Goal: Transaction & Acquisition: Purchase product/service

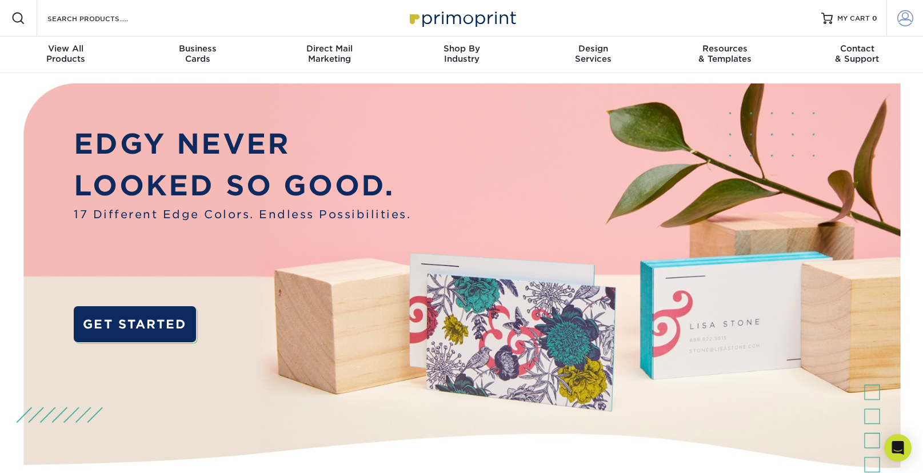
click at [896, 21] on link "Account" at bounding box center [904, 18] width 37 height 37
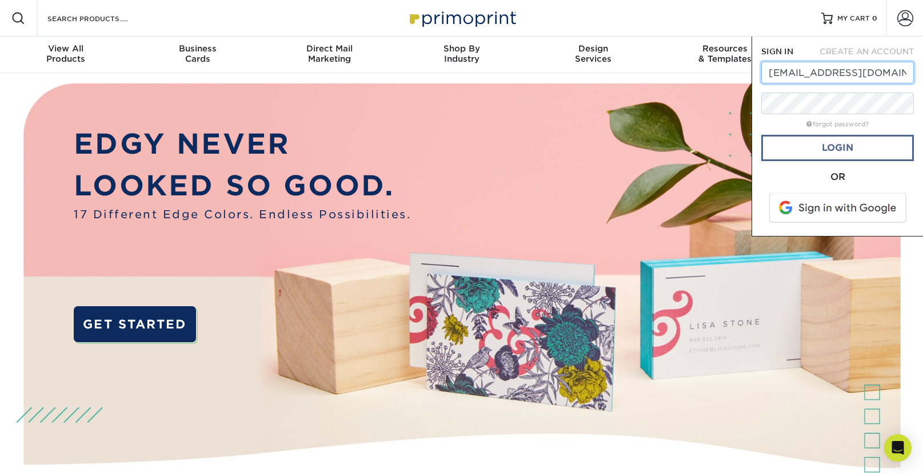
type input "mkt@harlem125.com"
click at [831, 154] on link "Login" at bounding box center [837, 148] width 153 height 26
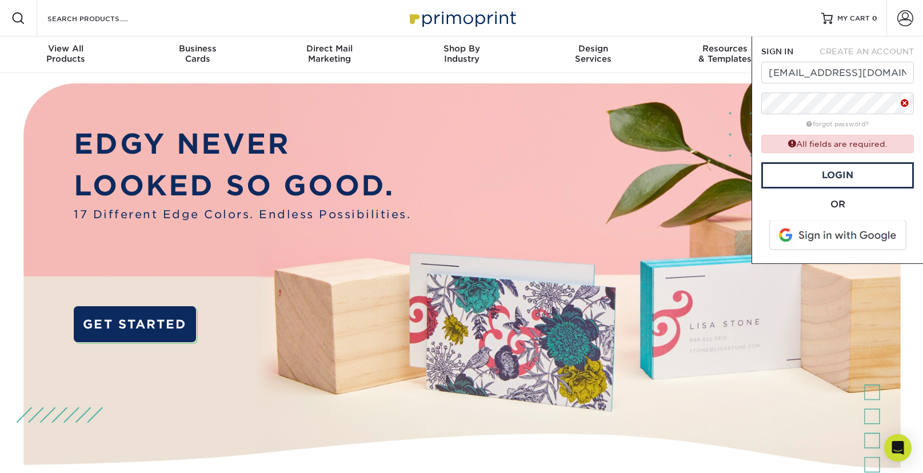
click at [847, 236] on span at bounding box center [838, 236] width 146 height 30
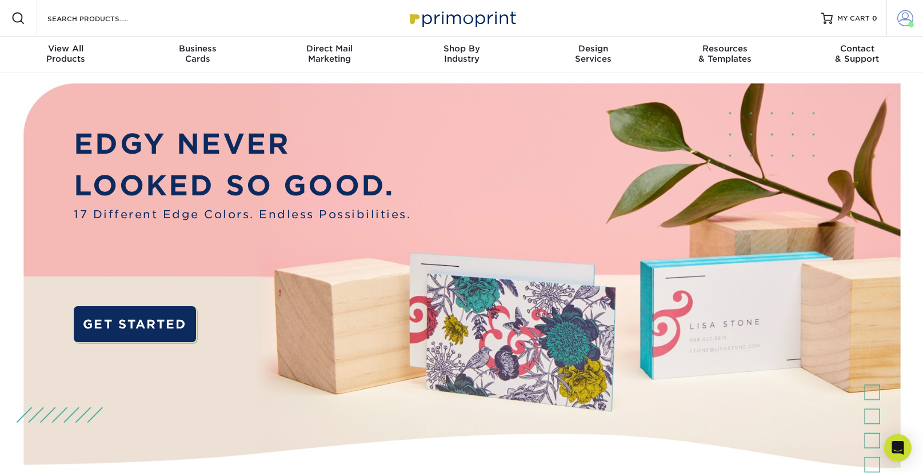
click at [907, 21] on span at bounding box center [905, 18] width 16 height 16
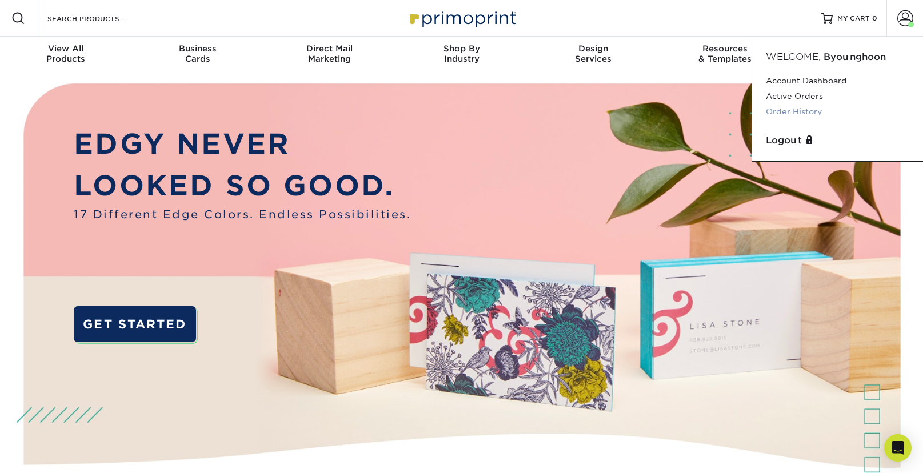
click at [804, 115] on link "Order History" at bounding box center [836, 111] width 143 height 15
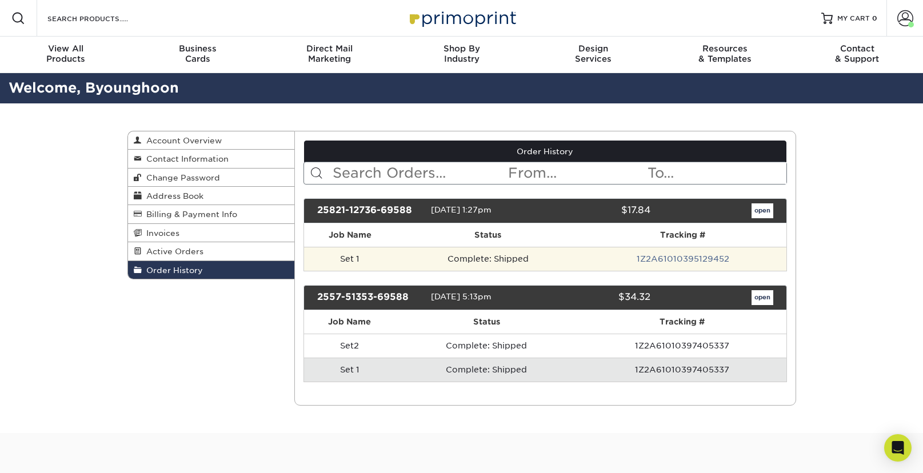
click at [499, 264] on td "Complete: Shipped" at bounding box center [488, 259] width 184 height 24
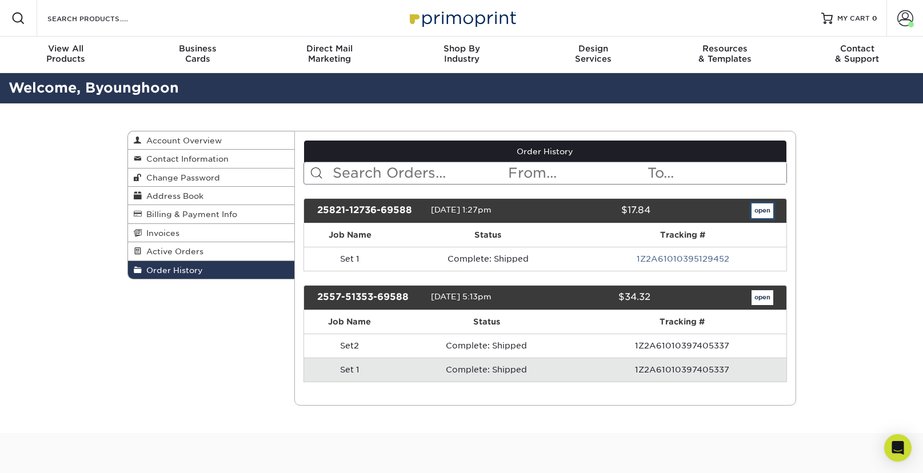
click at [769, 207] on link "open" at bounding box center [762, 210] width 22 height 15
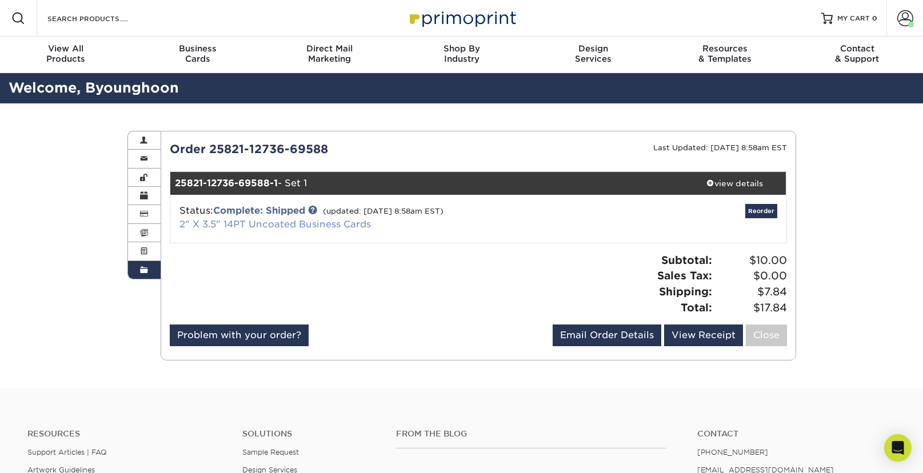
click at [288, 224] on link "2" X 3.5" 14PT Uncoated Business Cards" at bounding box center [274, 224] width 191 height 11
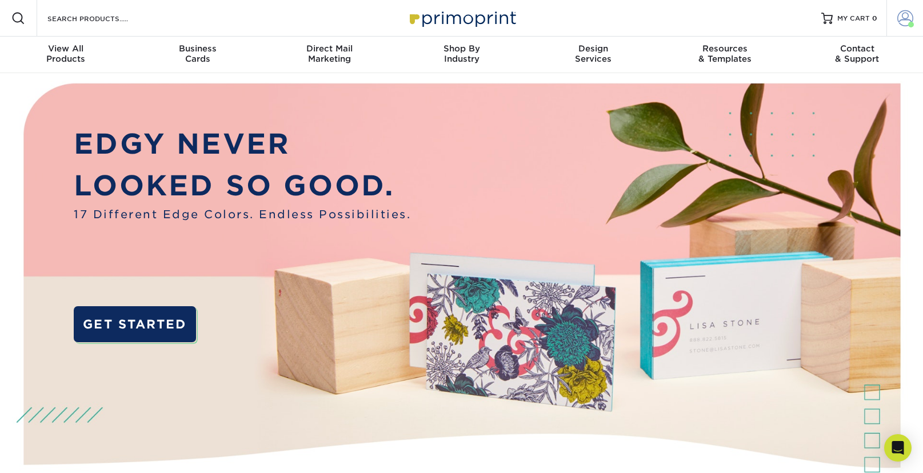
click at [907, 22] on span at bounding box center [905, 18] width 16 height 16
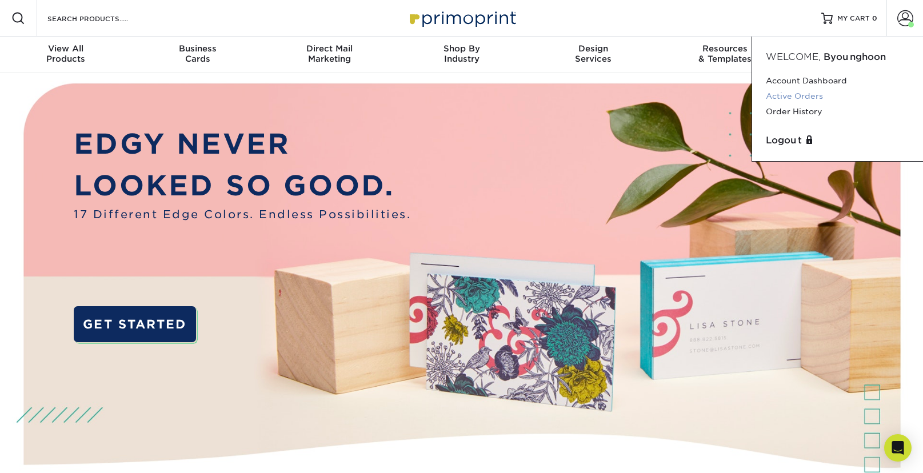
click at [810, 98] on link "Active Orders" at bounding box center [836, 96] width 143 height 15
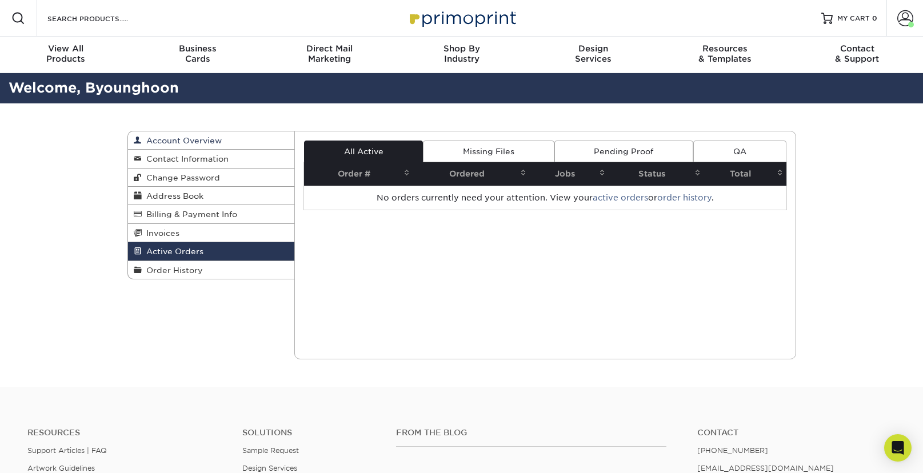
click at [207, 142] on span "Account Overview" at bounding box center [182, 140] width 80 height 9
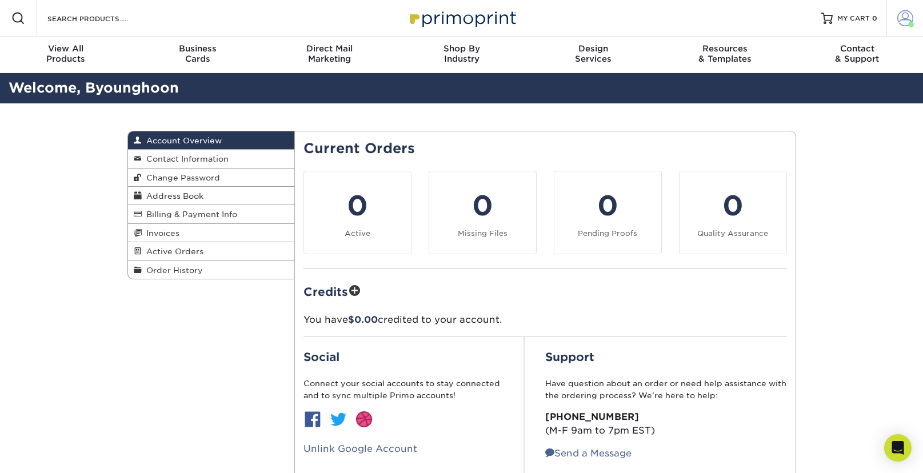
click at [892, 19] on link "Account" at bounding box center [904, 18] width 37 height 37
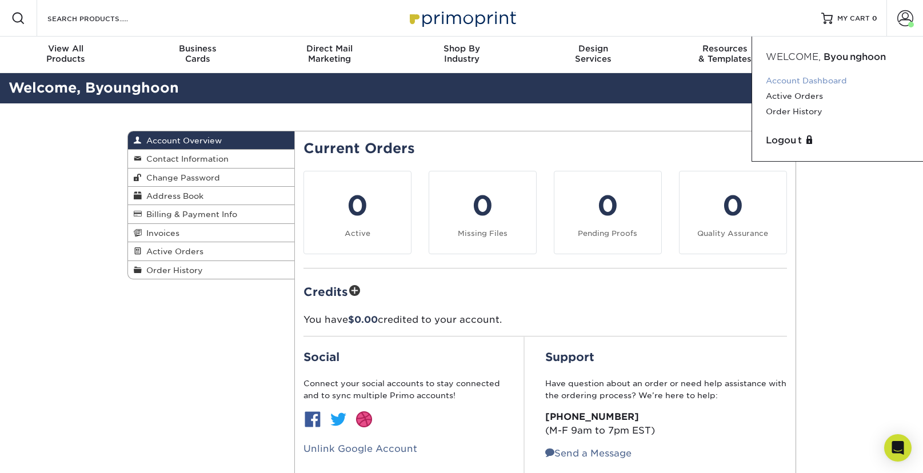
click at [796, 83] on link "Account Dashboard" at bounding box center [836, 80] width 143 height 15
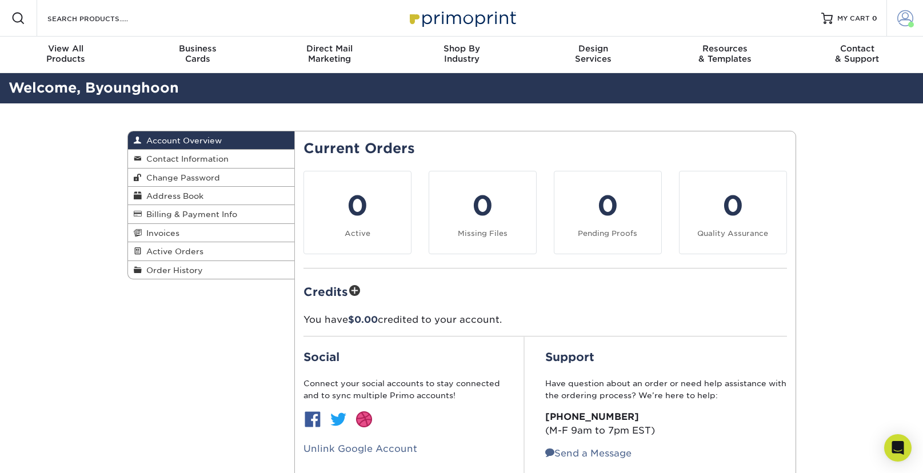
click at [903, 17] on span at bounding box center [905, 18] width 16 height 16
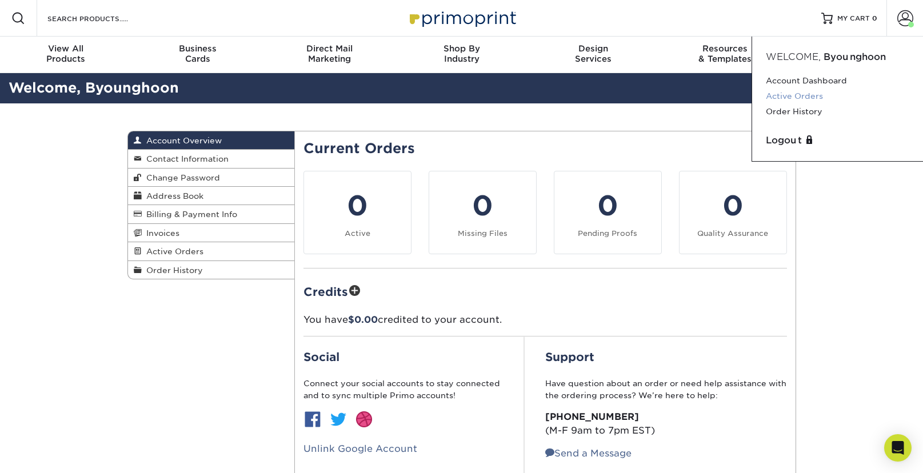
click at [815, 100] on link "Active Orders" at bounding box center [836, 96] width 143 height 15
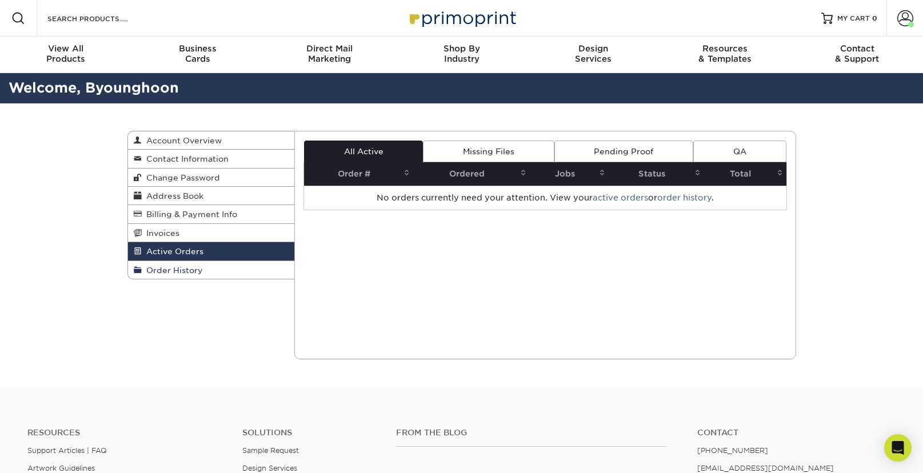
click at [187, 270] on span "Order History" at bounding box center [172, 270] width 61 height 9
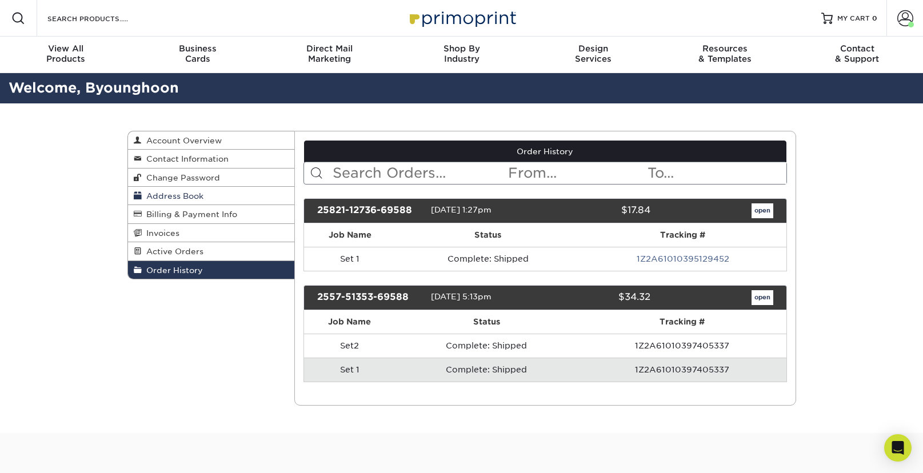
click at [173, 195] on span "Address Book" at bounding box center [173, 195] width 62 height 9
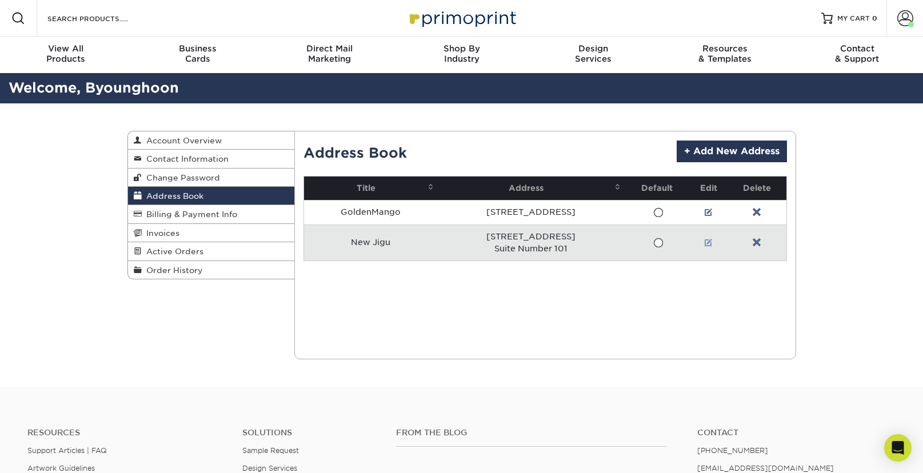
click at [709, 246] on link at bounding box center [708, 242] width 8 height 9
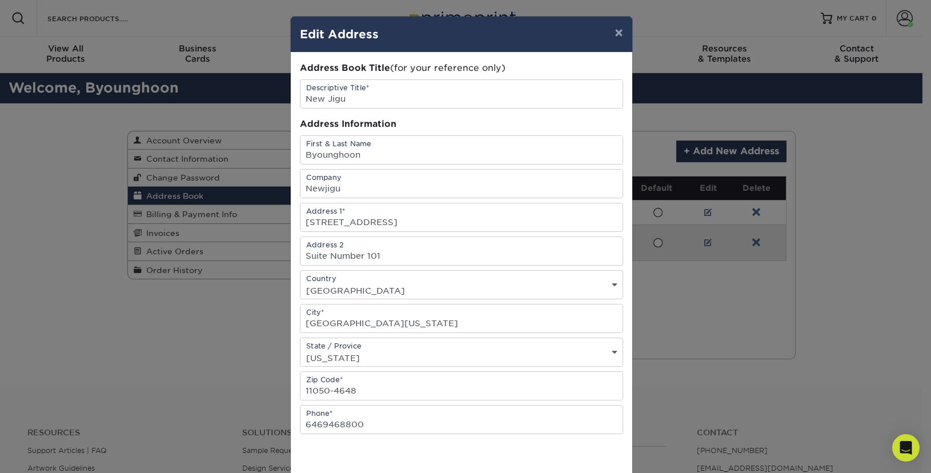
click at [167, 344] on div "× Edit Address Address Book Title (for your reference only) Descriptive Title* …" at bounding box center [465, 236] width 931 height 473
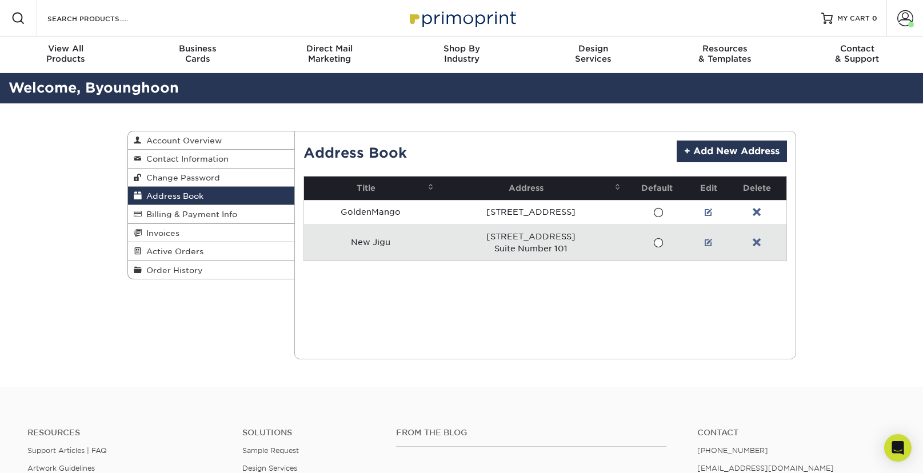
click at [248, 330] on div "Address Book Account Overview Contact Information Change Password Address Book …" at bounding box center [461, 244] width 685 height 283
click at [179, 271] on span "Order History" at bounding box center [172, 270] width 61 height 9
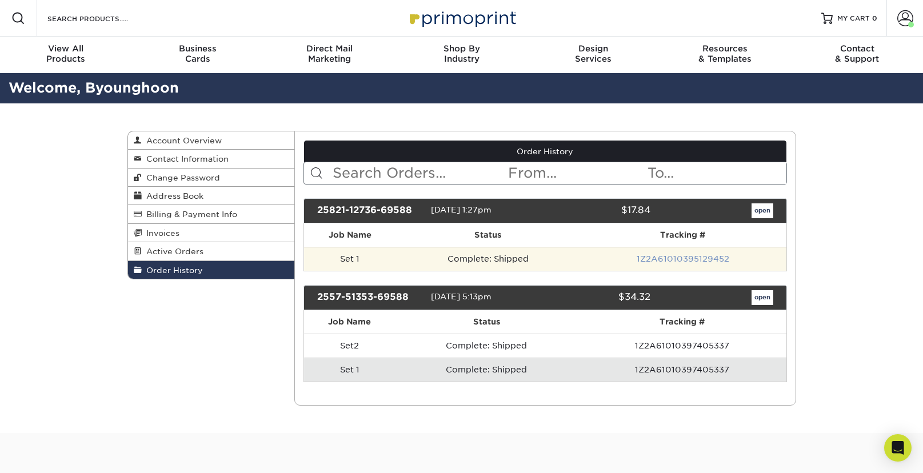
click at [671, 262] on link "1Z2A61010395129452" at bounding box center [682, 258] width 93 height 9
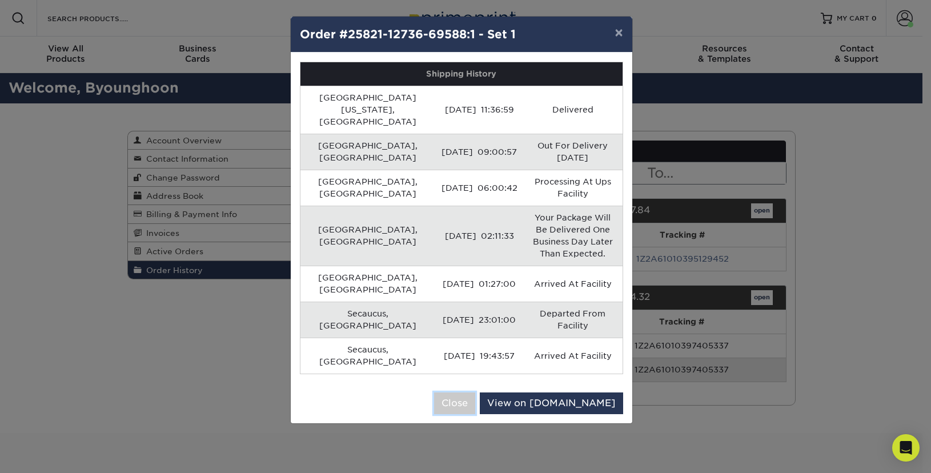
drag, startPoint x: 507, startPoint y: 334, endPoint x: 519, endPoint y: 328, distance: 13.3
click at [475, 392] on button "Close" at bounding box center [454, 403] width 41 height 22
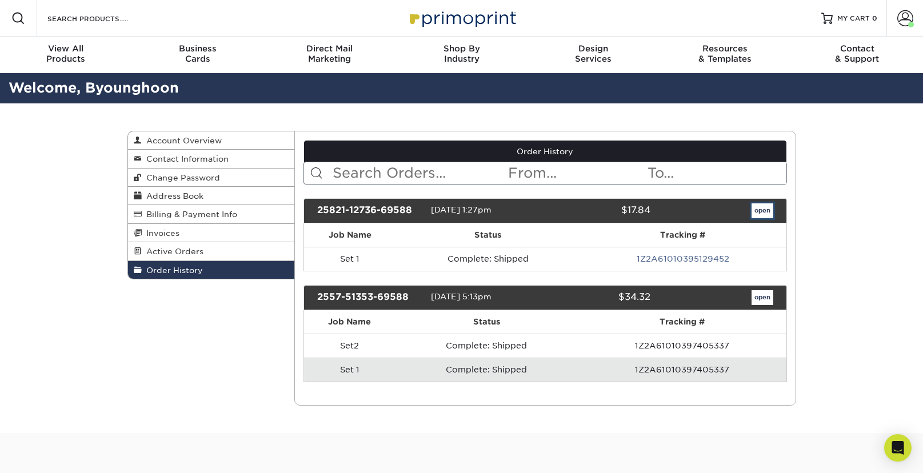
click at [761, 213] on link "open" at bounding box center [762, 210] width 22 height 15
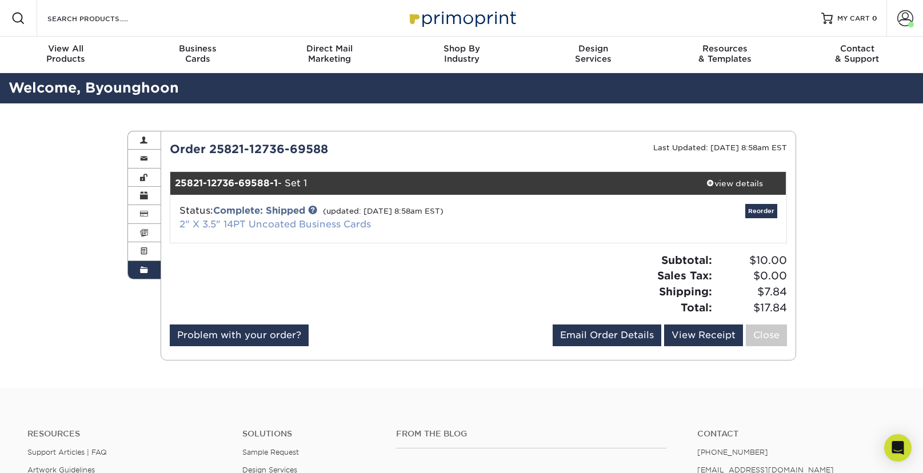
click at [264, 227] on link "2" X 3.5" 14PT Uncoated Business Cards" at bounding box center [274, 224] width 191 height 11
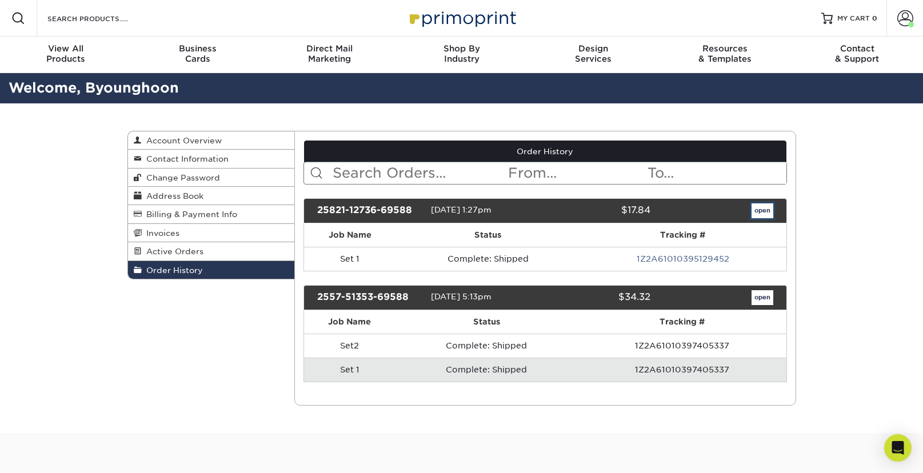
click at [760, 211] on link "open" at bounding box center [762, 210] width 22 height 15
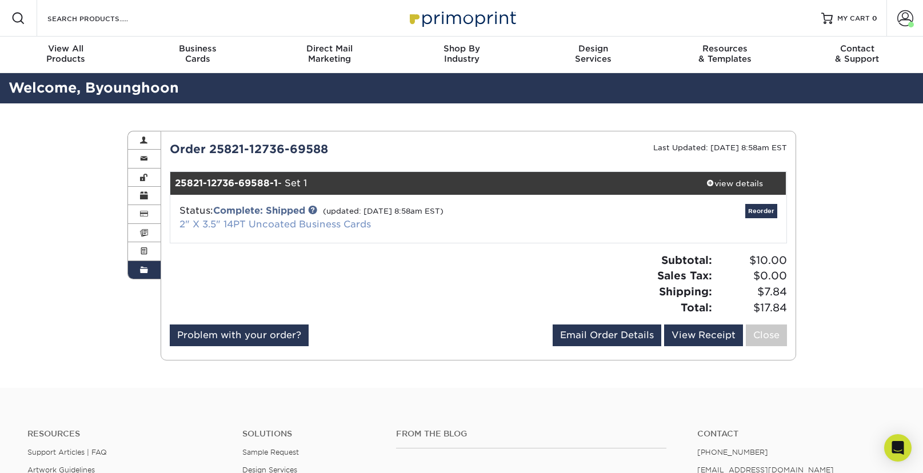
click at [306, 227] on link "2" X 3.5" 14PT Uncoated Business Cards" at bounding box center [274, 224] width 191 height 11
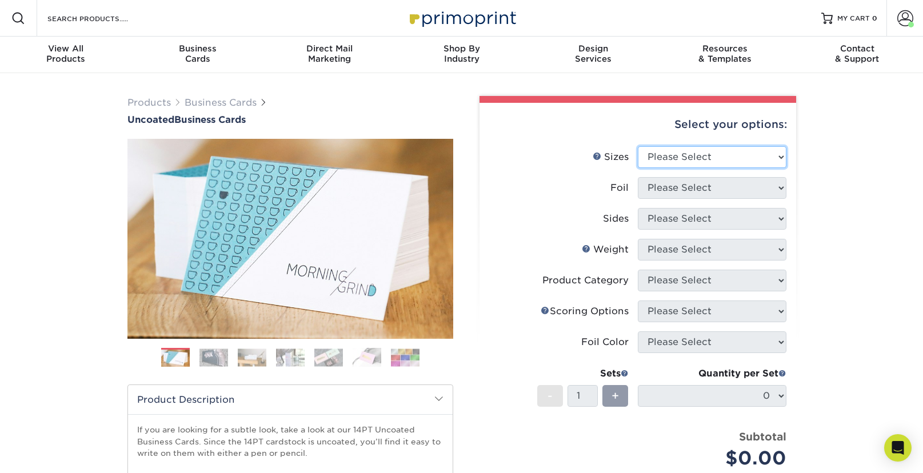
select select "2.00x3.50"
click option "2" x 3.5" - Standard" at bounding box center [0, 0] width 0 height 0
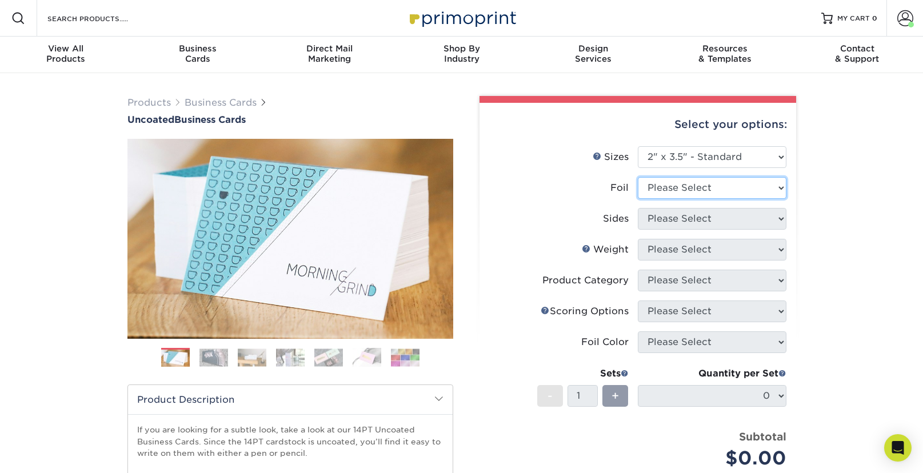
select select "0"
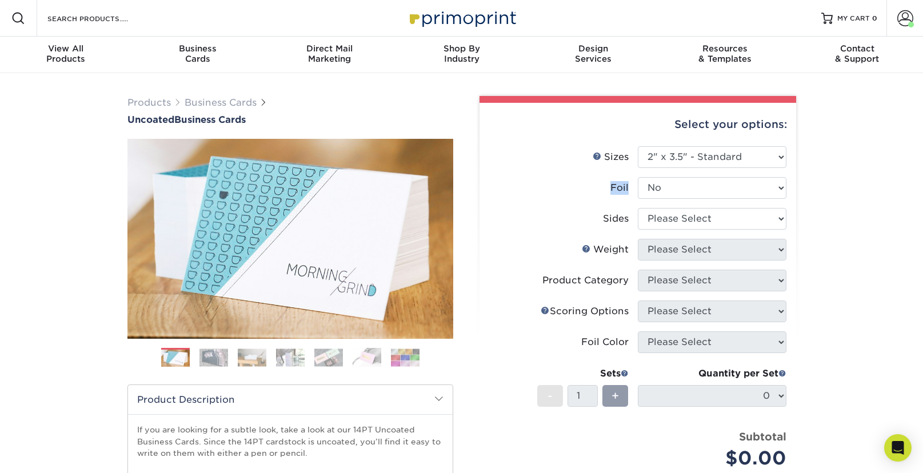
drag, startPoint x: 603, startPoint y: 193, endPoint x: 630, endPoint y: 193, distance: 26.8
click at [630, 193] on label "Foil" at bounding box center [563, 188] width 149 height 22
copy div "Foil"
select select "13abbda7-1d64-4f25-8bb2-c179b224825d"
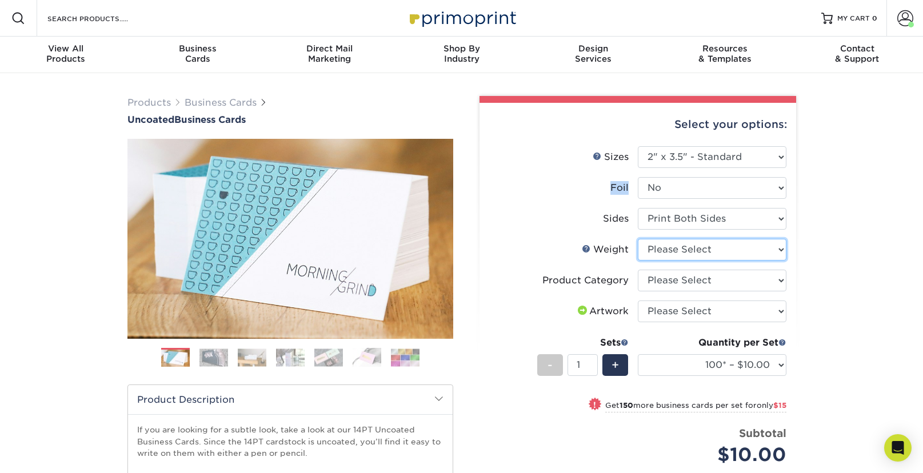
select select "14PT Uncoated"
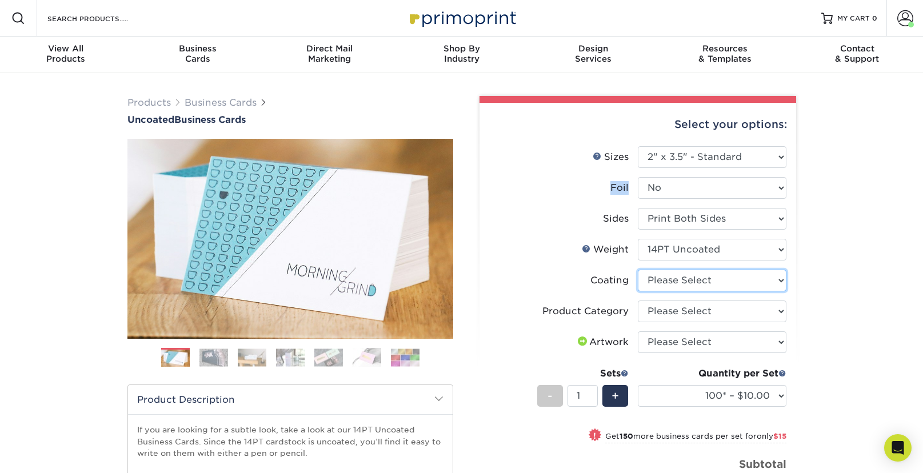
select select "3e7618de-abca-4bda-9f97-8b9129e913d8"
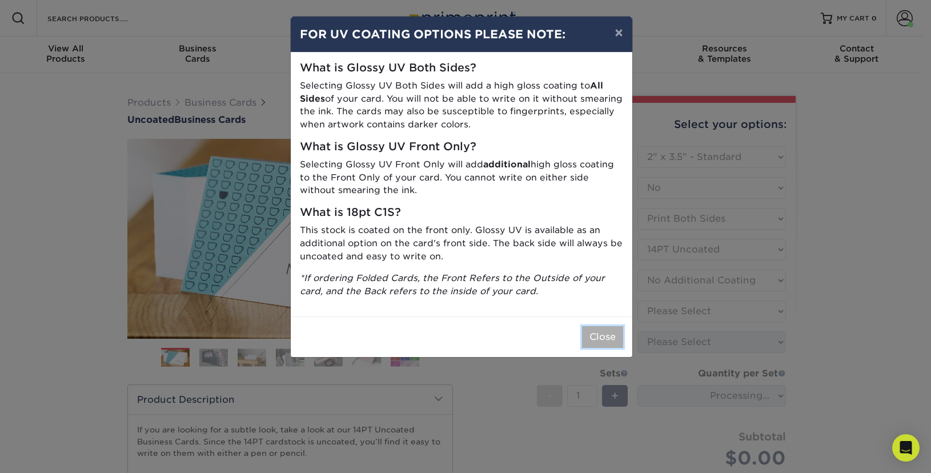
click at [611, 343] on button "Close" at bounding box center [602, 337] width 41 height 22
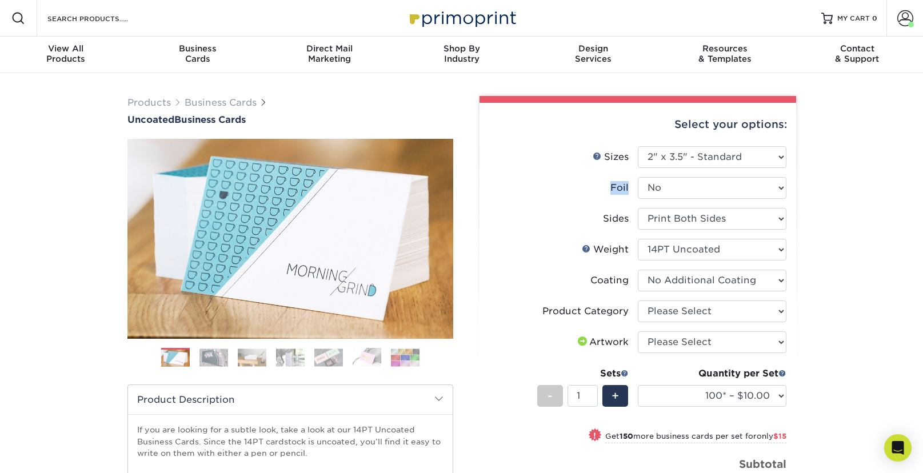
drag, startPoint x: 611, startPoint y: 191, endPoint x: 628, endPoint y: 189, distance: 17.3
click at [628, 189] on div "Foil" at bounding box center [619, 188] width 18 height 14
copy div "Foil"
click at [816, 227] on div "Products Business Cards Uncoated Business Cards Previous Next 100" at bounding box center [461, 382] width 923 height 619
select select "3b5148f1-0588-4f88-a218-97bcfdce65c1"
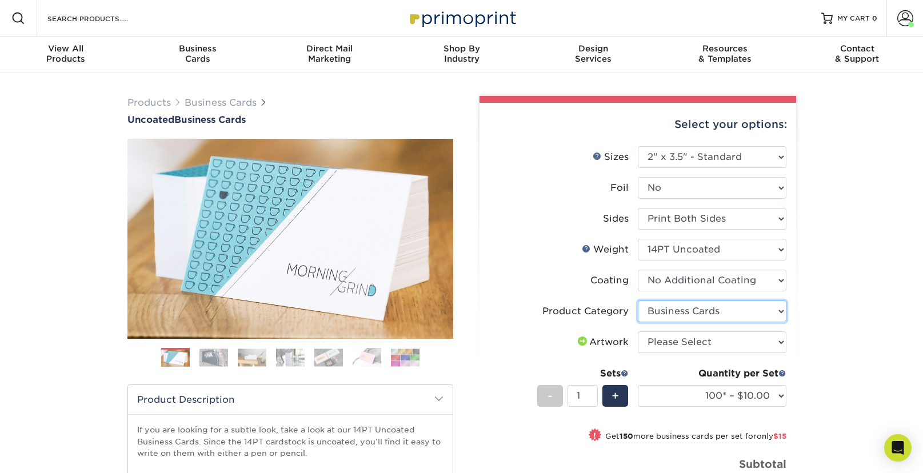
click option "Business Cards" at bounding box center [0, 0] width 0 height 0
select select "upload"
click option "I will upload files" at bounding box center [0, 0] width 0 height 0
click at [835, 336] on div "Products Business Cards Uncoated Business Cards Previous Next 100" at bounding box center [461, 382] width 923 height 619
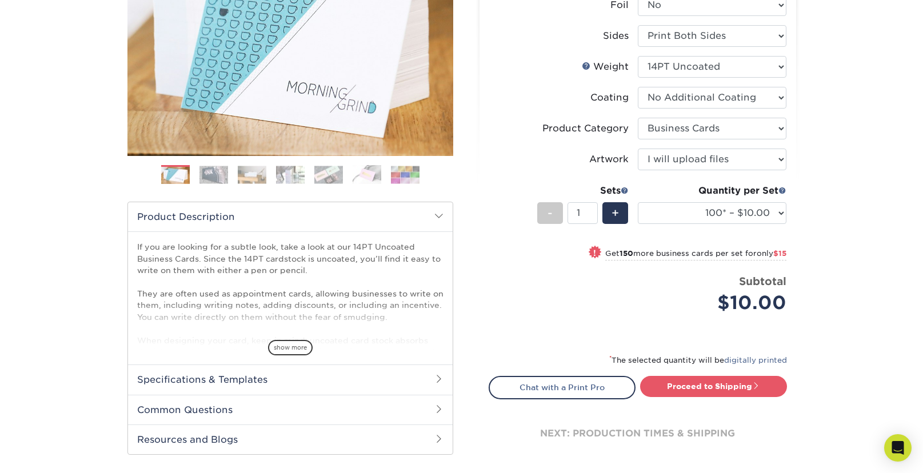
scroll to position [192, 0]
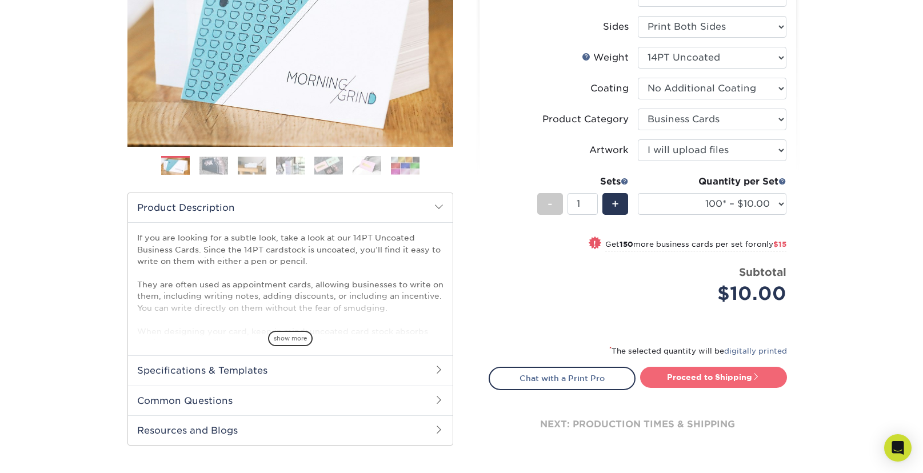
click at [740, 380] on link "Proceed to Shipping" at bounding box center [713, 377] width 147 height 21
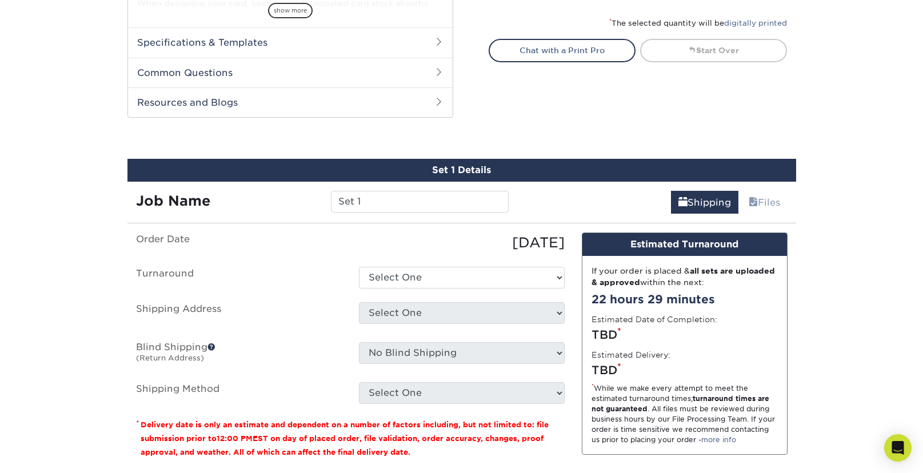
scroll to position [590, 0]
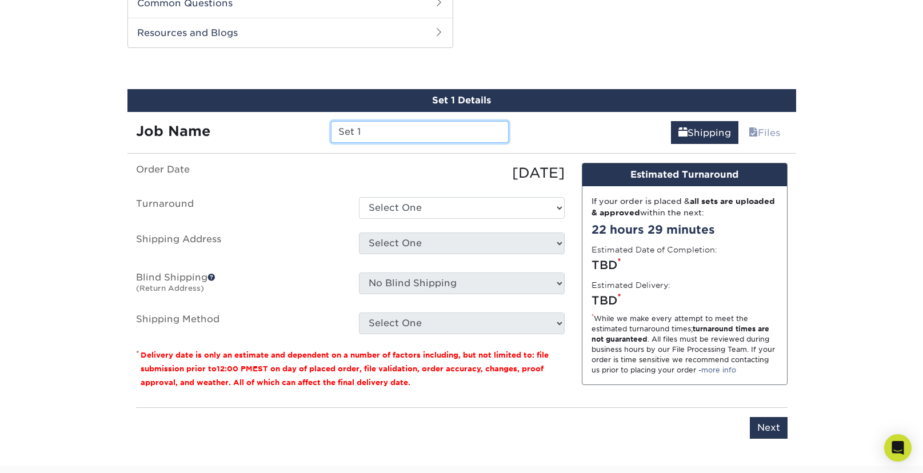
click at [385, 136] on input "Set 1" at bounding box center [420, 132] width 178 height 22
drag, startPoint x: 385, startPoint y: 131, endPoint x: 270, endPoint y: 121, distance: 115.8
click at [331, 121] on input "Set 1" at bounding box center [420, 132] width 178 height 22
type input "ㅣ"
type input "LJ"
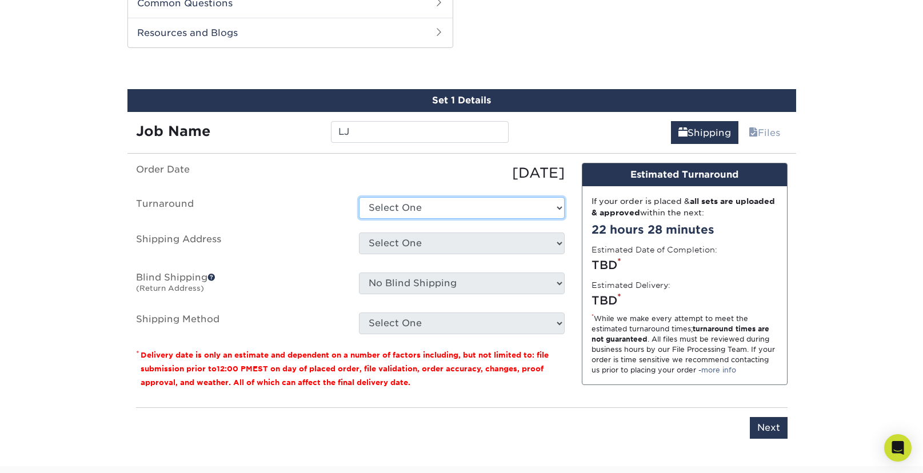
select select "4c2c72ee-1c68-4ec0-9d3e-319953a38893"
click option "2-4 Business Days" at bounding box center [0, 0] width 0 height 0
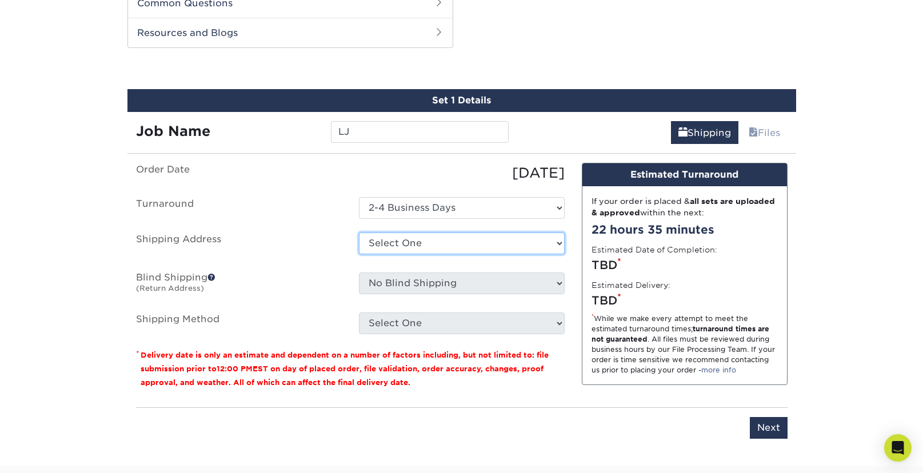
select select "285304"
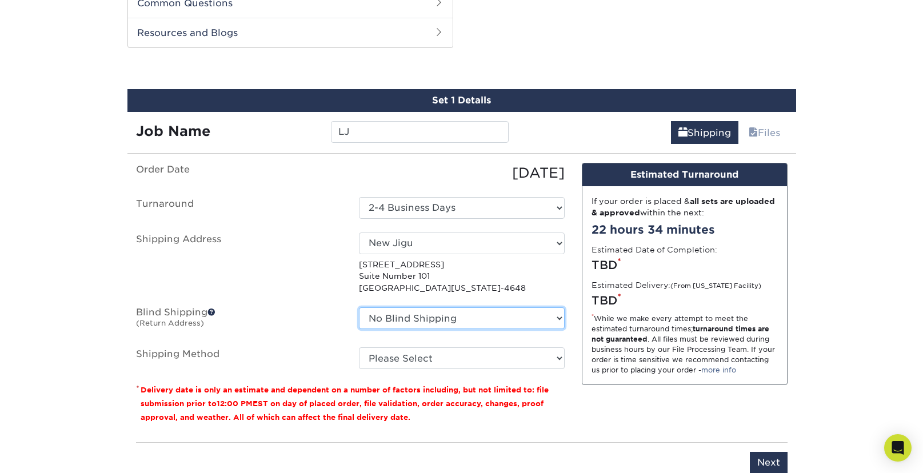
select select "285304"
click option "New Jigu" at bounding box center [0, 0] width 0 height 0
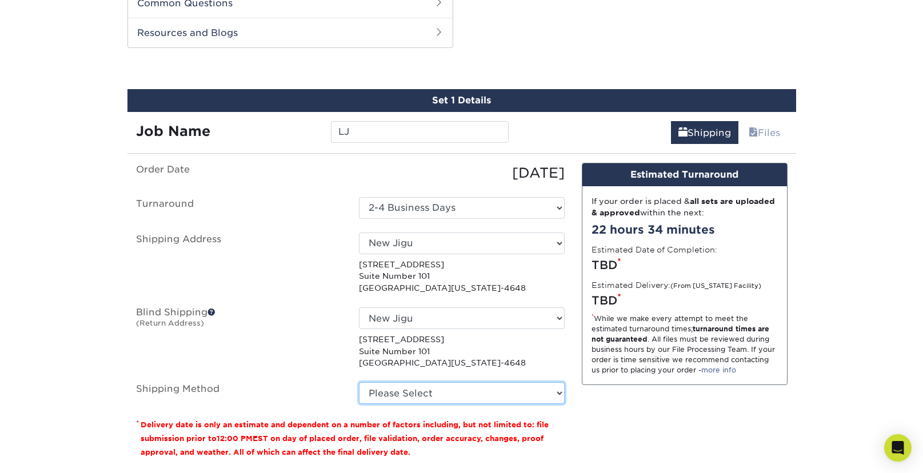
click at [359, 382] on select "Please Select Ground Shipping (+$7.84) 3 Day Shipping Service (+$20.06) 2 Day A…" at bounding box center [462, 393] width 206 height 22
select select "03"
click option "Ground Shipping (+$7.84)" at bounding box center [0, 0] width 0 height 0
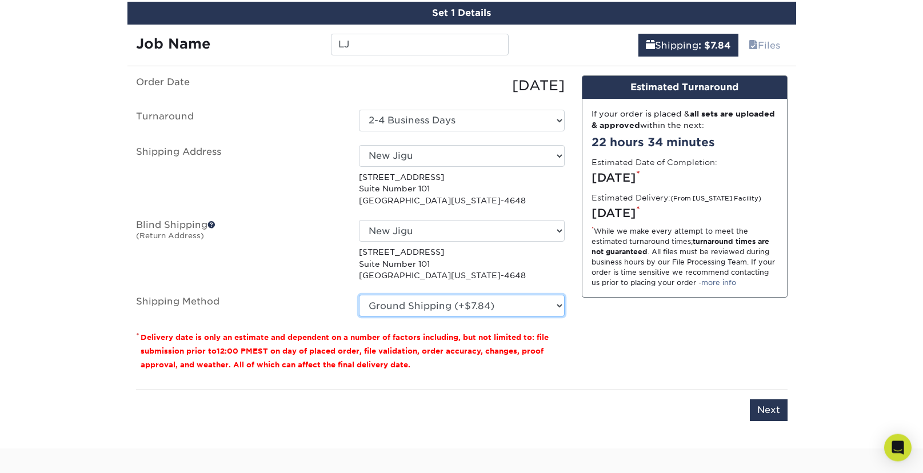
scroll to position [681, 0]
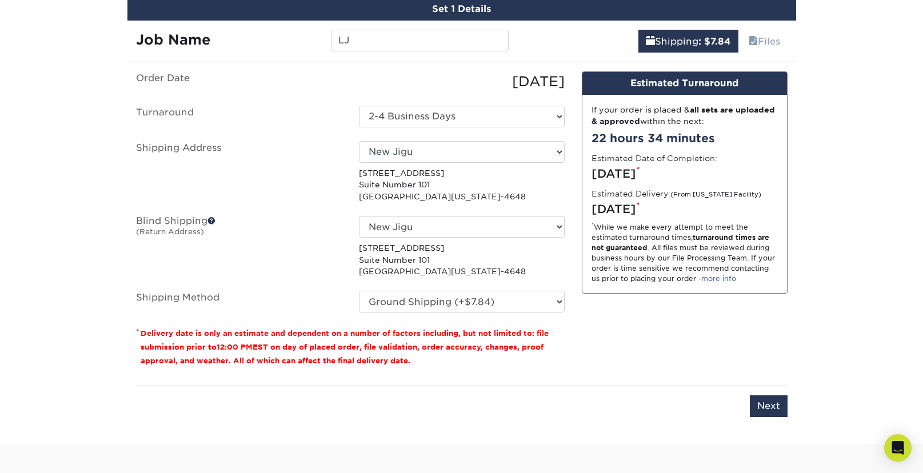
drag, startPoint x: 395, startPoint y: 365, endPoint x: 149, endPoint y: 334, distance: 247.6
click at [137, 330] on p "* Delivery date is only an estimate and dependent on a number of factors includ…" at bounding box center [350, 346] width 428 height 41
copy p "* Delivery date is only an estimate and dependent on a number of factors includ…"
click at [754, 359] on div "Design Estimated Turnaround If your order is placed & all sets are uploaded & a…" at bounding box center [684, 223] width 223 height 305
click at [776, 409] on input "Next" at bounding box center [768, 406] width 38 height 22
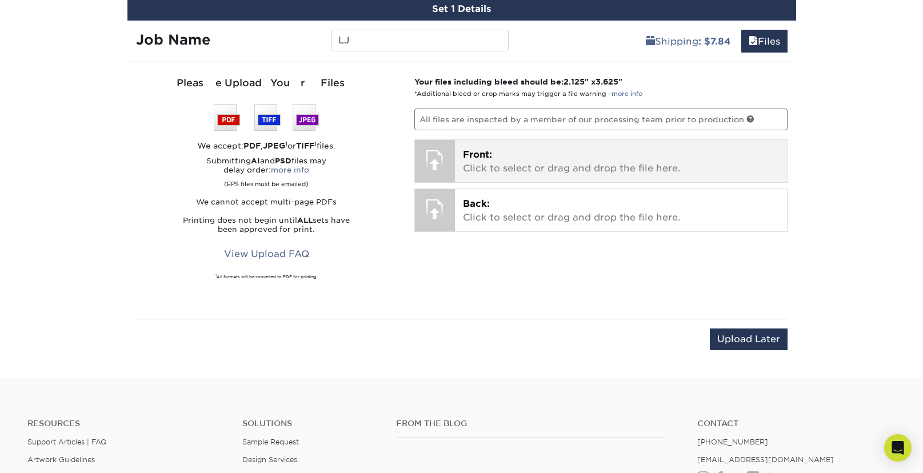
click at [435, 159] on div at bounding box center [435, 160] width 40 height 40
click at [522, 161] on p "Front: Click to select or drag and drop the file here." at bounding box center [621, 161] width 316 height 27
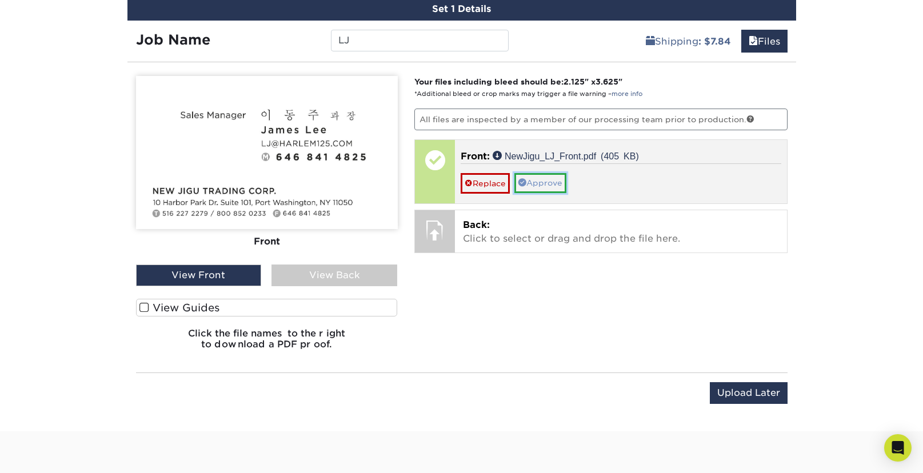
click at [548, 187] on link "Approve" at bounding box center [540, 182] width 52 height 19
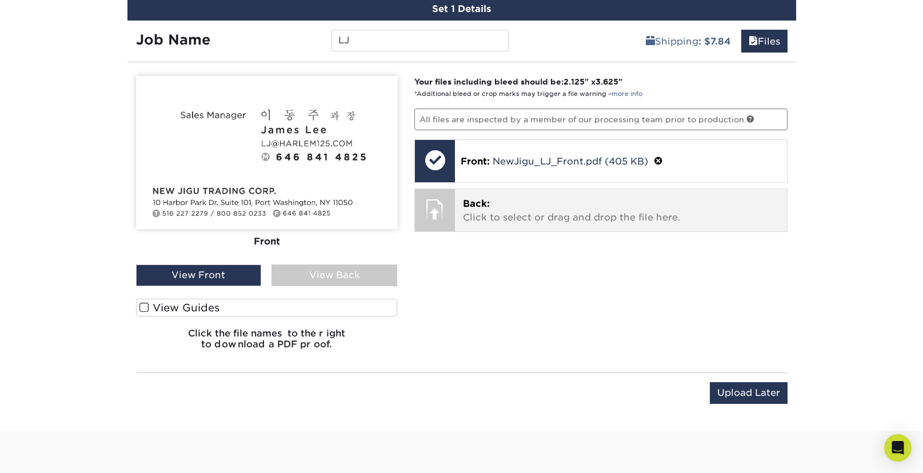
click at [436, 205] on div at bounding box center [435, 209] width 40 height 40
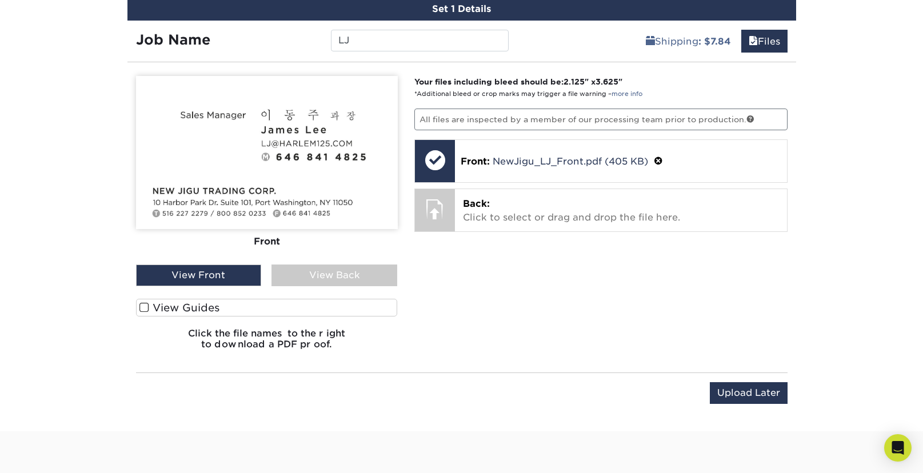
click at [232, 277] on div "View Front" at bounding box center [199, 275] width 126 height 22
click at [143, 306] on span at bounding box center [144, 307] width 10 height 11
click at [0, 0] on input "View Guides" at bounding box center [0, 0] width 0 height 0
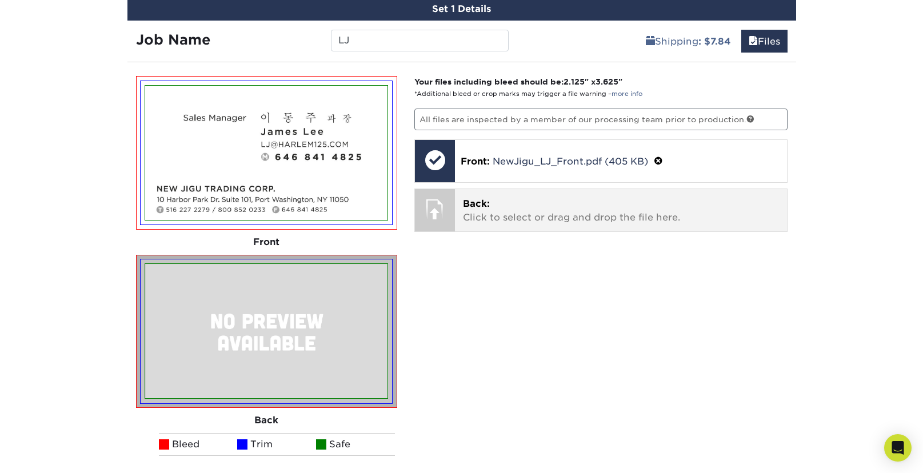
click at [443, 207] on div at bounding box center [435, 209] width 40 height 40
click at [490, 214] on p "Back: Click to select or drag and drop the file here." at bounding box center [621, 210] width 316 height 27
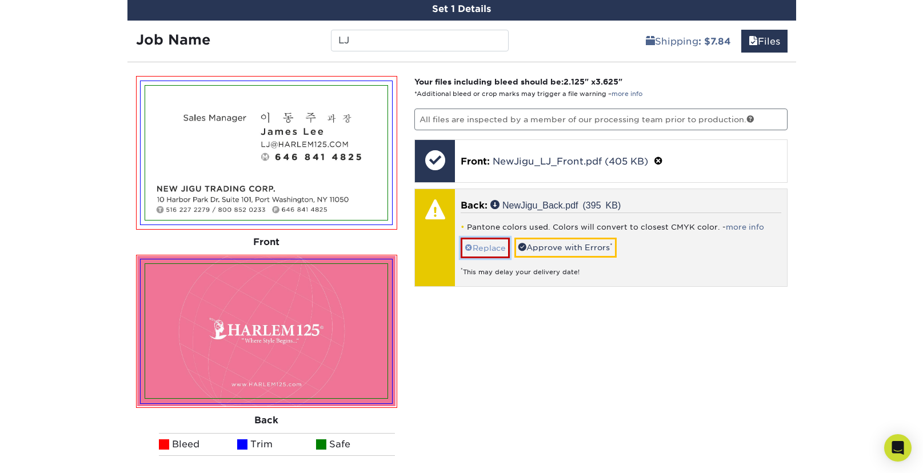
click at [490, 248] on link "Replace" at bounding box center [484, 248] width 49 height 20
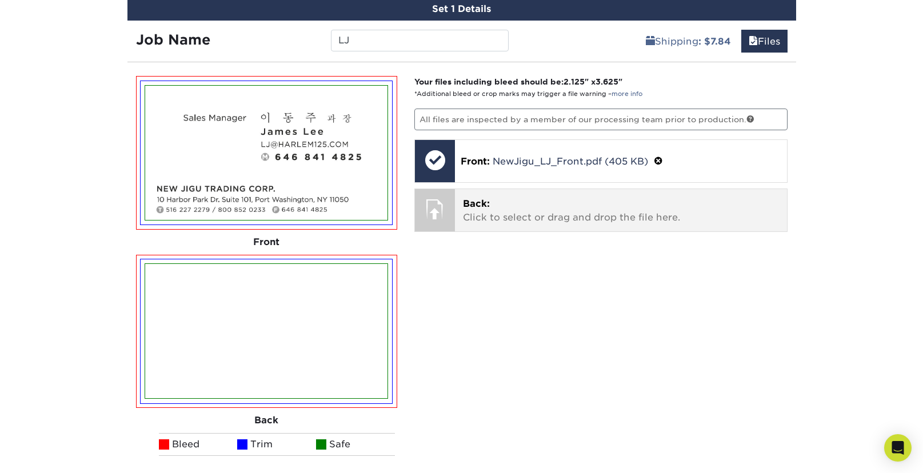
click at [445, 211] on div at bounding box center [435, 209] width 40 height 40
click at [479, 216] on p "Back: Click to select or drag and drop the file here." at bounding box center [621, 210] width 316 height 27
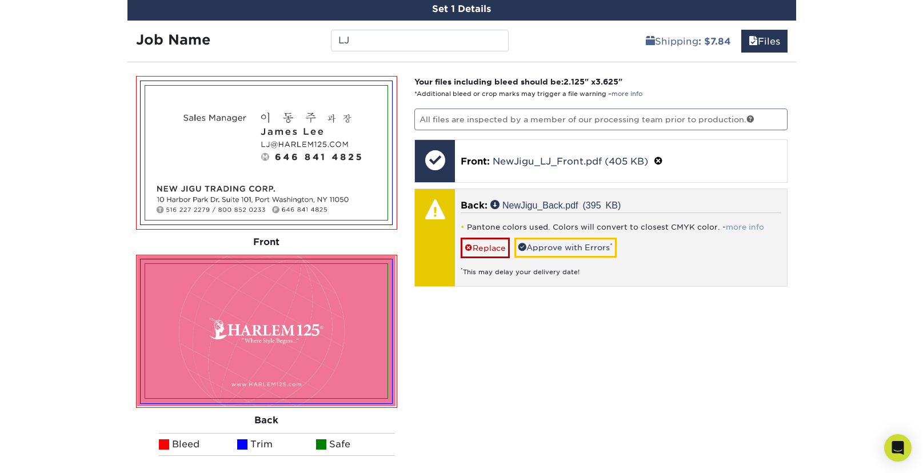
click at [748, 226] on link "more info" at bounding box center [744, 227] width 38 height 9
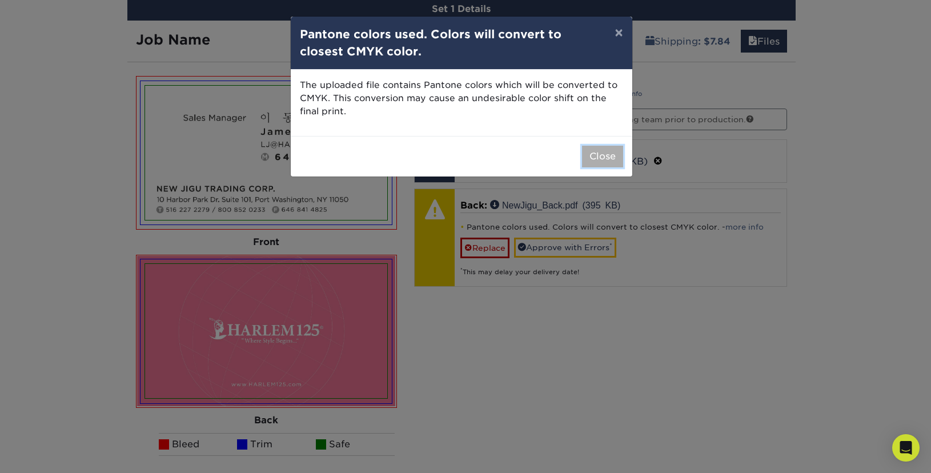
click at [604, 164] on button "Close" at bounding box center [602, 157] width 41 height 22
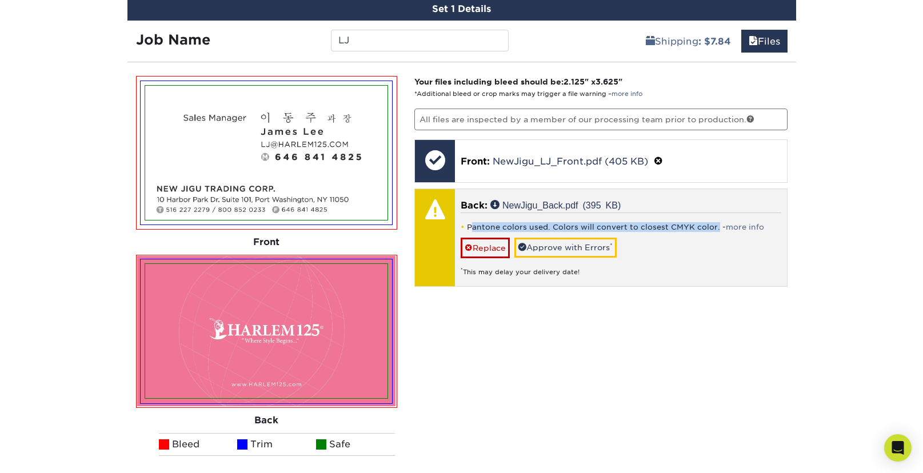
drag, startPoint x: 471, startPoint y: 224, endPoint x: 713, endPoint y: 228, distance: 242.2
click at [713, 228] on li "Pantone colors used. Colors will convert to closest CMYK color. - more info" at bounding box center [620, 227] width 320 height 10
copy li "antone colors used. Colors will convert to closest CMYK color."
click at [500, 250] on link "Replace" at bounding box center [484, 248] width 49 height 20
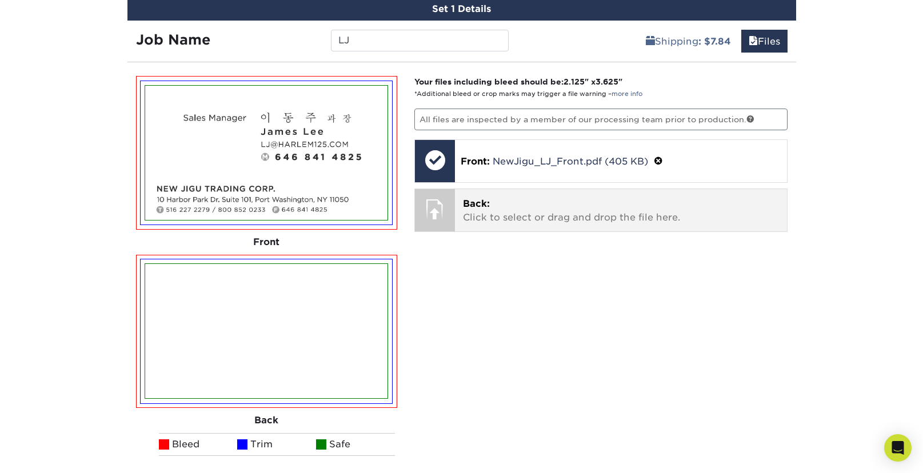
click at [526, 221] on p "Back: Click to select or drag and drop the file here." at bounding box center [621, 210] width 316 height 27
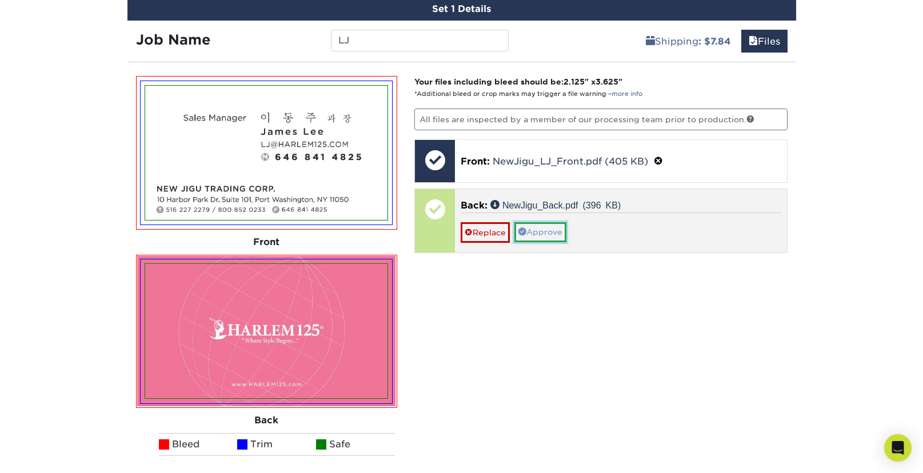
click at [531, 231] on link "Approve" at bounding box center [540, 231] width 52 height 19
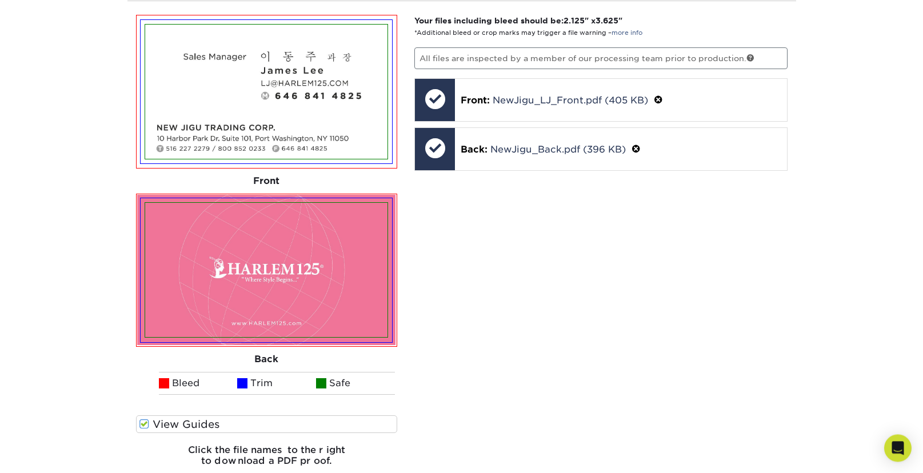
scroll to position [818, 0]
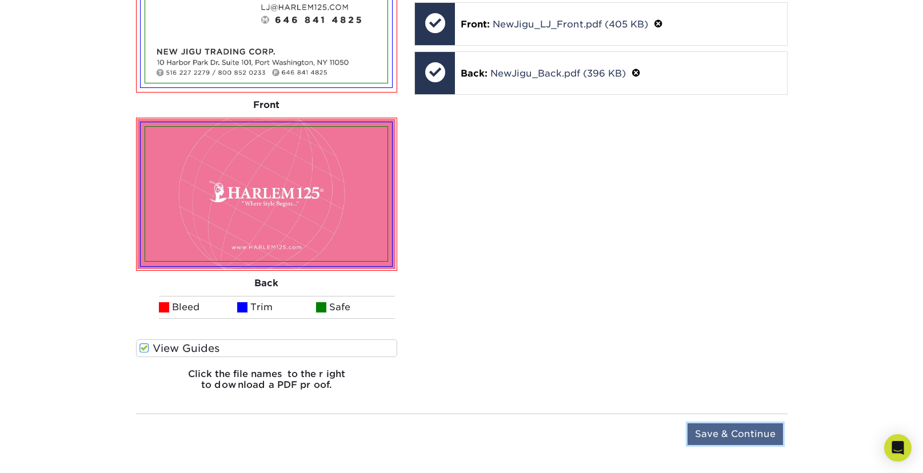
click at [740, 441] on input "Save & Continue" at bounding box center [734, 434] width 95 height 22
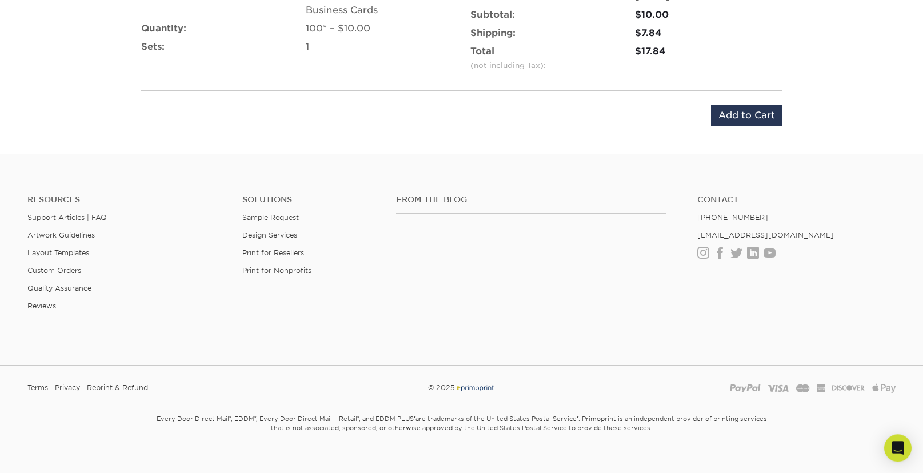
scroll to position [667, 0]
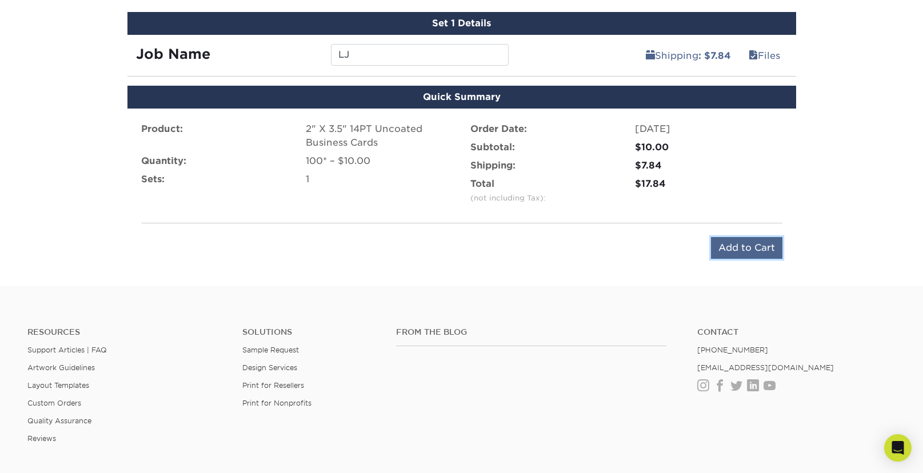
click at [748, 248] on input "Add to Cart" at bounding box center [746, 248] width 71 height 22
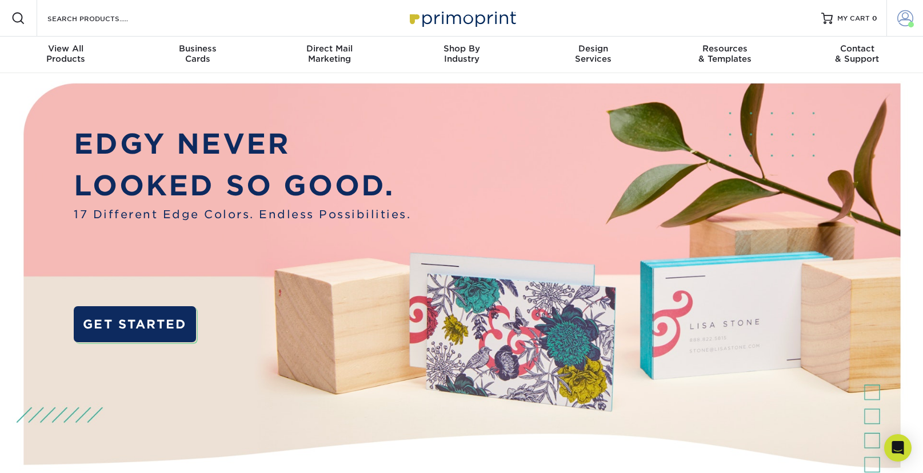
click at [908, 18] on span at bounding box center [905, 18] width 16 height 16
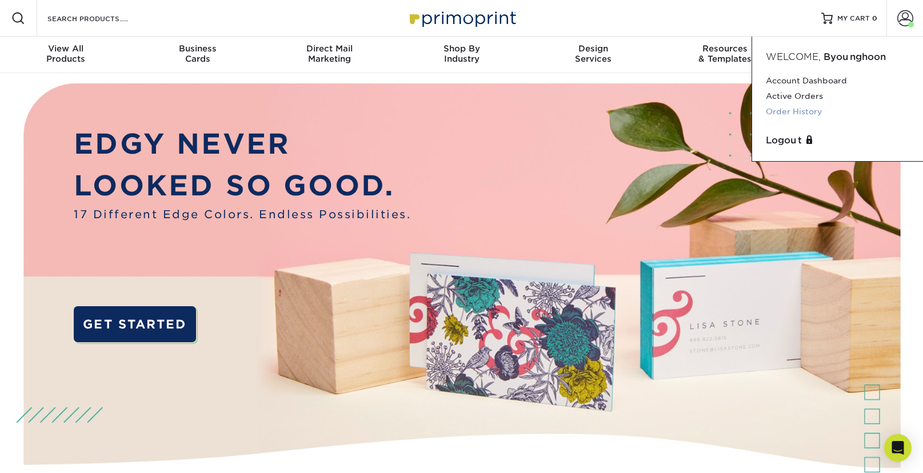
click at [817, 116] on link "Order History" at bounding box center [836, 111] width 143 height 15
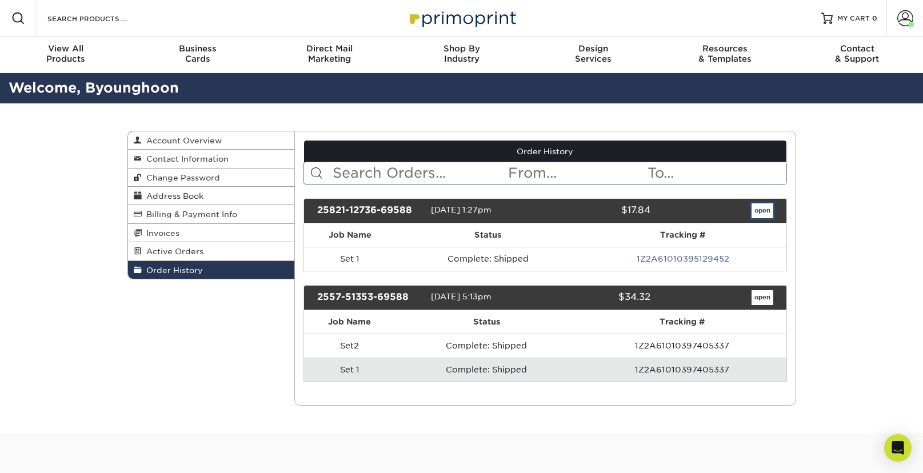
click at [757, 215] on link "open" at bounding box center [762, 210] width 22 height 15
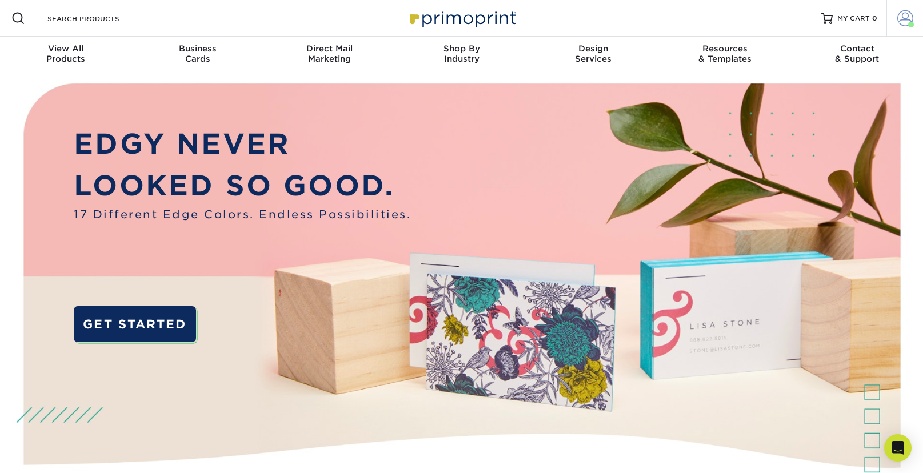
click at [901, 14] on span at bounding box center [905, 18] width 16 height 16
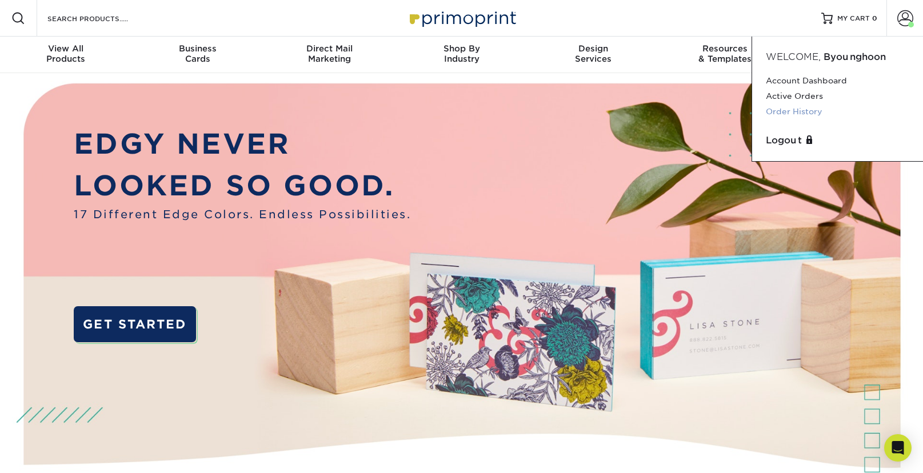
click at [799, 113] on link "Order History" at bounding box center [836, 111] width 143 height 15
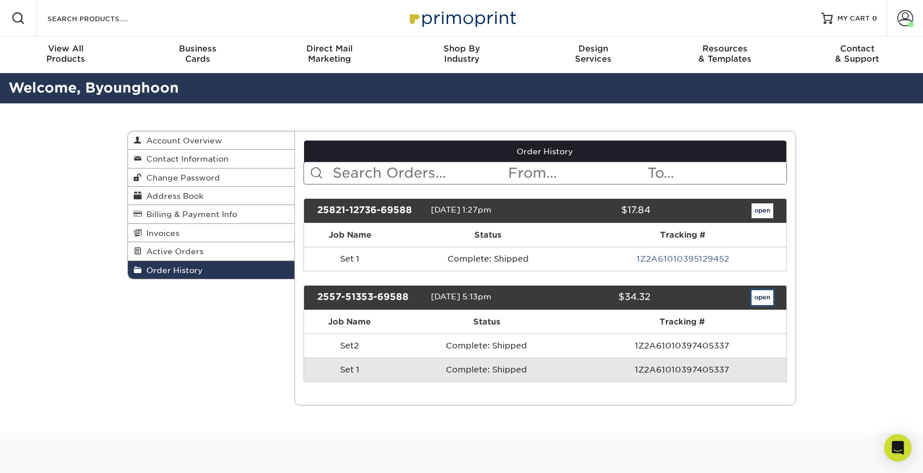
click at [755, 295] on link "open" at bounding box center [762, 297] width 22 height 15
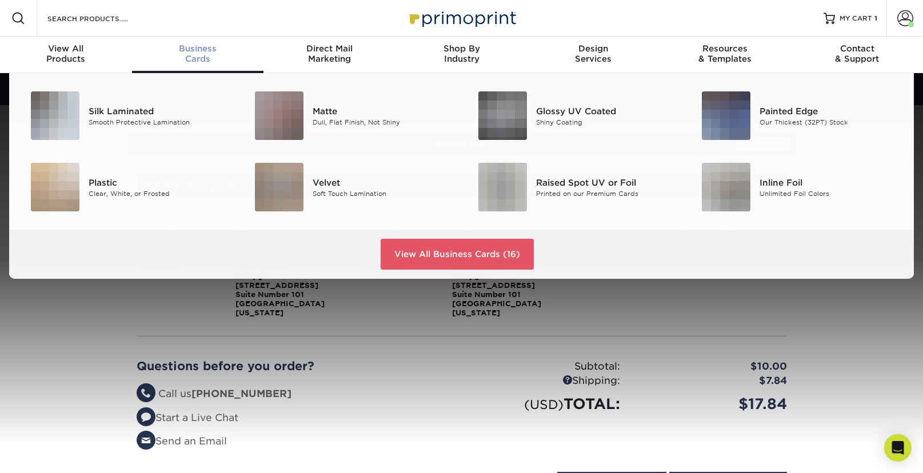
click at [206, 56] on div "Business Cards" at bounding box center [198, 53] width 132 height 21
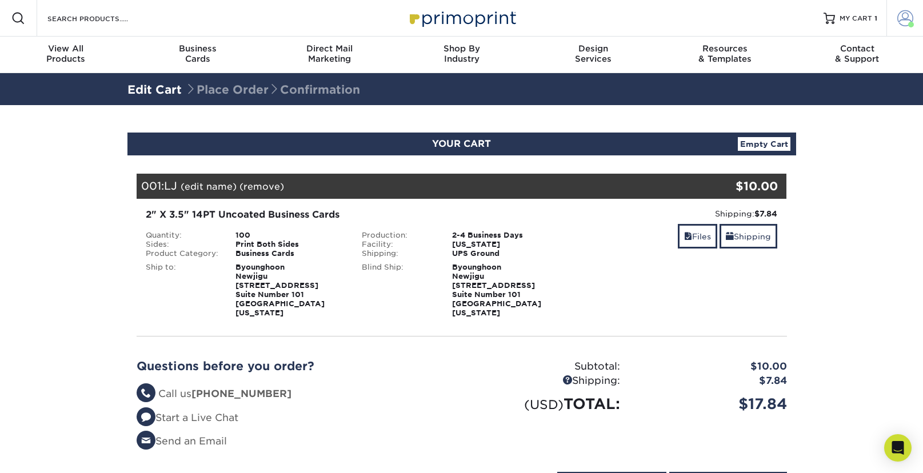
click at [907, 21] on span at bounding box center [905, 18] width 16 height 16
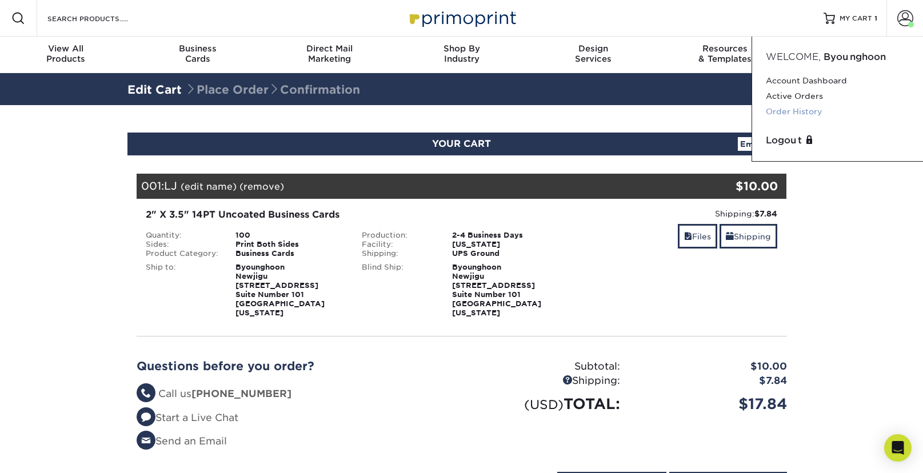
click at [807, 117] on link "Order History" at bounding box center [836, 111] width 143 height 15
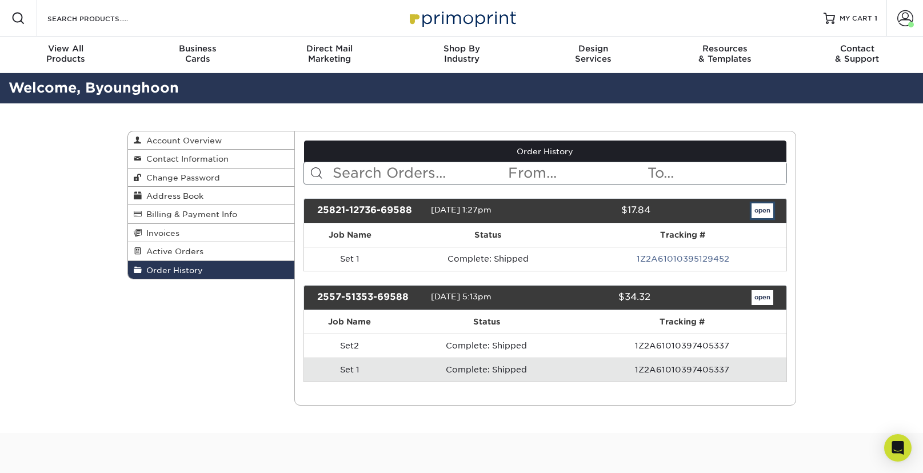
click at [761, 212] on link "open" at bounding box center [762, 210] width 22 height 15
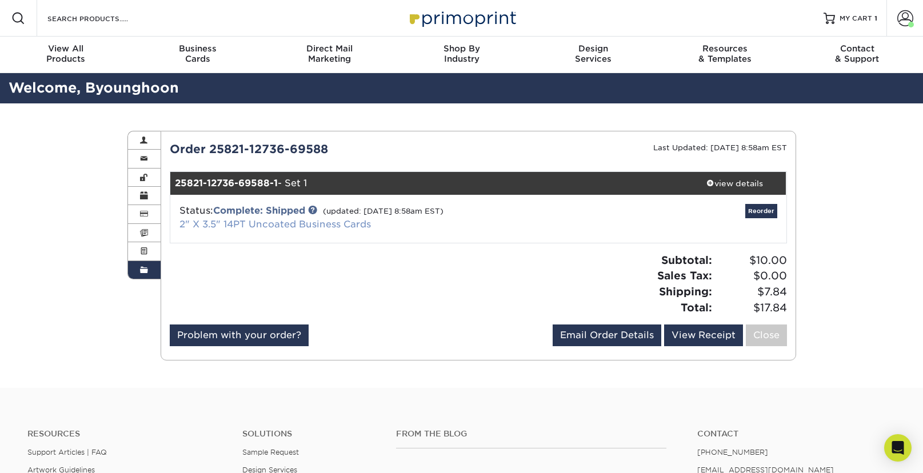
click at [335, 224] on link "2" X 3.5" 14PT Uncoated Business Cards" at bounding box center [274, 224] width 191 height 11
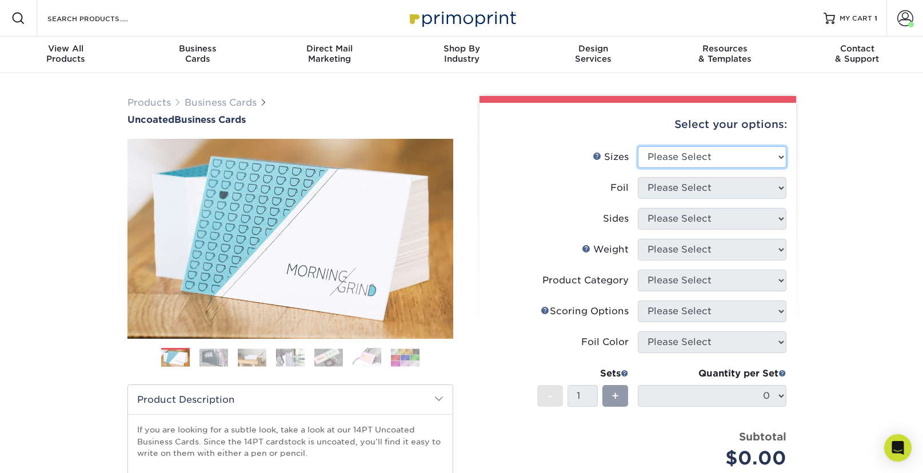
select select "2.00x3.50"
click option "2" x 3.5" - Standard" at bounding box center [0, 0] width 0 height 0
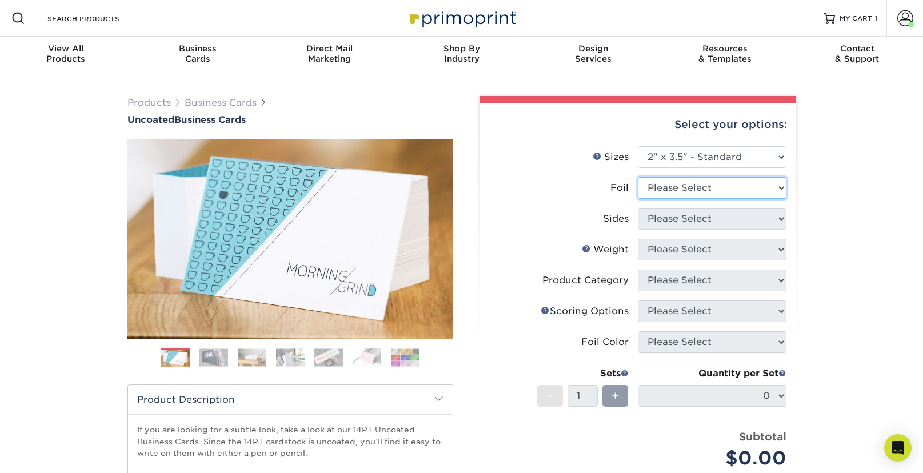
select select "0"
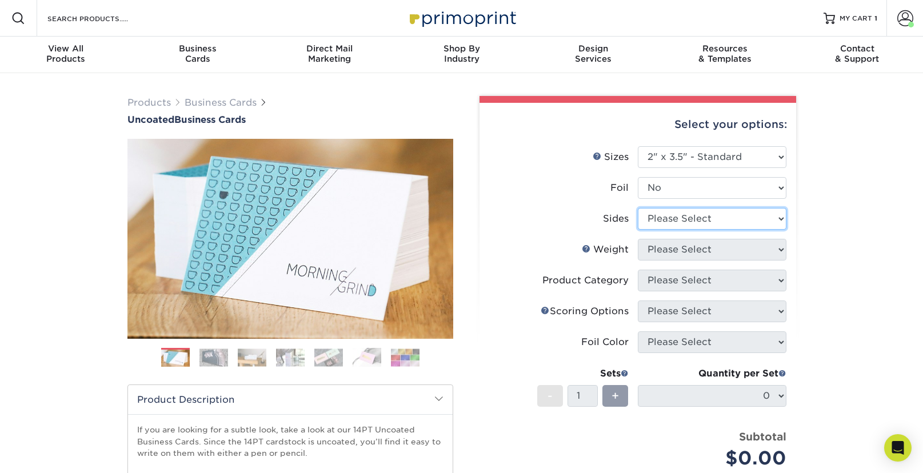
select select "13abbda7-1d64-4f25-8bb2-c179b224825d"
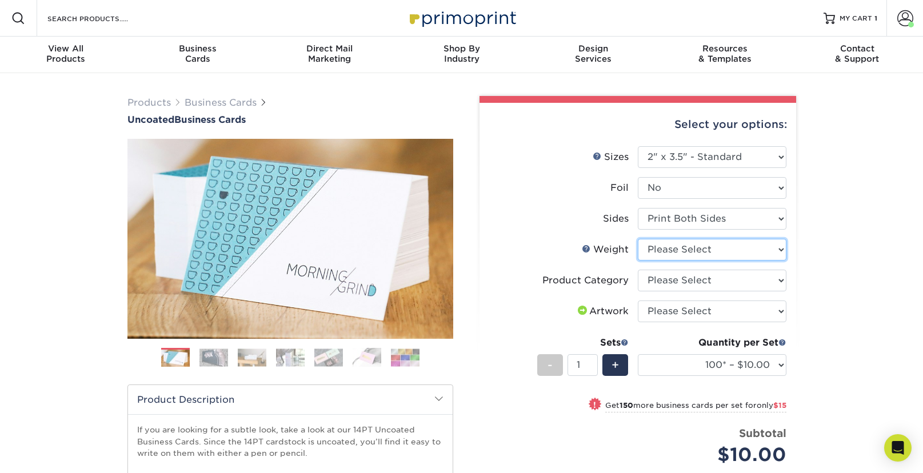
select select "14PT Uncoated"
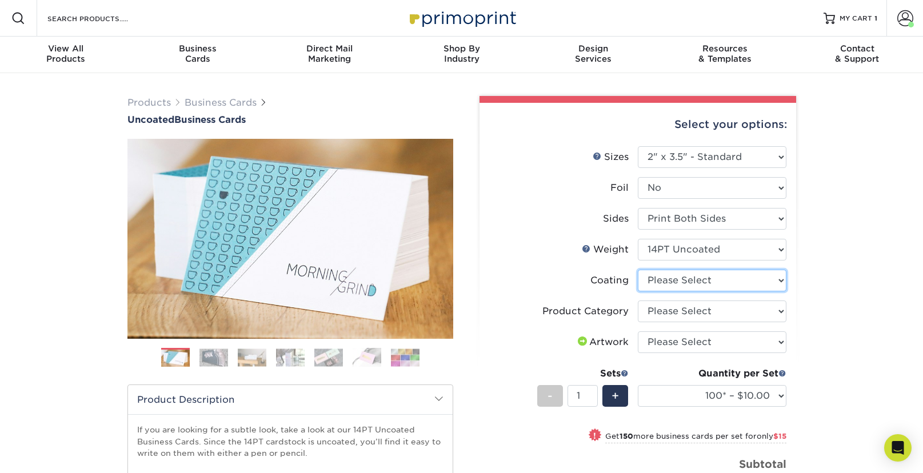
select select "3e7618de-abca-4bda-9f97-8b9129e913d8"
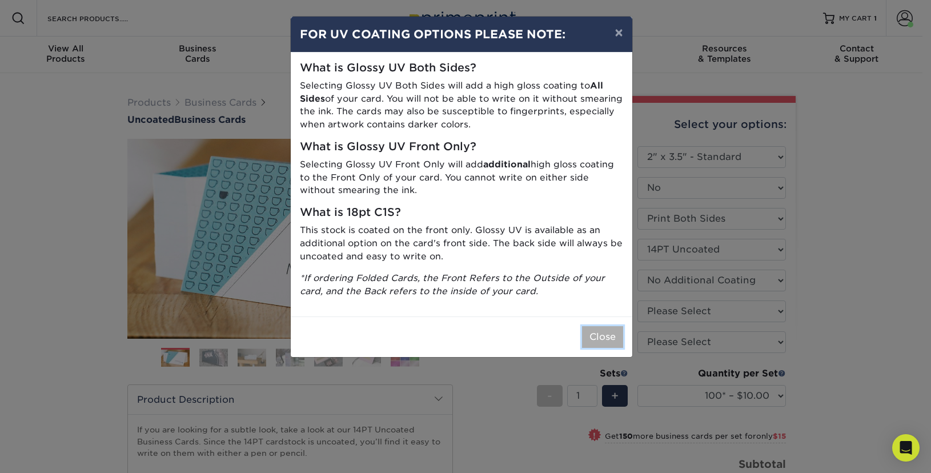
click at [589, 336] on button "Close" at bounding box center [602, 337] width 41 height 22
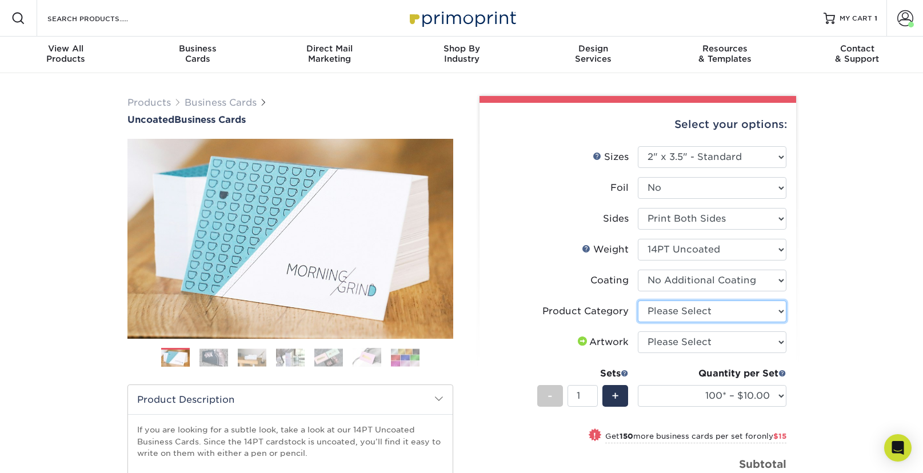
select select "3b5148f1-0588-4f88-a218-97bcfdce65c1"
click option "Business Cards" at bounding box center [0, 0] width 0 height 0
select select "upload"
click option "I will upload files" at bounding box center [0, 0] width 0 height 0
click at [868, 351] on div "Products Business Cards Uncoated Business Cards Previous Next 100" at bounding box center [461, 382] width 923 height 619
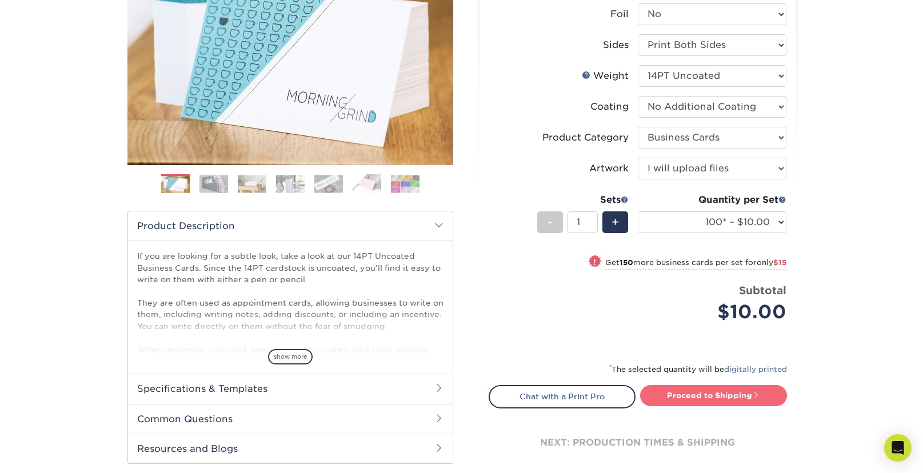
click at [761, 397] on link "Proceed to Shipping" at bounding box center [713, 395] width 147 height 21
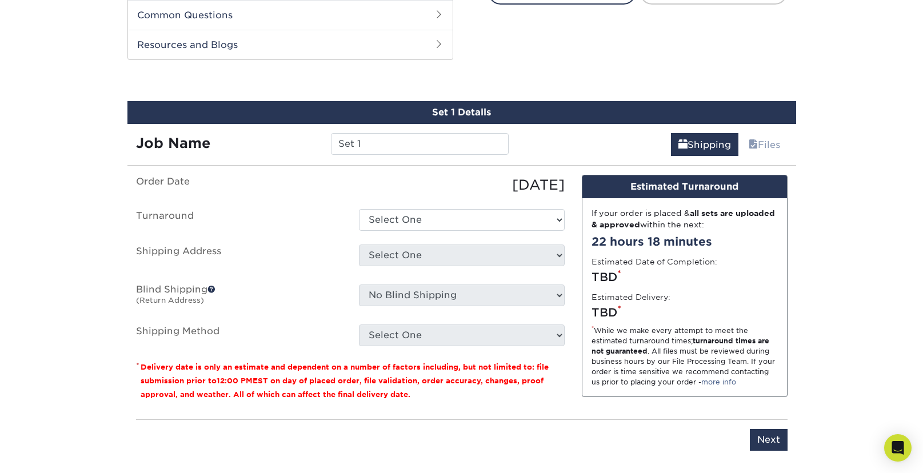
scroll to position [590, 0]
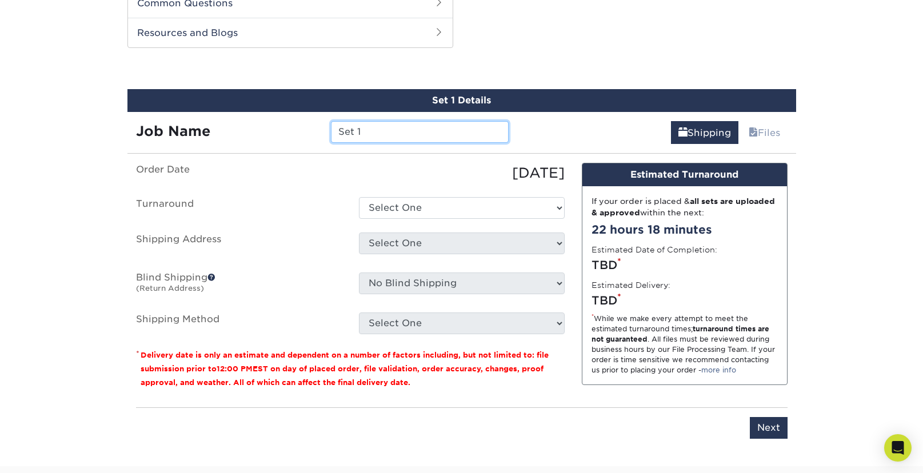
click at [372, 134] on input "Set 1" at bounding box center [420, 132] width 178 height 22
drag, startPoint x: 348, startPoint y: 130, endPoint x: 260, endPoint y: 130, distance: 88.0
click at [331, 130] on input "Set 1CC" at bounding box center [420, 132] width 178 height 22
type input "CC"
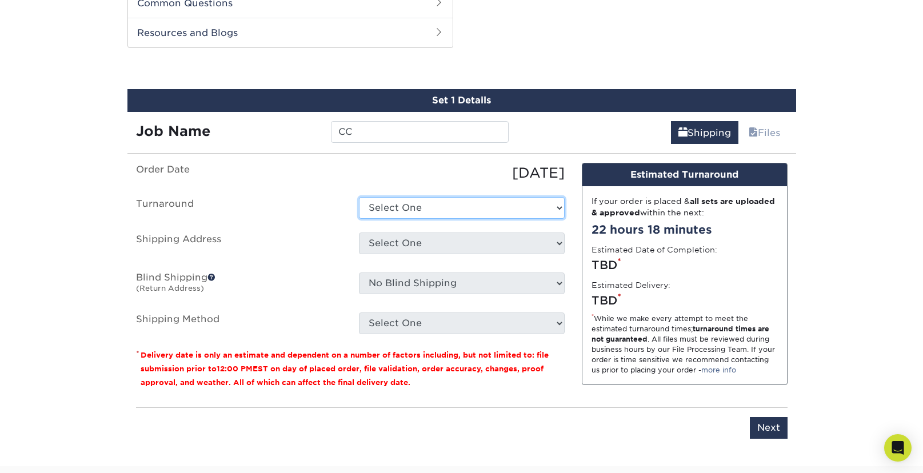
select select "4c2c72ee-1c68-4ec0-9d3e-319953a38893"
click option "2-4 Business Days" at bounding box center [0, 0] width 0 height 0
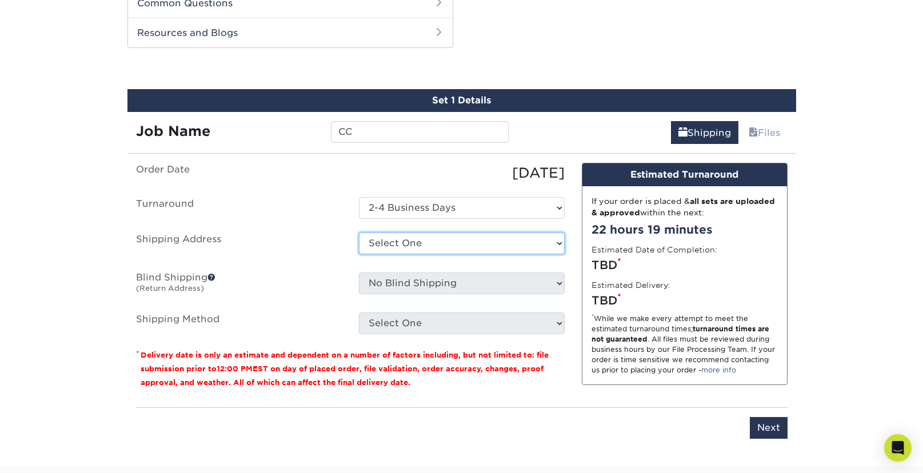
select select "285304"
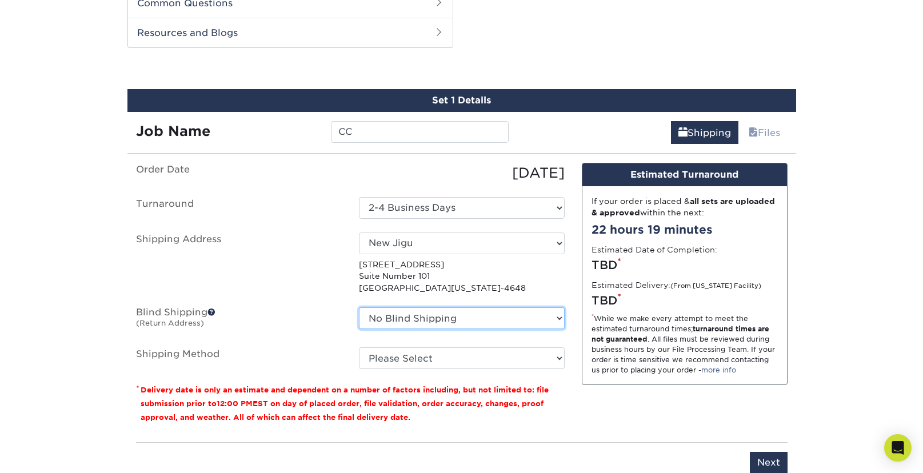
select select "285304"
click option "New Jigu" at bounding box center [0, 0] width 0 height 0
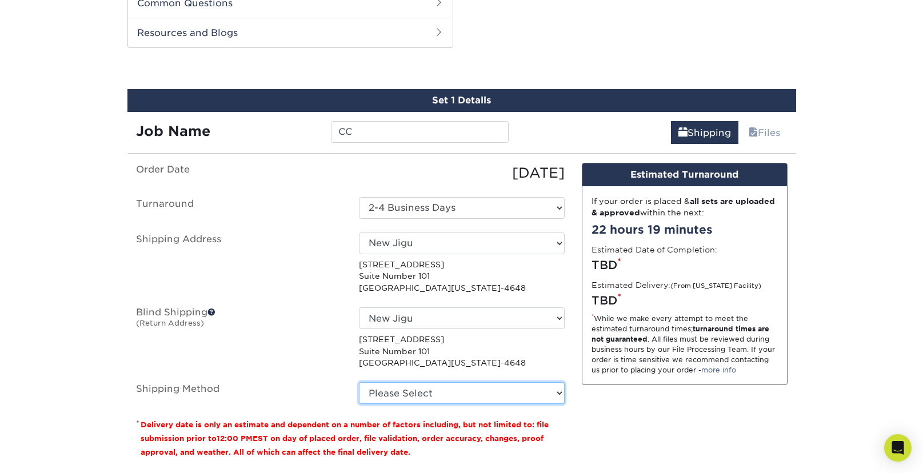
click at [359, 382] on select "Please Select Ground Shipping (+$7.84) 3 Day Shipping Service (+$20.06) 2 Day A…" at bounding box center [462, 393] width 206 height 22
select select "03"
click option "Ground Shipping (+$7.84)" at bounding box center [0, 0] width 0 height 0
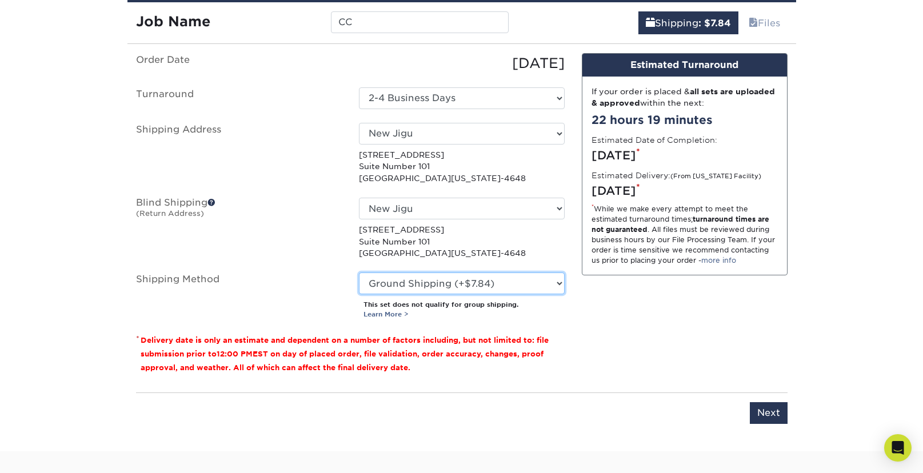
scroll to position [754, 0]
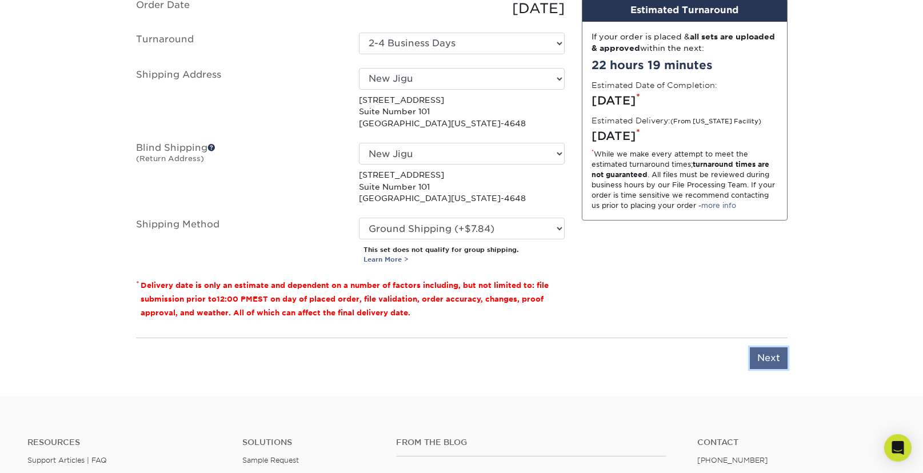
click at [771, 360] on input "Next" at bounding box center [768, 358] width 38 height 22
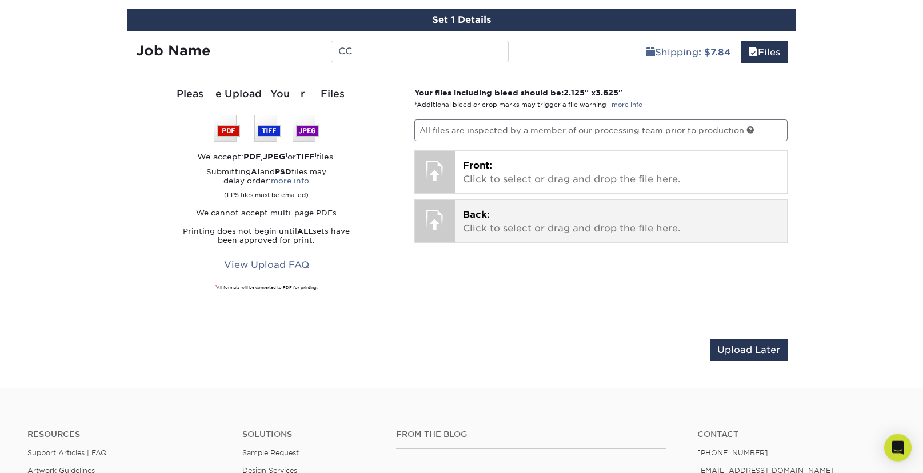
scroll to position [654, 0]
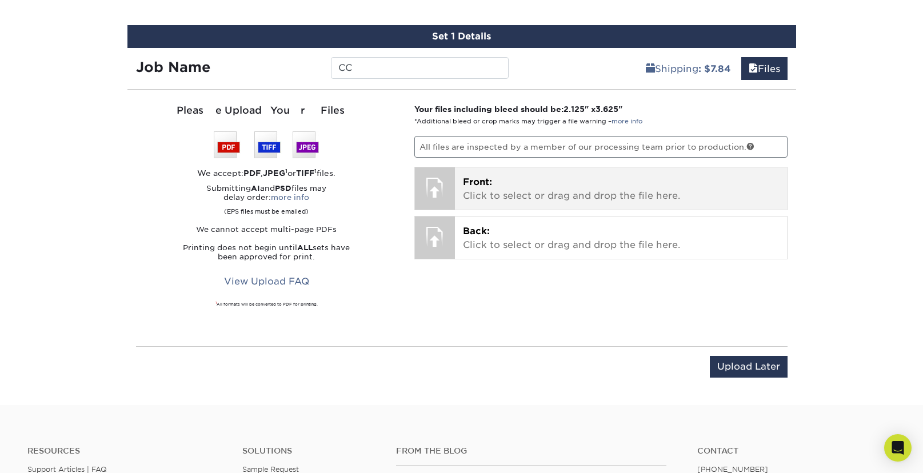
click at [432, 182] on div at bounding box center [435, 187] width 40 height 40
click at [600, 198] on p "Front: Click to select or drag and drop the file here." at bounding box center [621, 188] width 316 height 27
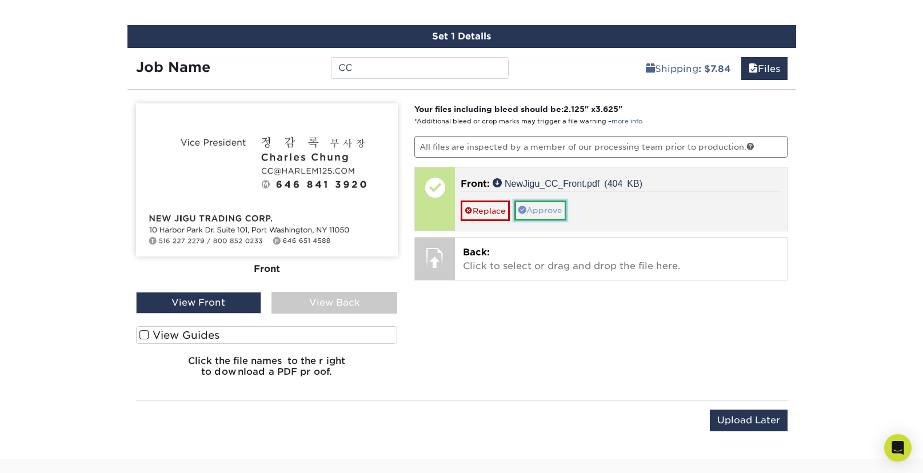
click at [559, 209] on link "Approve" at bounding box center [540, 210] width 52 height 19
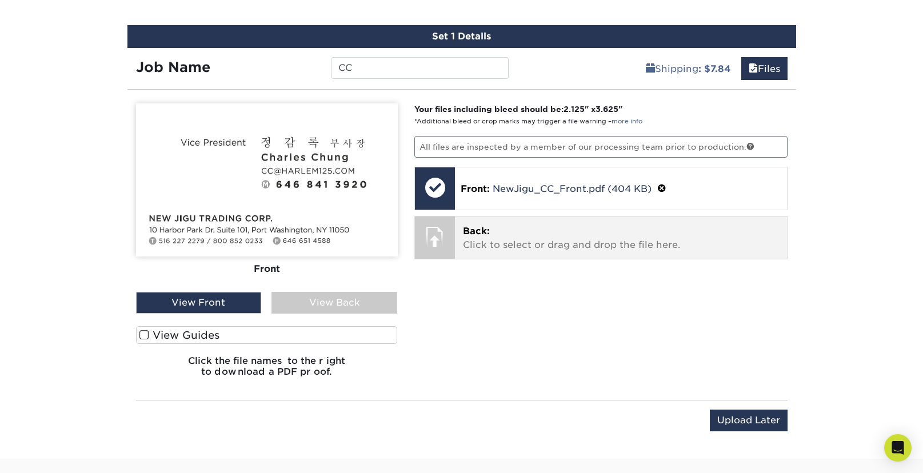
click at [545, 246] on p "Back: Click to select or drag and drop the file here." at bounding box center [621, 237] width 316 height 27
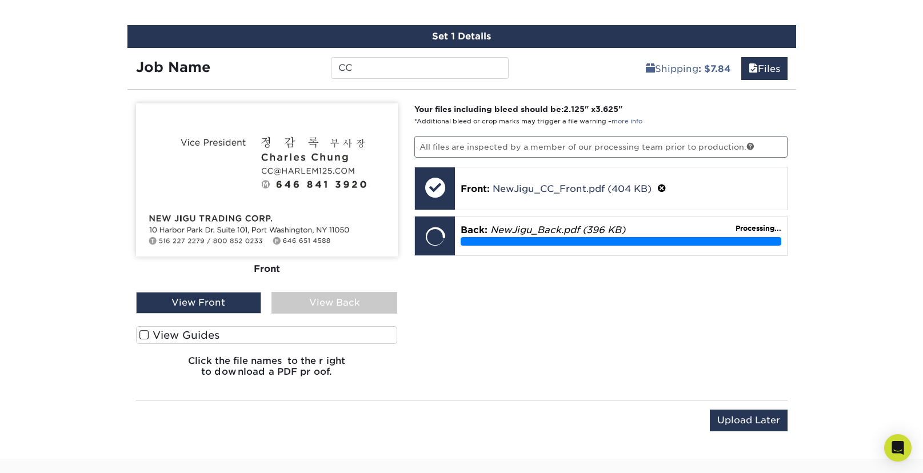
click at [145, 334] on span at bounding box center [144, 335] width 10 height 11
click at [0, 0] on input "View Guides" at bounding box center [0, 0] width 0 height 0
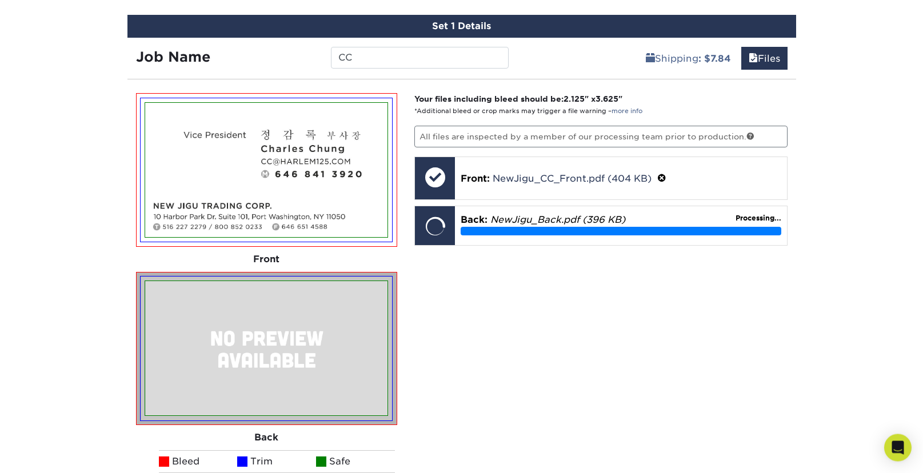
scroll to position [672, 0]
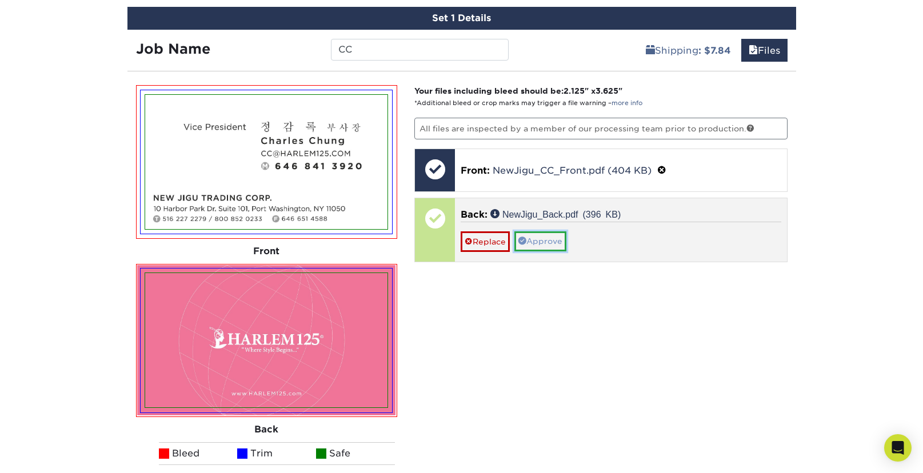
click at [542, 246] on link "Approve" at bounding box center [540, 240] width 52 height 19
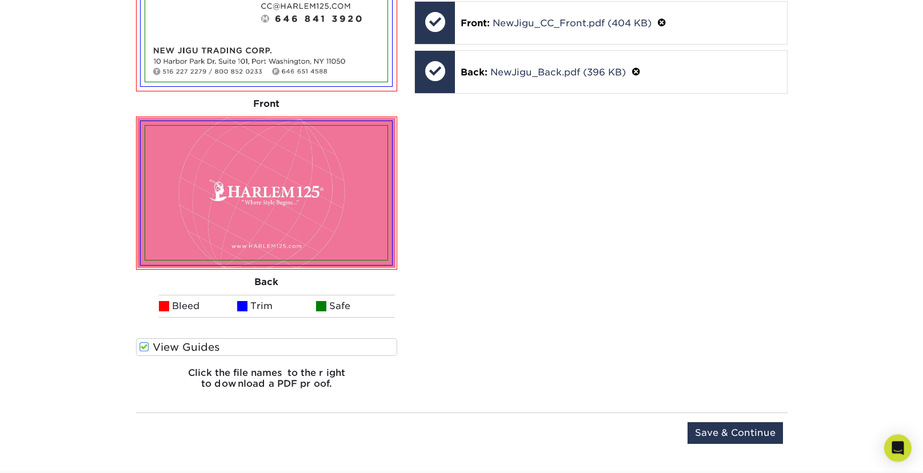
scroll to position [827, 0]
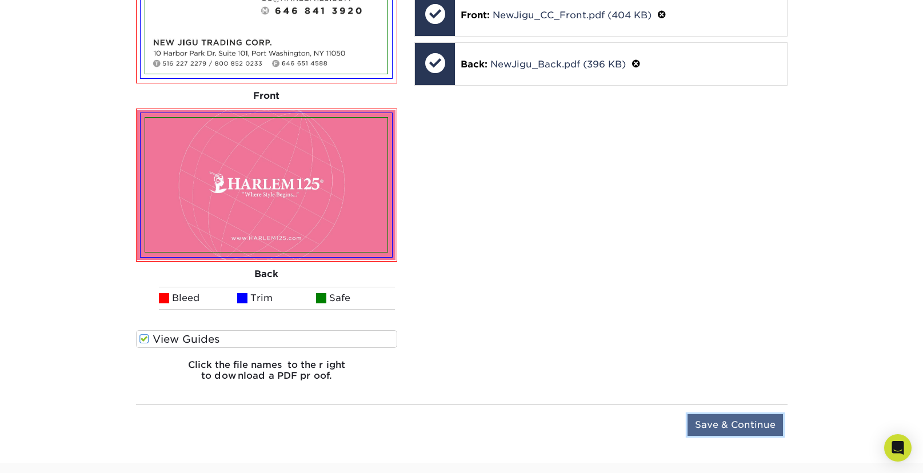
click at [753, 424] on input "Save & Continue" at bounding box center [734, 425] width 95 height 22
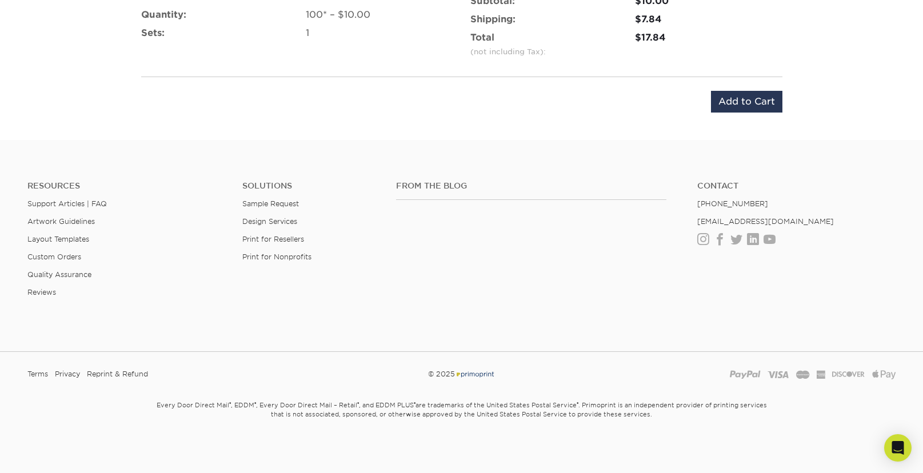
scroll to position [639, 0]
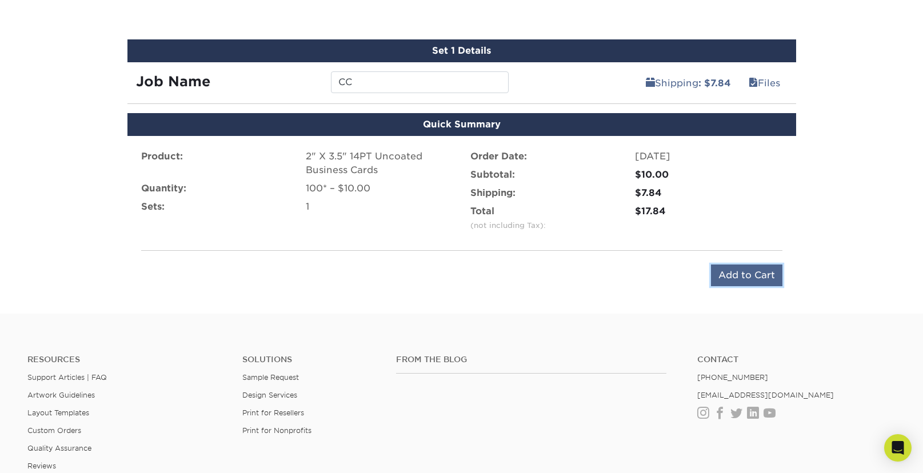
click at [764, 272] on input "Add to Cart" at bounding box center [746, 275] width 71 height 22
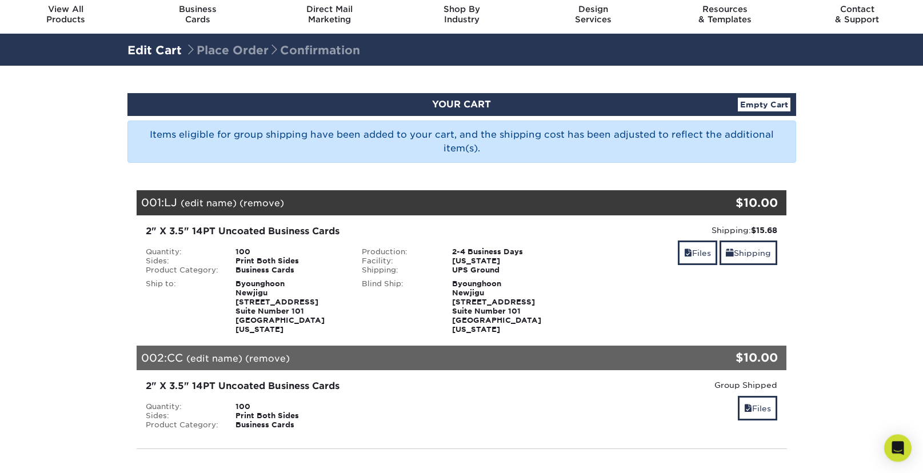
scroll to position [64, 0]
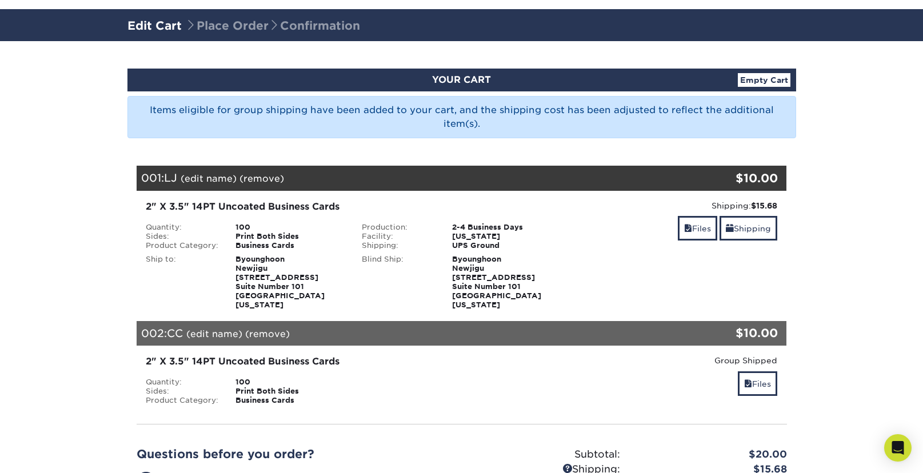
click at [276, 237] on div "Print Both Sides" at bounding box center [290, 236] width 126 height 9
click at [770, 85] on link "Empty Cart" at bounding box center [763, 80] width 53 height 14
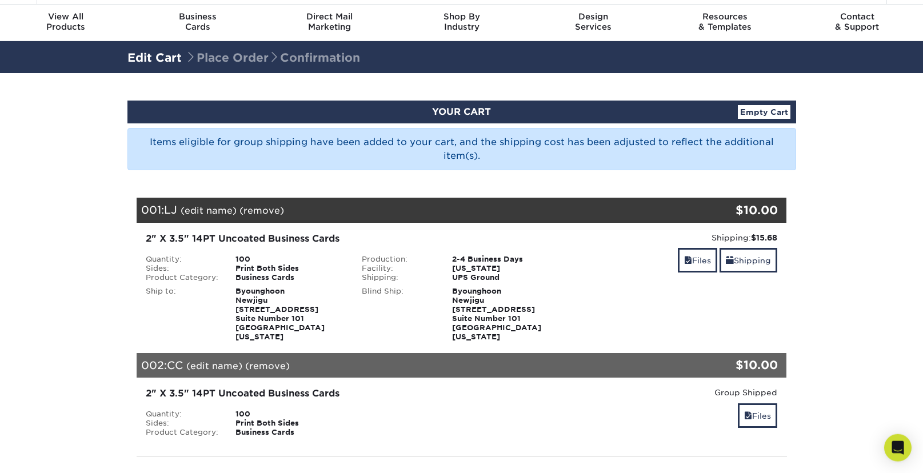
scroll to position [37, 0]
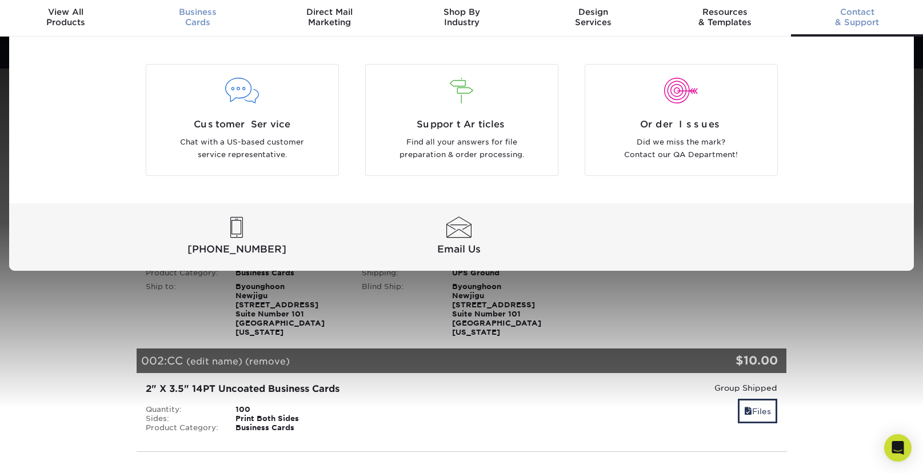
click at [185, 13] on span "Business" at bounding box center [198, 12] width 132 height 10
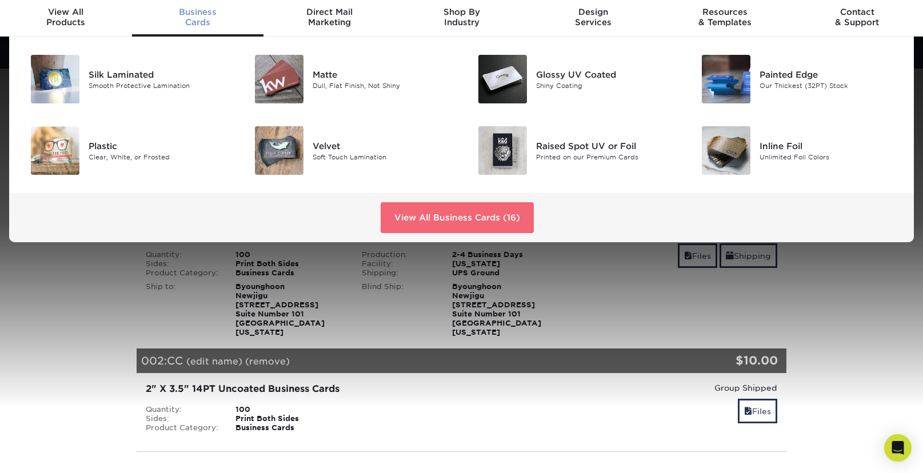
click at [476, 221] on link "View All Business Cards (16)" at bounding box center [456, 217] width 153 height 31
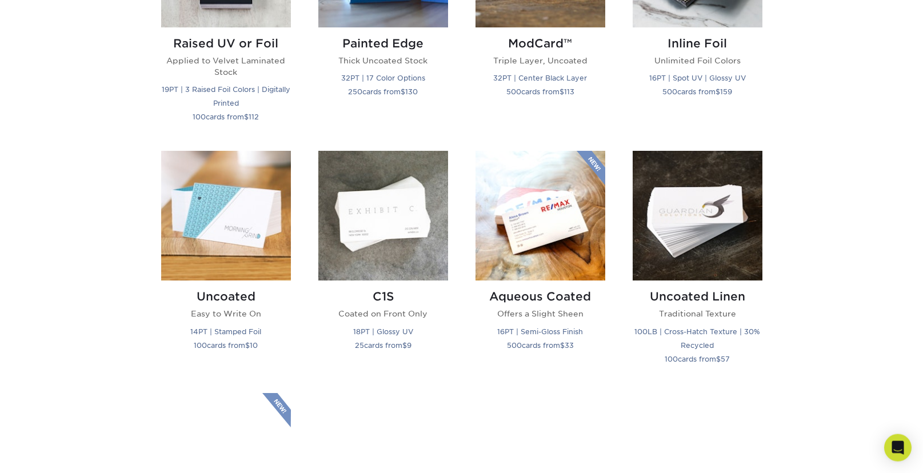
scroll to position [951, 0]
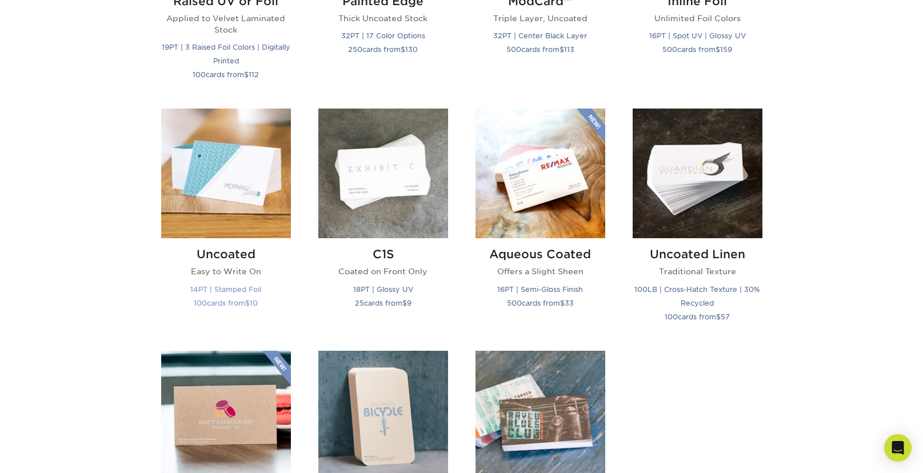
click at [221, 186] on img at bounding box center [226, 174] width 130 height 130
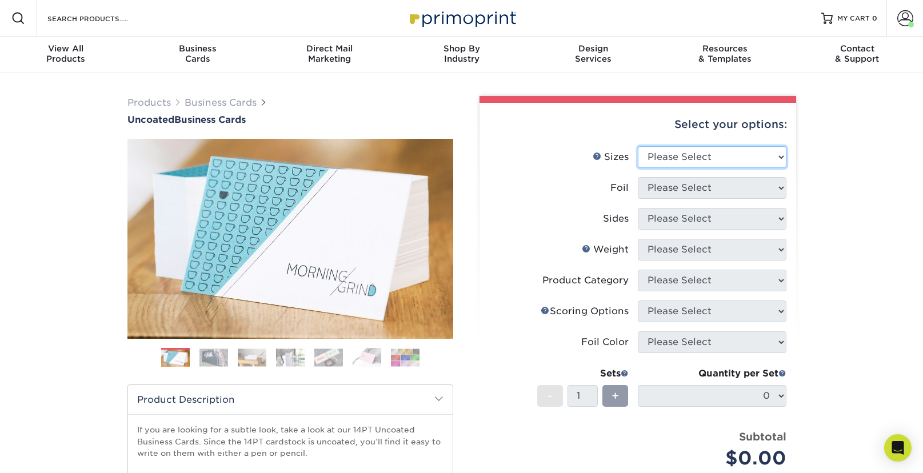
select select "2.00x3.50"
click option "2" x 3.5" - Standard" at bounding box center [0, 0] width 0 height 0
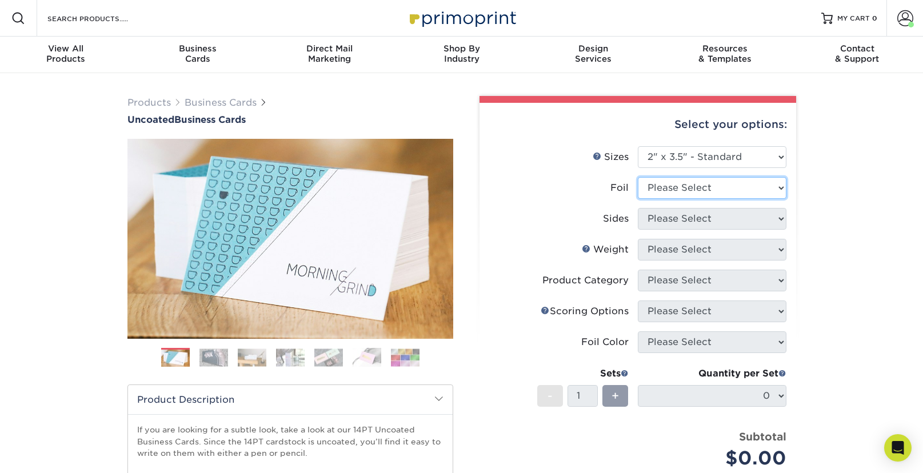
select select "0"
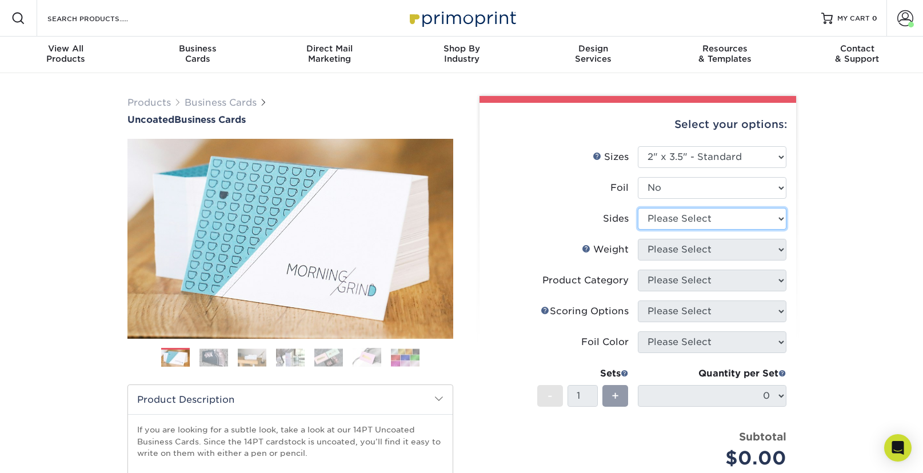
select select "13abbda7-1d64-4f25-8bb2-c179b224825d"
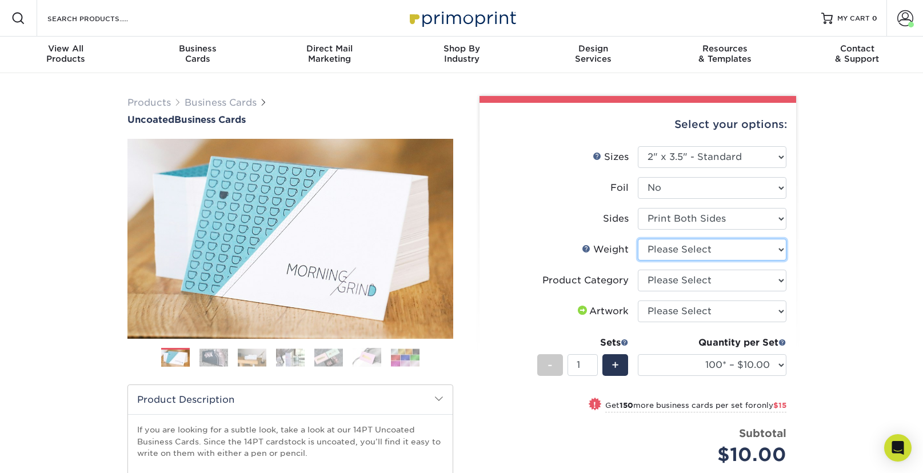
select select "14PT Uncoated"
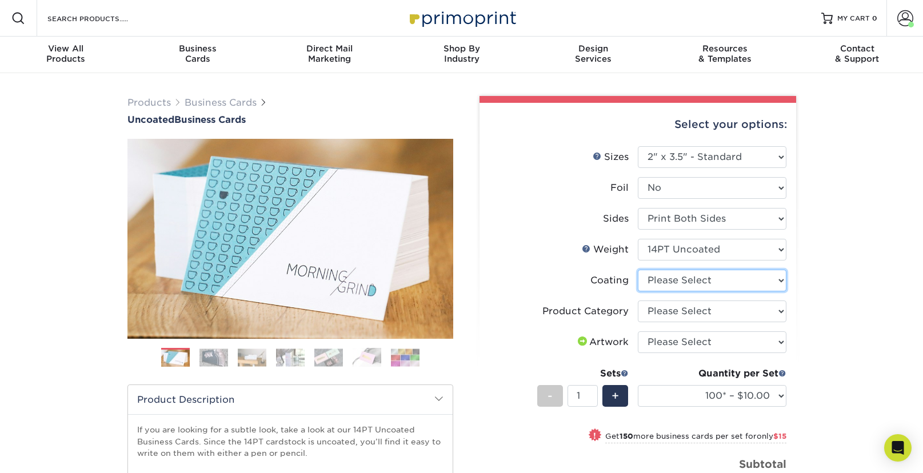
select select "3e7618de-abca-4bda-9f97-8b9129e913d8"
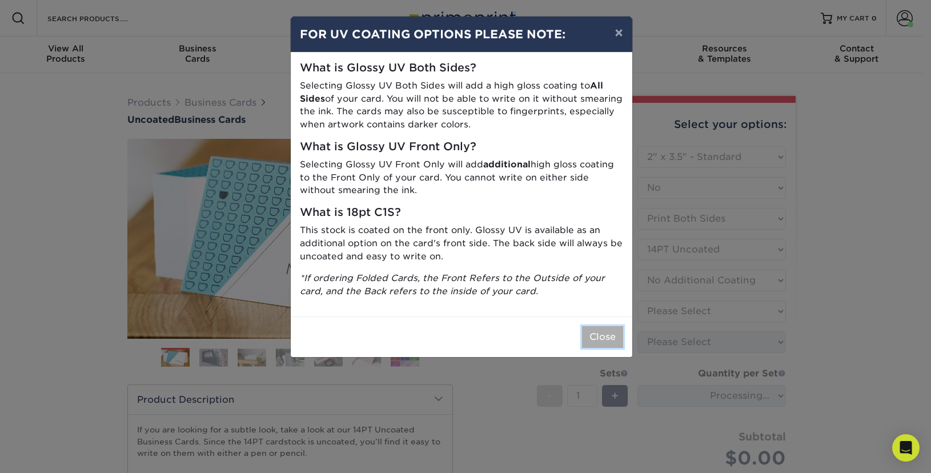
click at [610, 339] on button "Close" at bounding box center [602, 337] width 41 height 22
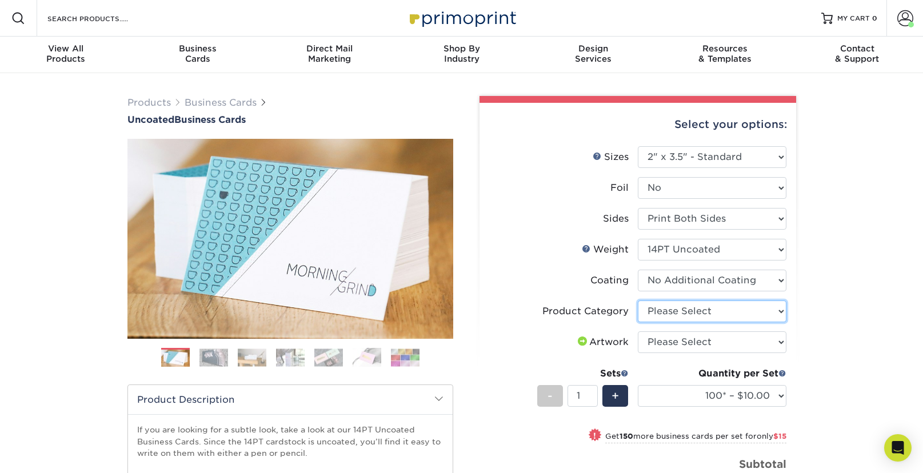
select select "3b5148f1-0588-4f88-a218-97bcfdce65c1"
click option "Business Cards" at bounding box center [0, 0] width 0 height 0
select select "upload"
click option "I will upload files" at bounding box center [0, 0] width 0 height 0
click at [857, 357] on div "Products Business Cards Uncoated Business Cards Previous Next 100" at bounding box center [461, 382] width 923 height 619
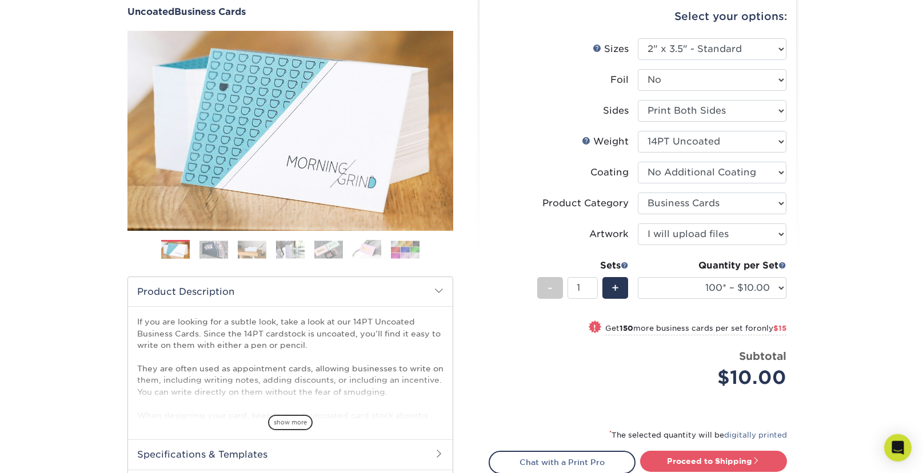
scroll to position [146, 0]
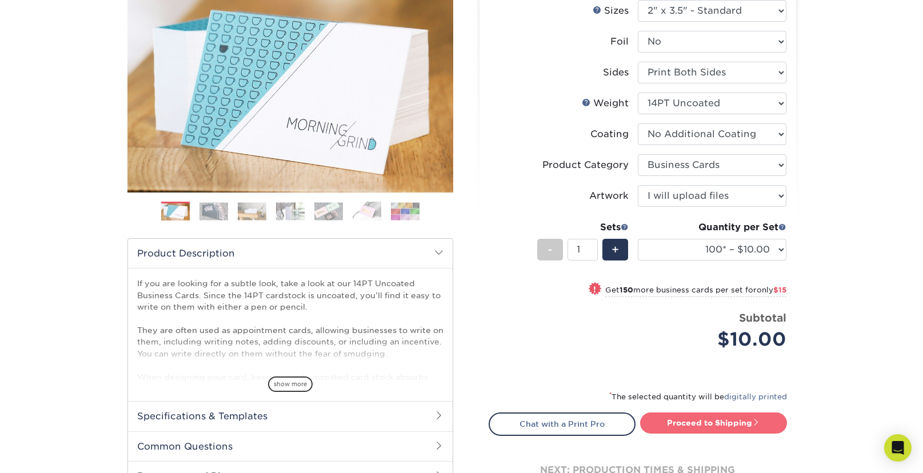
click at [770, 423] on link "Proceed to Shipping" at bounding box center [713, 422] width 147 height 21
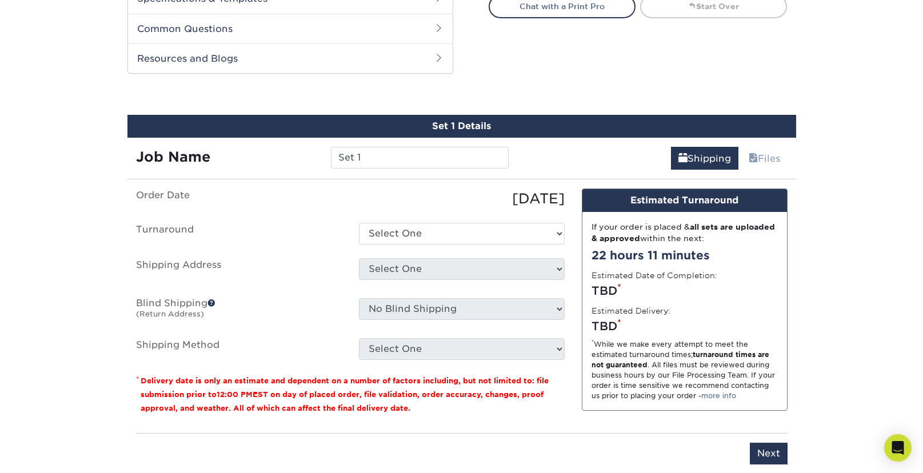
scroll to position [590, 0]
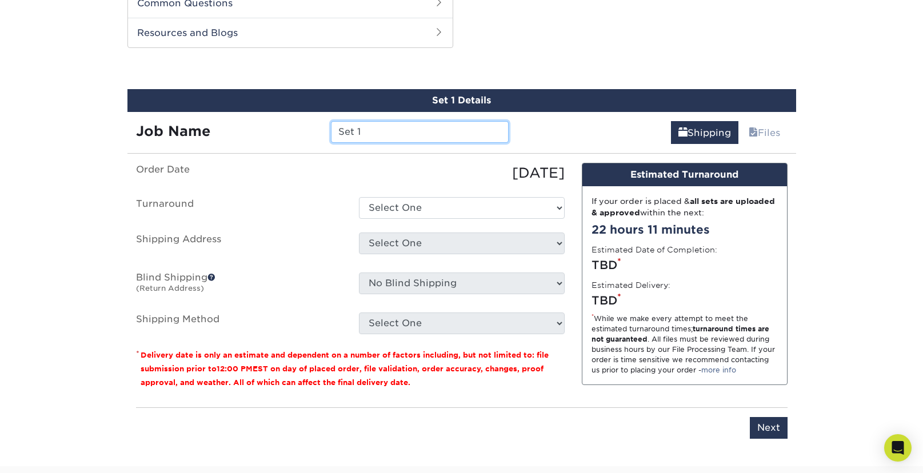
click at [390, 129] on input "Set 1" at bounding box center [420, 132] width 178 height 22
drag, startPoint x: 373, startPoint y: 133, endPoint x: 297, endPoint y: 133, distance: 76.0
click at [331, 133] on input "Set 1" at bounding box center [420, 132] width 178 height 22
type input "YL"
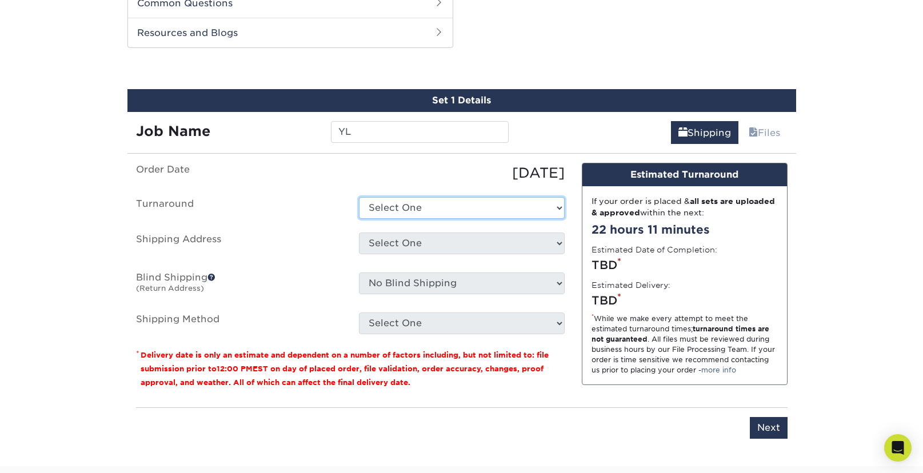
select select "4c2c72ee-1c68-4ec0-9d3e-319953a38893"
click option "2-4 Business Days" at bounding box center [0, 0] width 0 height 0
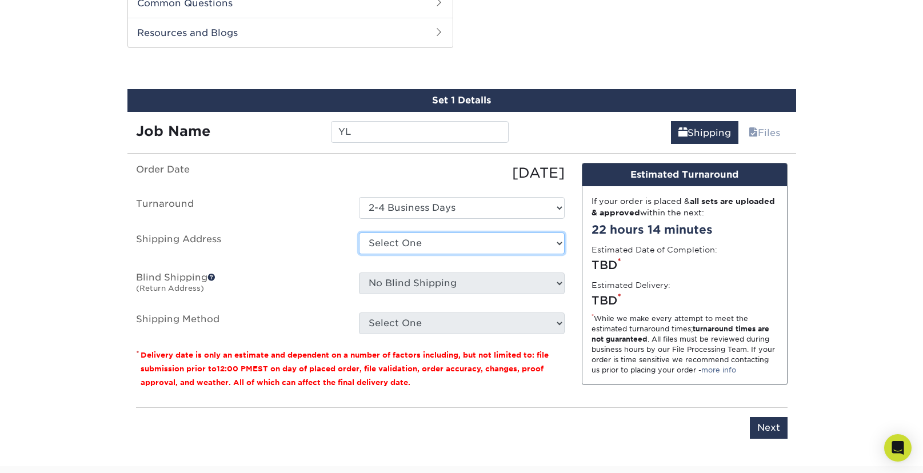
select select "285304"
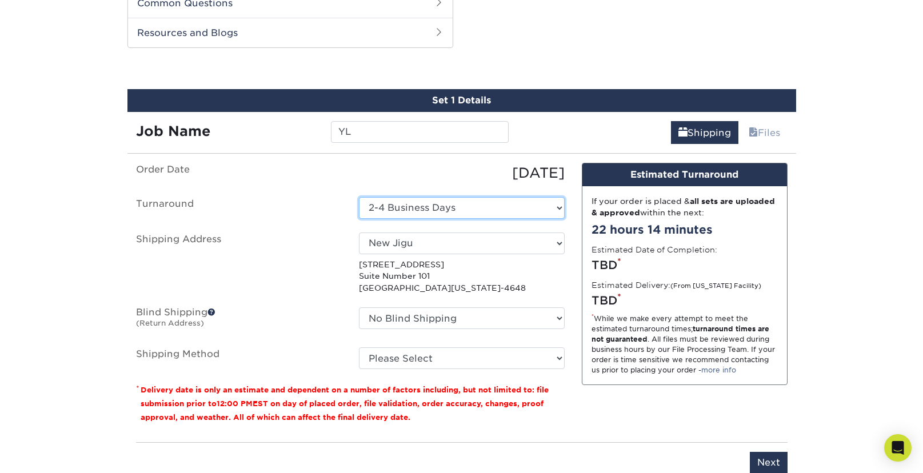
click option "2-4 Business Days" at bounding box center [0, 0] width 0 height 0
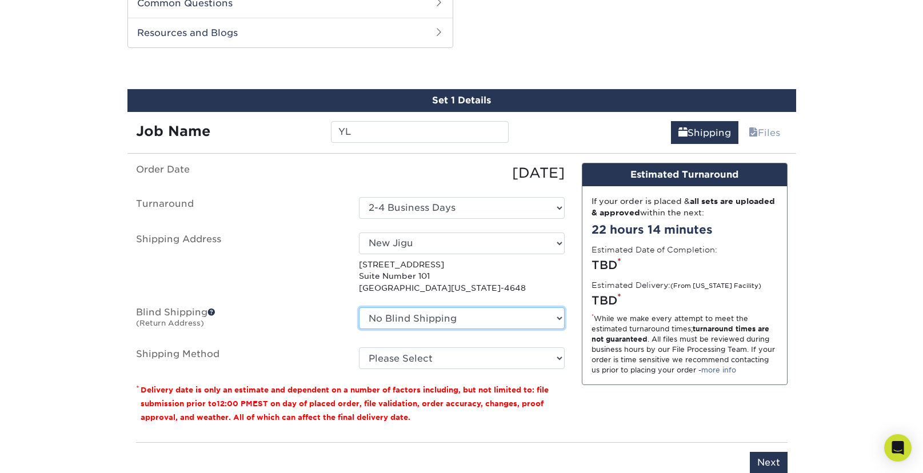
select select "285304"
click option "New Jigu" at bounding box center [0, 0] width 0 height 0
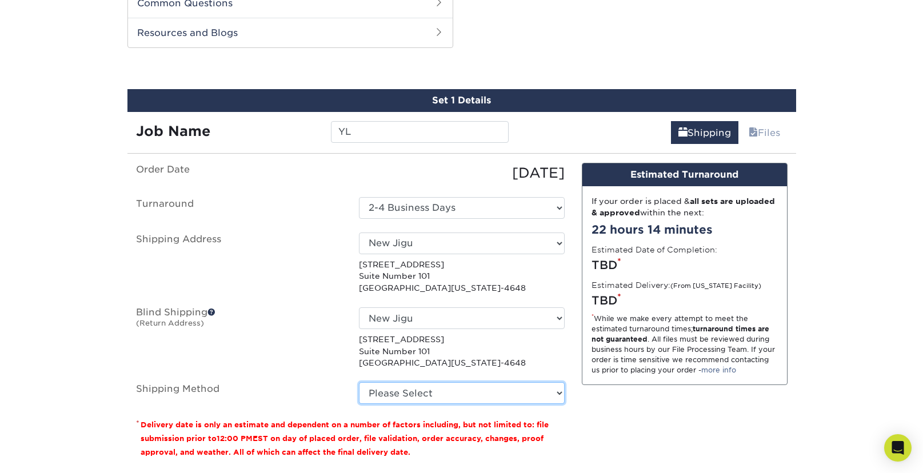
click at [359, 382] on select "Please Select Ground Shipping (+$7.84) 3 Day Shipping Service (+$20.06) 2 Day A…" at bounding box center [462, 393] width 206 height 22
select select "03"
click option "Ground Shipping (+$7.84)" at bounding box center [0, 0] width 0 height 0
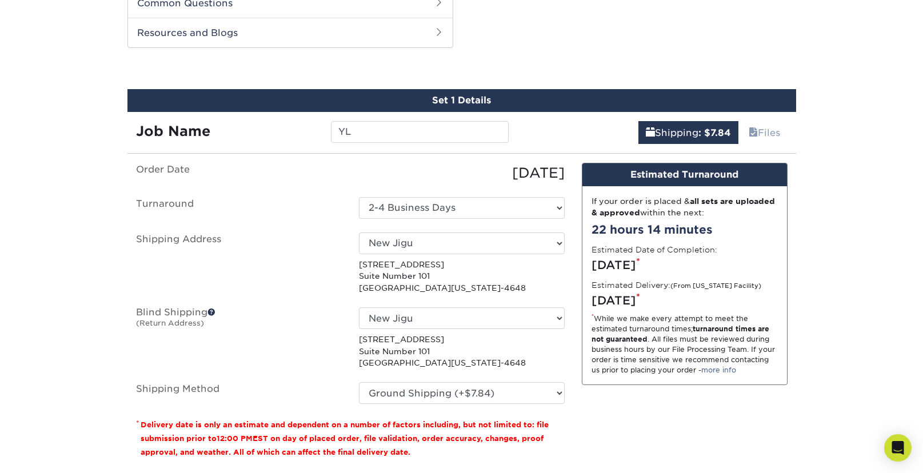
click at [654, 438] on div "Design Estimated Turnaround If your order is placed & all sets are uploaded & a…" at bounding box center [684, 315] width 223 height 305
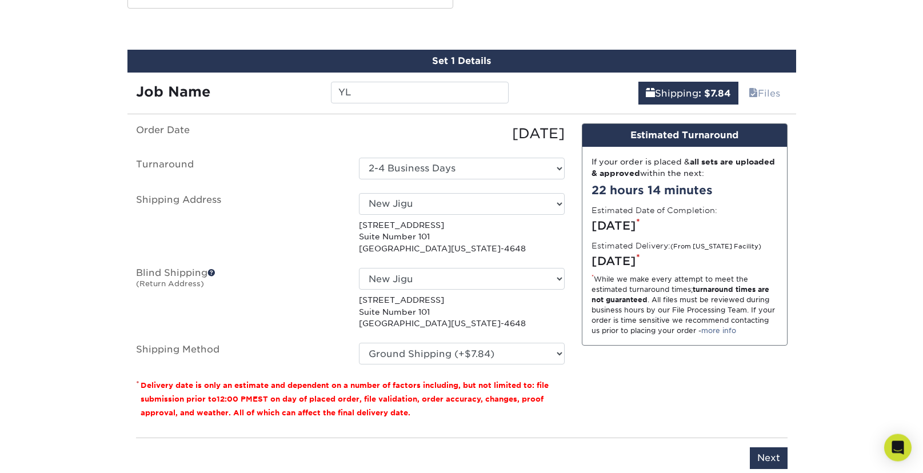
scroll to position [708, 0]
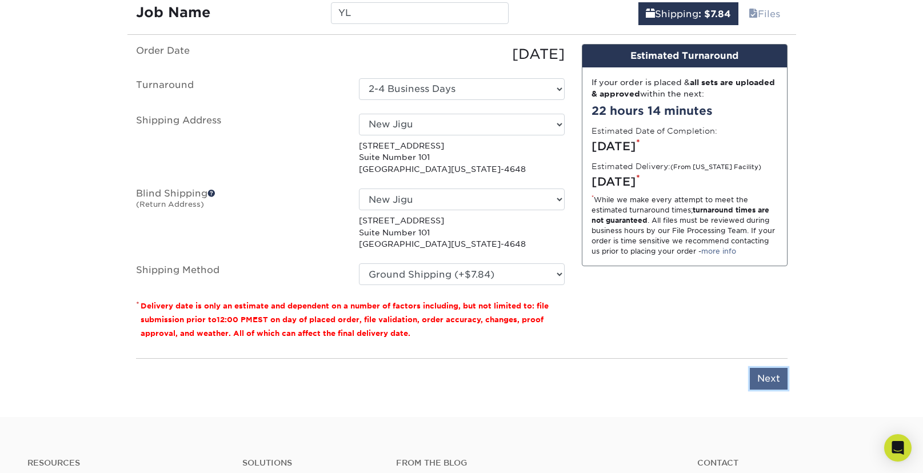
click at [762, 379] on input "Next" at bounding box center [768, 379] width 38 height 22
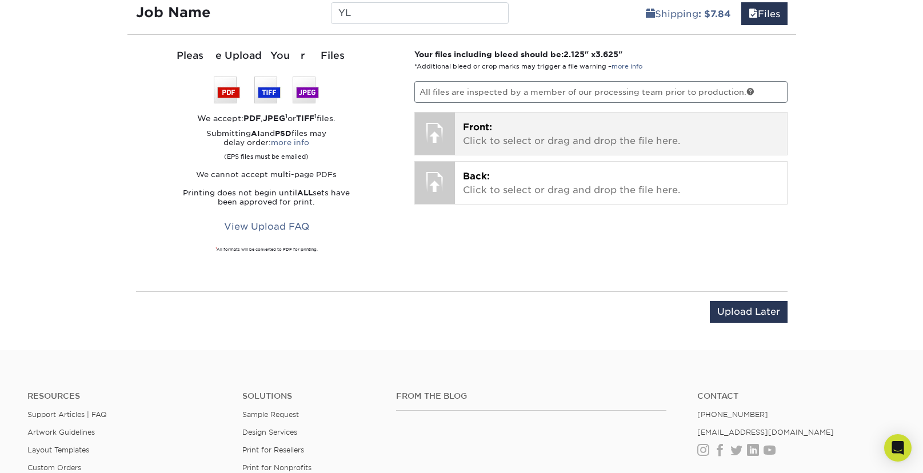
click at [492, 143] on p "Front: Click to select or drag and drop the file here." at bounding box center [621, 134] width 316 height 27
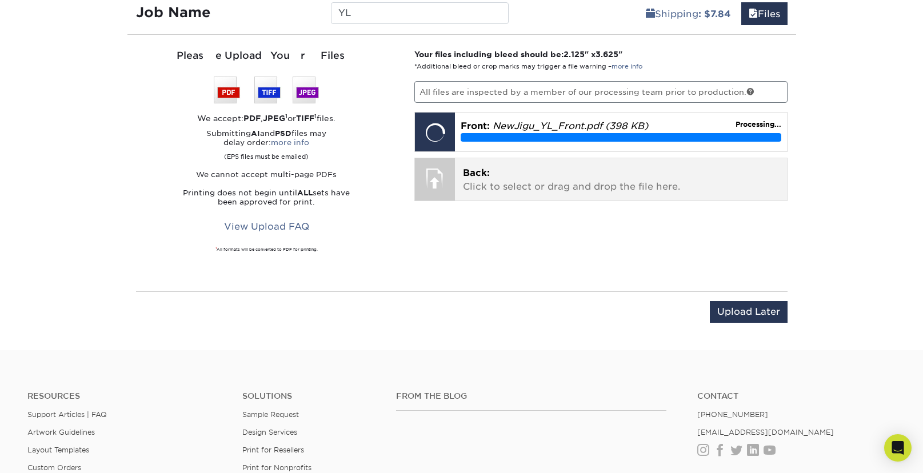
click at [550, 188] on p "Back: Click to select or drag and drop the file here." at bounding box center [621, 179] width 316 height 27
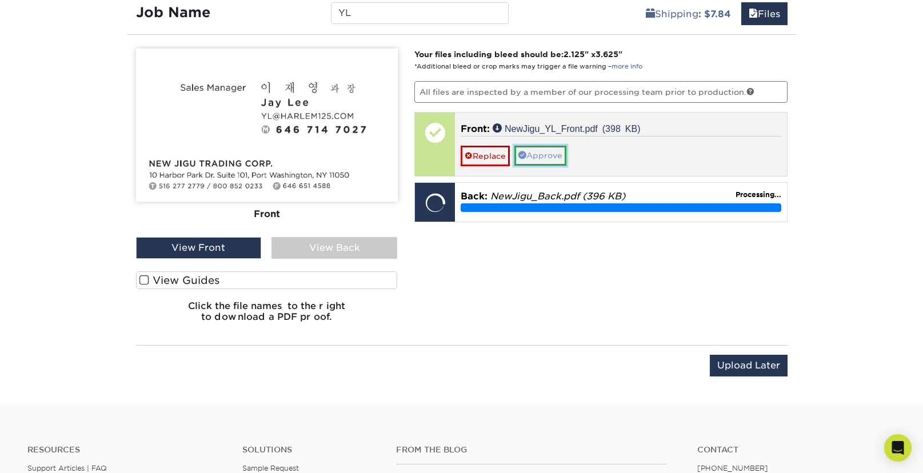
click at [538, 158] on link "Approve" at bounding box center [540, 155] width 52 height 19
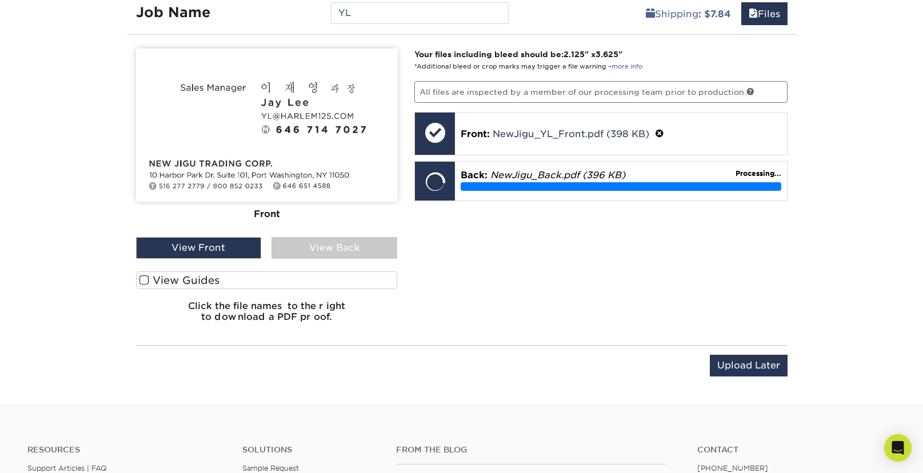
click at [192, 277] on label "View Guides" at bounding box center [267, 280] width 262 height 18
click at [0, 0] on input "View Guides" at bounding box center [0, 0] width 0 height 0
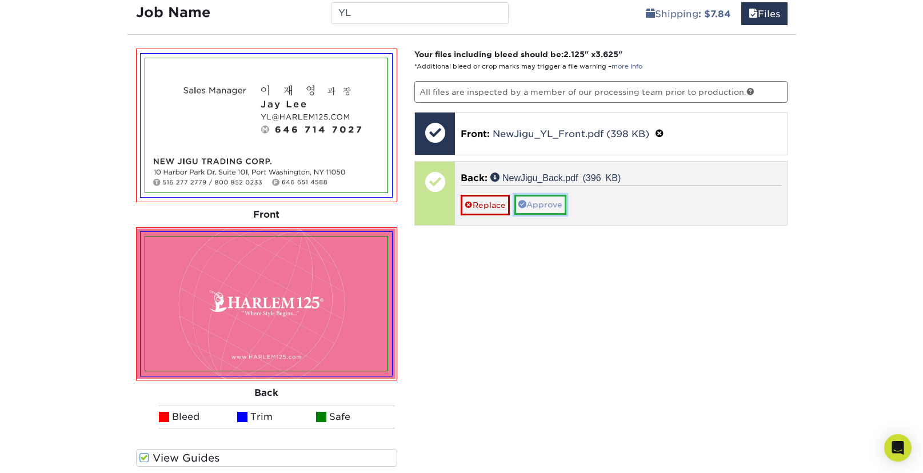
click at [543, 204] on link "Approve" at bounding box center [540, 204] width 52 height 19
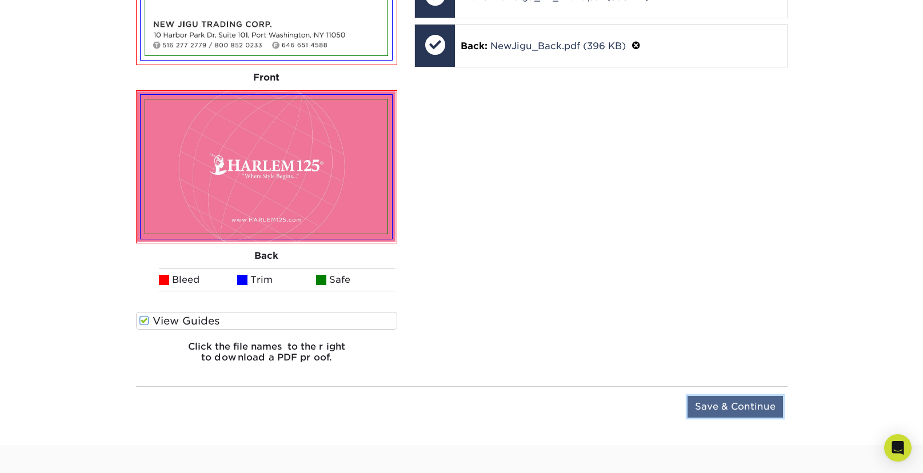
click at [743, 407] on input "Save & Continue" at bounding box center [734, 407] width 95 height 22
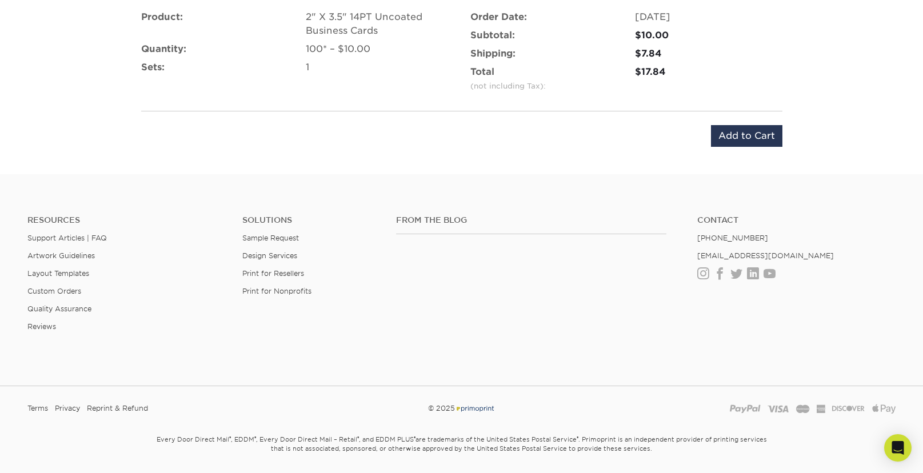
scroll to position [712, 0]
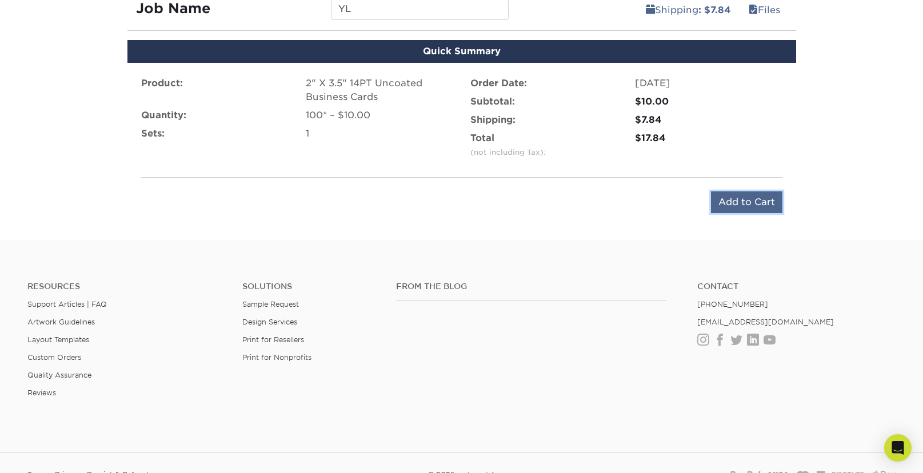
click at [771, 202] on input "Add to Cart" at bounding box center [746, 202] width 71 height 22
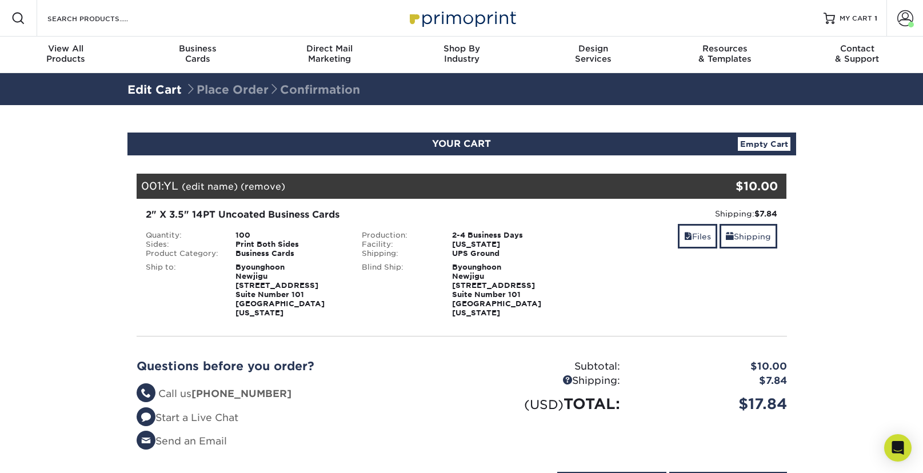
click at [828, 233] on section "YOUR CART Empty Cart Your Cart is Empty View Account Active Orders Order Histor…" at bounding box center [461, 320] width 923 height 430
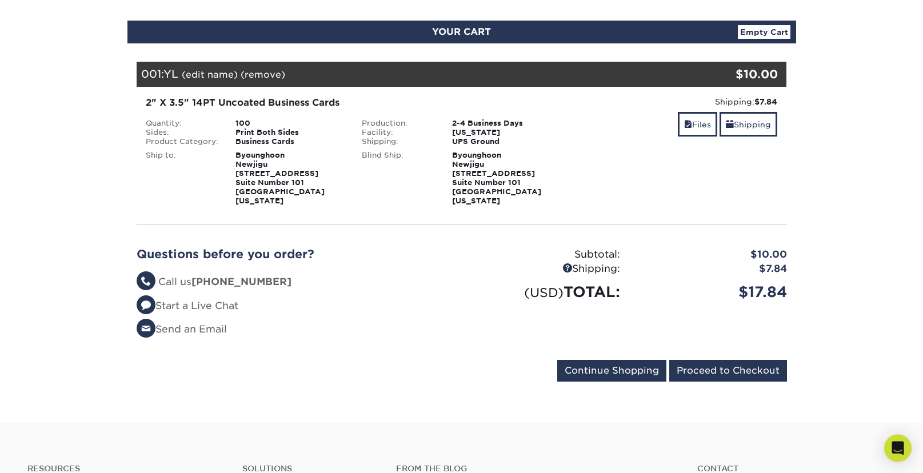
scroll to position [110, 0]
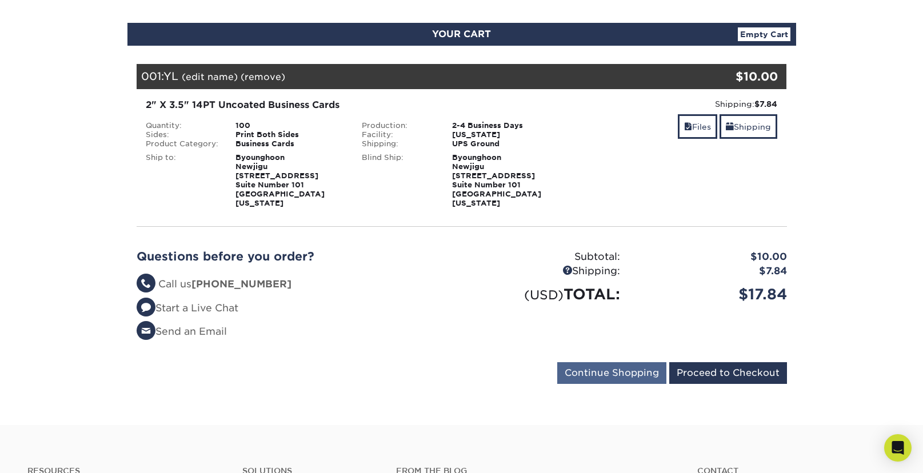
drag, startPoint x: 668, startPoint y: 366, endPoint x: 573, endPoint y: 365, distance: 95.4
click at [573, 365] on form "Continue Shopping Proceed to Checkout" at bounding box center [462, 375] width 650 height 26
drag, startPoint x: 796, startPoint y: 129, endPoint x: 765, endPoint y: 129, distance: 31.4
click at [768, 129] on div "YOUR CART Empty Cart Your Cart is Empty View Account Active Orders Order Histor…" at bounding box center [461, 210] width 685 height 375
click at [764, 129] on link "Shipping" at bounding box center [748, 126] width 58 height 25
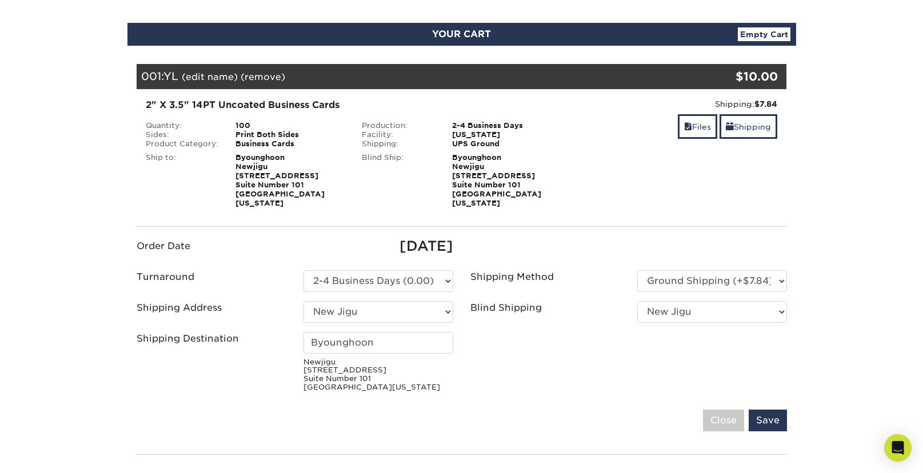
click at [847, 173] on section "YOUR CART Empty Cart Your Cart is Empty View Account Active Orders Order Histor…" at bounding box center [461, 324] width 923 height 658
click at [837, 154] on section "YOUR CART Empty Cart Your Cart is Empty View Account Active Orders Order Histor…" at bounding box center [461, 324] width 923 height 658
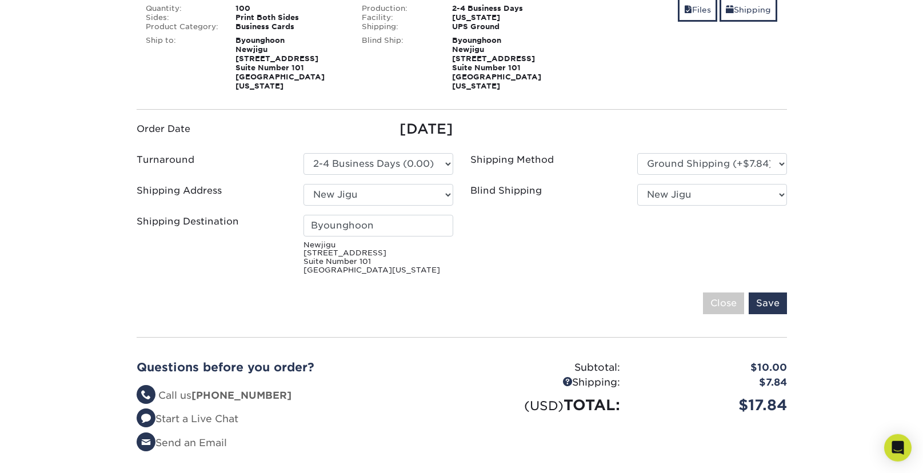
scroll to position [347, 0]
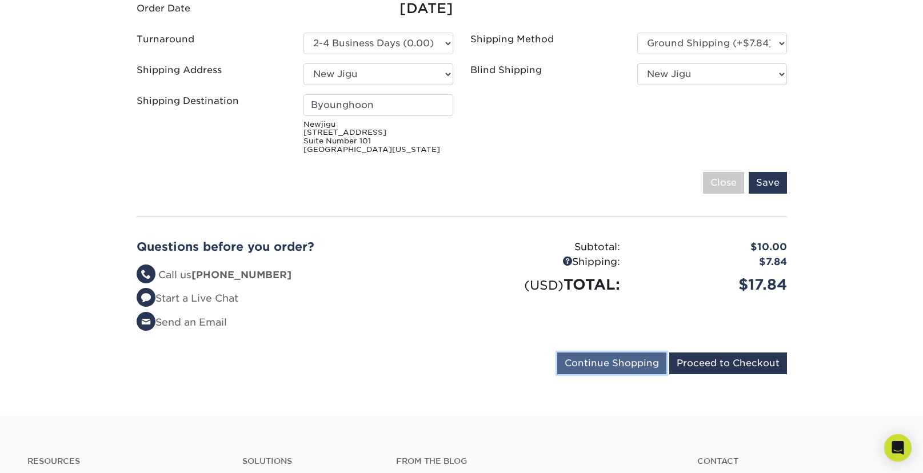
click at [613, 352] on input "Continue Shopping" at bounding box center [611, 363] width 109 height 22
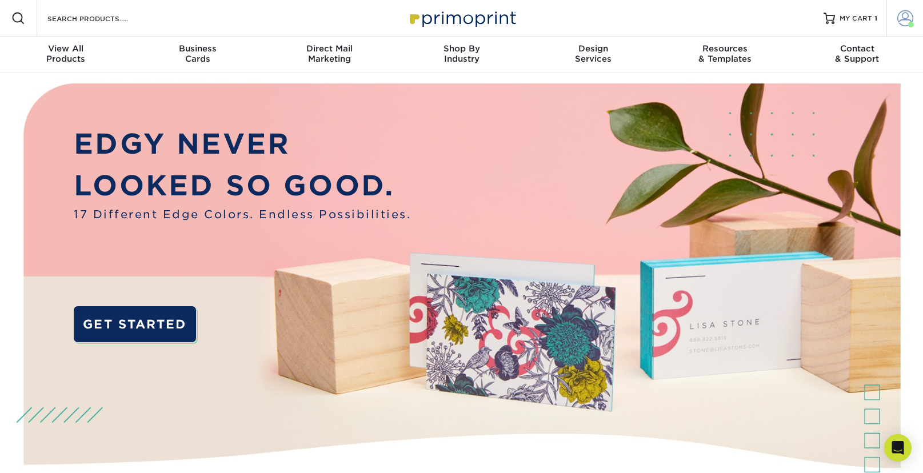
click at [900, 17] on span at bounding box center [905, 18] width 16 height 16
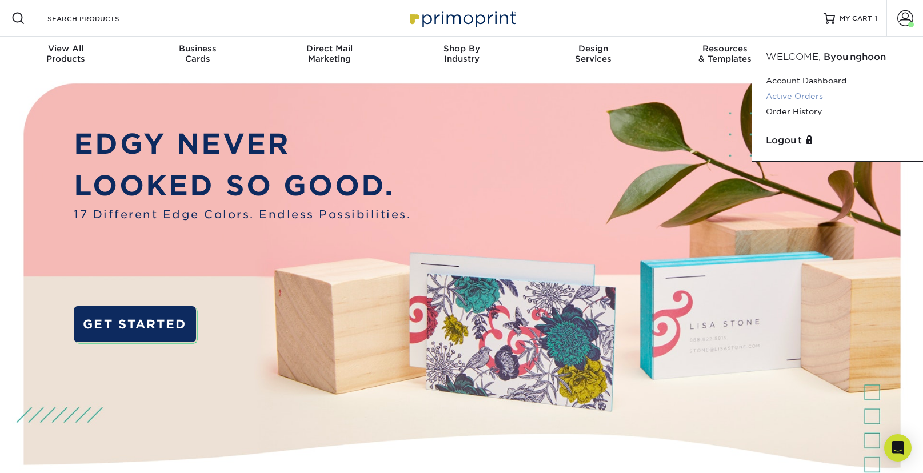
click at [816, 97] on link "Active Orders" at bounding box center [836, 96] width 143 height 15
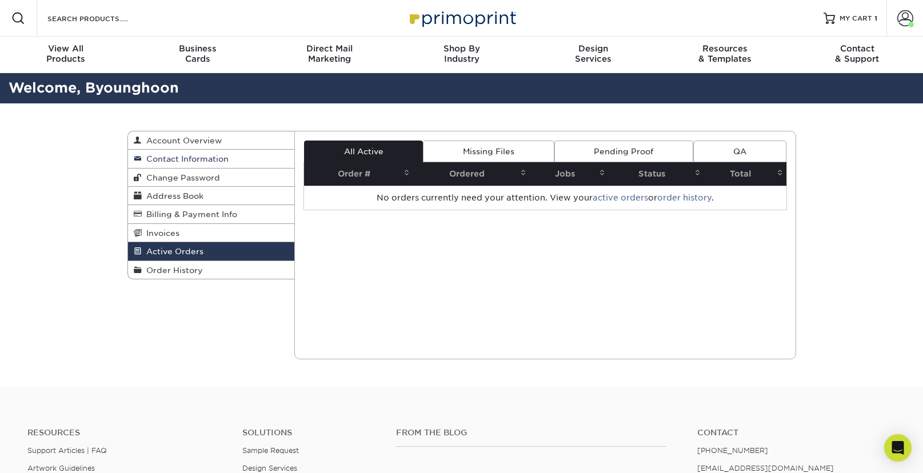
click at [191, 161] on span "Contact Information" at bounding box center [185, 158] width 87 height 9
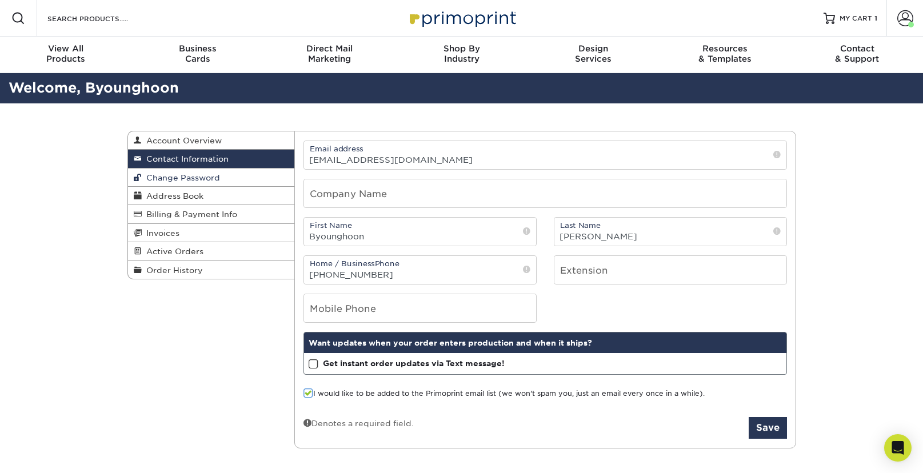
click at [205, 177] on span "Change Password" at bounding box center [181, 177] width 78 height 9
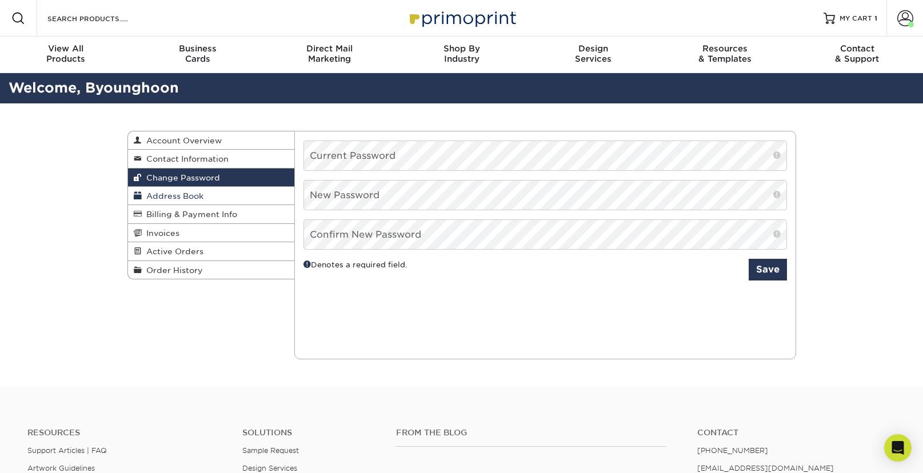
click at [202, 194] on span "Address Book" at bounding box center [173, 195] width 62 height 9
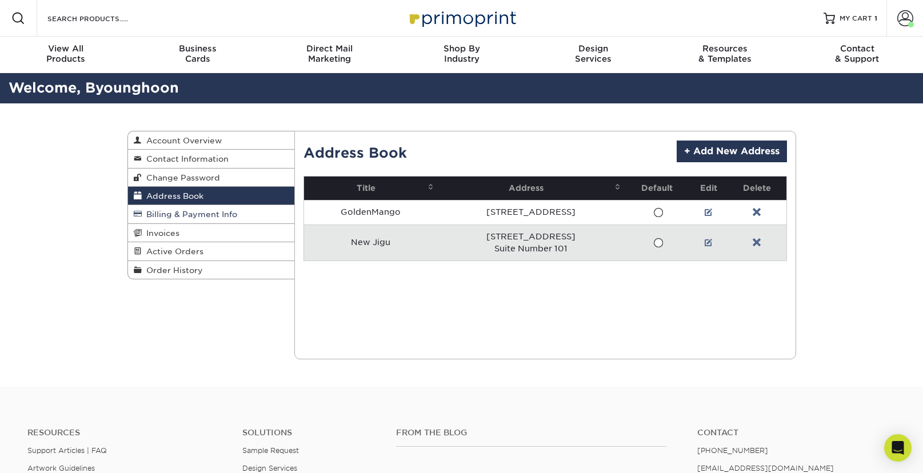
click at [208, 211] on span "Billing & Payment Info" at bounding box center [189, 214] width 95 height 9
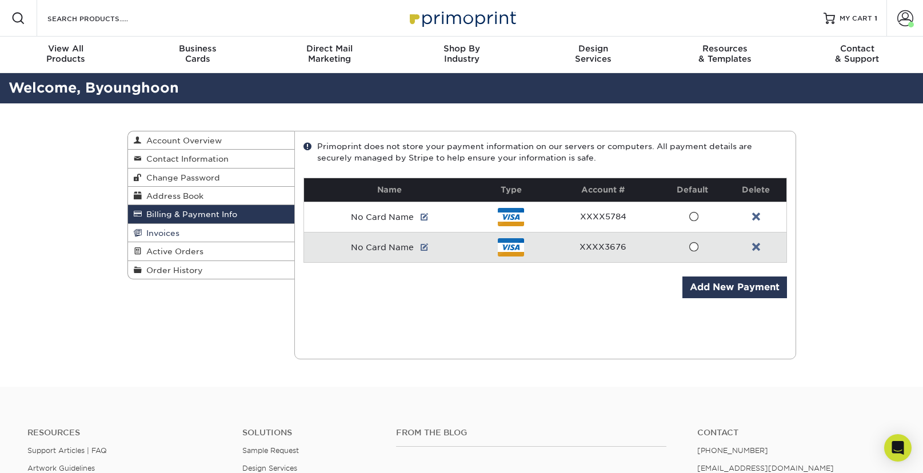
click at [201, 235] on link "Invoices" at bounding box center [211, 233] width 167 height 18
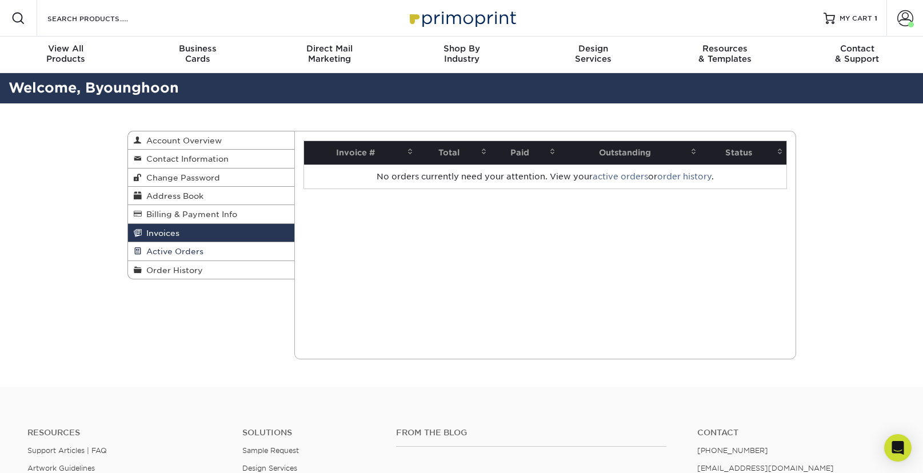
click at [207, 249] on link "Active Orders" at bounding box center [211, 251] width 167 height 18
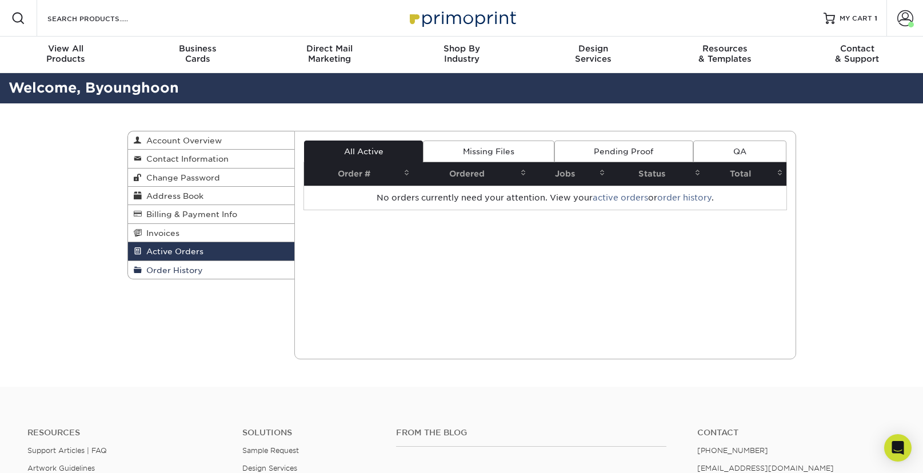
click at [209, 269] on link "Order History" at bounding box center [211, 270] width 167 height 18
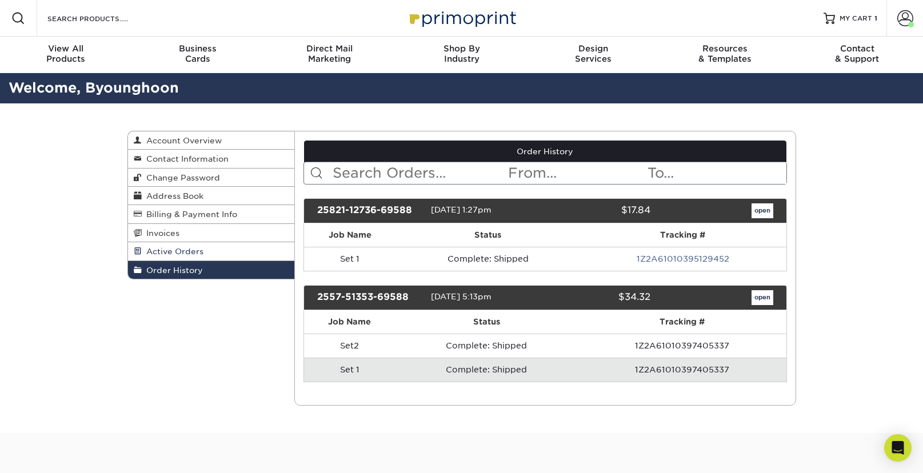
click at [205, 255] on link "Active Orders" at bounding box center [211, 251] width 167 height 18
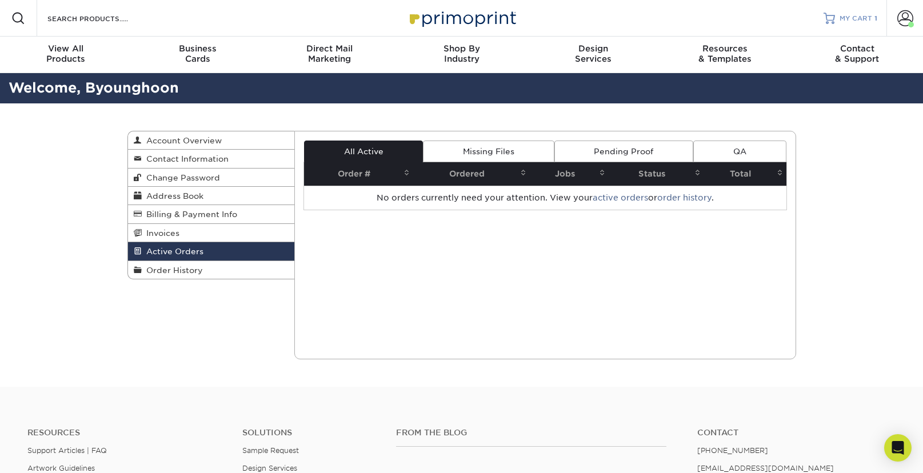
click at [851, 18] on span "MY CART" at bounding box center [855, 19] width 33 height 10
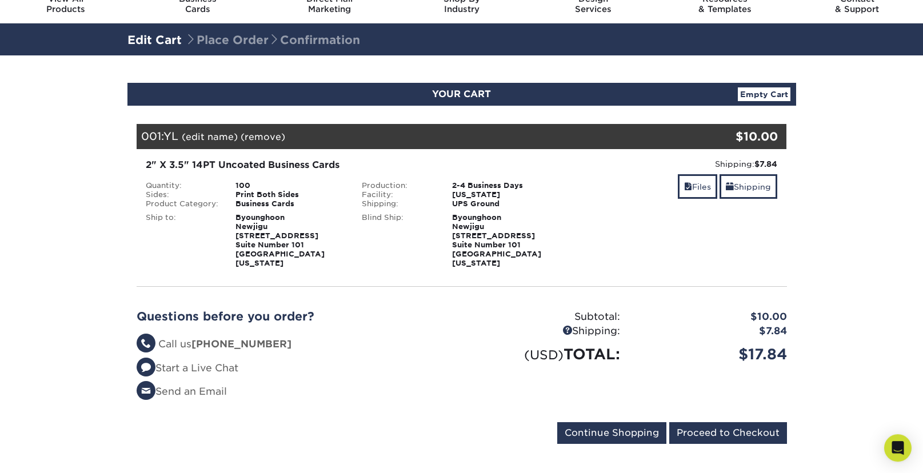
scroll to position [46, 0]
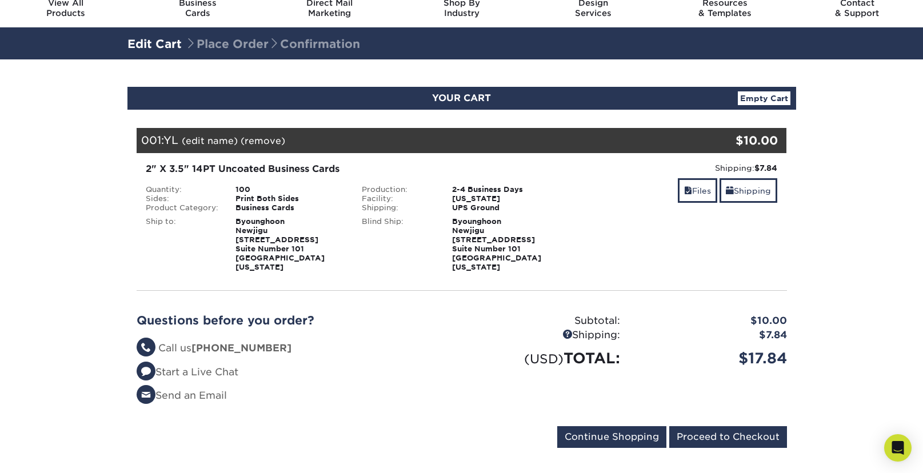
click at [203, 143] on link "(edit name)" at bounding box center [210, 140] width 56 height 11
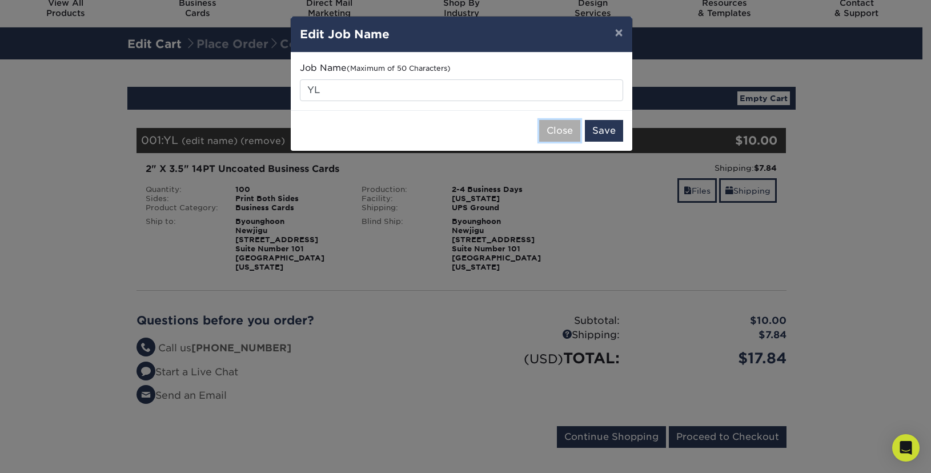
click at [569, 133] on button "Close" at bounding box center [559, 131] width 41 height 22
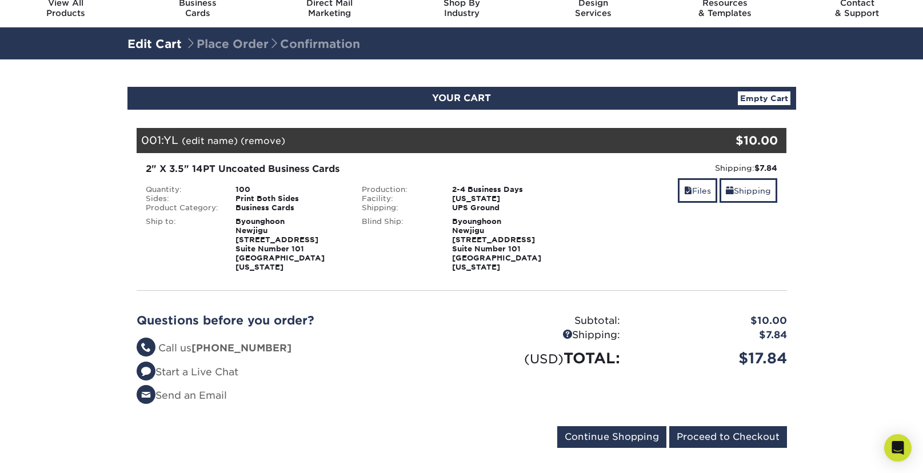
click at [273, 142] on link "(remove)" at bounding box center [262, 140] width 45 height 11
click at [476, 145] on link "Yes" at bounding box center [474, 140] width 16 height 11
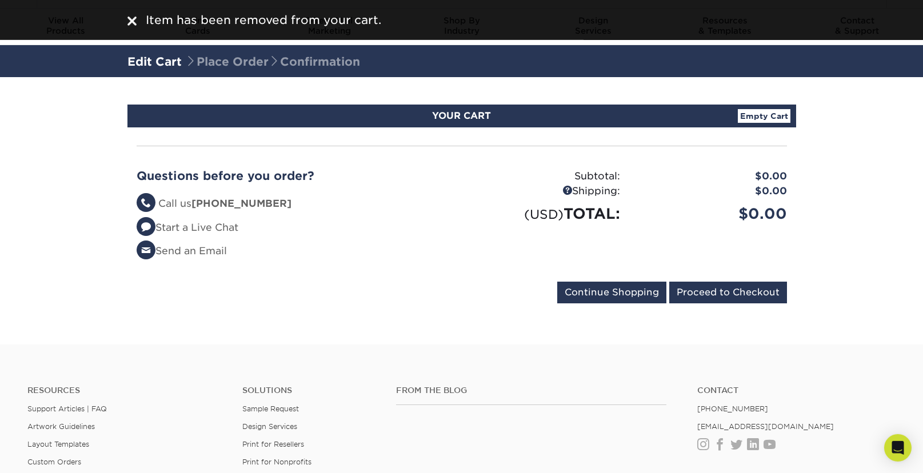
scroll to position [0, 0]
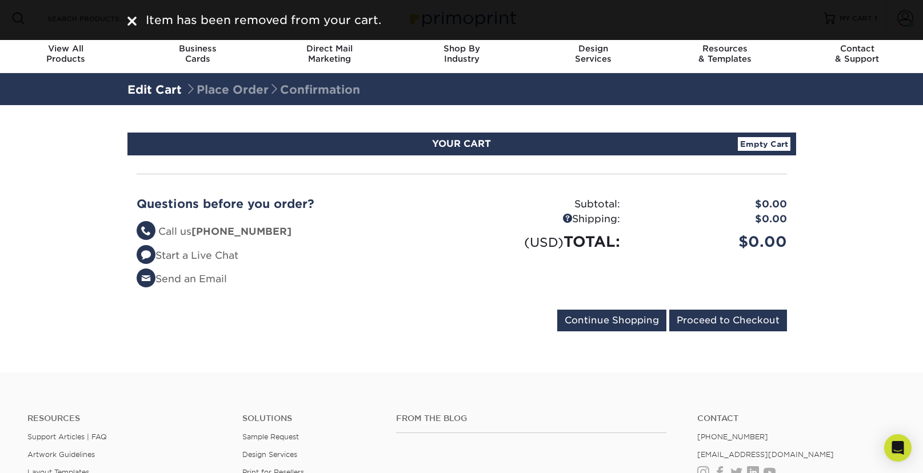
click at [855, 215] on section "YOUR CART Empty Cart Your Cart is Empty View Account Active Orders Order Histor…" at bounding box center [461, 238] width 923 height 267
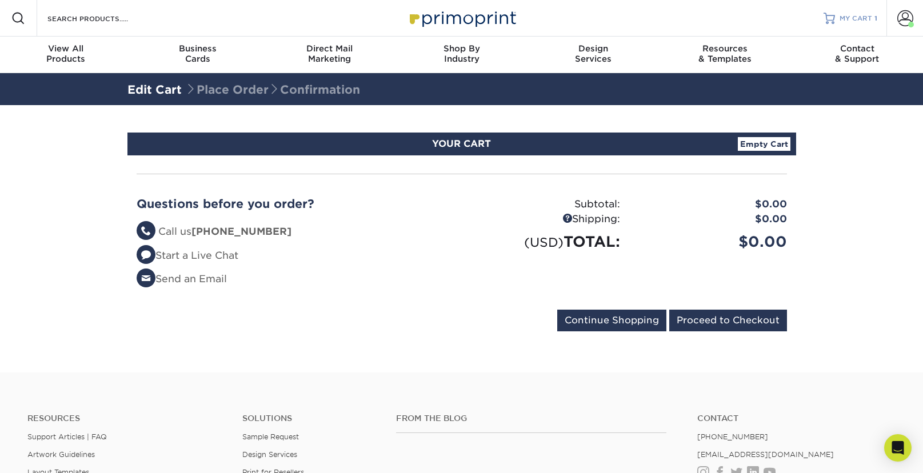
click at [867, 23] on span "MY CART" at bounding box center [855, 19] width 33 height 10
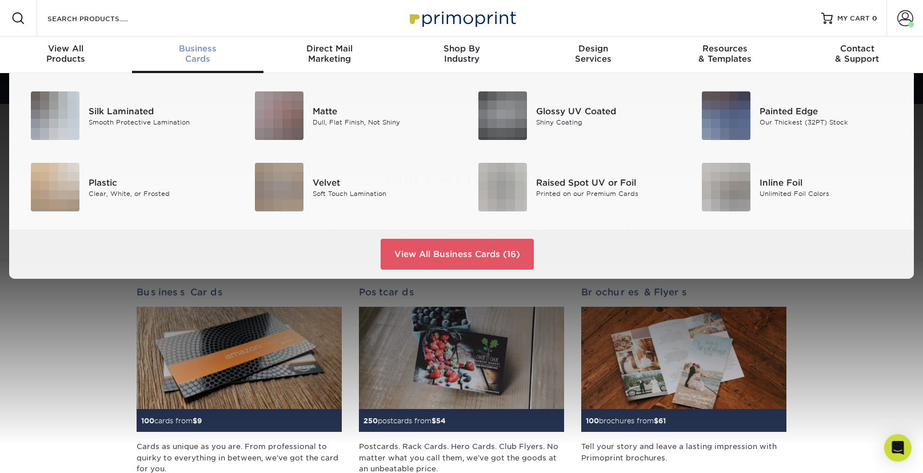
click at [194, 55] on div "Business Cards" at bounding box center [198, 53] width 132 height 21
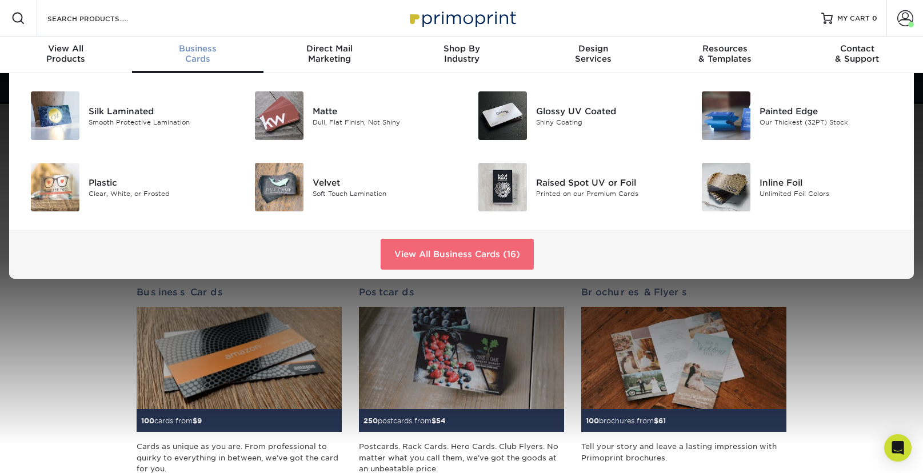
click at [417, 259] on link "View All Business Cards (16)" at bounding box center [456, 254] width 153 height 31
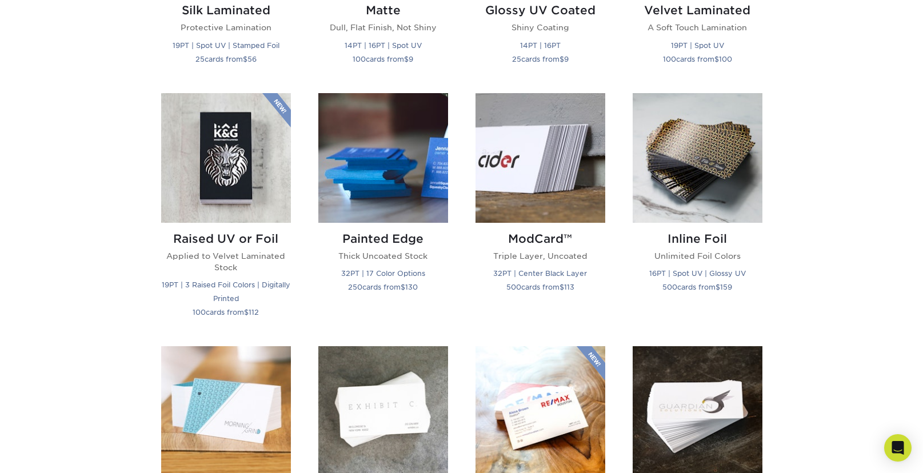
scroll to position [887, 0]
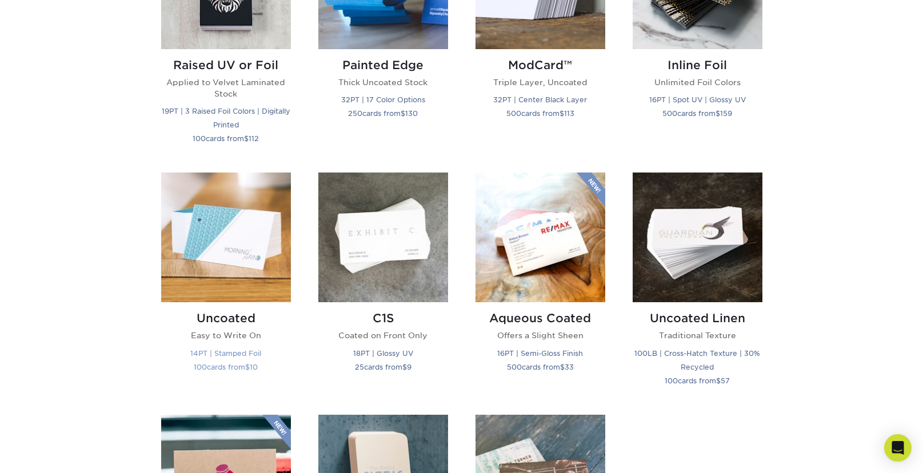
click at [249, 244] on img at bounding box center [226, 238] width 130 height 130
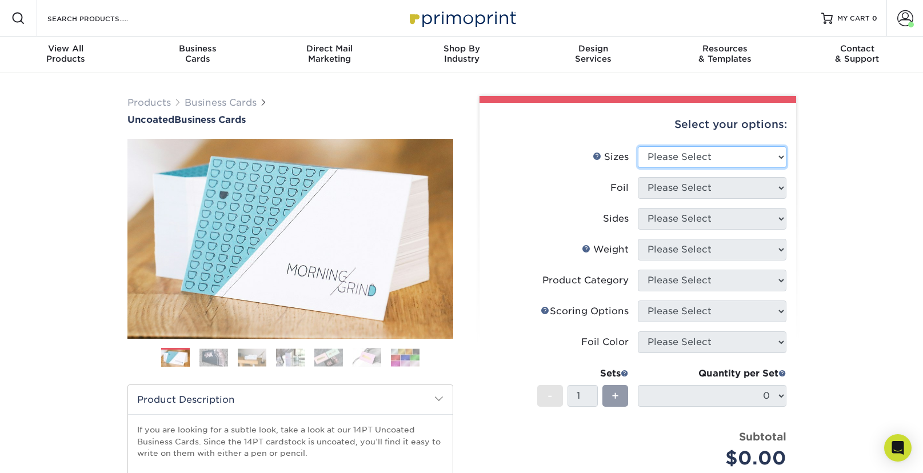
select select "2.00x3.50"
click option "2" x 3.5" - Standard" at bounding box center [0, 0] width 0 height 0
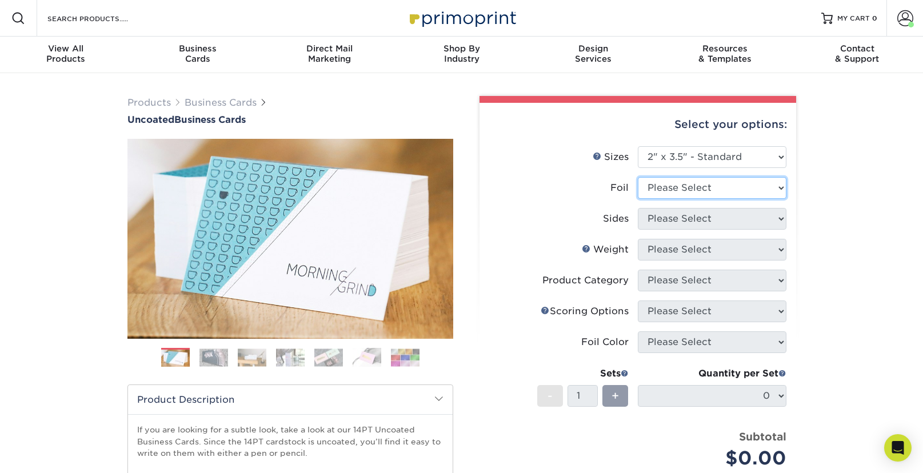
select select "0"
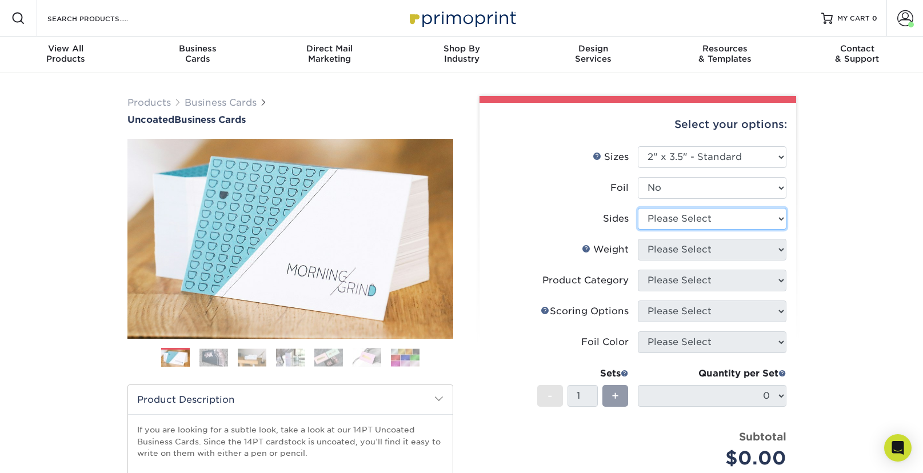
select select "13abbda7-1d64-4f25-8bb2-c179b224825d"
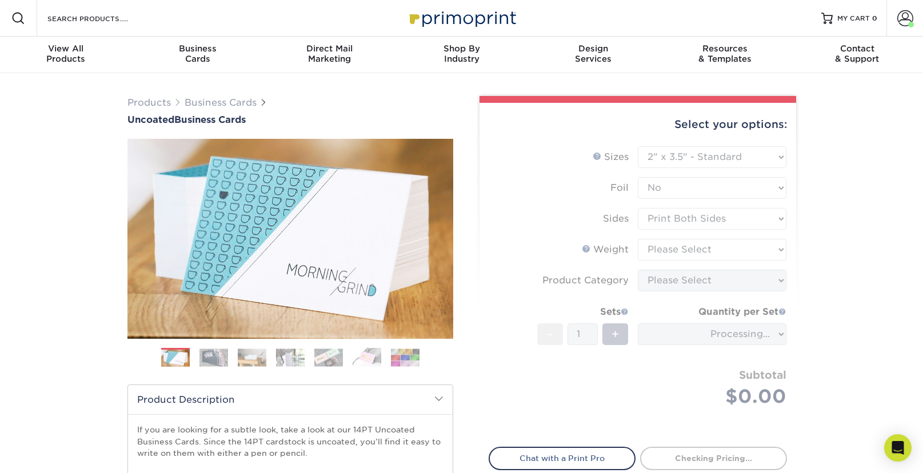
click at [687, 247] on form "Sizes Help Sizes Please Select 1.5" x 3.5" - Mini 1.75" x 3.5" - Mini 2" x 3.5"…" at bounding box center [637, 289] width 298 height 287
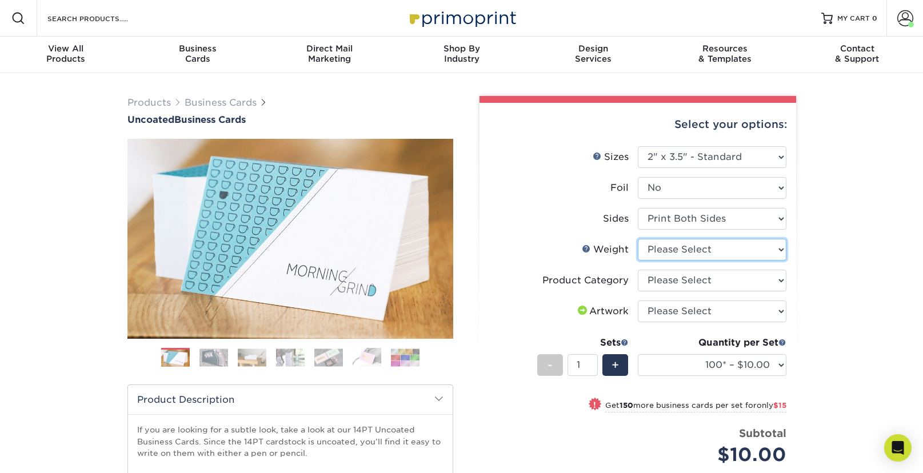
select select "14PT Uncoated"
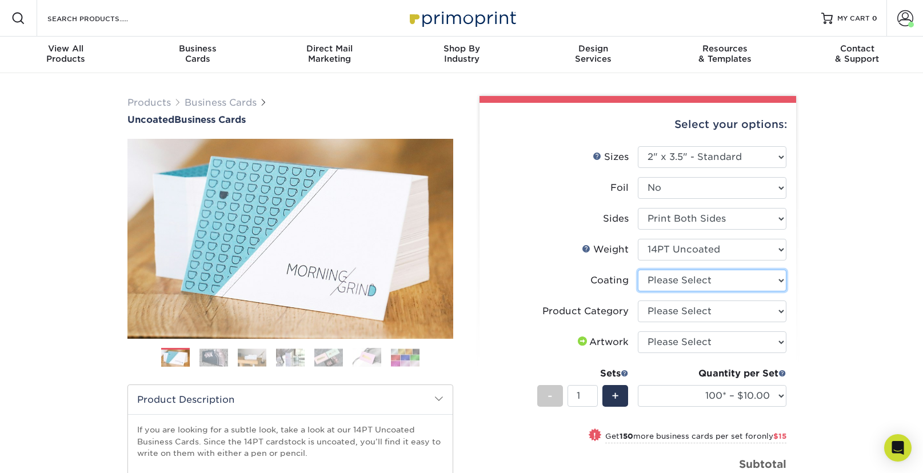
select select "3e7618de-abca-4bda-9f97-8b9129e913d8"
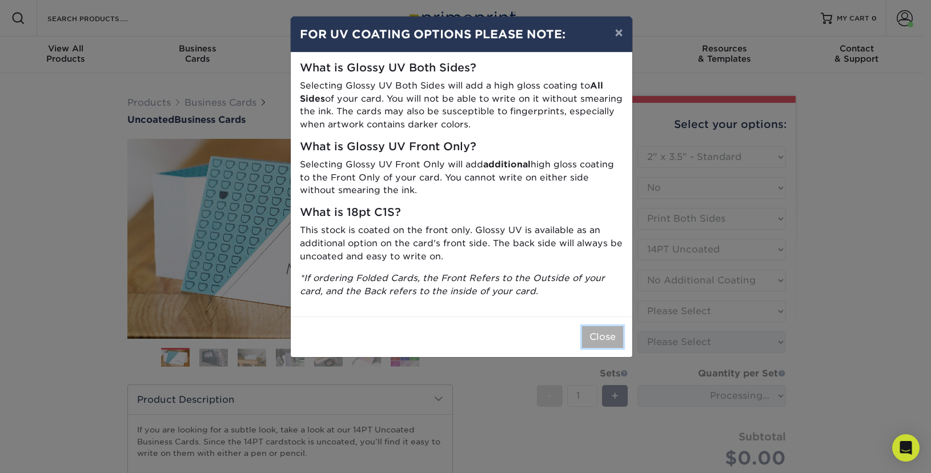
click at [610, 330] on button "Close" at bounding box center [602, 337] width 41 height 22
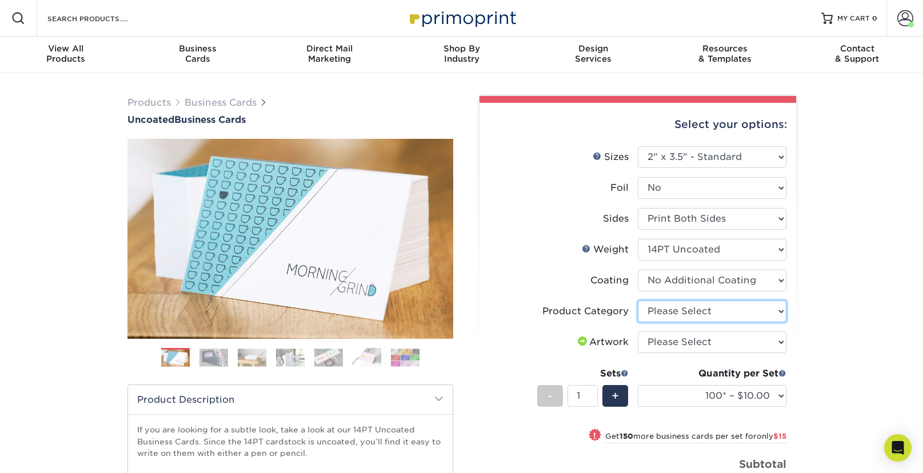
select select "3b5148f1-0588-4f88-a218-97bcfdce65c1"
click option "Business Cards" at bounding box center [0, 0] width 0 height 0
select select "upload"
click option "I will upload files" at bounding box center [0, 0] width 0 height 0
click at [856, 364] on div "Products Business Cards Uncoated Business Cards Previous Next 100" at bounding box center [461, 382] width 923 height 619
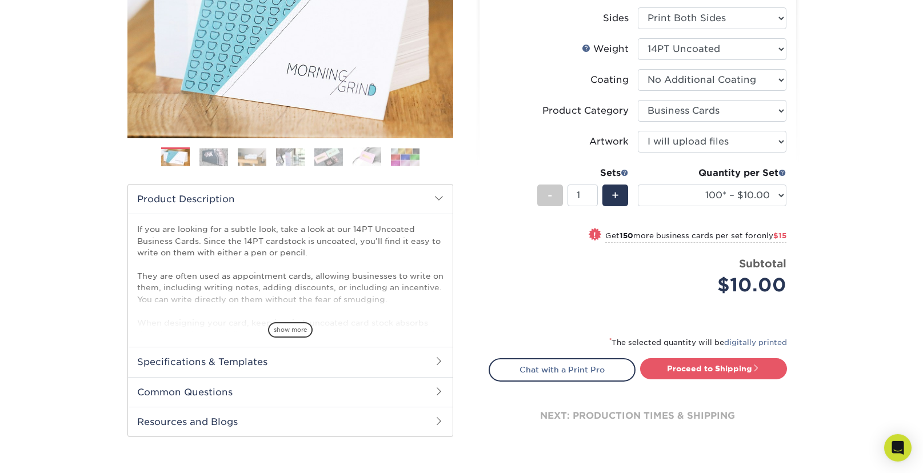
scroll to position [201, 0]
click at [727, 375] on link "Proceed to Shipping" at bounding box center [713, 368] width 147 height 21
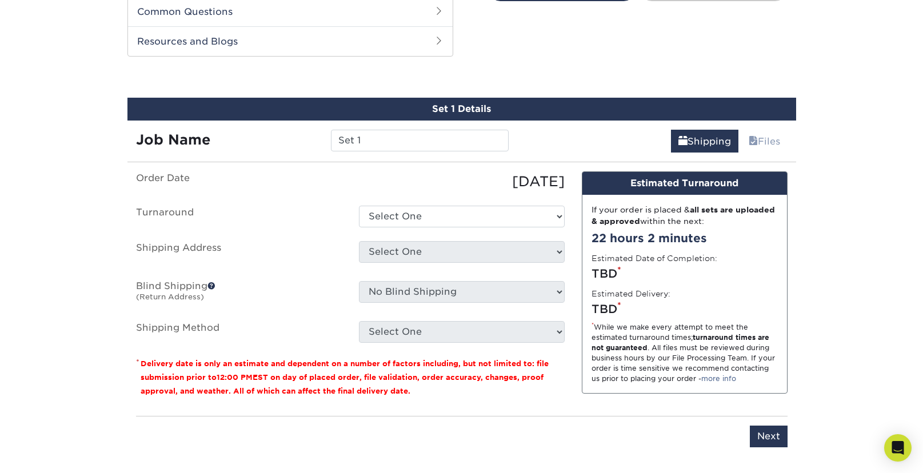
scroll to position [590, 0]
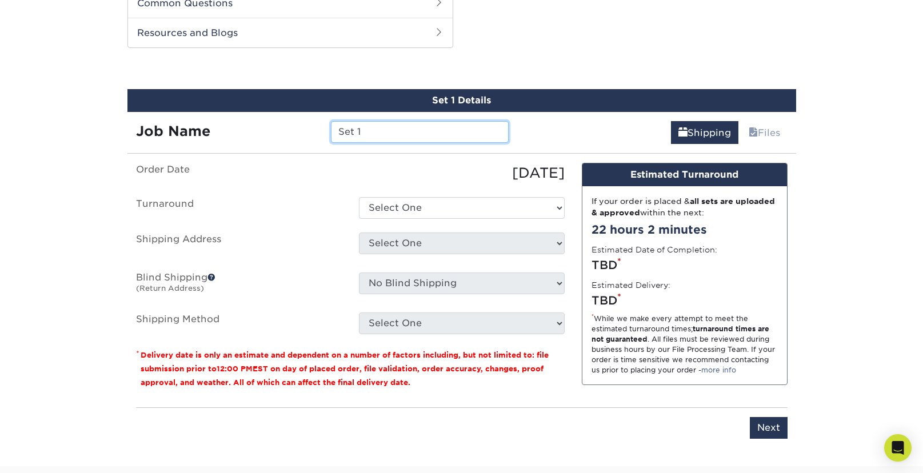
click at [371, 134] on input "Set 1" at bounding box center [420, 132] width 178 height 22
click at [368, 131] on input "Set 1" at bounding box center [420, 132] width 178 height 22
drag, startPoint x: 374, startPoint y: 130, endPoint x: 285, endPoint y: 129, distance: 88.6
click at [331, 129] on input "Set 1" at bounding box center [420, 132] width 178 height 22
type input "CC"
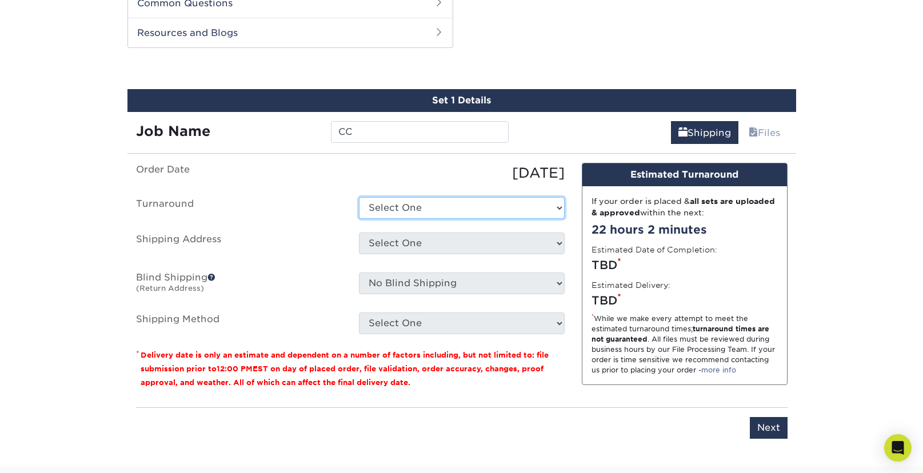
select select "4c2c72ee-1c68-4ec0-9d3e-319953a38893"
click option "2-4 Business Days" at bounding box center [0, 0] width 0 height 0
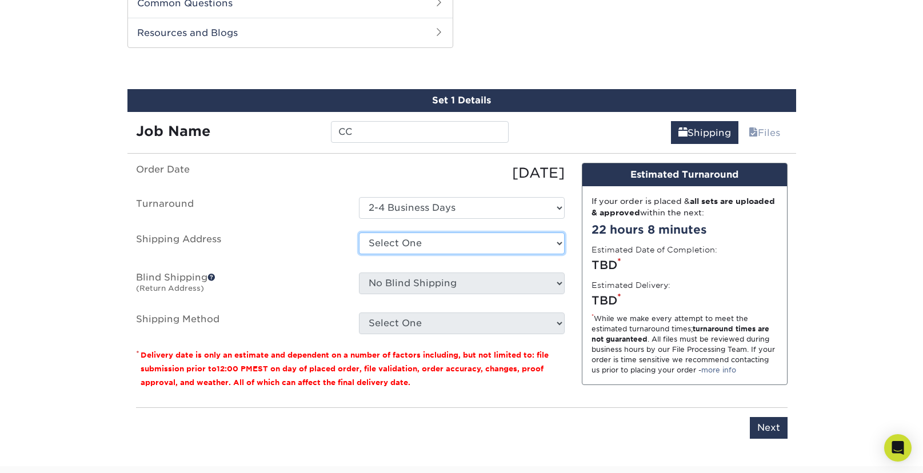
select select "285304"
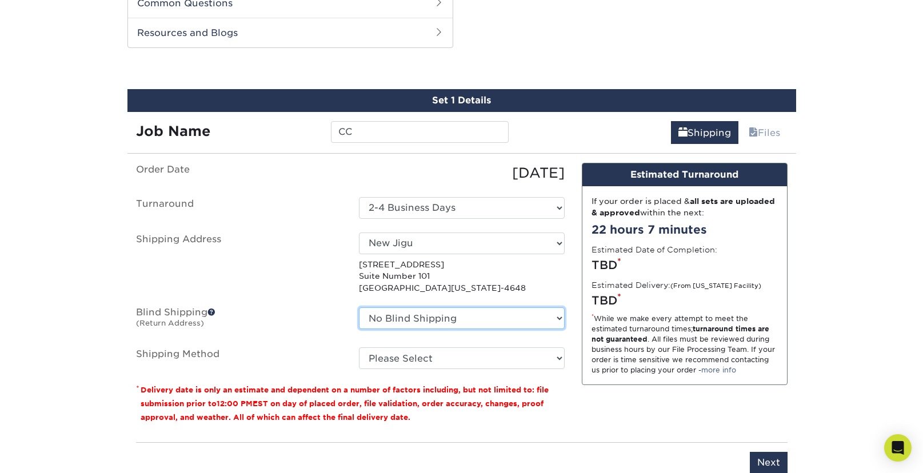
select select "285304"
click option "New Jigu" at bounding box center [0, 0] width 0 height 0
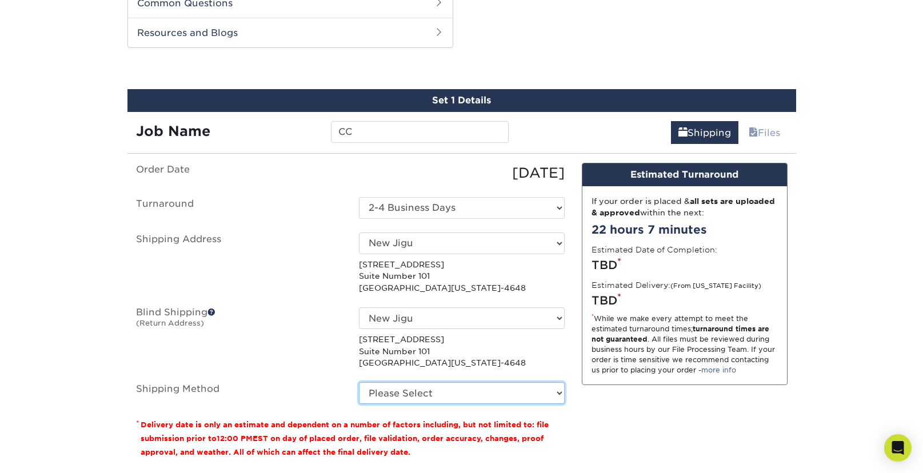
click at [359, 382] on select "Please Select Ground Shipping (+$7.84) 3 Day Shipping Service (+$20.06) 2 Day A…" at bounding box center [462, 393] width 206 height 22
select select "03"
click option "Ground Shipping (+$7.84)" at bounding box center [0, 0] width 0 height 0
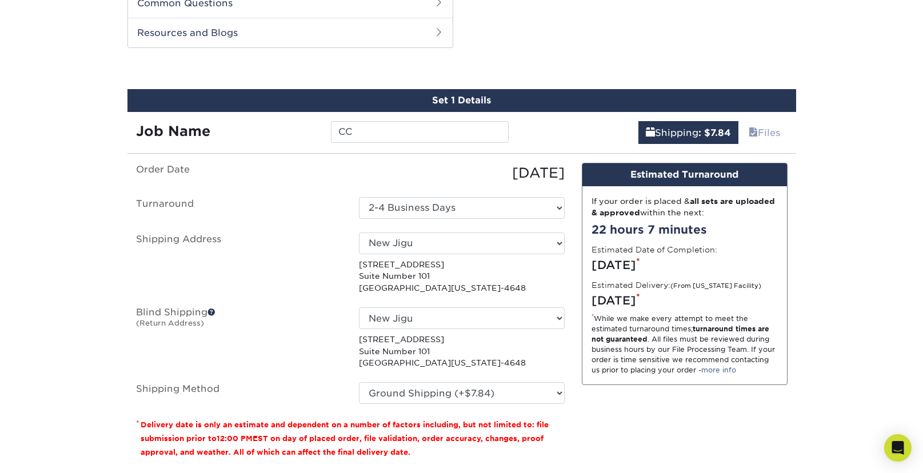
click at [840, 313] on div "Products Business Cards Uncoated Business Cards Previous Next 100" at bounding box center [461, 10] width 923 height 1052
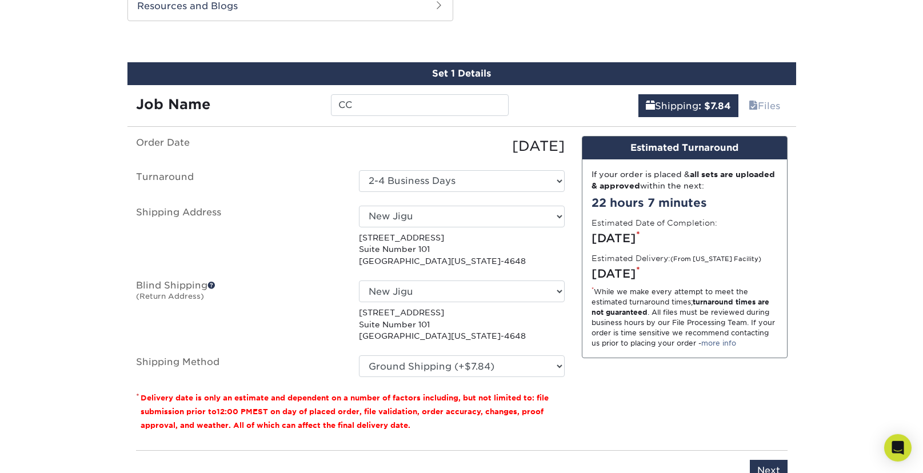
scroll to position [672, 0]
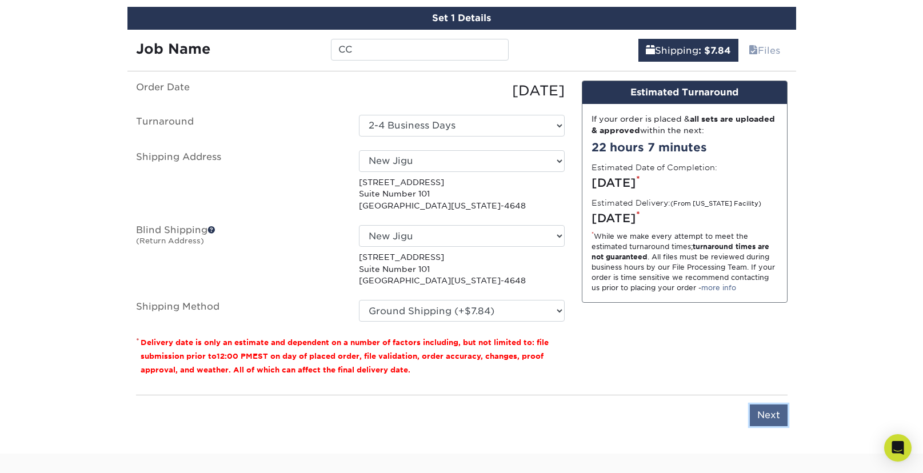
click at [769, 416] on input "Next" at bounding box center [768, 415] width 38 height 22
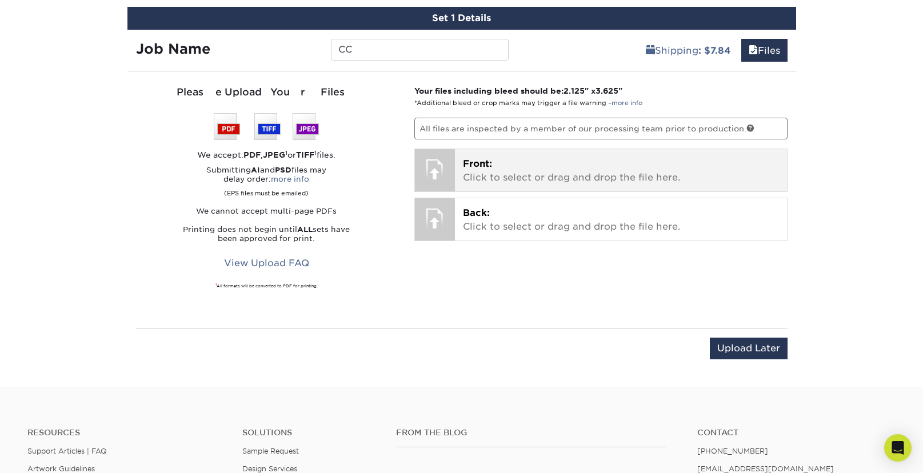
click at [520, 180] on p "Front: Click to select or drag and drop the file here." at bounding box center [621, 170] width 316 height 27
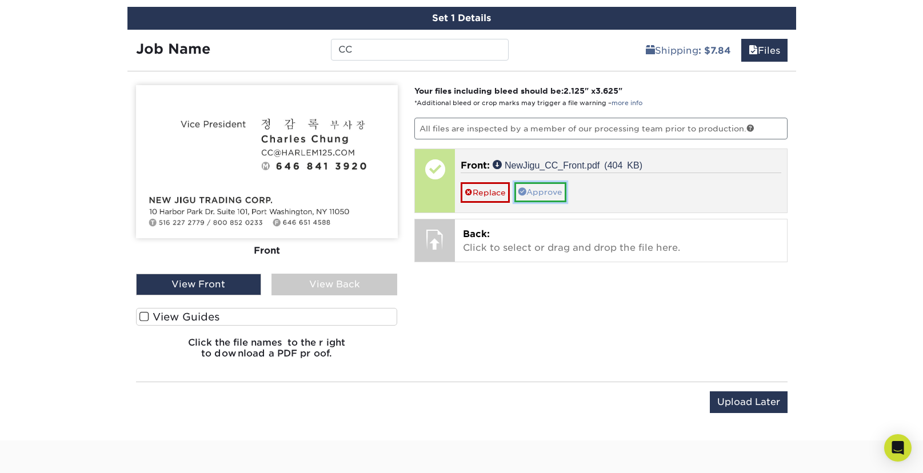
click at [552, 193] on link "Approve" at bounding box center [540, 191] width 52 height 19
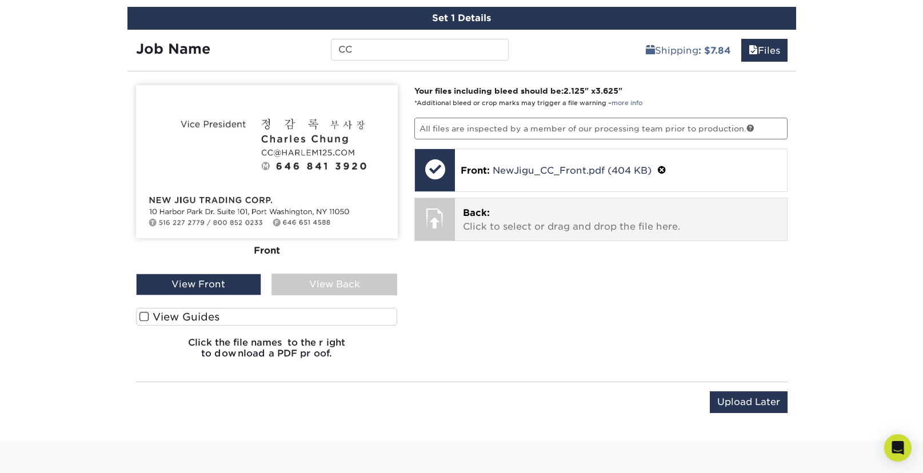
click at [546, 235] on div "Back: Click to select or drag and drop the file here. Choose file" at bounding box center [621, 219] width 332 height 42
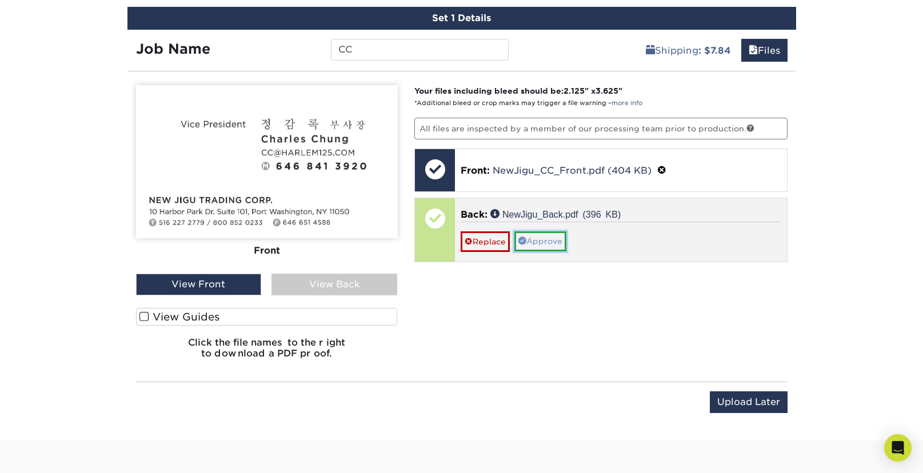
click at [544, 246] on link "Approve" at bounding box center [540, 240] width 52 height 19
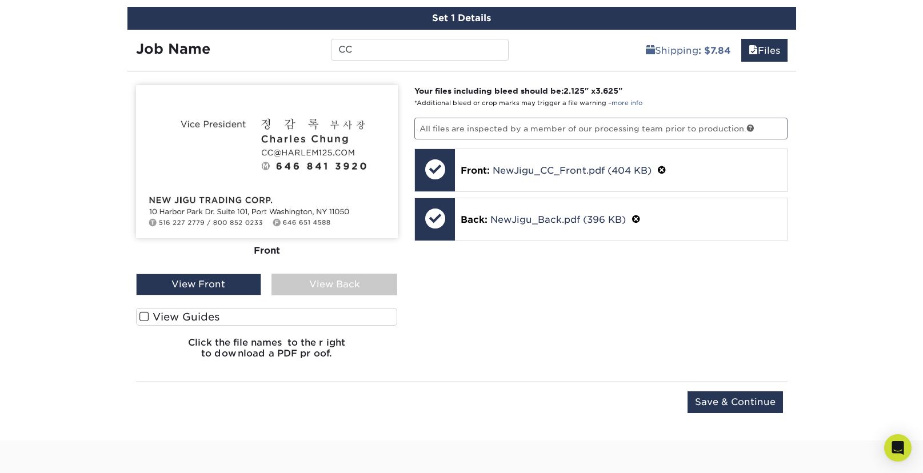
click at [146, 315] on span at bounding box center [144, 316] width 10 height 11
click at [0, 0] on input "View Guides" at bounding box center [0, 0] width 0 height 0
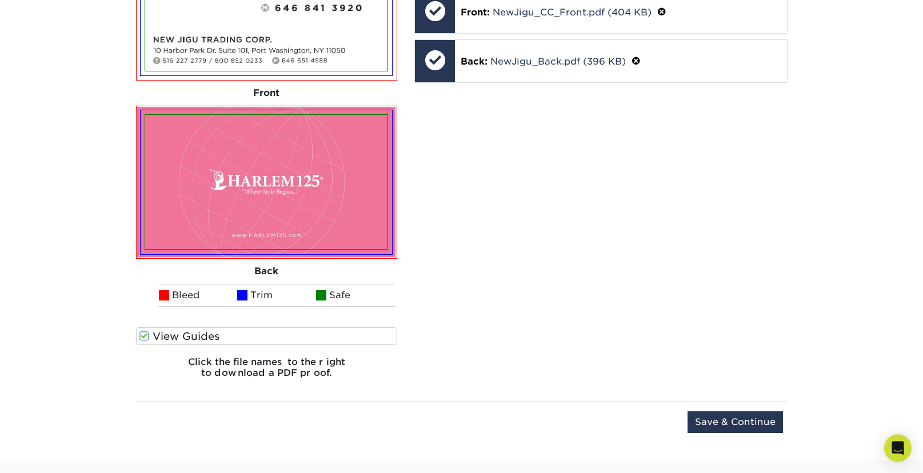
scroll to position [836, 0]
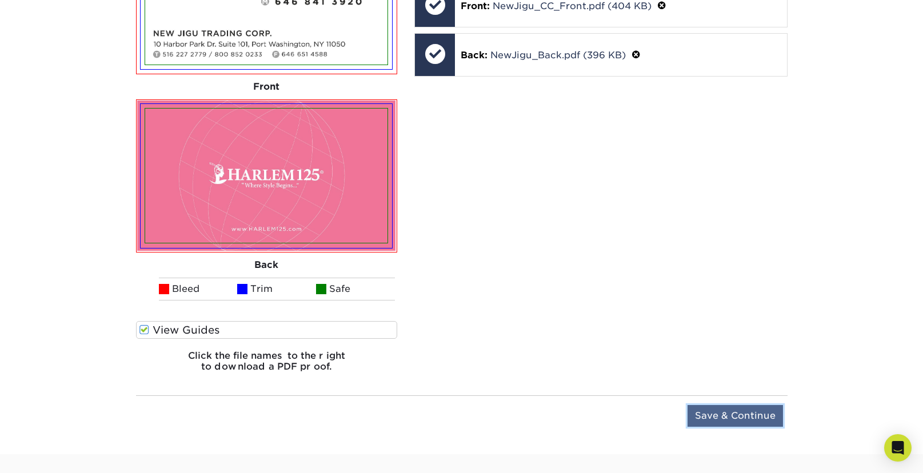
click at [736, 416] on input "Save & Continue" at bounding box center [734, 416] width 95 height 22
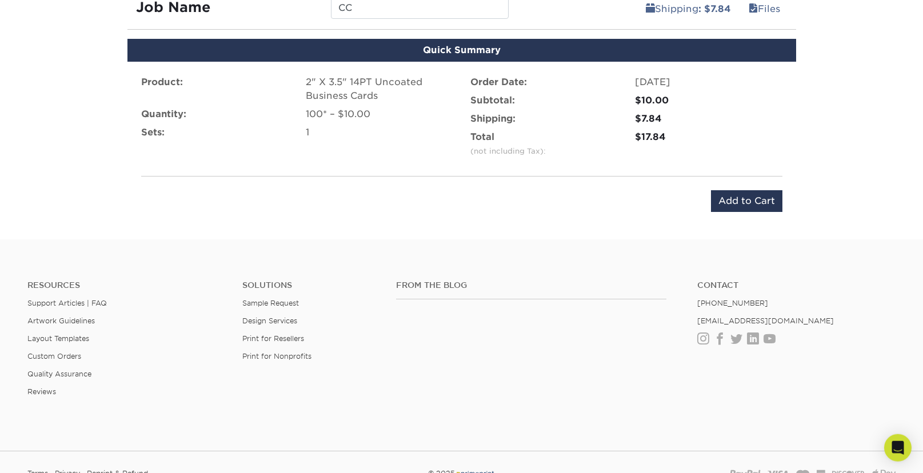
scroll to position [648, 0]
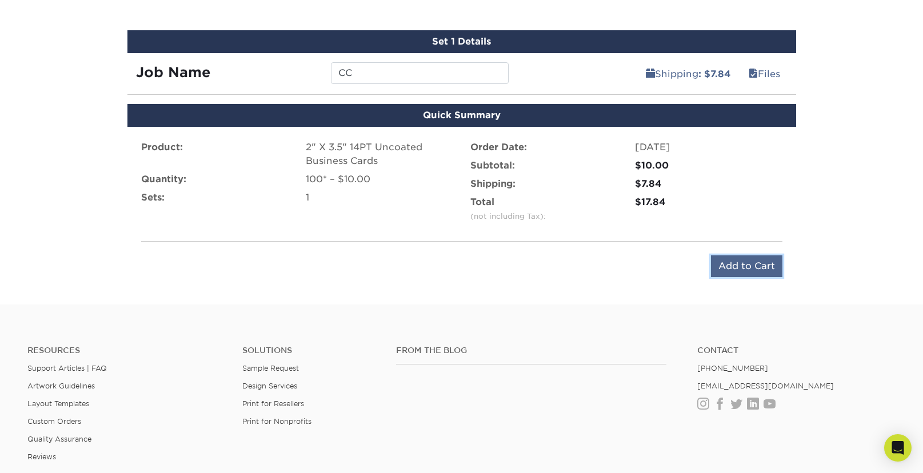
click at [771, 264] on input "Add to Cart" at bounding box center [746, 266] width 71 height 22
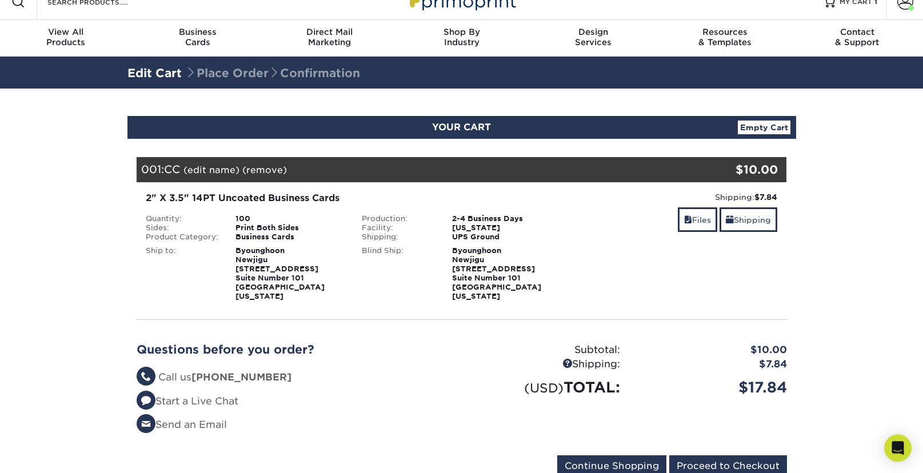
scroll to position [55, 0]
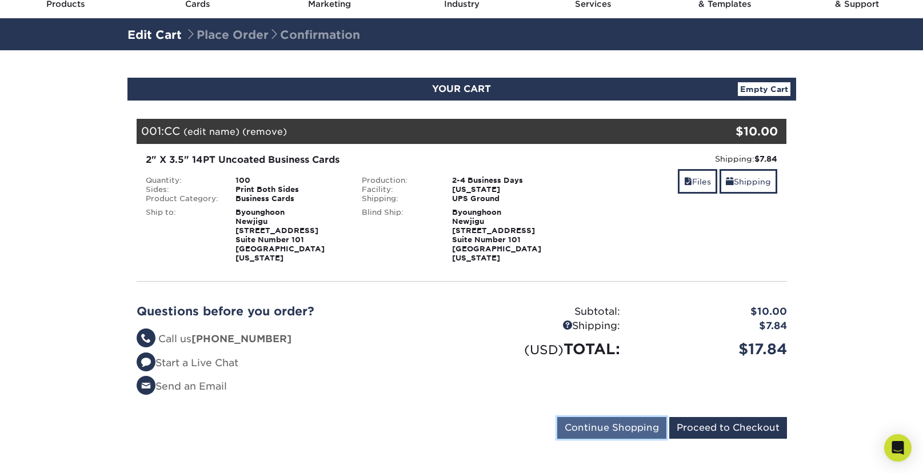
click at [612, 422] on input "Continue Shopping" at bounding box center [611, 428] width 109 height 22
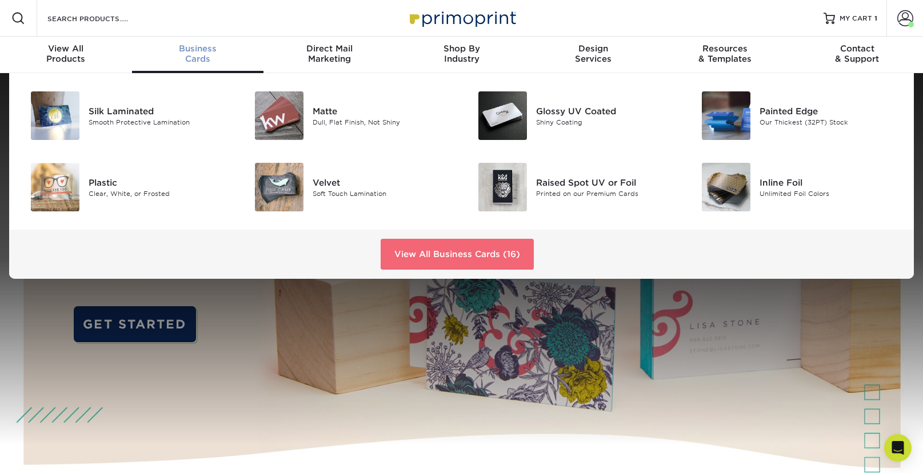
click at [415, 252] on link "View All Business Cards (16)" at bounding box center [456, 254] width 153 height 31
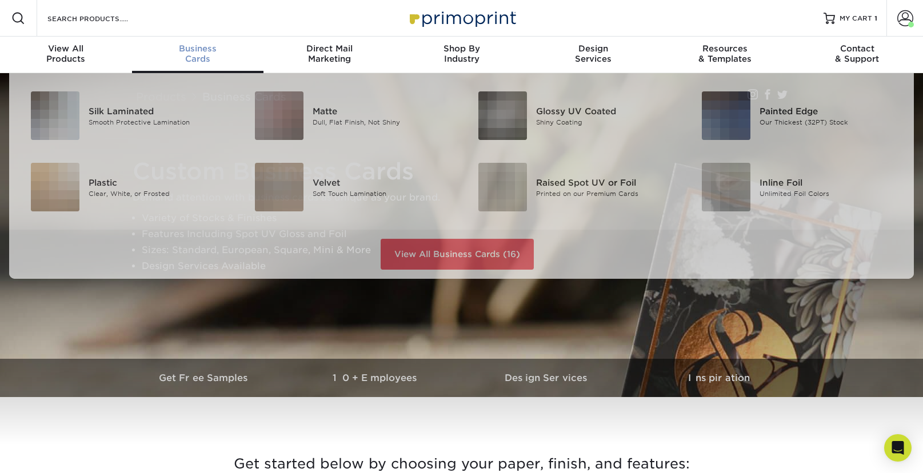
click at [207, 55] on div "Business Cards" at bounding box center [198, 53] width 132 height 21
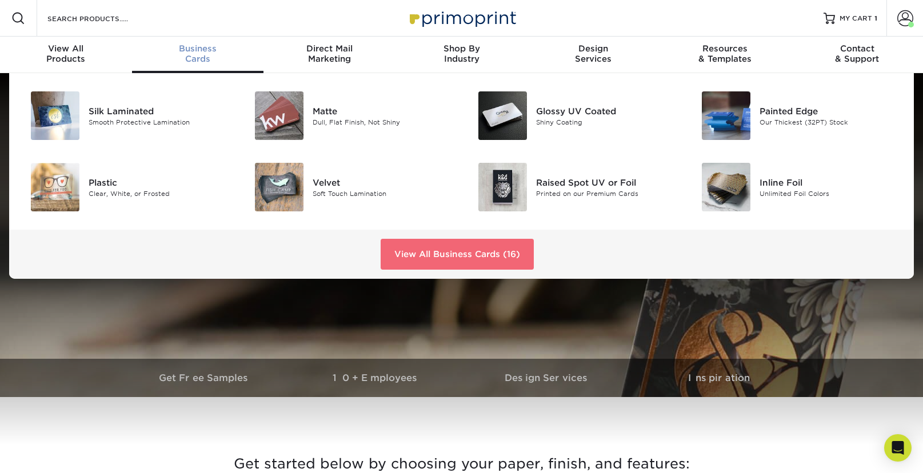
click at [435, 258] on link "View All Business Cards (16)" at bounding box center [456, 254] width 153 height 31
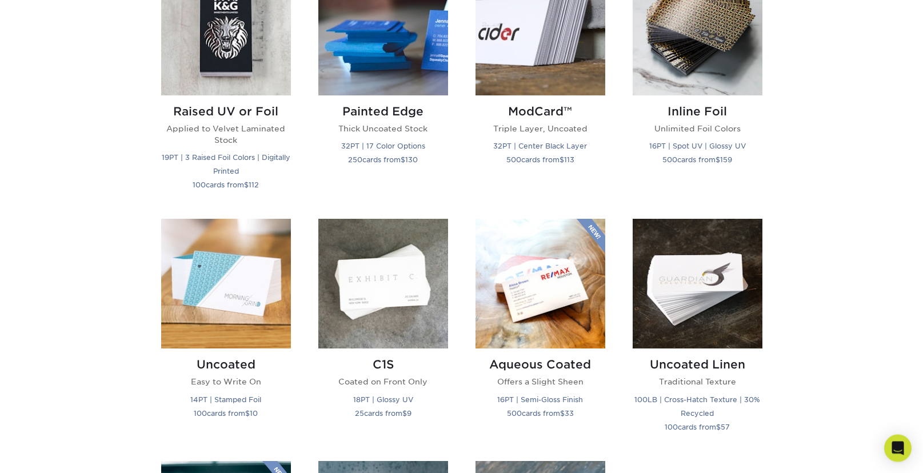
scroll to position [859, 0]
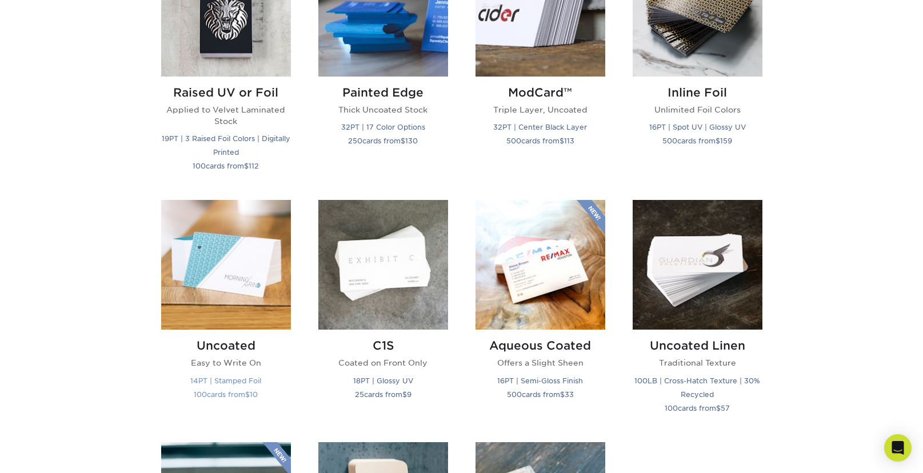
click at [236, 294] on img at bounding box center [226, 265] width 130 height 130
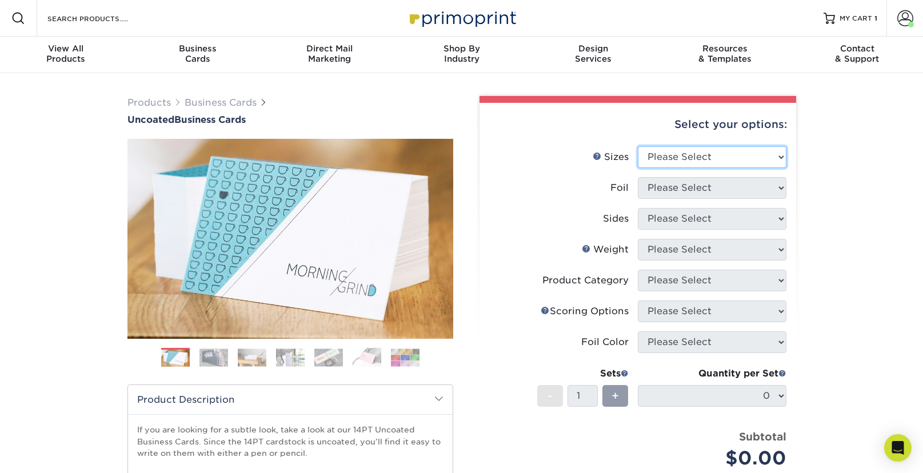
select select "2.00x3.50"
click option "2" x 3.5" - Standard" at bounding box center [0, 0] width 0 height 0
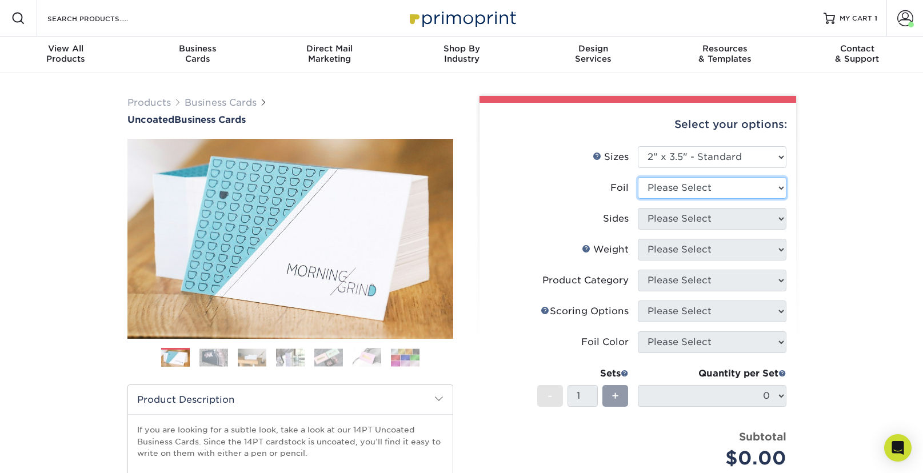
select select "0"
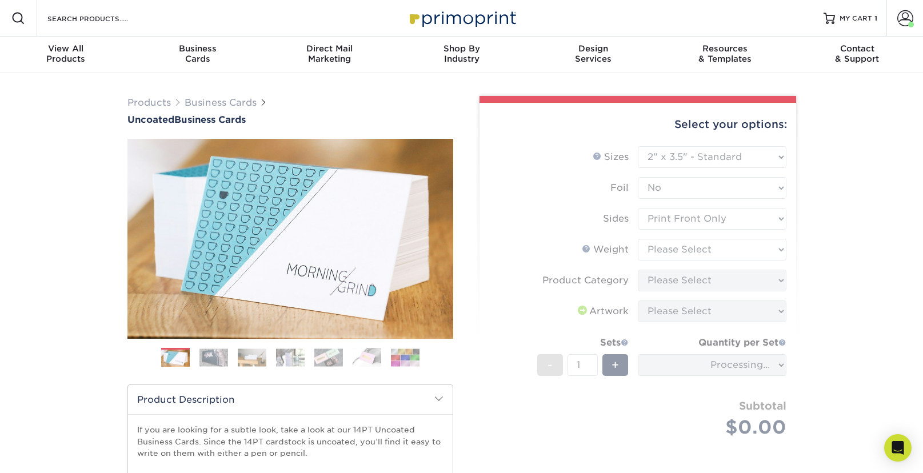
click at [695, 222] on form "Sizes Help Sizes Please Select 1.5" x 3.5" - Mini 1.75" x 3.5" - Mini 2" x 3.5"…" at bounding box center [637, 305] width 298 height 318
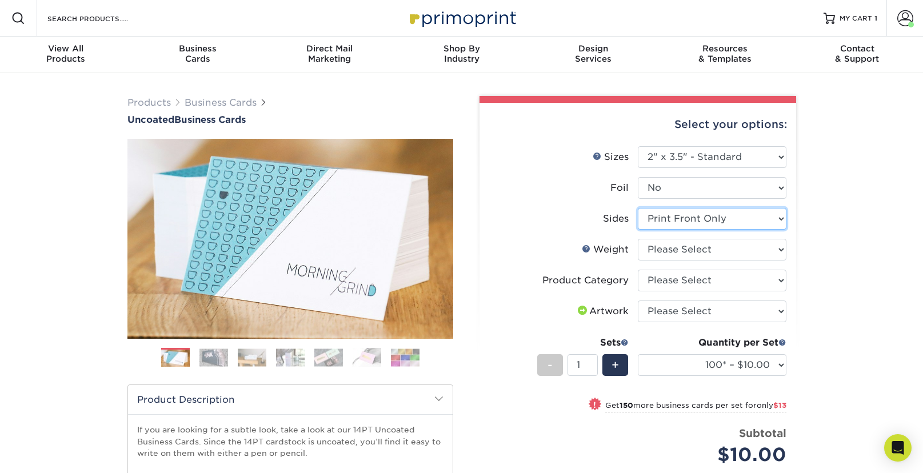
select select "13abbda7-1d64-4f25-8bb2-c179b224825d"
select select "14PT Uncoated"
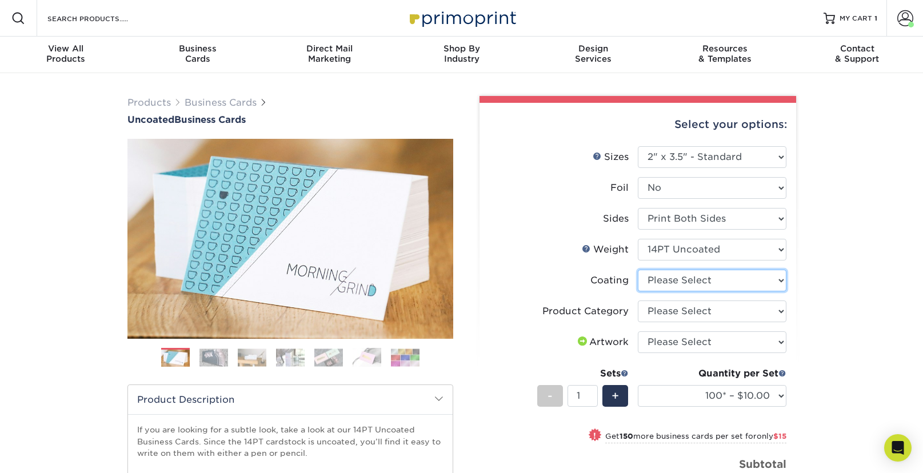
select select "3e7618de-abca-4bda-9f97-8b9129e913d8"
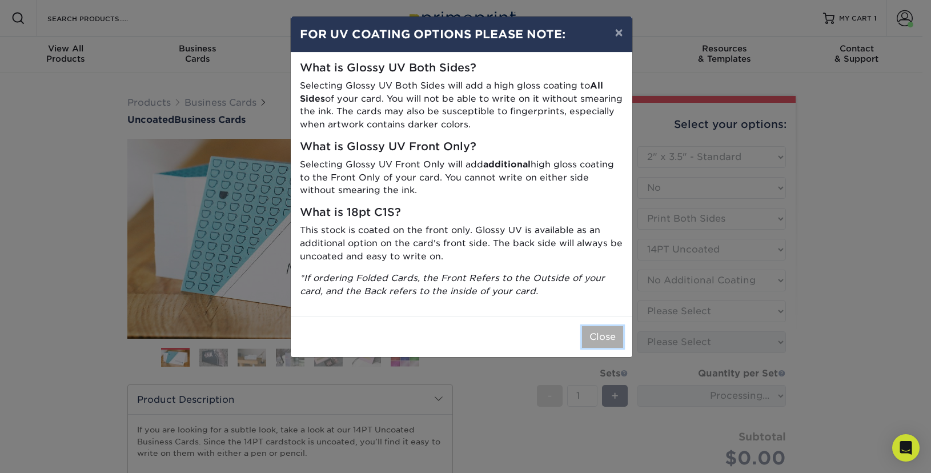
click at [598, 342] on button "Close" at bounding box center [602, 337] width 41 height 22
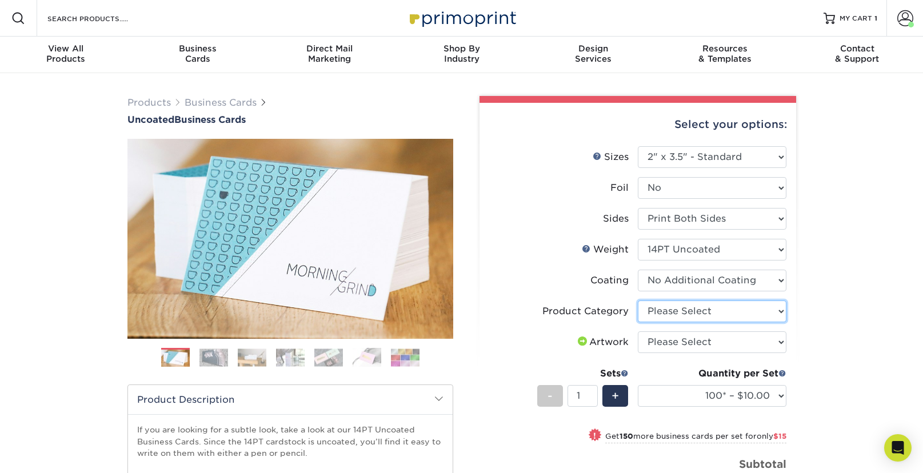
select select "3b5148f1-0588-4f88-a218-97bcfdce65c1"
click option "Business Cards" at bounding box center [0, 0] width 0 height 0
select select "upload"
click option "I will upload files" at bounding box center [0, 0] width 0 height 0
click at [817, 355] on div "Products Business Cards Uncoated Business Cards Previous Next 100" at bounding box center [461, 382] width 923 height 619
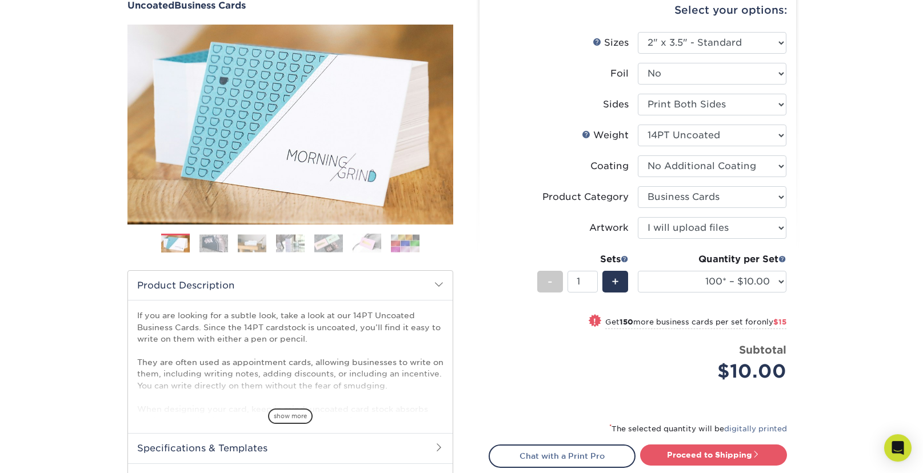
scroll to position [192, 0]
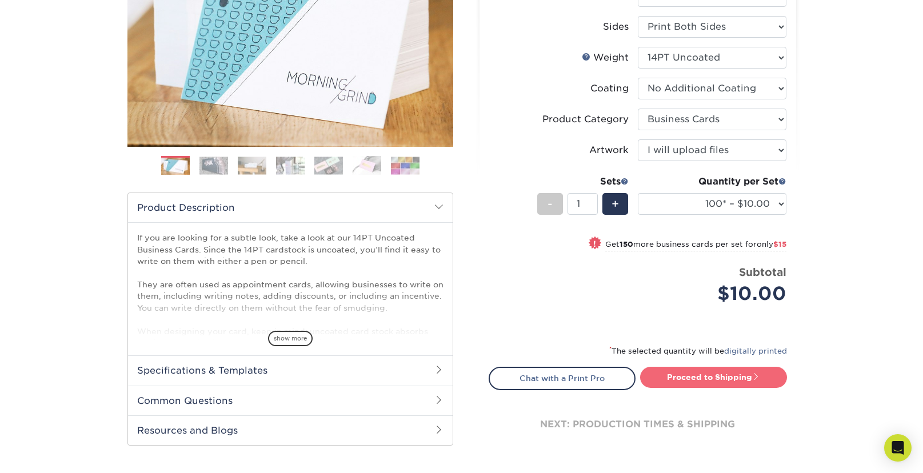
click at [751, 379] on link "Proceed to Shipping" at bounding box center [713, 377] width 147 height 21
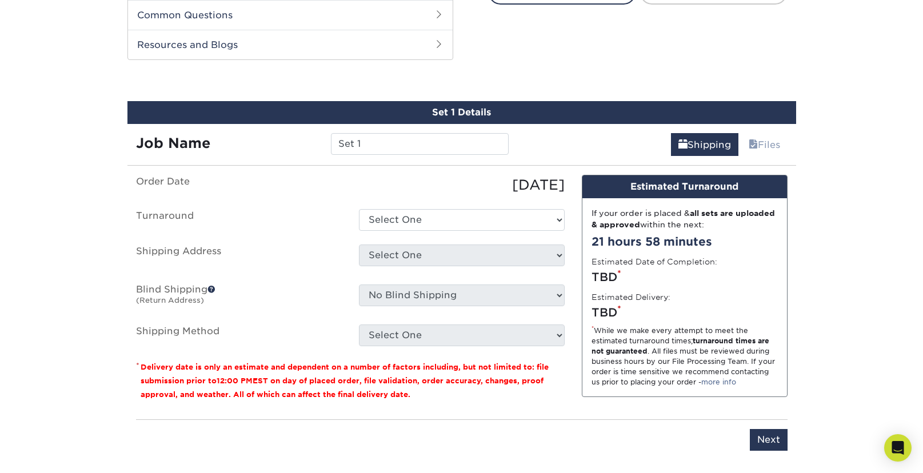
scroll to position [590, 0]
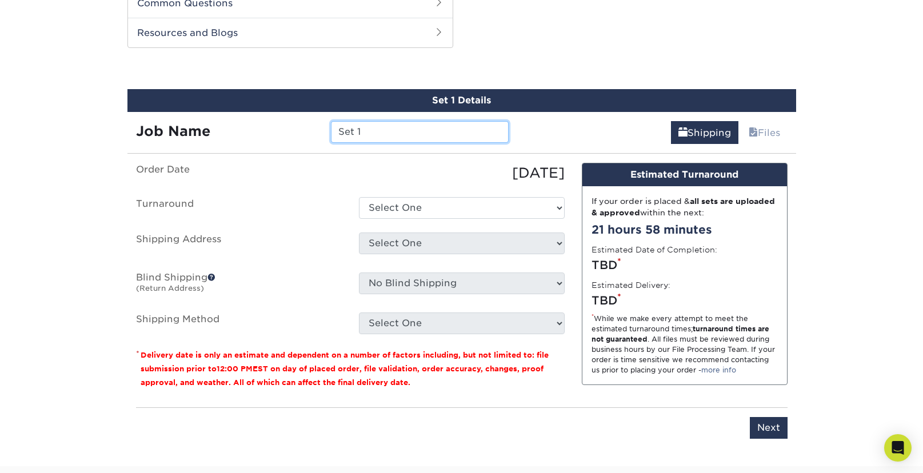
click at [399, 138] on input "Set 1" at bounding box center [420, 132] width 178 height 22
drag, startPoint x: 401, startPoint y: 137, endPoint x: 291, endPoint y: 133, distance: 110.3
click at [331, 133] on input "Set 1" at bounding box center [420, 132] width 178 height 22
type input "YL"
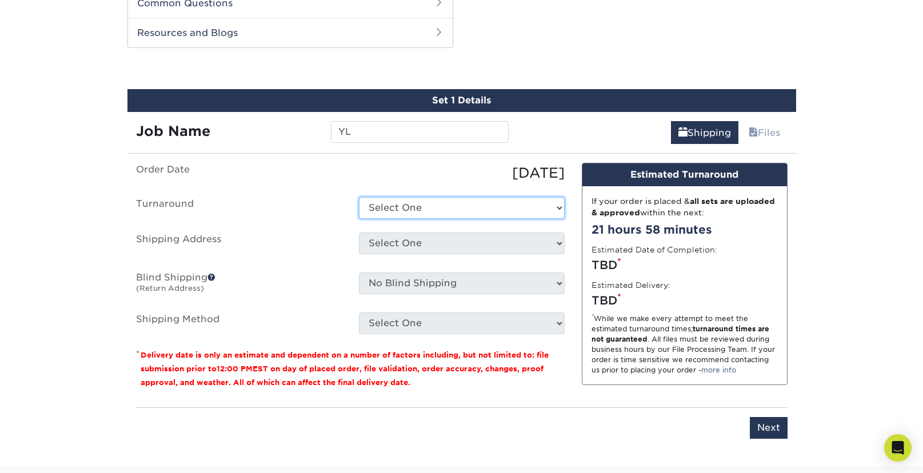
select select "4c2c72ee-1c68-4ec0-9d3e-319953a38893"
click option "2-4 Business Days" at bounding box center [0, 0] width 0 height 0
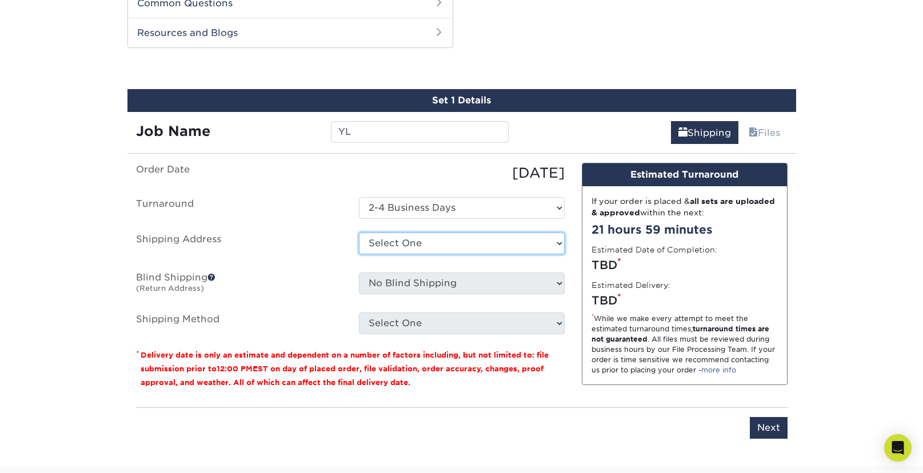
select select "285304"
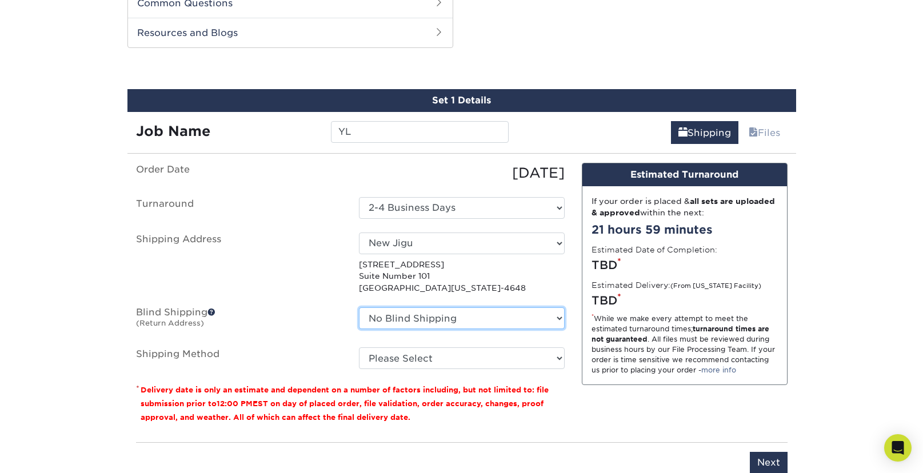
select select "285304"
click option "New Jigu" at bounding box center [0, 0] width 0 height 0
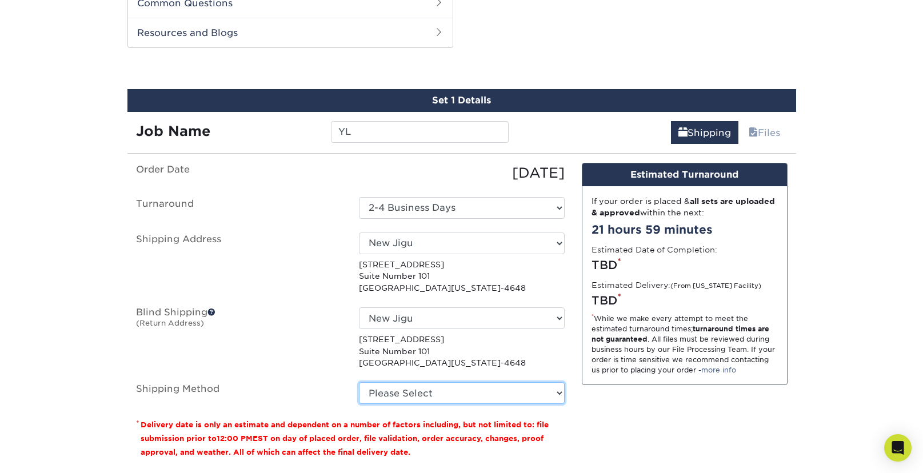
click at [359, 382] on select "Please Select Ground Shipping (+$7.84) 3 Day Shipping Service (+$20.06) 2 Day A…" at bounding box center [462, 393] width 206 height 22
select select "03"
click option "Ground Shipping (+$7.84)" at bounding box center [0, 0] width 0 height 0
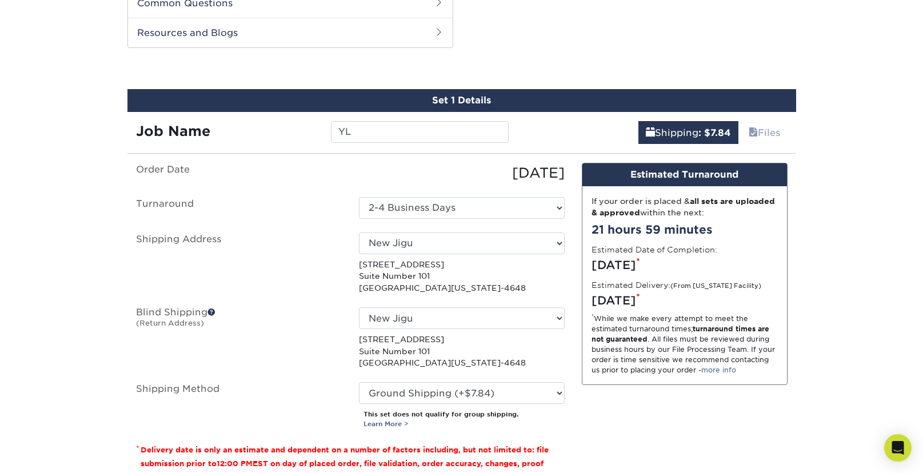
click at [710, 419] on div "Design Estimated Turnaround If your order is placed & all sets are uploaded & a…" at bounding box center [684, 328] width 223 height 330
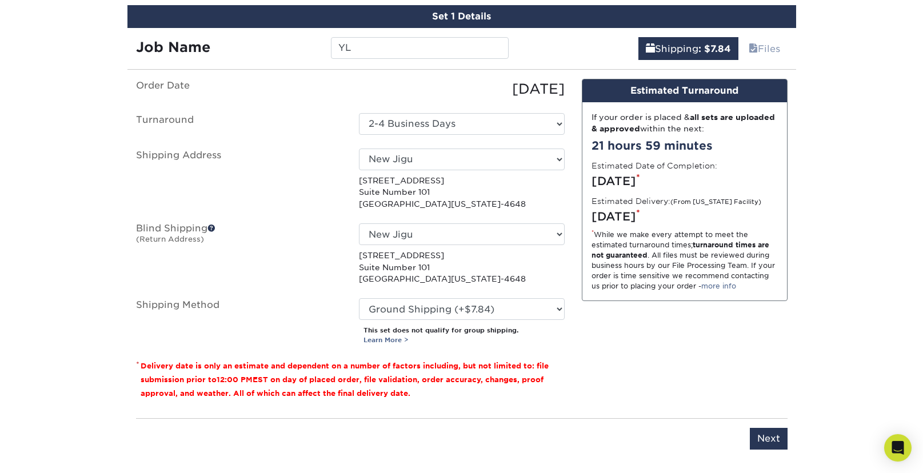
scroll to position [690, 0]
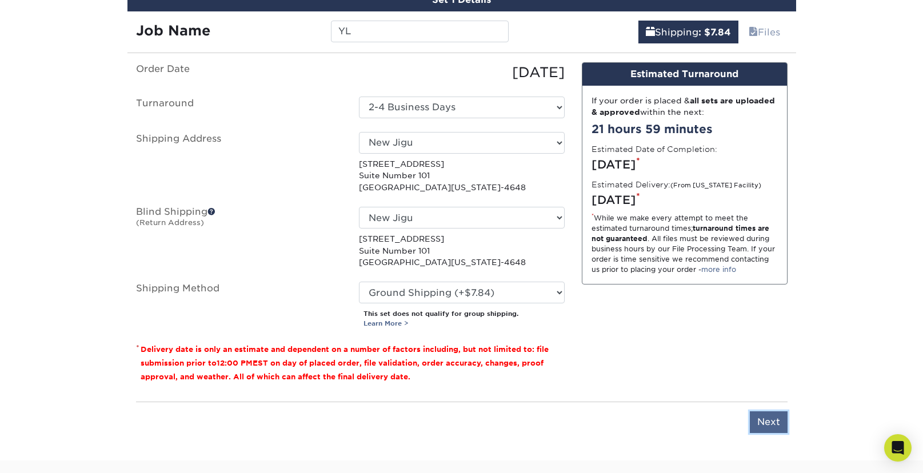
click at [782, 426] on input "Next" at bounding box center [768, 422] width 38 height 22
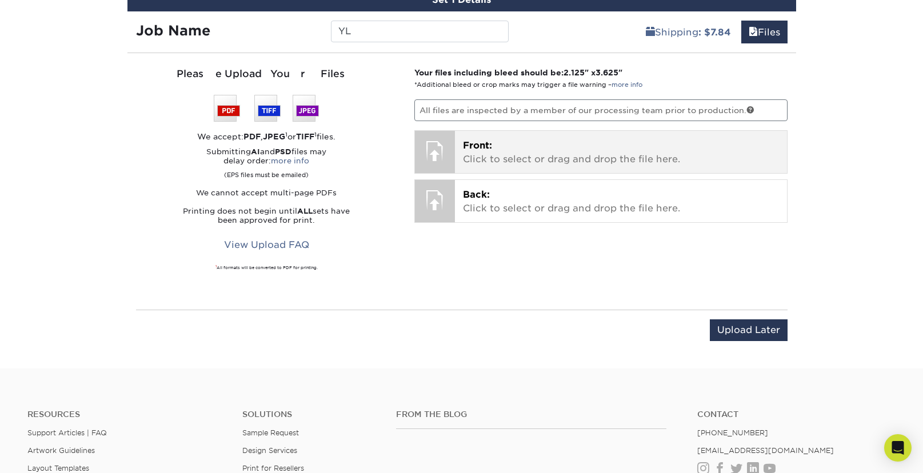
click at [512, 158] on p "Front: Click to select or drag and drop the file here." at bounding box center [621, 152] width 316 height 27
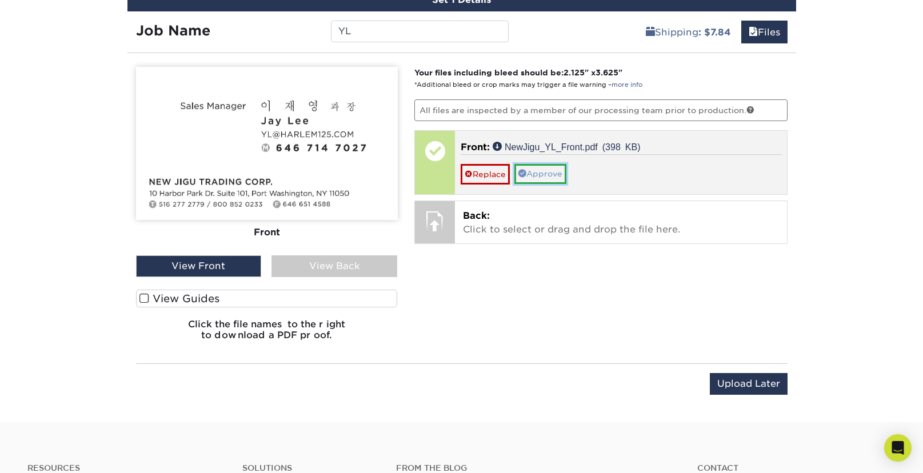
click at [547, 175] on link "Approve" at bounding box center [540, 173] width 52 height 19
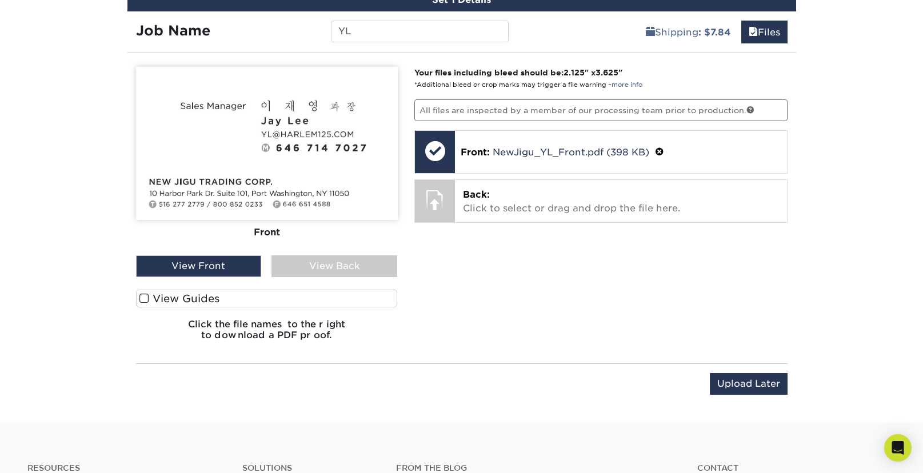
click at [145, 296] on span at bounding box center [144, 298] width 10 height 11
click at [0, 0] on input "View Guides" at bounding box center [0, 0] width 0 height 0
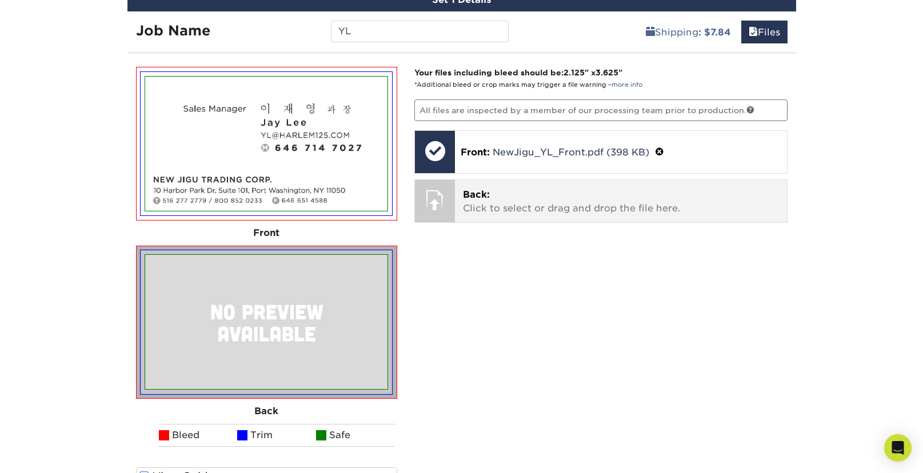
click at [530, 208] on p "Back: Click to select or drag and drop the file here." at bounding box center [621, 201] width 316 height 27
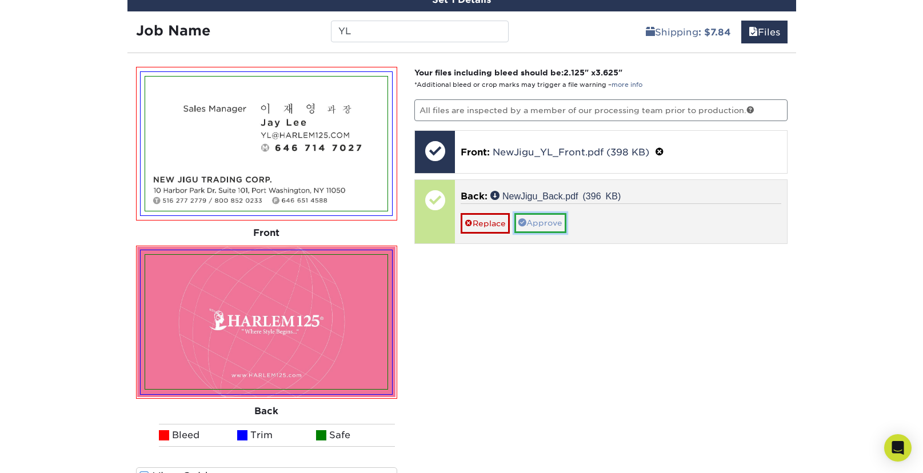
click at [555, 226] on link "Approve" at bounding box center [540, 222] width 52 height 19
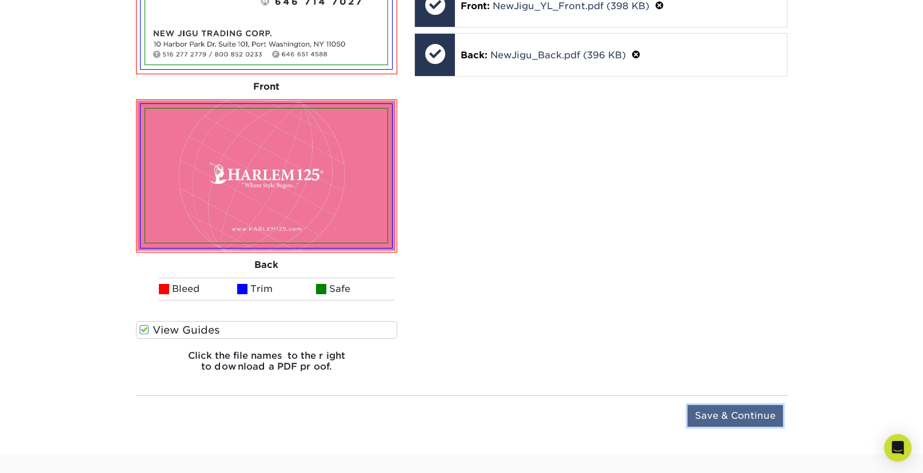
click at [759, 415] on input "Save & Continue" at bounding box center [734, 416] width 95 height 22
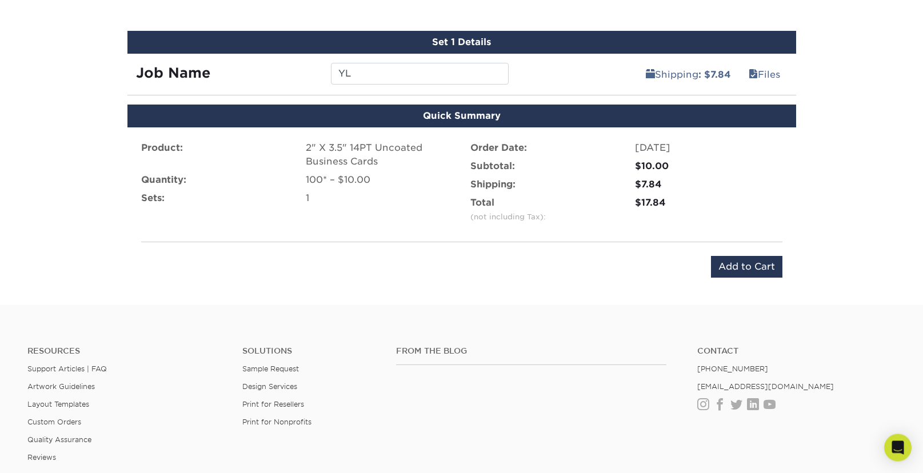
scroll to position [639, 0]
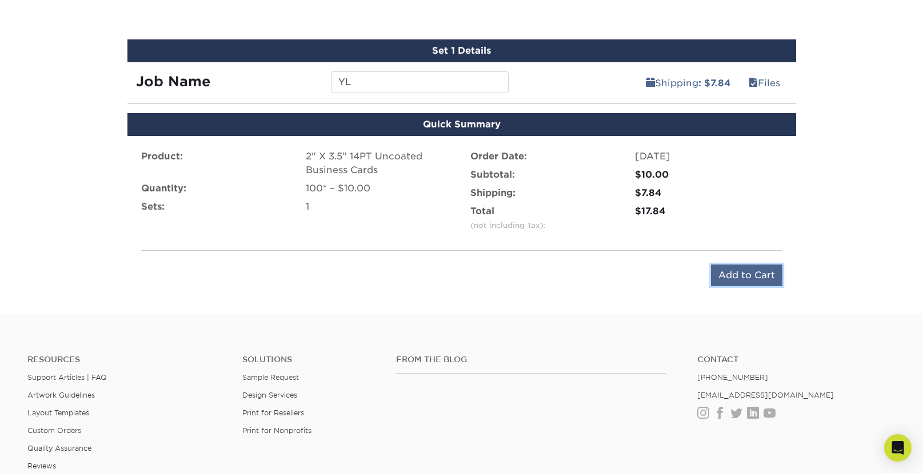
click at [757, 275] on input "Add to Cart" at bounding box center [746, 275] width 71 height 22
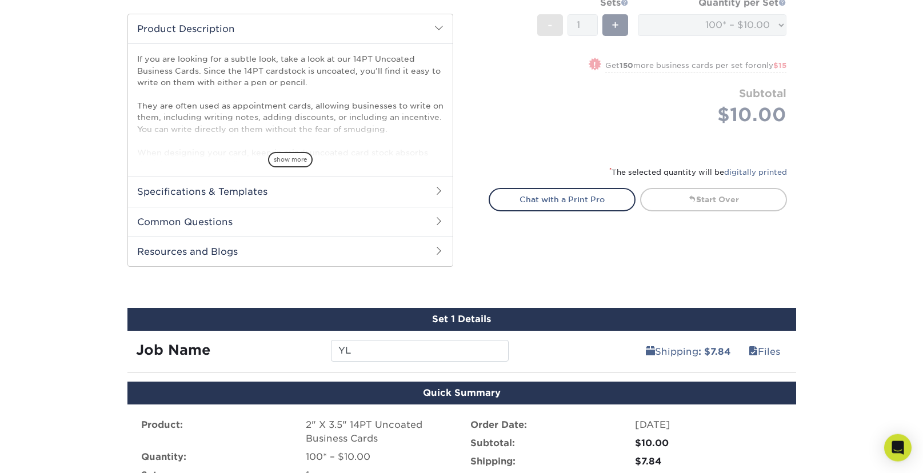
scroll to position [328, 0]
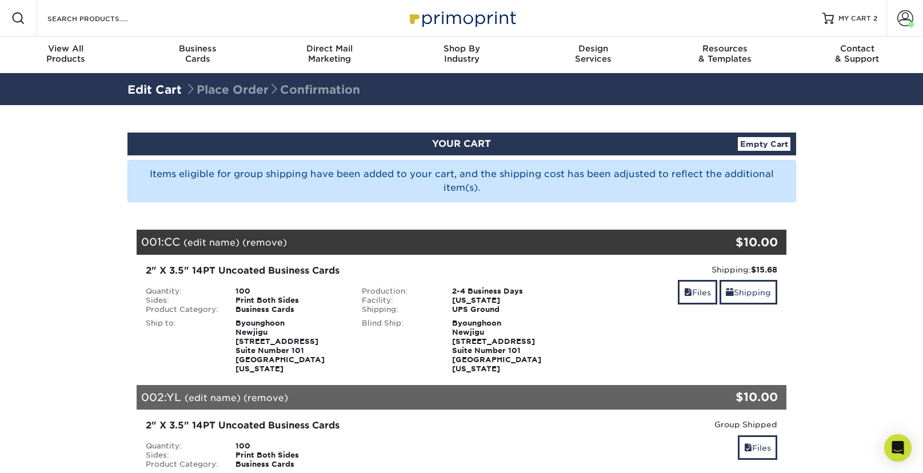
click at [894, 328] on section "YOUR CART Empty Cart Items eligible for group shipping have been added to your …" at bounding box center [461, 396] width 923 height 582
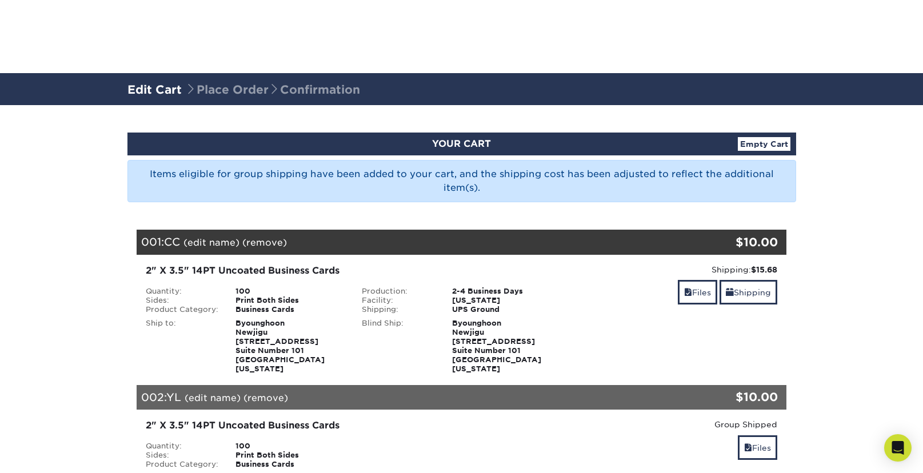
scroll to position [311, 0]
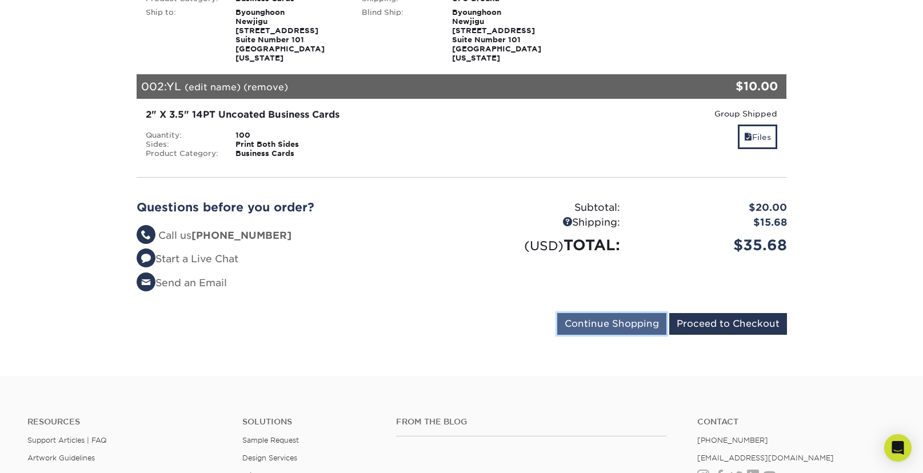
click at [585, 316] on input "Continue Shopping" at bounding box center [611, 324] width 109 height 22
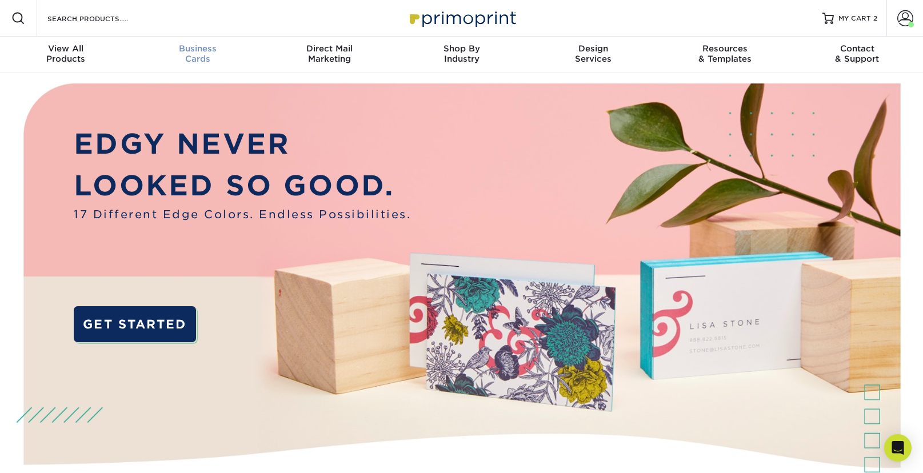
click at [191, 53] on span "Business" at bounding box center [198, 48] width 132 height 10
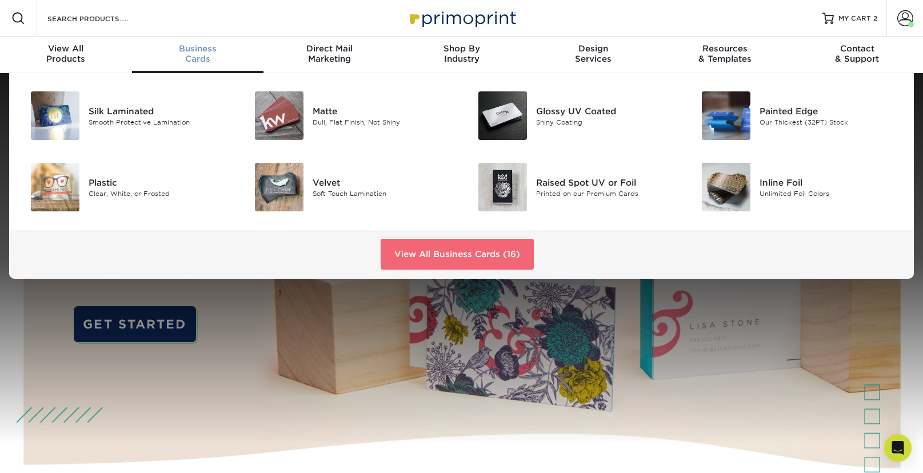
click at [442, 251] on link "View All Business Cards (16)" at bounding box center [456, 254] width 153 height 31
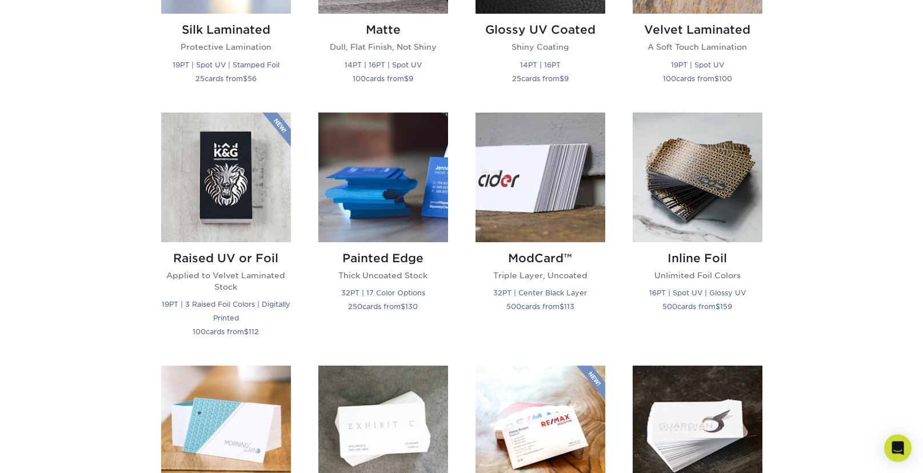
scroll to position [786, 0]
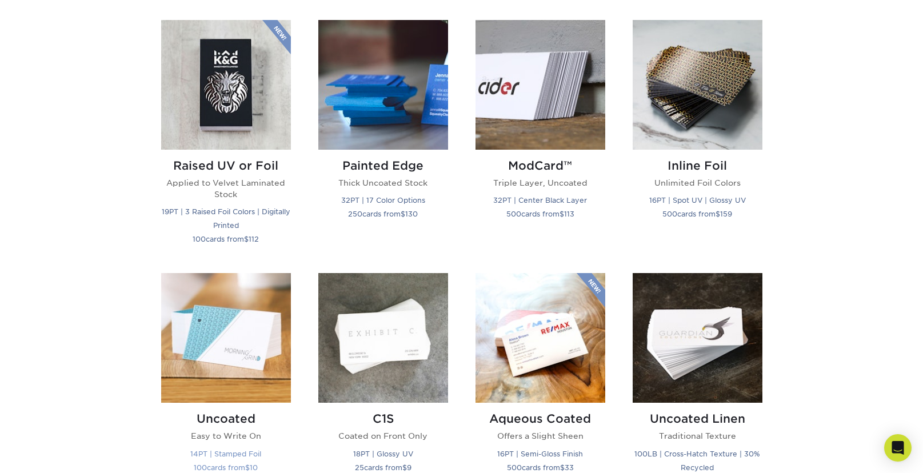
click at [247, 331] on img at bounding box center [226, 338] width 130 height 130
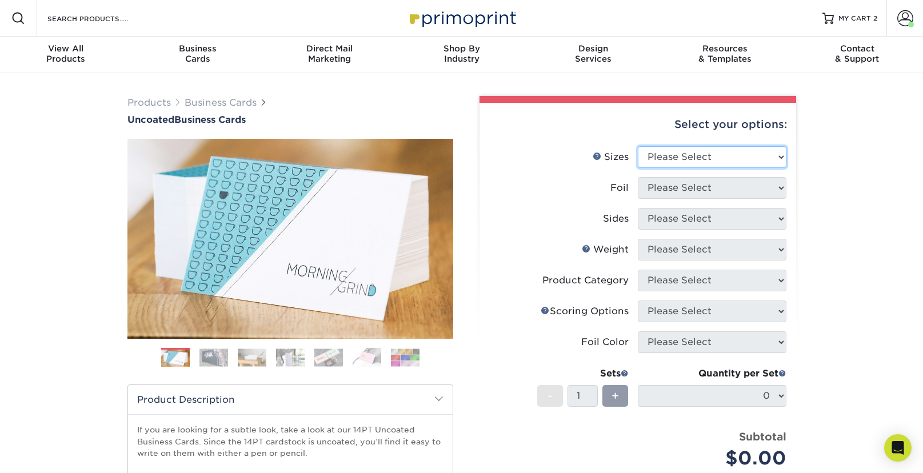
select select "2.00x3.50"
click option "2" x 3.5" - Standard" at bounding box center [0, 0] width 0 height 0
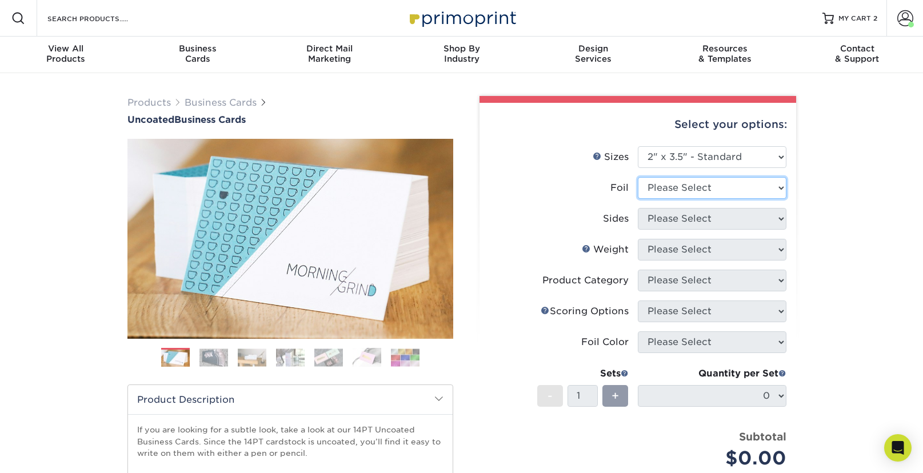
select select "0"
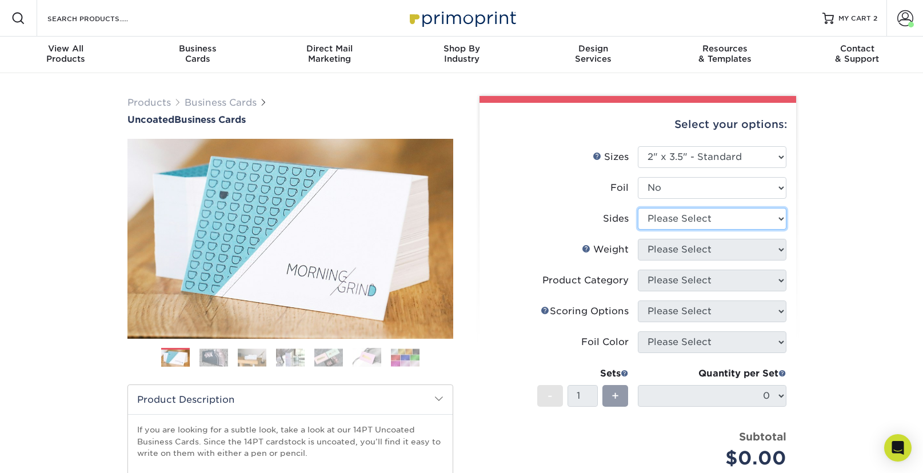
select select "13abbda7-1d64-4f25-8bb2-c179b224825d"
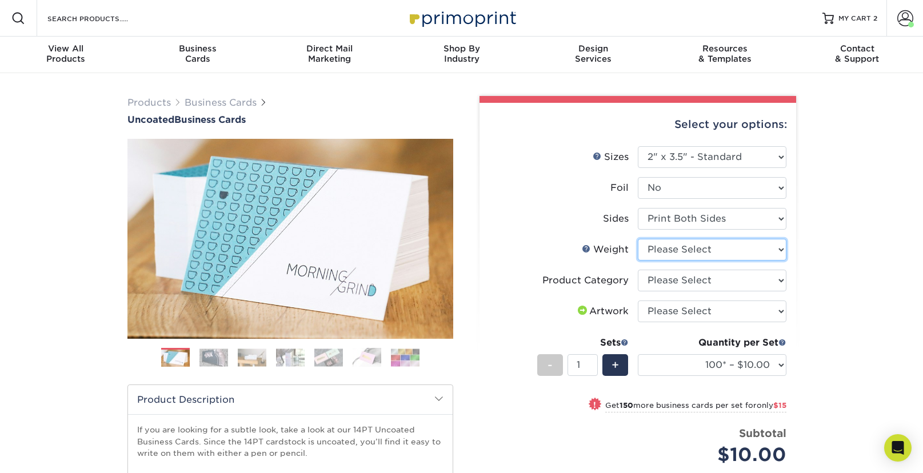
select select "14PT Uncoated"
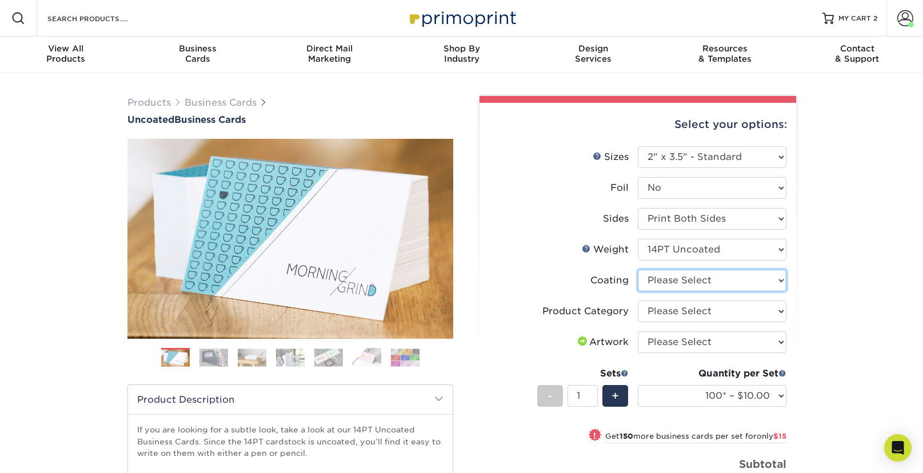
select select "3e7618de-abca-4bda-9f97-8b9129e913d8"
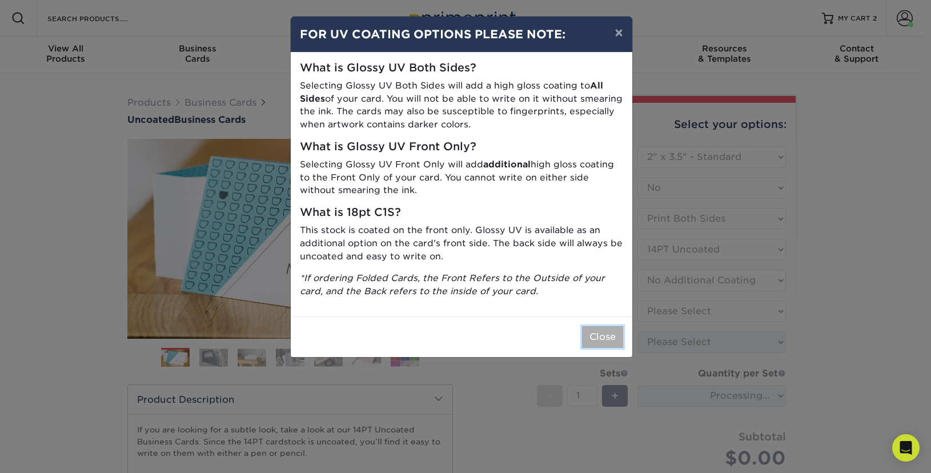
click at [614, 334] on button "Close" at bounding box center [602, 337] width 41 height 22
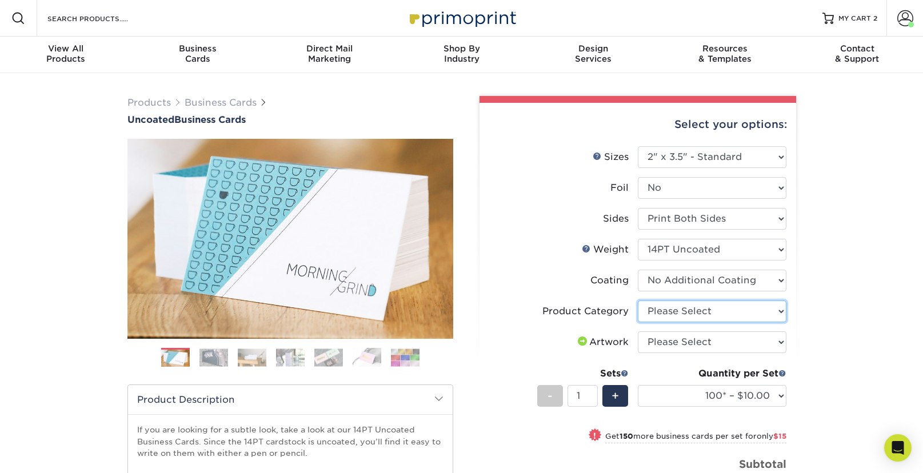
select select "3b5148f1-0588-4f88-a218-97bcfdce65c1"
click option "Business Cards" at bounding box center [0, 0] width 0 height 0
select select "upload"
click option "I will upload files" at bounding box center [0, 0] width 0 height 0
click at [618, 399] on span "+" at bounding box center [614, 395] width 7 height 17
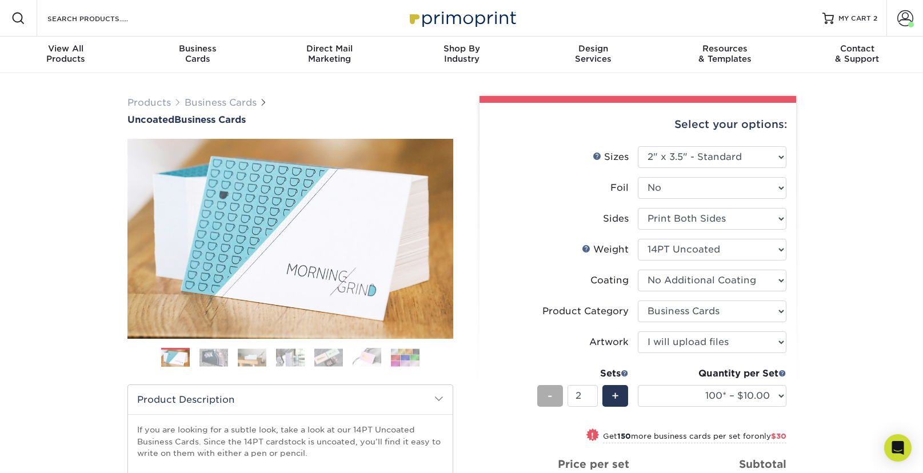
click at [555, 400] on div "-" at bounding box center [550, 396] width 26 height 22
type input "1"
click at [638, 385] on select "100* – $10.00 250* – $25.00 500 – $50.00 1000 – $72.00 2500 – $125.00 5000 – $1…" at bounding box center [712, 396] width 149 height 22
select select "250* – $25.00"
click option "250* – $25.00" at bounding box center [0, 0] width 0 height 0
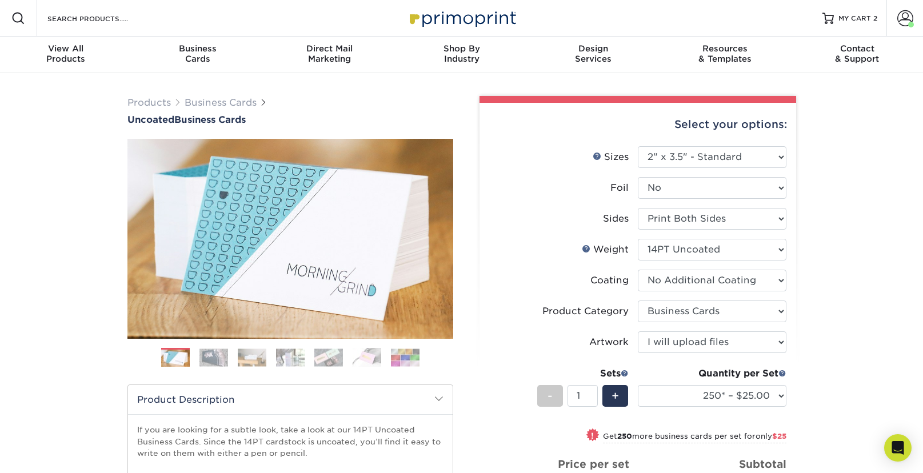
click at [853, 339] on div "Products Business Cards Uncoated Business Cards Previous Next 100" at bounding box center [461, 382] width 923 height 619
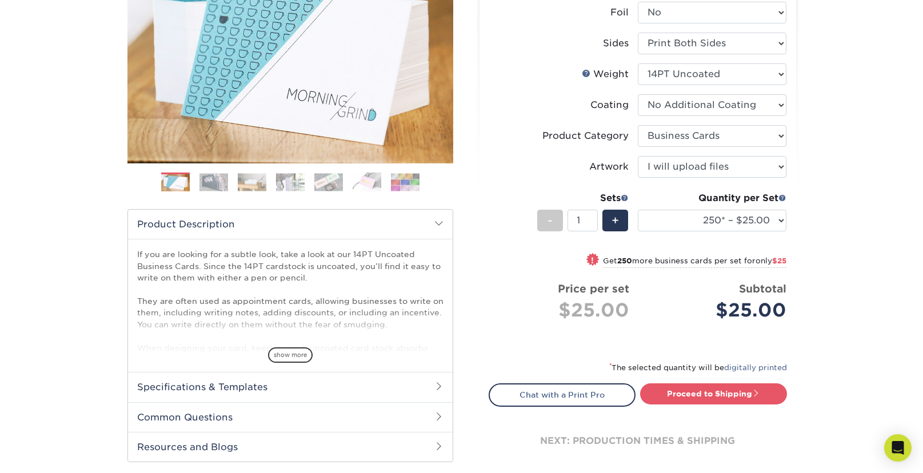
scroll to position [183, 0]
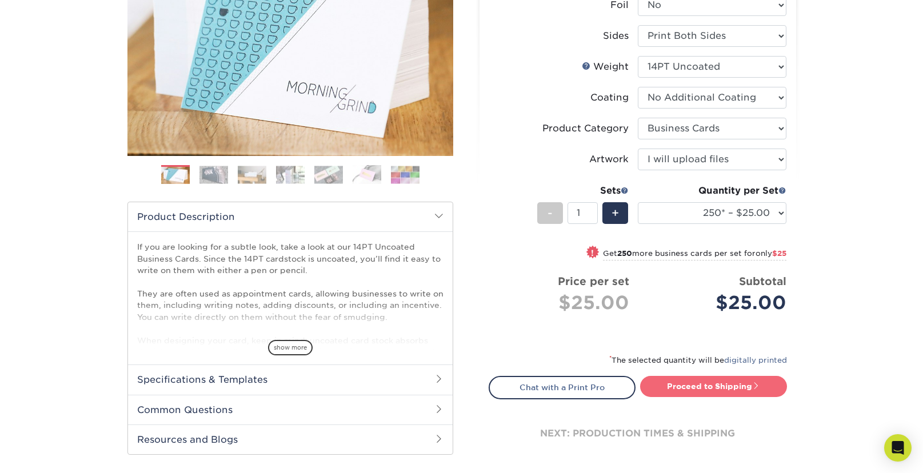
click at [755, 391] on link "Proceed to Shipping" at bounding box center [713, 386] width 147 height 21
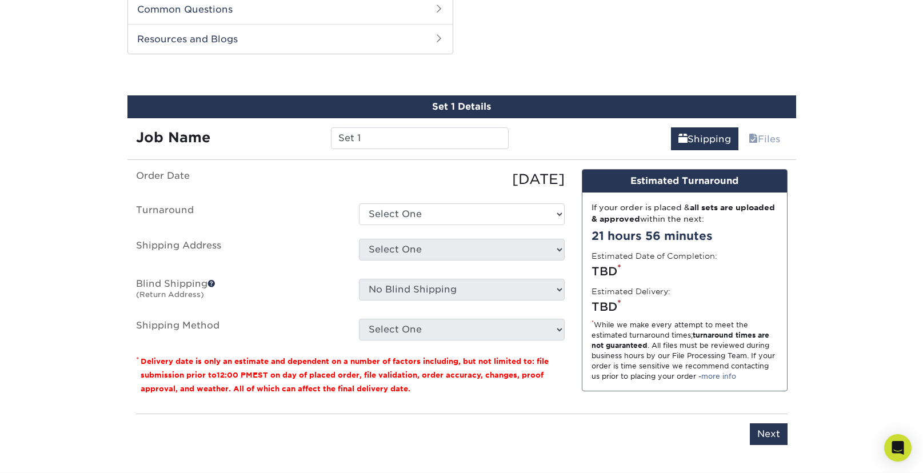
scroll to position [590, 0]
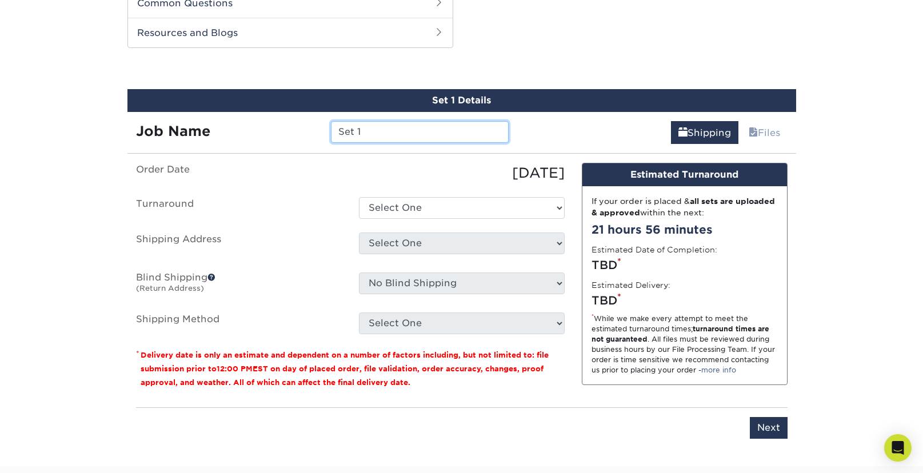
click at [373, 126] on input "Set 1" at bounding box center [420, 132] width 178 height 22
drag, startPoint x: 381, startPoint y: 131, endPoint x: 276, endPoint y: 128, distance: 105.1
click at [331, 128] on input "Set 1" at bounding box center [420, 132] width 178 height 22
type input "LJ"
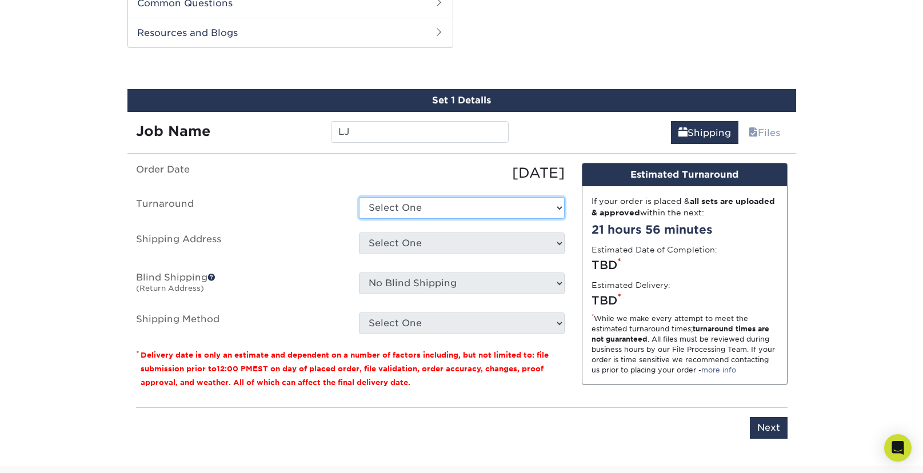
select select "b3cc73c9-304f-4e36-aef7-442ce66048dc"
click option "2-4 Business Days" at bounding box center [0, 0] width 0 height 0
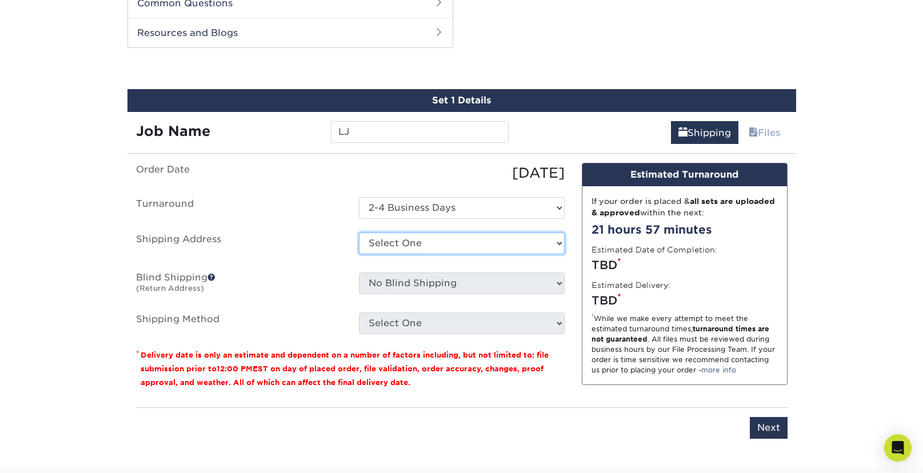
select select "285304"
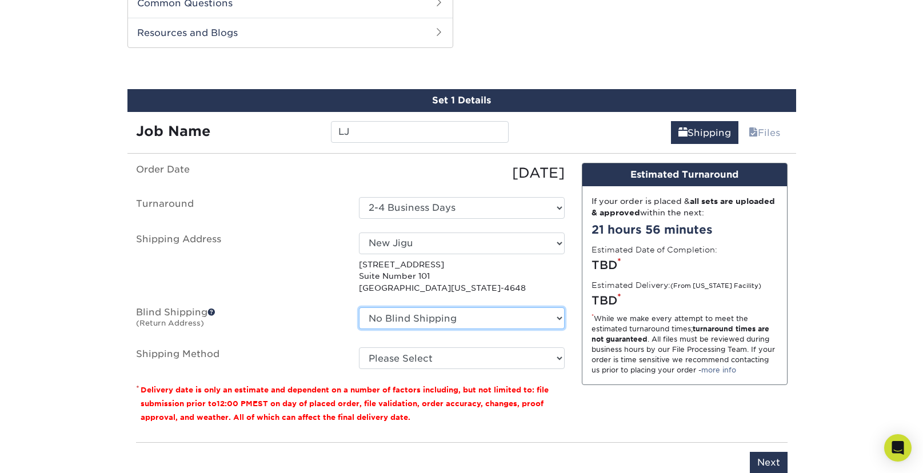
select select "285304"
click option "New Jigu" at bounding box center [0, 0] width 0 height 0
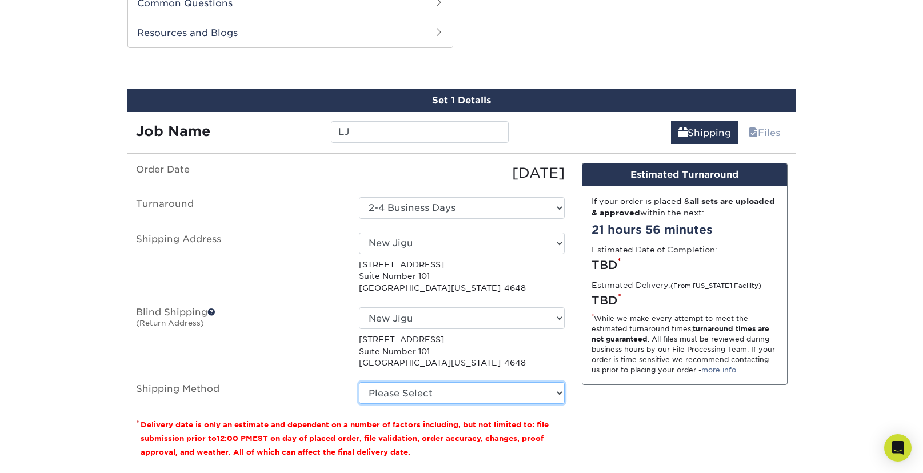
click at [359, 382] on select "Please Select Ground Shipping (+$7.84) 3 Day Shipping Service (+$20.06) 2 Day A…" at bounding box center [462, 393] width 206 height 22
select select "03"
click option "Ground Shipping (+$7.84)" at bounding box center [0, 0] width 0 height 0
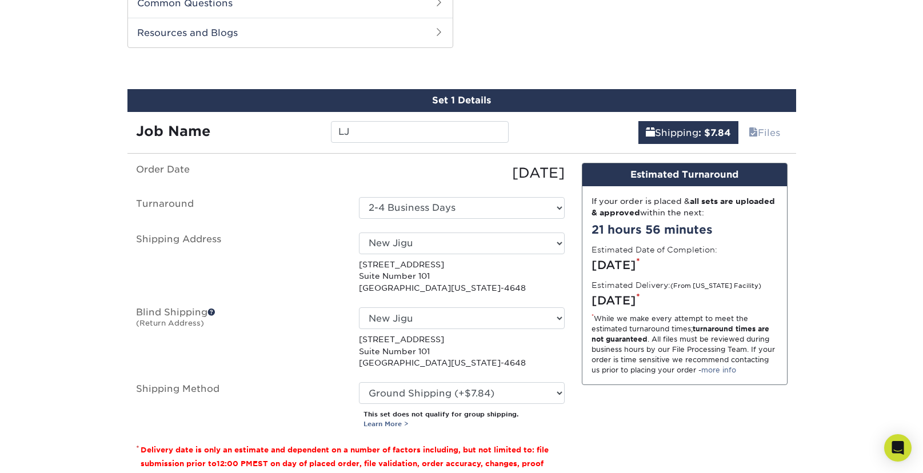
click at [838, 382] on div "Products Business Cards Uncoated Business Cards Previous Next 100" at bounding box center [461, 22] width 923 height 1077
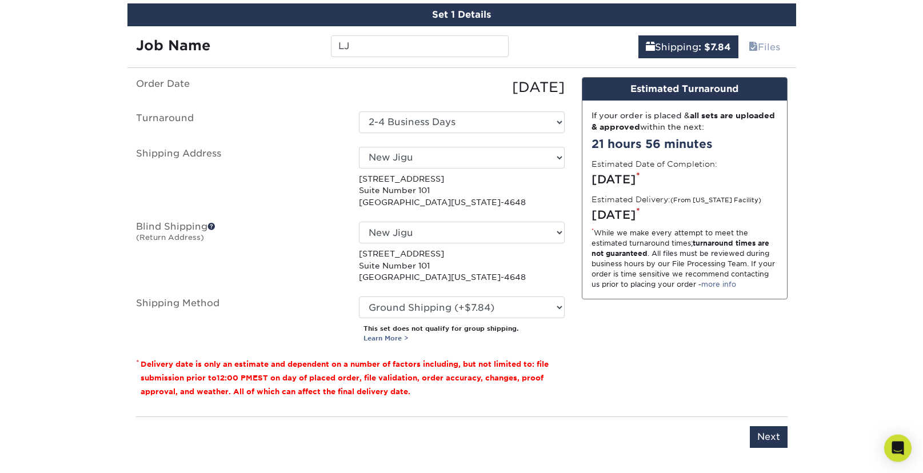
scroll to position [717, 0]
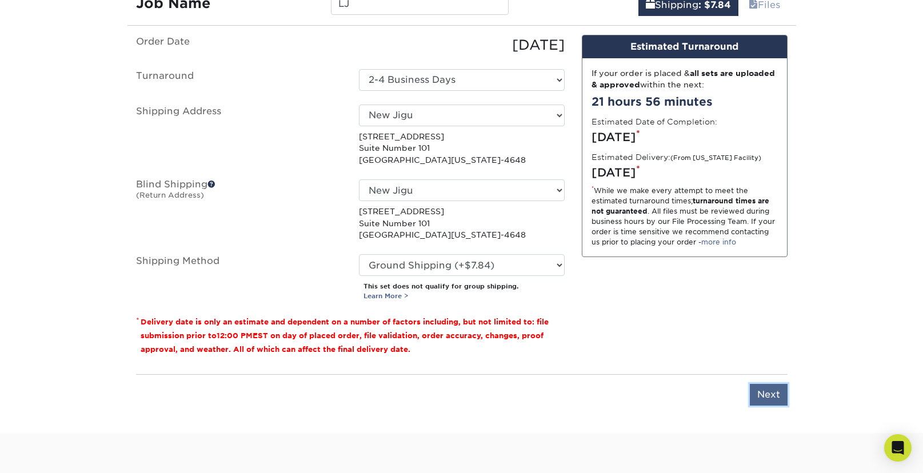
click at [761, 394] on input "Next" at bounding box center [768, 395] width 38 height 22
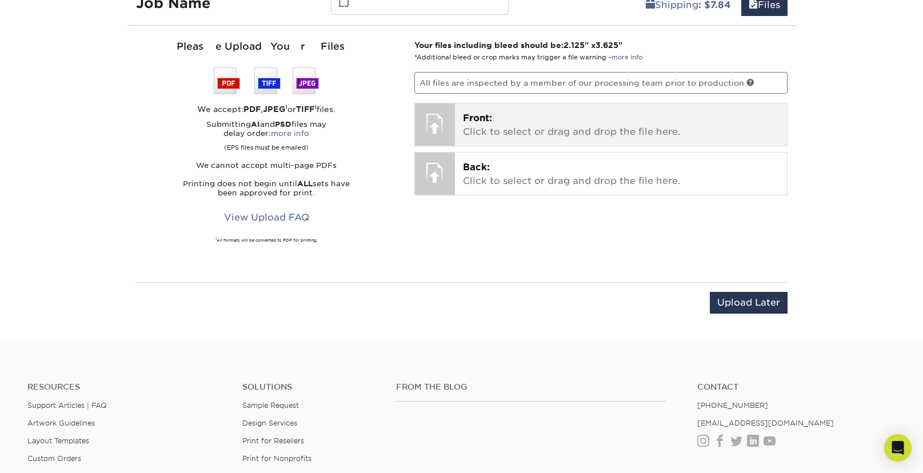
click at [539, 135] on p "Front: Click to select or drag and drop the file here." at bounding box center [621, 124] width 316 height 27
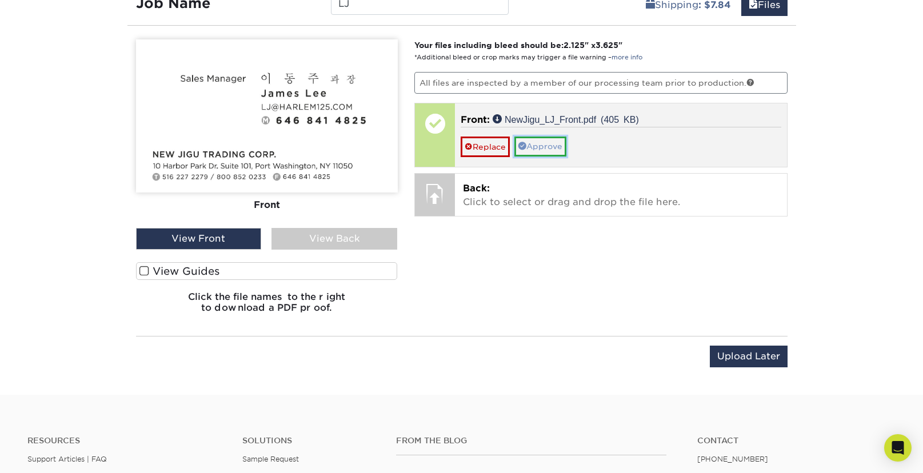
click at [556, 146] on link "Approve" at bounding box center [540, 146] width 52 height 19
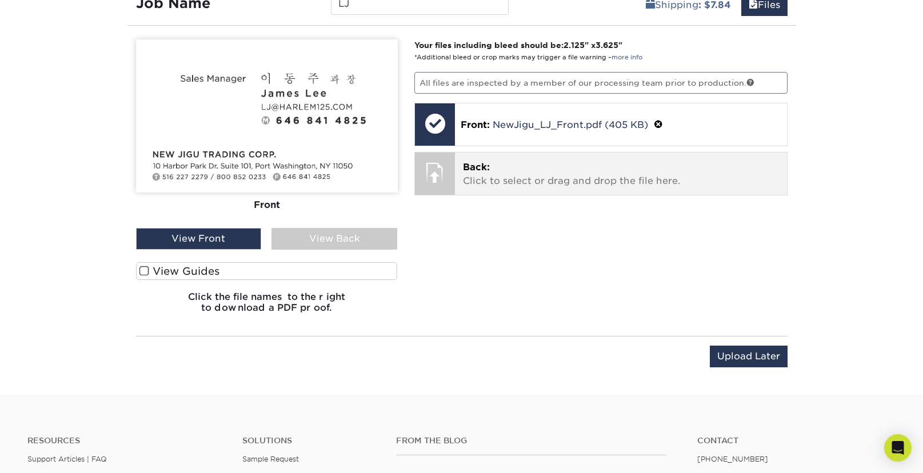
click at [574, 182] on p "Back: Click to select or drag and drop the file here." at bounding box center [621, 174] width 316 height 27
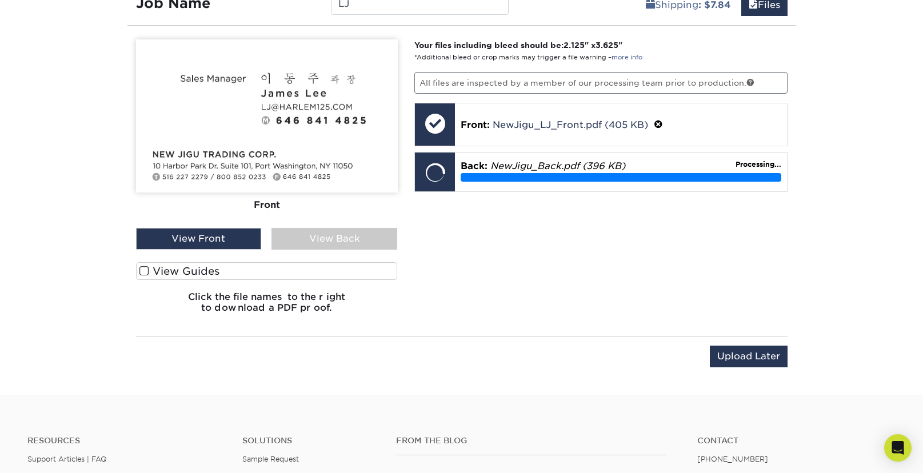
click at [145, 271] on span at bounding box center [144, 271] width 10 height 11
click at [0, 0] on input "View Guides" at bounding box center [0, 0] width 0 height 0
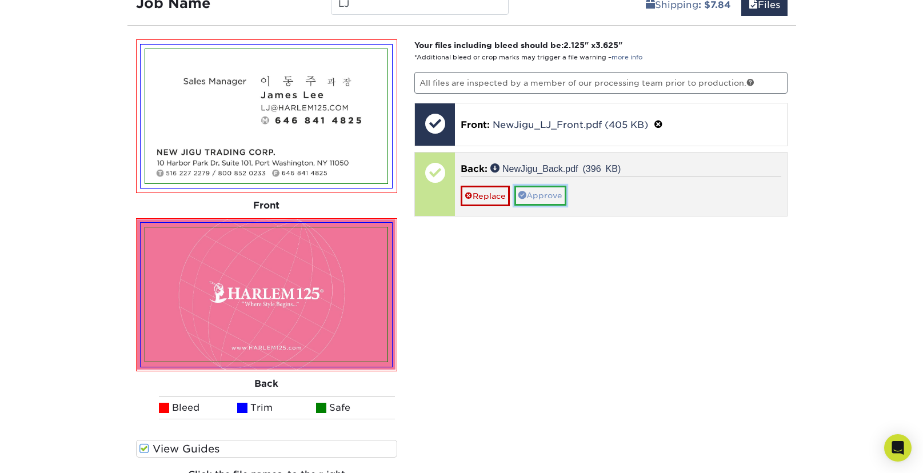
click at [530, 198] on link "Approve" at bounding box center [540, 195] width 52 height 19
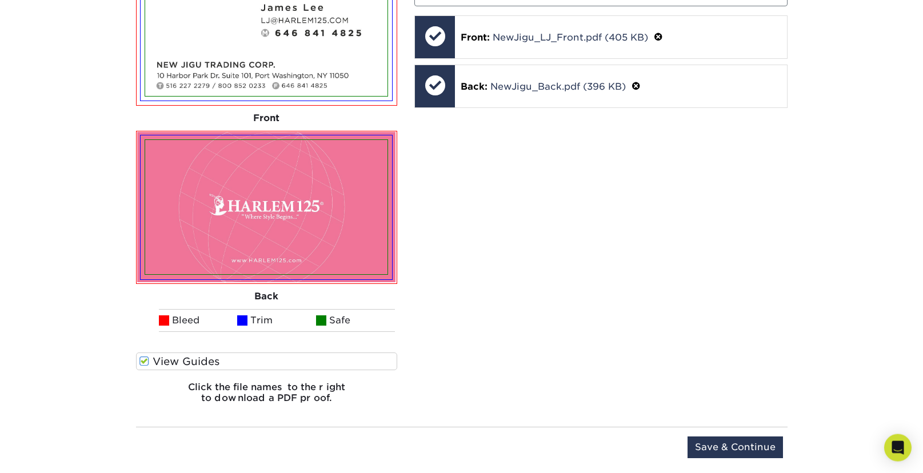
scroll to position [809, 0]
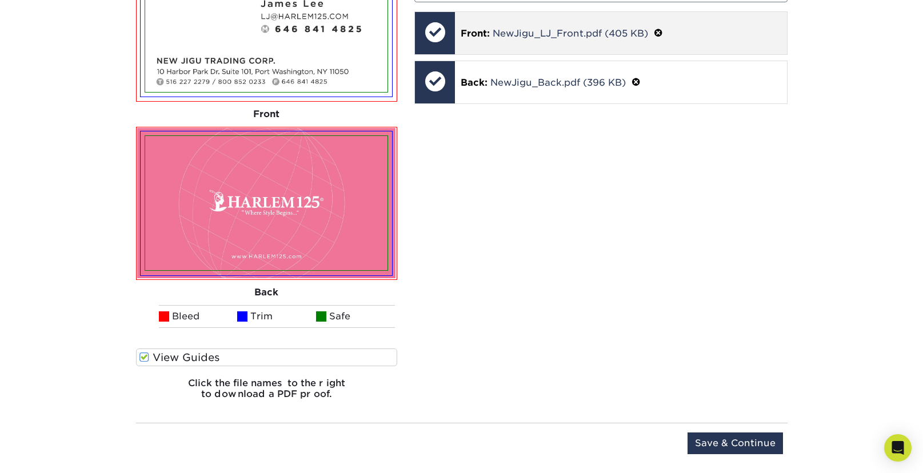
click at [662, 33] on span at bounding box center [658, 33] width 9 height 11
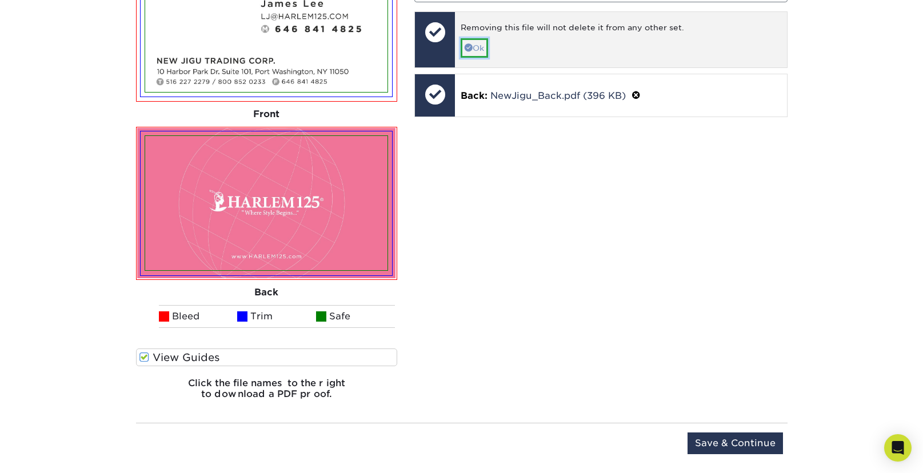
click at [483, 49] on link "Ok" at bounding box center [473, 47] width 27 height 19
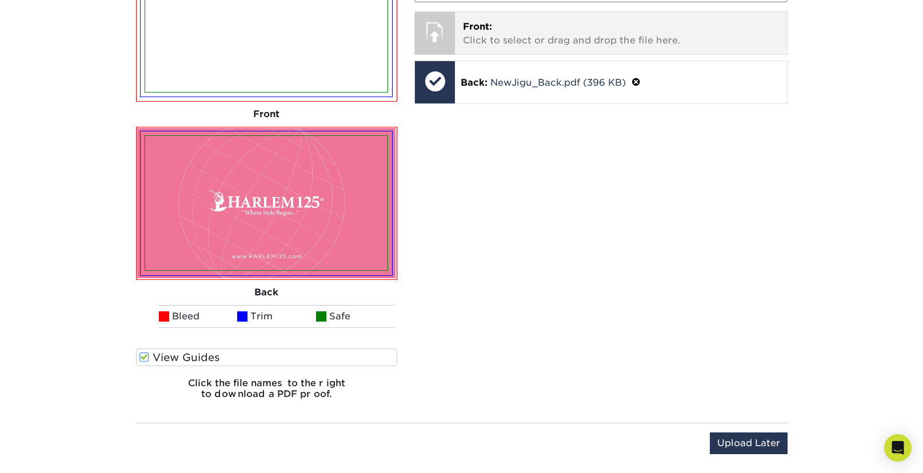
click at [534, 39] on p "Front: Click to select or drag and drop the file here." at bounding box center [621, 33] width 316 height 27
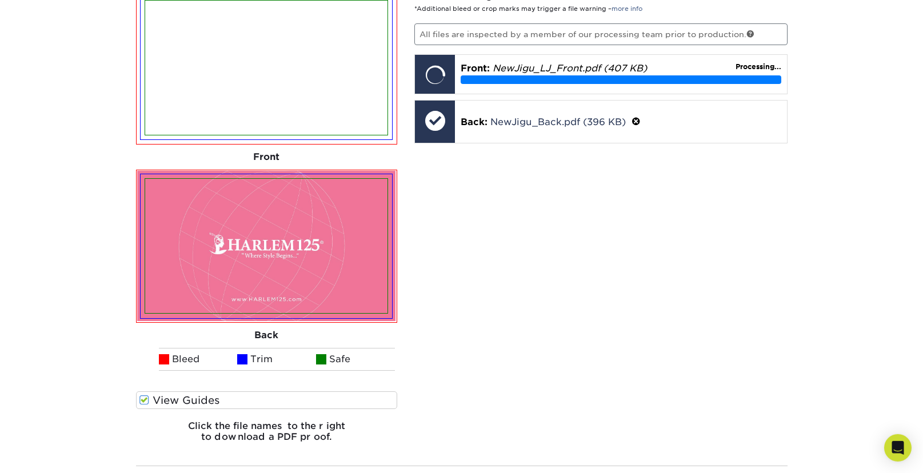
scroll to position [763, 0]
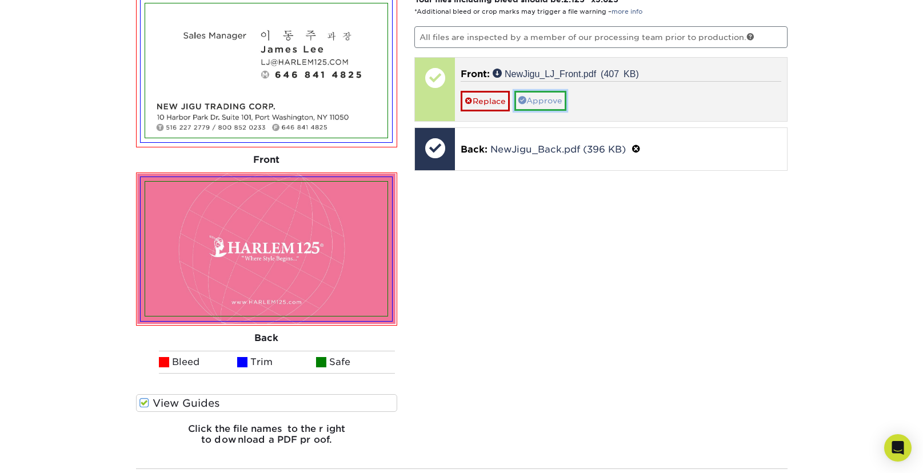
click at [551, 97] on link "Approve" at bounding box center [540, 100] width 52 height 19
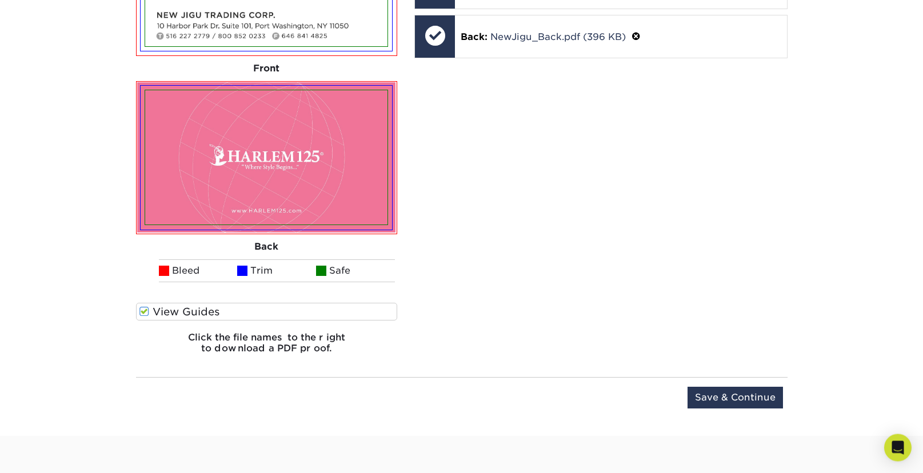
scroll to position [891, 0]
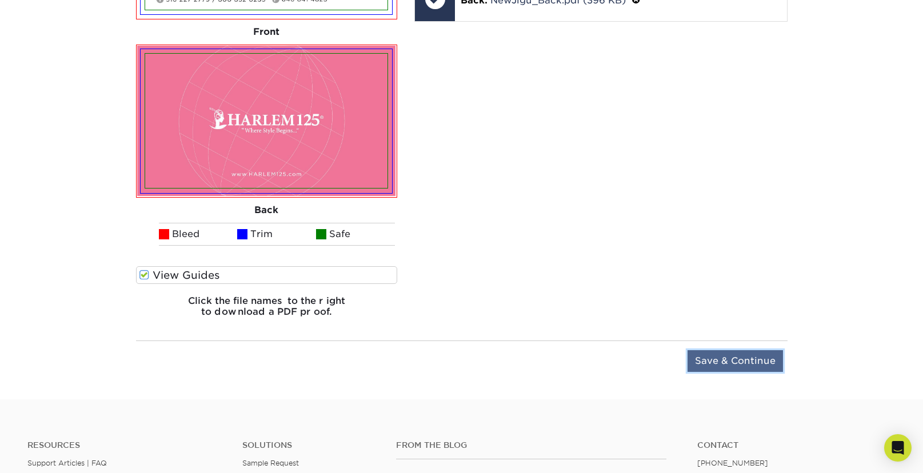
click at [760, 364] on input "Save & Continue" at bounding box center [734, 361] width 95 height 22
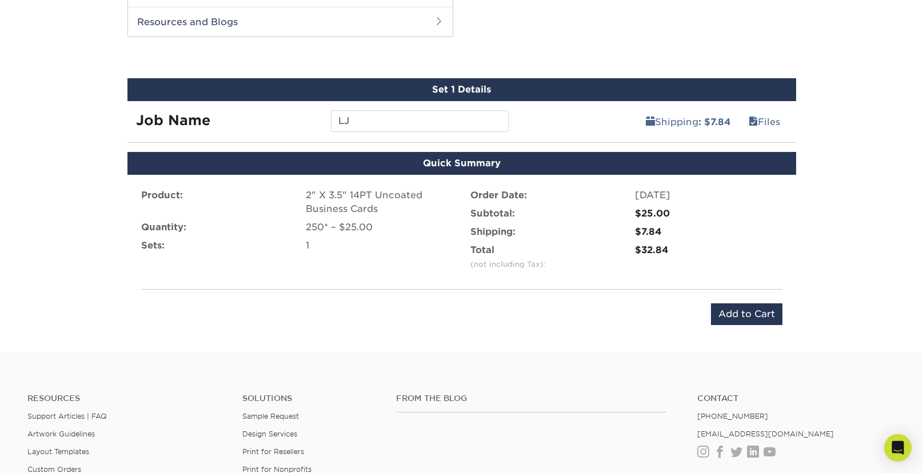
scroll to position [603, 0]
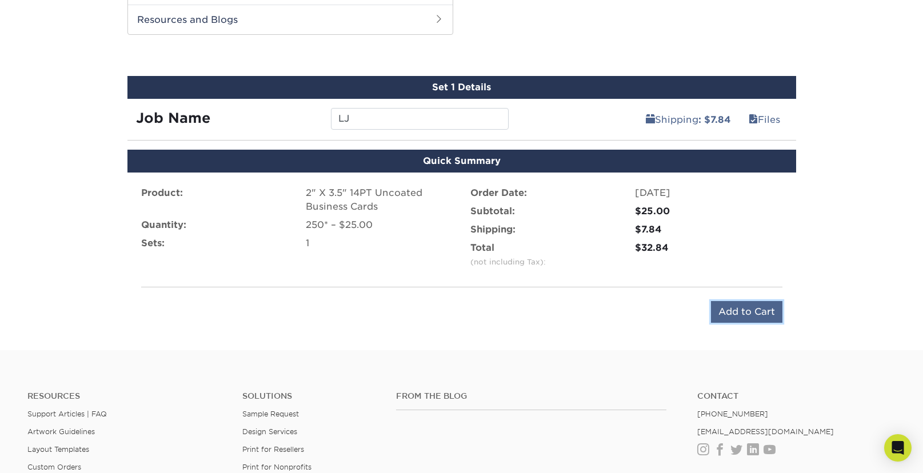
click at [763, 314] on input "Add to Cart" at bounding box center [746, 312] width 71 height 22
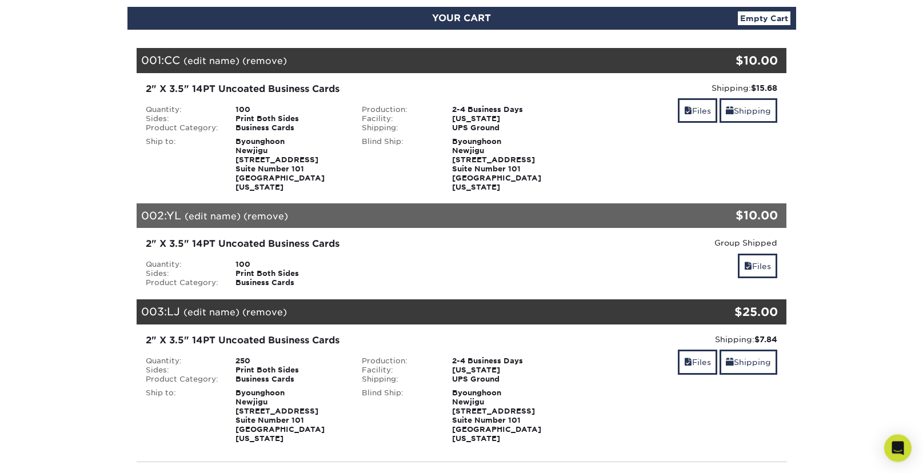
scroll to position [128, 0]
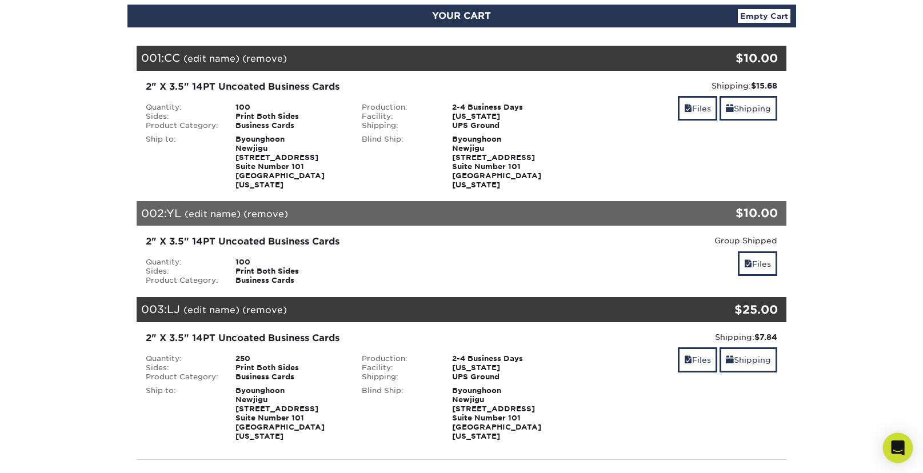
click at [904, 451] on div "Open Intercom Messenger" at bounding box center [898, 448] width 30 height 30
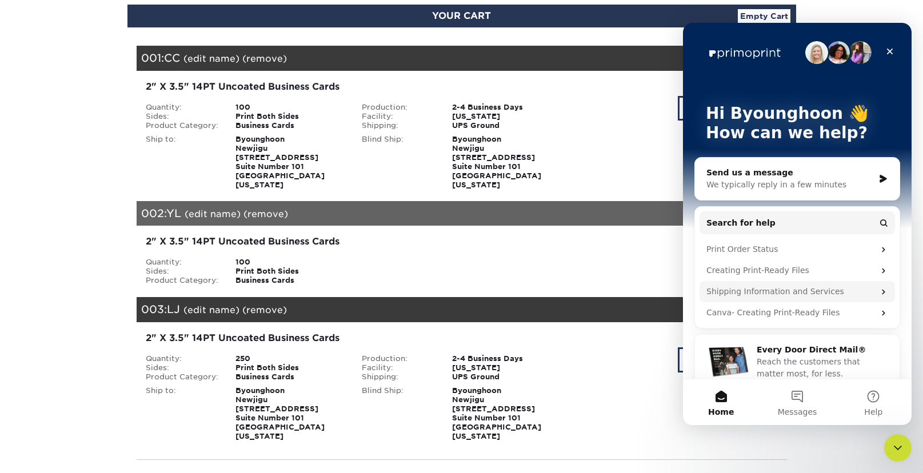
scroll to position [0, 0]
click at [805, 397] on button "Messages" at bounding box center [797, 402] width 76 height 46
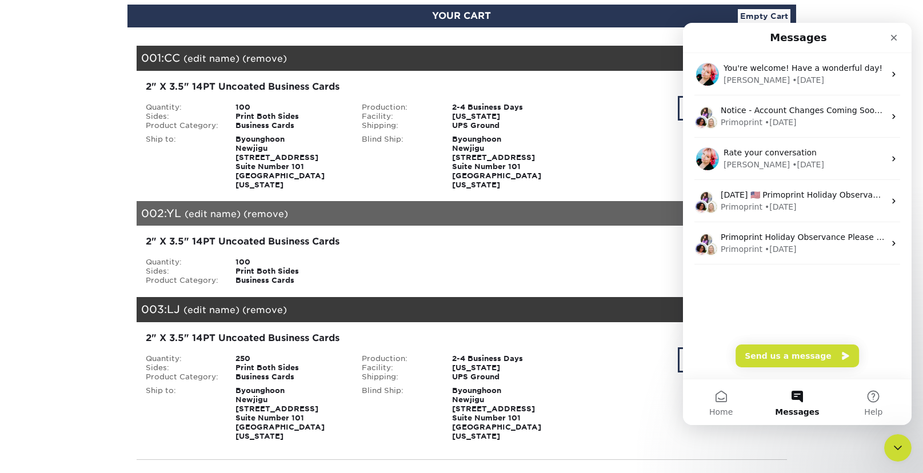
click at [843, 10] on section "YOUR CART Empty Cart Your Cart is Empty View Account Active Orders Order Histor…" at bounding box center [461, 317] width 923 height 681
click at [893, 39] on icon "Close" at bounding box center [894, 38] width 6 height 6
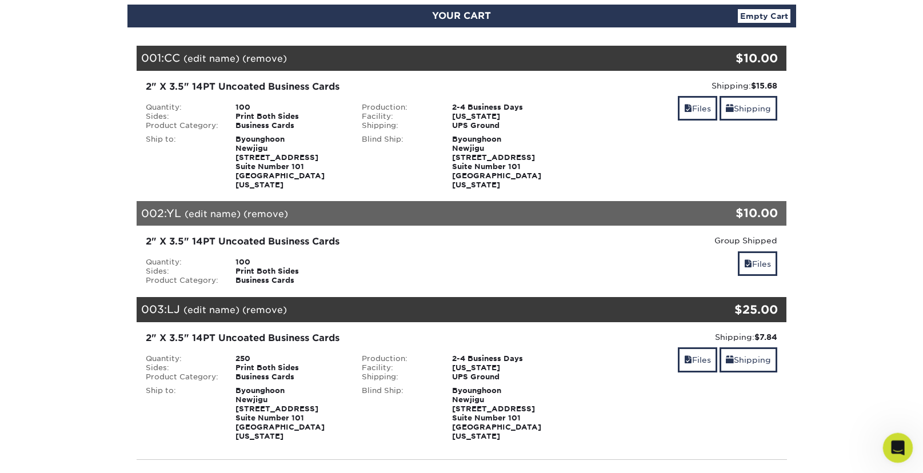
click at [898, 451] on icon "Open Intercom Messenger" at bounding box center [896, 446] width 19 height 19
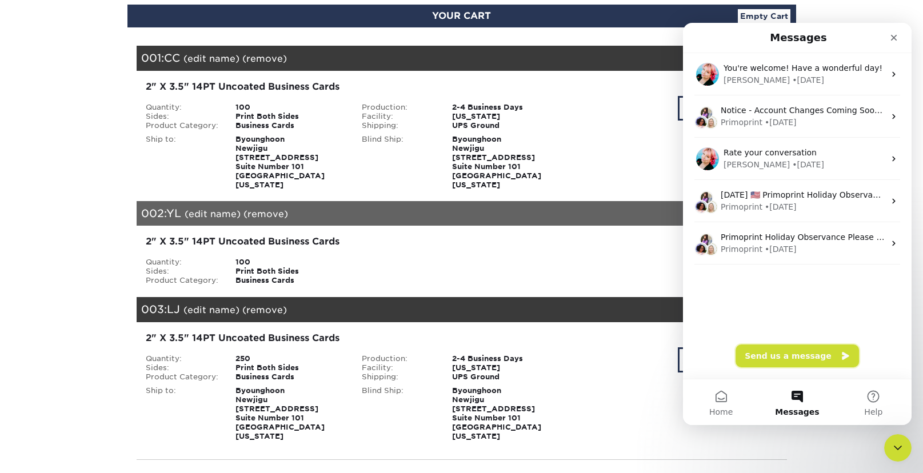
click at [796, 358] on button "Send us a message" at bounding box center [796, 355] width 123 height 23
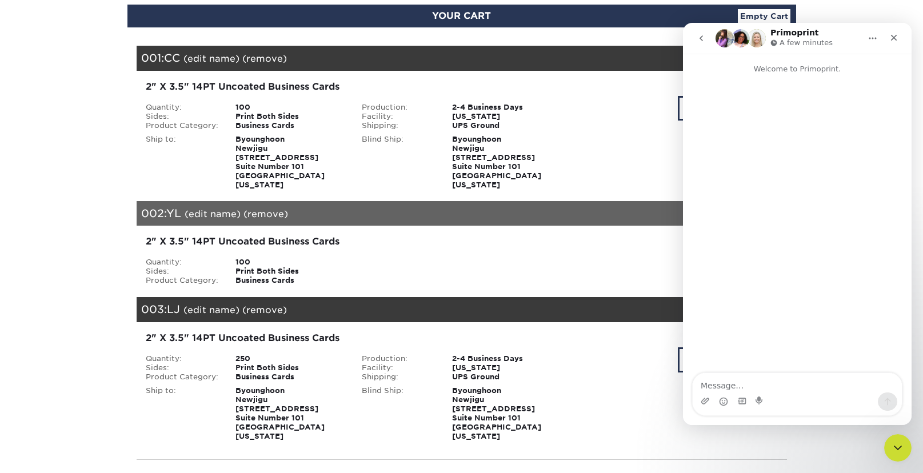
click at [767, 383] on textarea "Message…" at bounding box center [796, 382] width 209 height 19
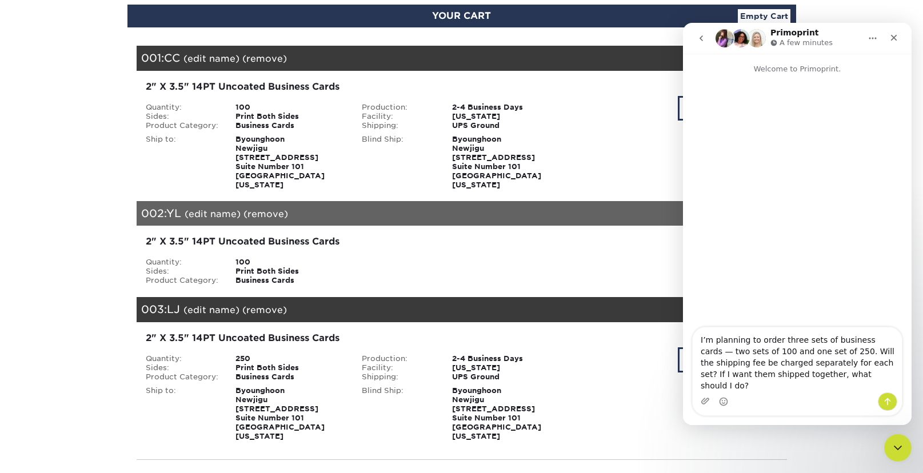
type textarea "I’m planning to order three sets of business cards — two sets of 100 and one se…"
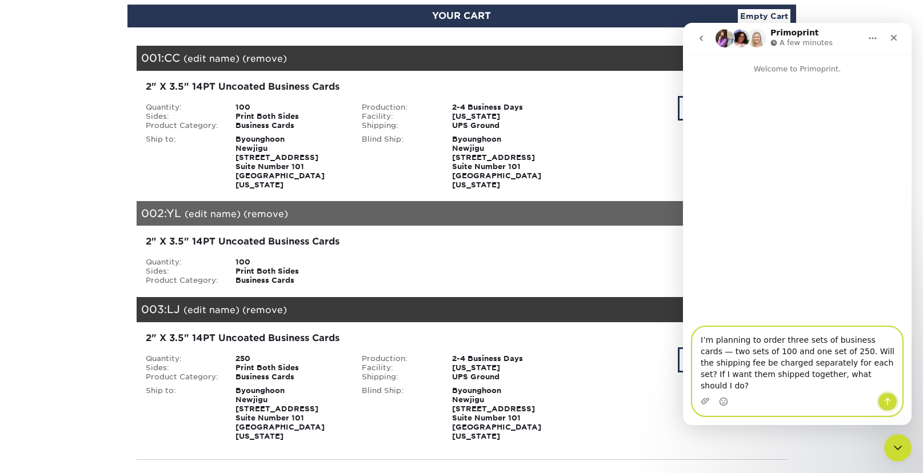
click at [884, 401] on icon "Send a message…" at bounding box center [887, 401] width 9 height 9
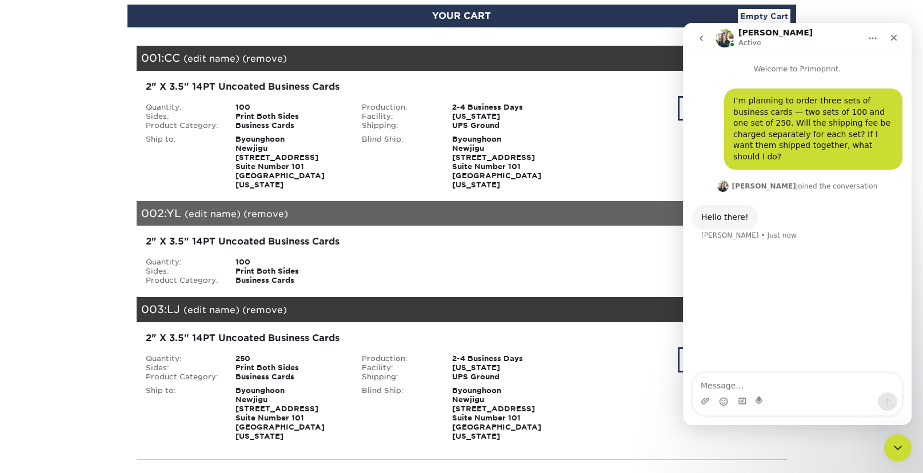
click at [800, 384] on textarea "Message…" at bounding box center [796, 382] width 209 height 19
type textarea "ㅗ"
type textarea "Hello"
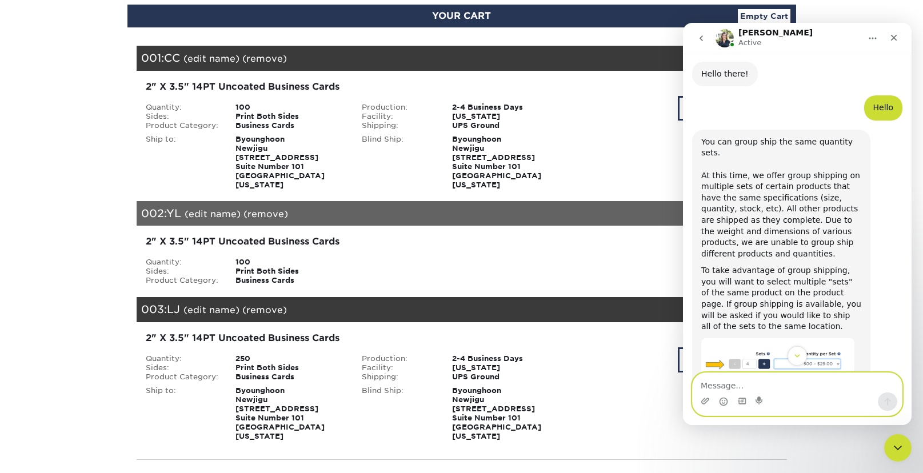
scroll to position [151, 0]
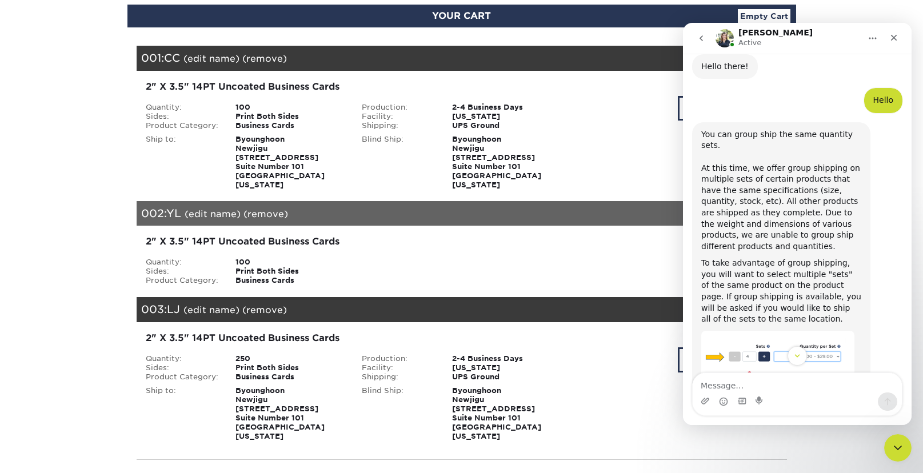
drag, startPoint x: 700, startPoint y: 122, endPoint x: 835, endPoint y: 296, distance: 219.8
click at [835, 296] on div "You can group ship the same quantity sets. At this time, we offer group shippin…" at bounding box center [781, 281] width 178 height 318
copy div "You can group ship the same quantity sets. At this time, we offer group shippin…"
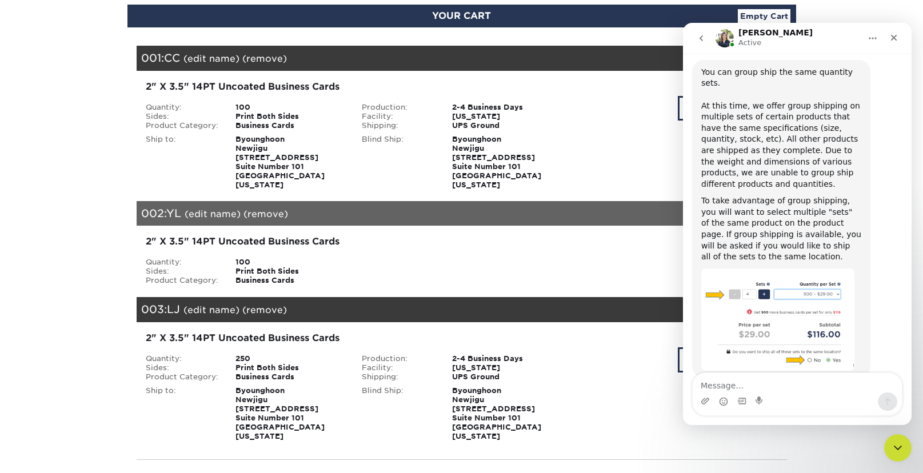
scroll to position [219, 0]
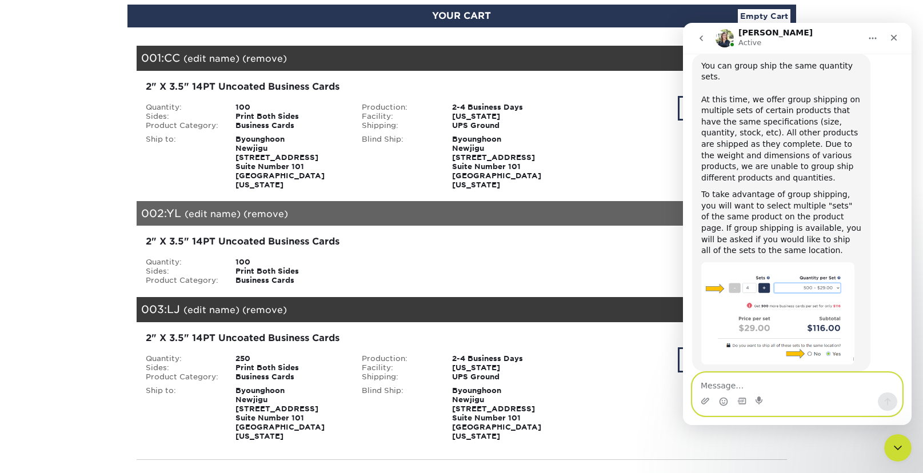
click at [767, 382] on textarea "Message…" at bounding box center [796, 382] width 209 height 19
paste textarea "Is group shipping not available if the quantities are different?"
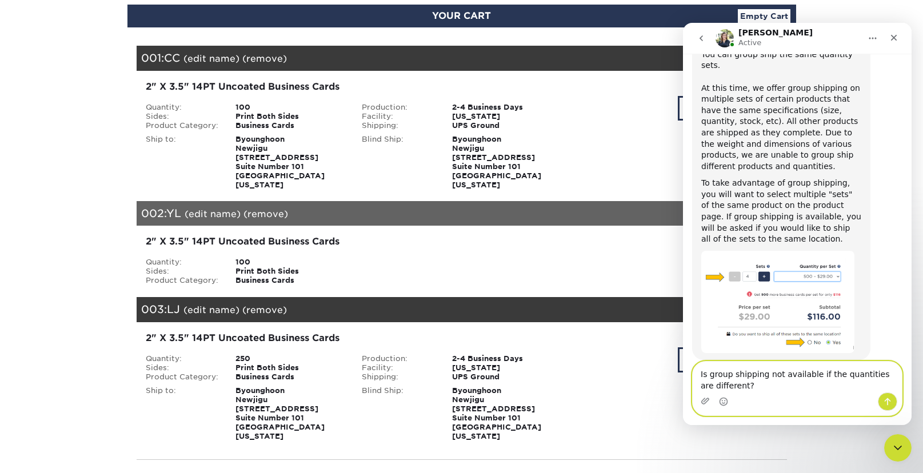
type textarea "Is group shipping not available if the quantities are different?"
click at [885, 404] on icon "Send a message…" at bounding box center [887, 401] width 9 height 9
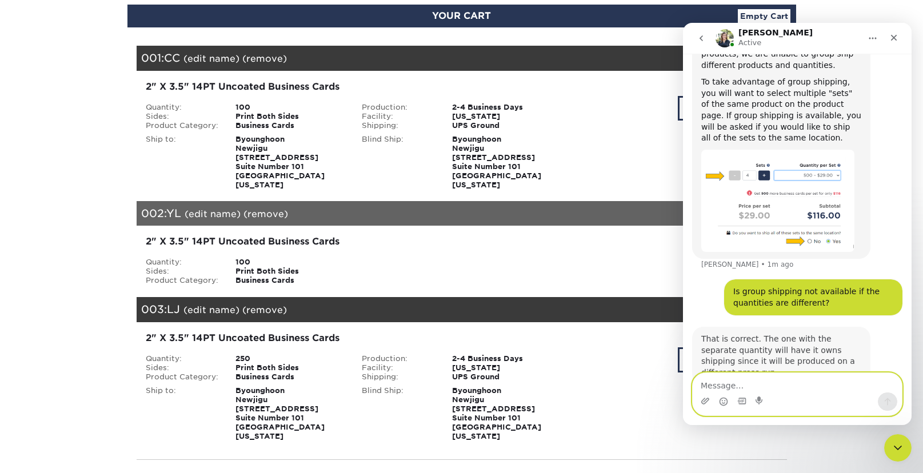
scroll to position [332, 0]
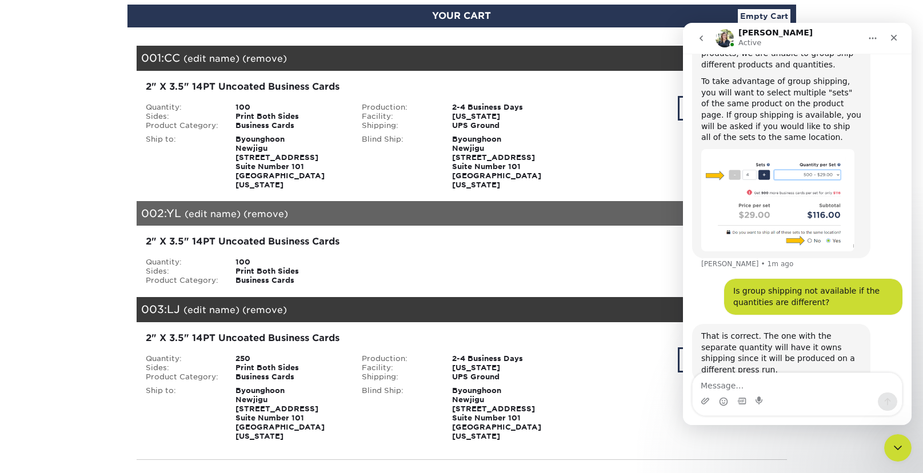
drag, startPoint x: 701, startPoint y: 314, endPoint x: 851, endPoint y: 338, distance: 152.2
click at [856, 338] on div "That is correct. The one with the separate quantity will have it owns shipping …" at bounding box center [781, 353] width 160 height 45
copy div "That is correct. The one with the separate quantity will have it owns shipping …"
click at [772, 380] on textarea "Message…" at bounding box center [796, 382] width 209 height 19
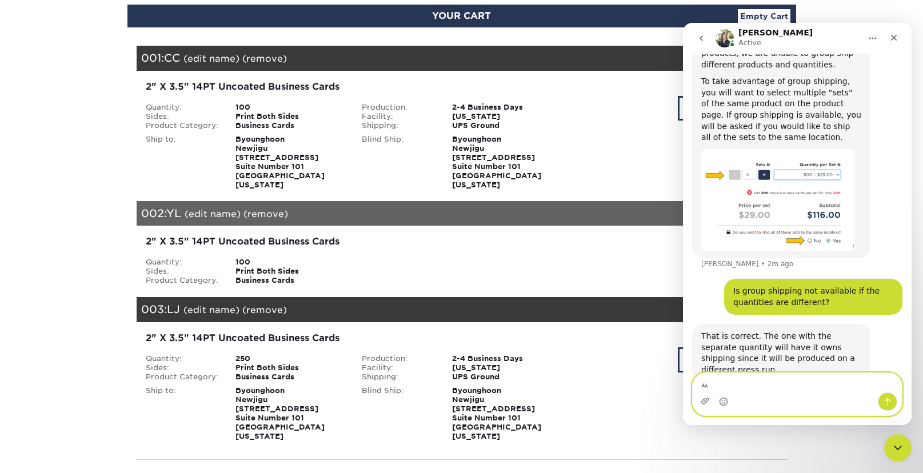
type textarea "ㅅ"
type textarea "Thank you"
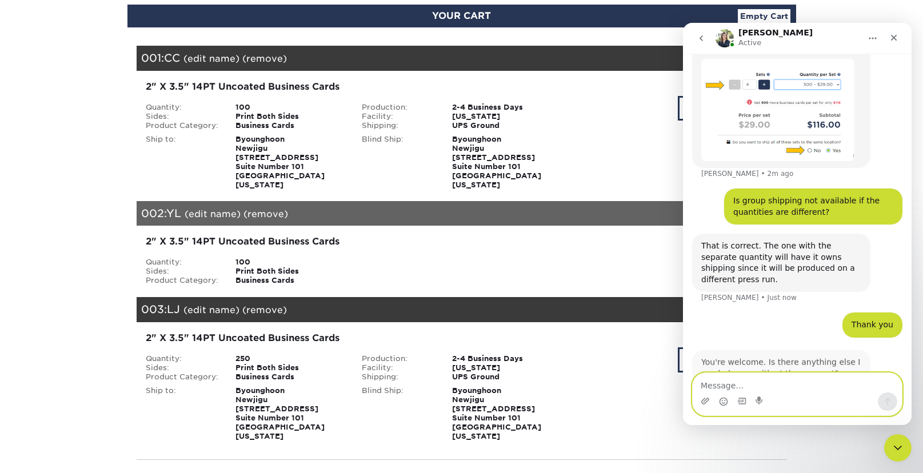
scroll to position [423, 0]
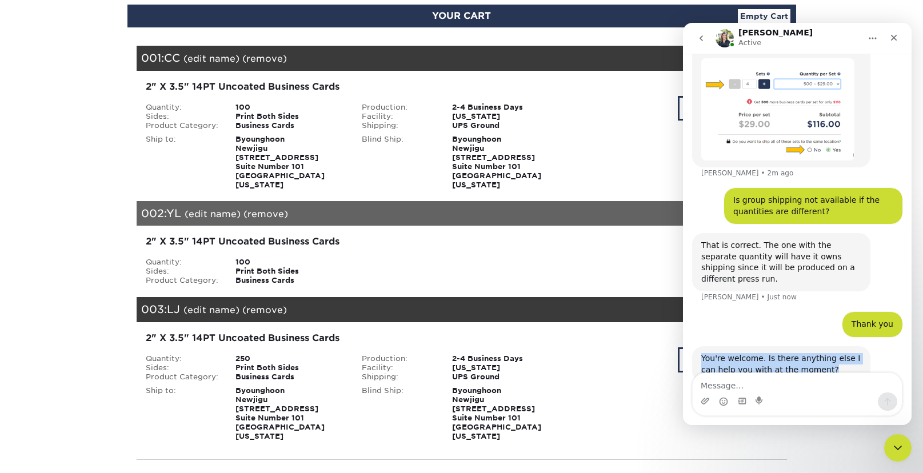
drag, startPoint x: 832, startPoint y: 335, endPoint x: 700, endPoint y: 323, distance: 132.5
click at [700, 346] on div "You're welcome. Is there anything else I can help you with at the moment? [PERS…" at bounding box center [781, 364] width 178 height 36
copy div "You're welcome. Is there anything else I can help you with at the moment?"
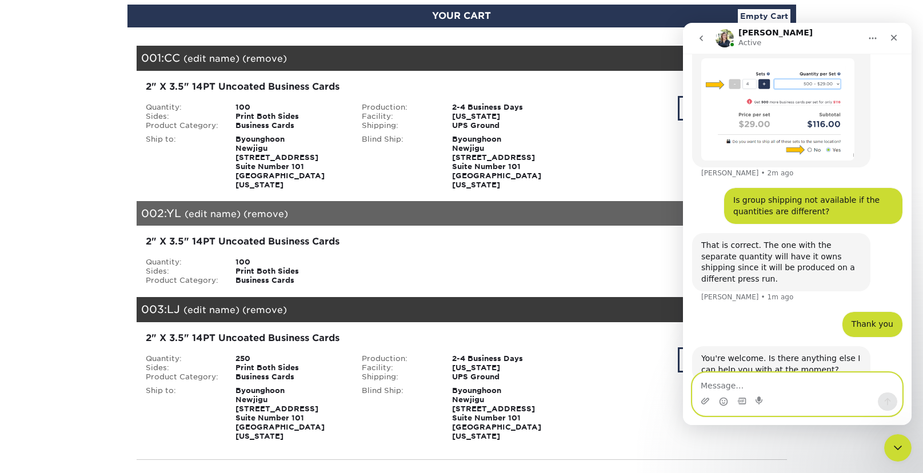
click at [797, 383] on textarea "Message…" at bounding box center [796, 382] width 209 height 19
type textarea "ㅅ"
click at [853, 388] on textarea "Message…" at bounding box center [796, 382] width 209 height 19
paste textarea "That’s all."
type textarea "That’s all."
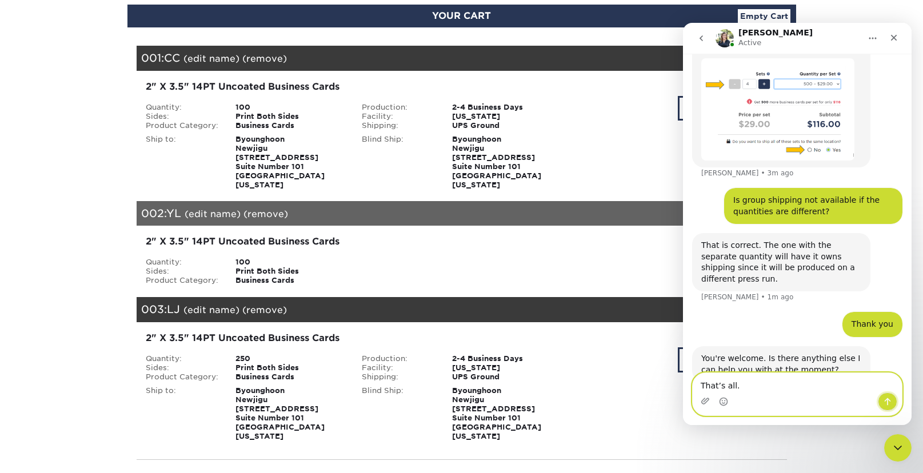
click at [890, 406] on icon "Send a message…" at bounding box center [887, 401] width 9 height 9
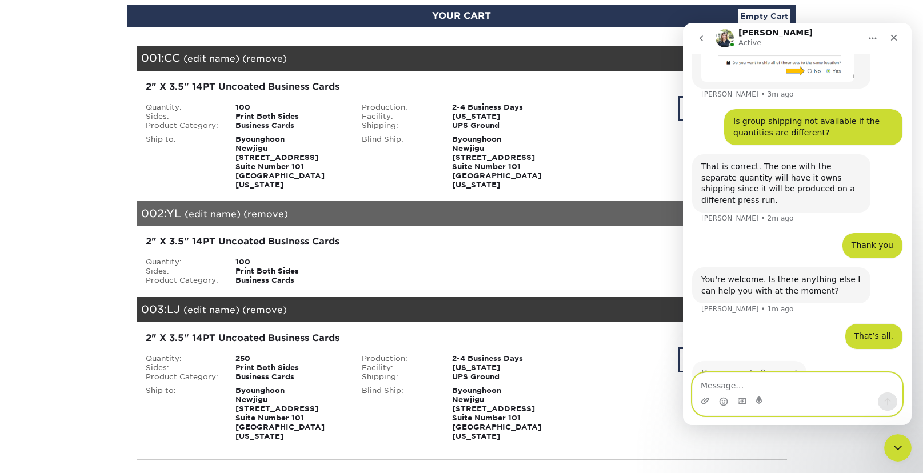
scroll to position [503, 0]
type textarea "ㅛ"
type textarea "You too"
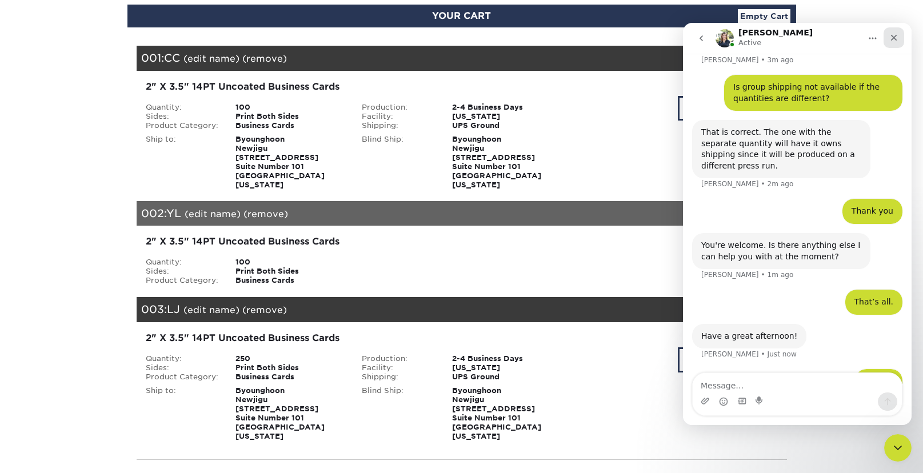
click at [892, 36] on icon "Close" at bounding box center [894, 38] width 6 height 6
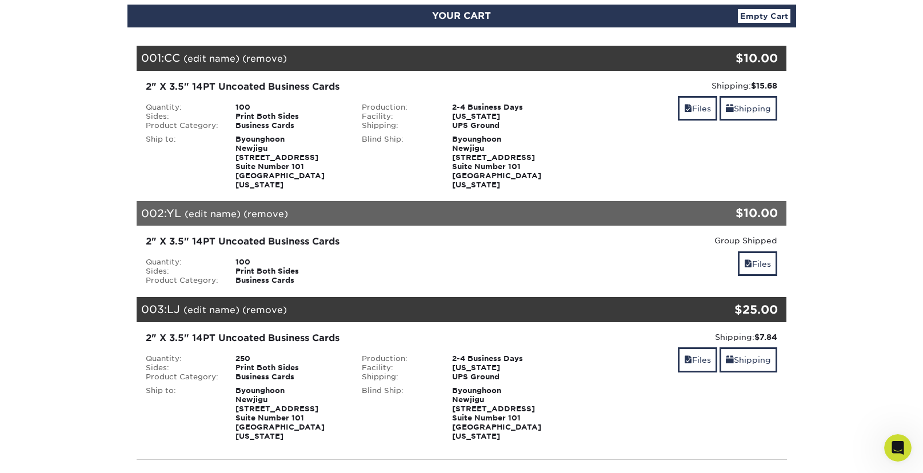
click at [275, 62] on link "(remove)" at bounding box center [264, 58] width 45 height 11
click at [478, 59] on link "Yes" at bounding box center [476, 58] width 16 height 11
click at [276, 209] on link "(remove)" at bounding box center [265, 214] width 45 height 11
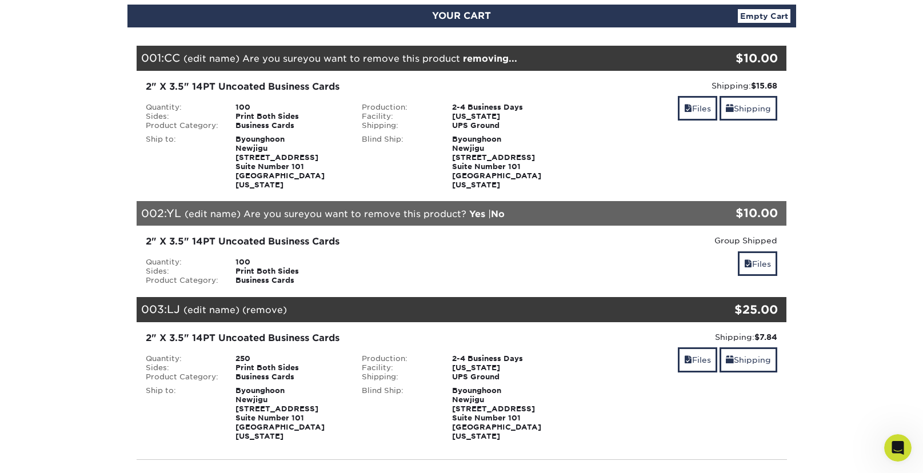
click at [479, 209] on link "Yes" at bounding box center [477, 214] width 16 height 11
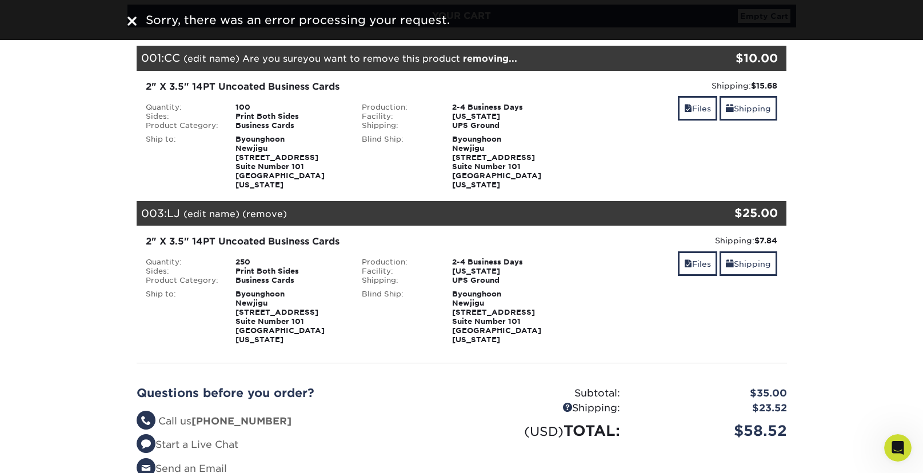
click at [273, 209] on link "(remove)" at bounding box center [264, 214] width 45 height 11
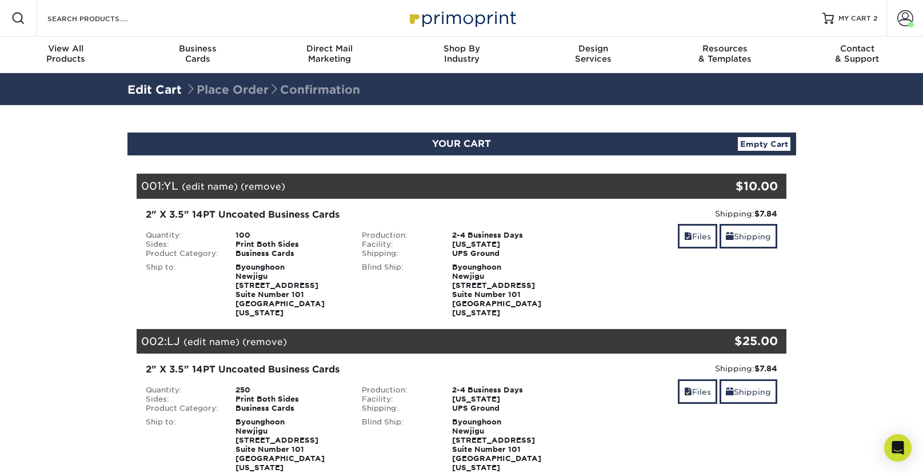
click at [260, 187] on link "(remove)" at bounding box center [262, 186] width 45 height 11
click at [470, 187] on link "Yes" at bounding box center [474, 186] width 16 height 11
click at [270, 336] on link "(remove)" at bounding box center [264, 341] width 45 height 11
click at [472, 336] on link "Yes" at bounding box center [476, 341] width 16 height 11
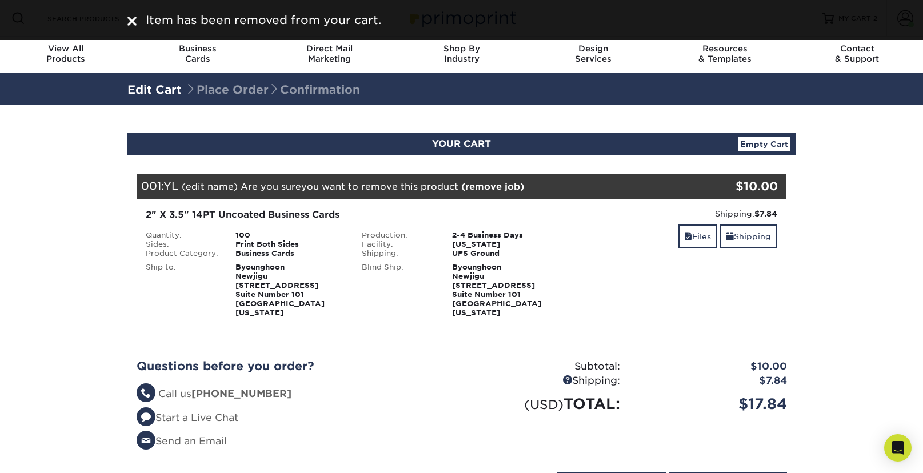
click at [854, 210] on section "YOUR CART Empty Cart Your Cart is Empty View Account Active Orders Order Histor…" at bounding box center [461, 320] width 923 height 430
click at [500, 190] on link "(remove job)" at bounding box center [492, 186] width 63 height 11
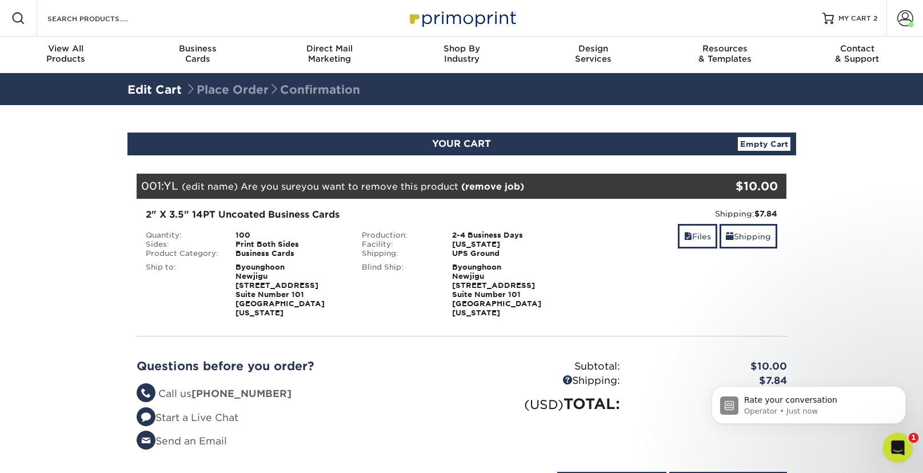
click at [901, 447] on icon "Open Intercom Messenger" at bounding box center [896, 446] width 19 height 19
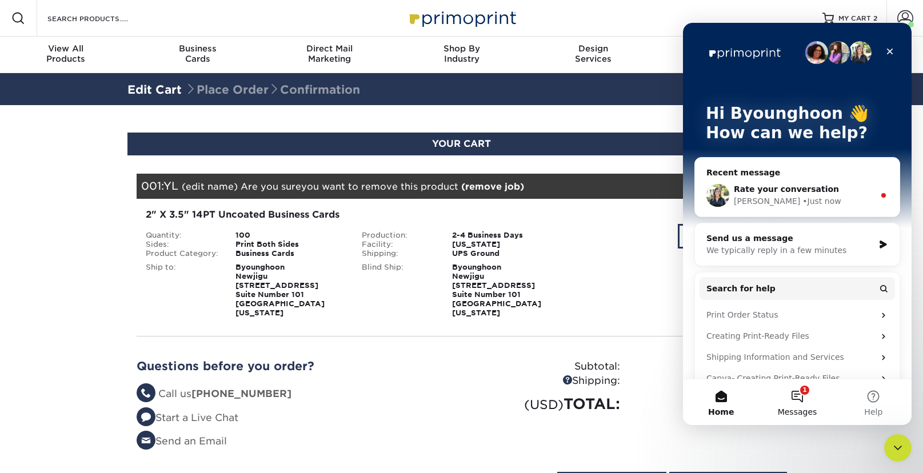
click at [789, 402] on button "1 Messages" at bounding box center [797, 402] width 76 height 46
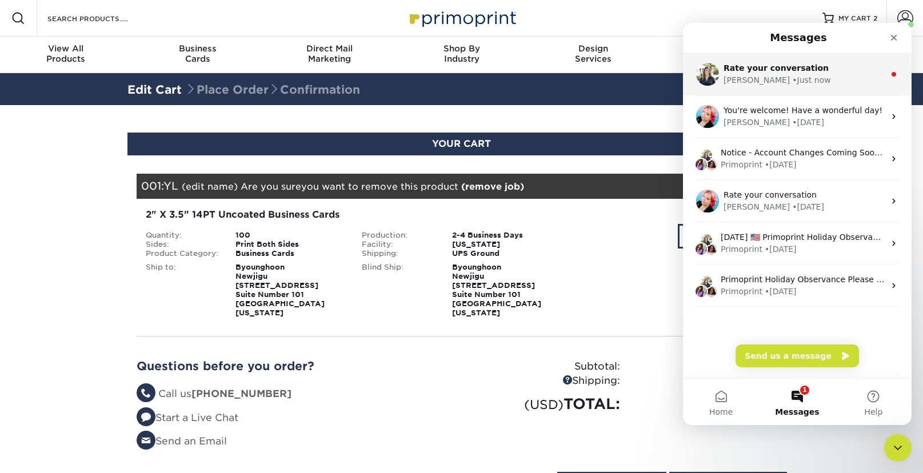
click at [803, 83] on div "Irene • Just now" at bounding box center [803, 80] width 161 height 12
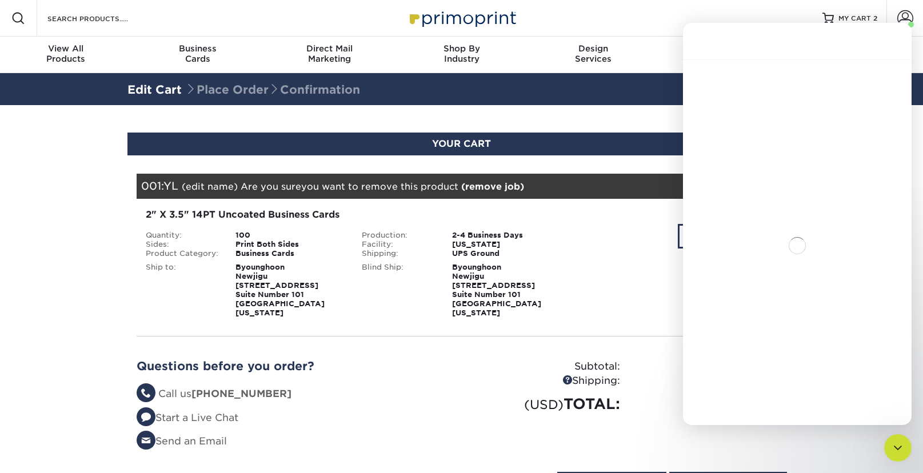
click at [803, 83] on div "Intercom messenger" at bounding box center [797, 245] width 228 height 372
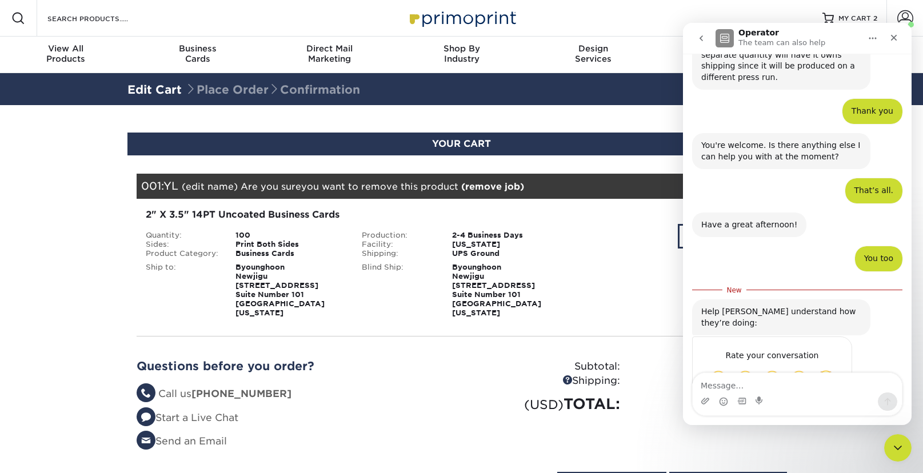
scroll to position [612, 0]
click at [547, 227] on div "2" X 3.5" 14PT Uncoated Business Cards Quantity: 100 Sides: Print Both Sides Pr…" at bounding box center [353, 263] width 432 height 110
click at [574, 251] on div "Shipping: $7.84 Discount: - $0.00 Files Shipping" at bounding box center [678, 263] width 217 height 110
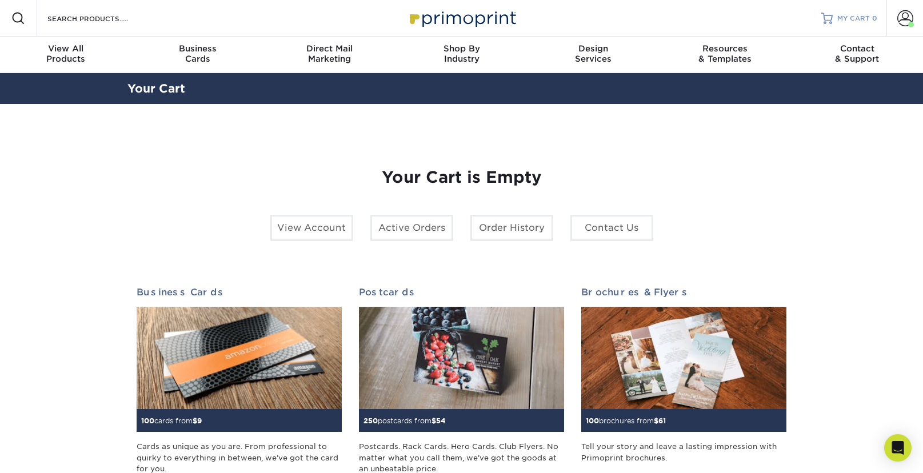
click at [872, 18] on span "0" at bounding box center [874, 18] width 5 height 8
click at [901, 23] on span at bounding box center [905, 18] width 16 height 16
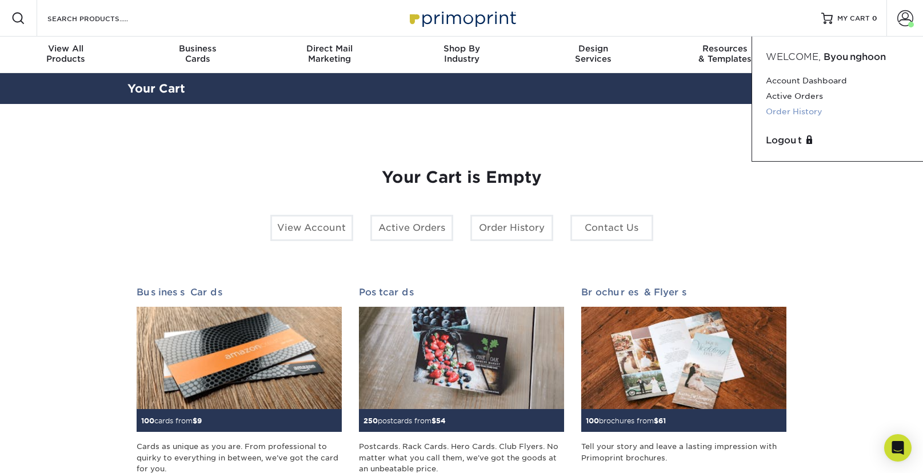
click at [812, 111] on link "Order History" at bounding box center [836, 111] width 143 height 15
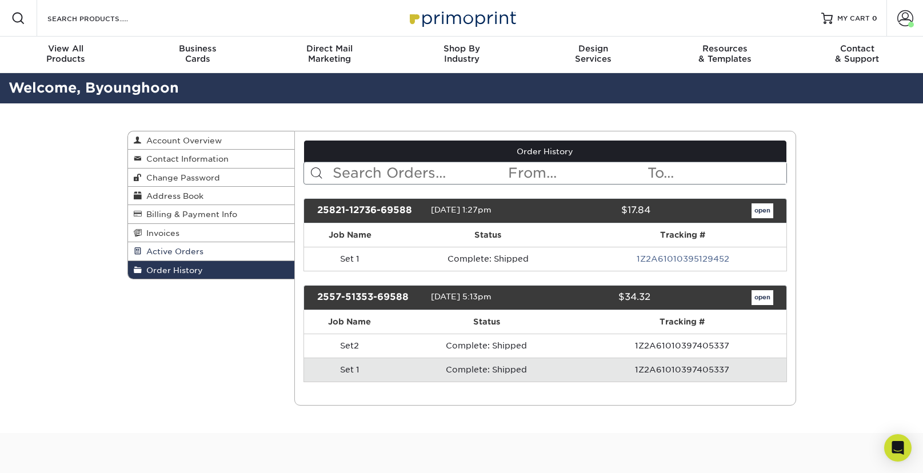
click at [163, 255] on span "Active Orders" at bounding box center [173, 251] width 62 height 9
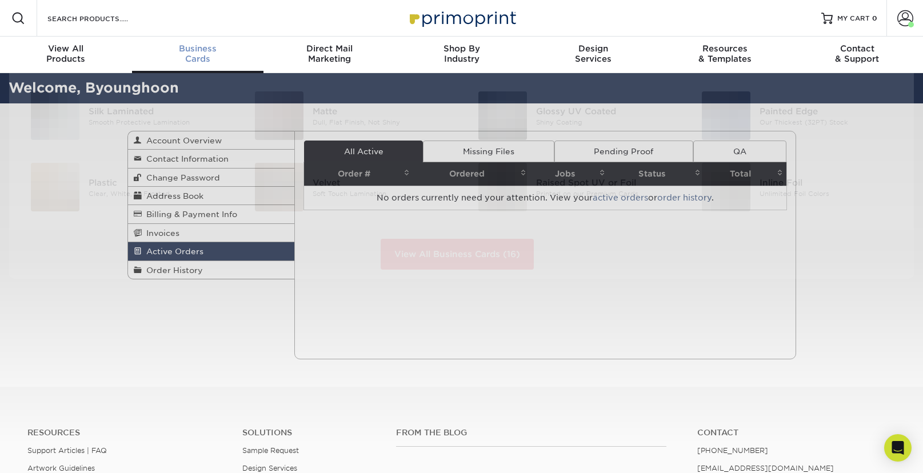
click at [196, 55] on div "Business Cards" at bounding box center [198, 53] width 132 height 21
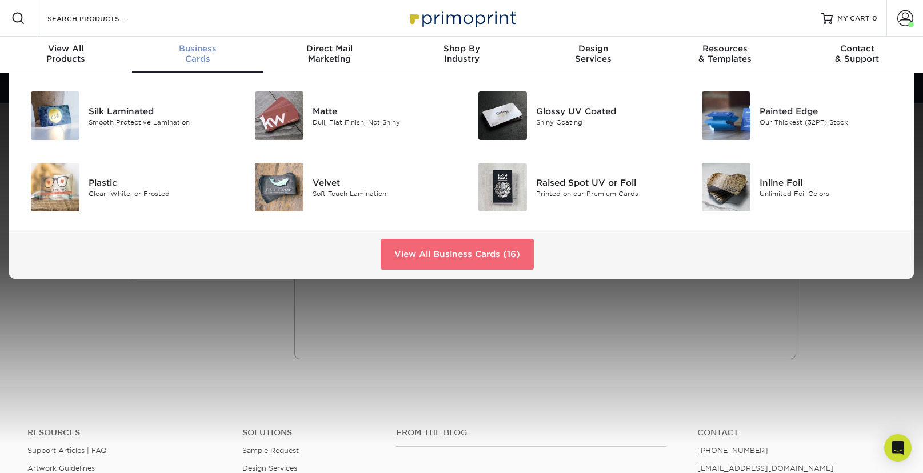
click at [422, 258] on link "View All Business Cards (16)" at bounding box center [456, 254] width 153 height 31
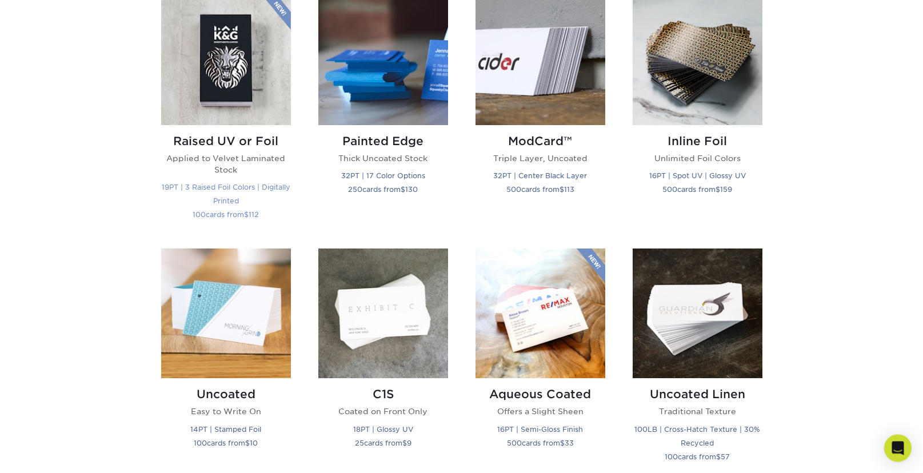
scroll to position [841, 0]
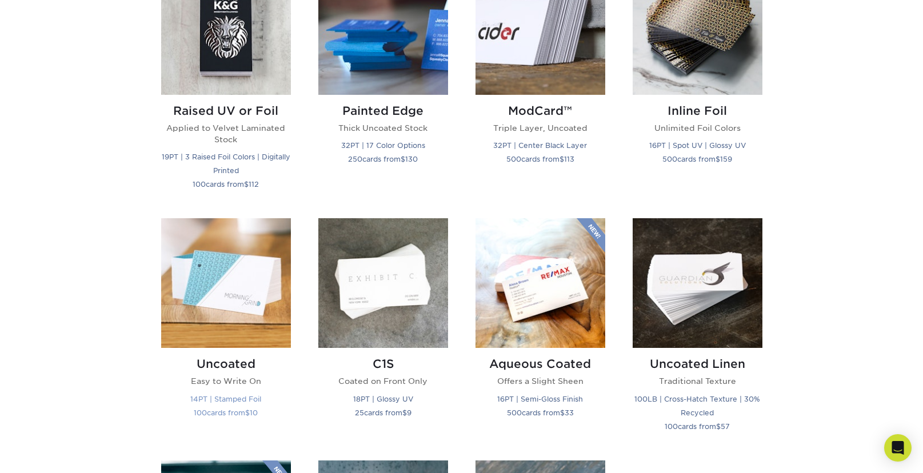
click at [201, 294] on img at bounding box center [226, 283] width 130 height 130
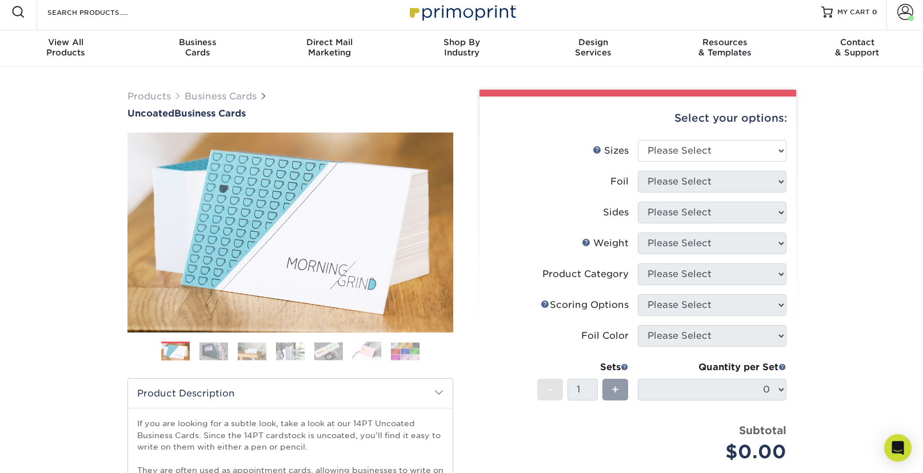
scroll to position [9, 0]
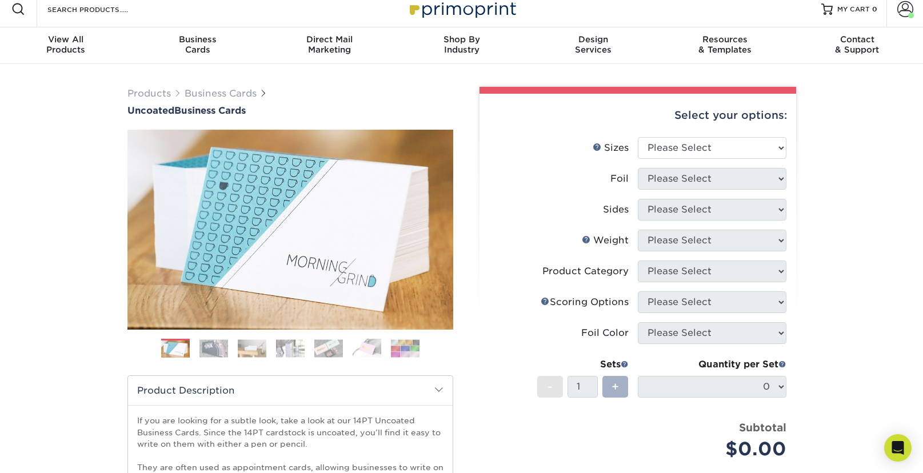
click at [616, 387] on span "+" at bounding box center [614, 386] width 7 height 17
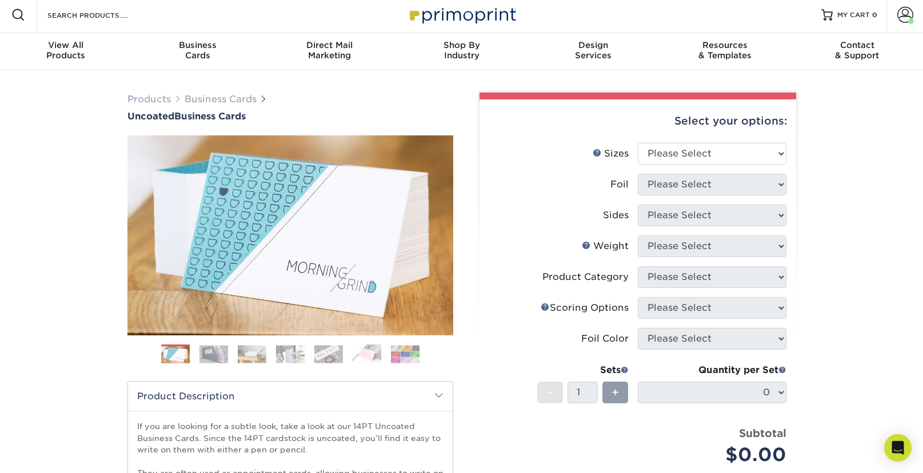
scroll to position [0, 0]
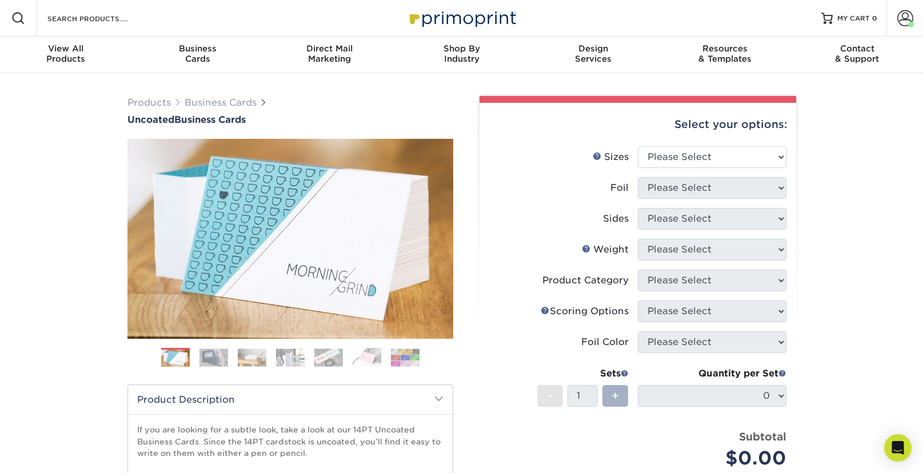
click at [616, 398] on span "+" at bounding box center [614, 395] width 7 height 17
select select "2.00x3.50"
click option "2" x 3.5" - Standard" at bounding box center [0, 0] width 0 height 0
select select "0"
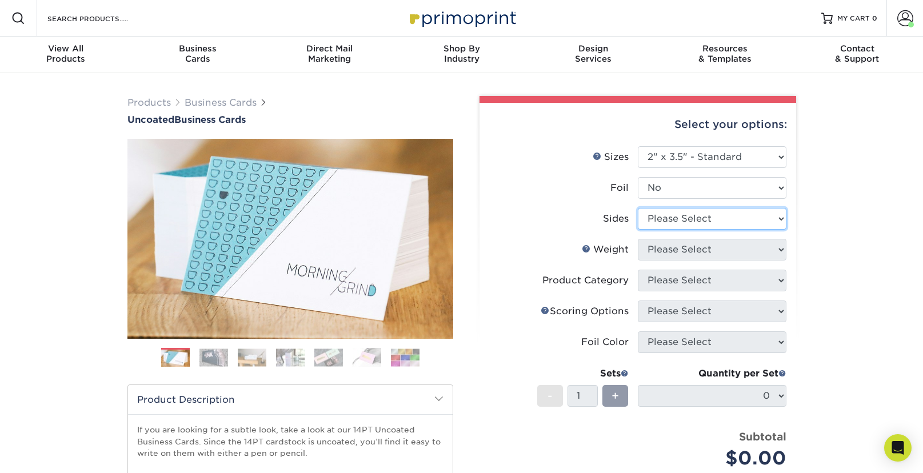
select select "13abbda7-1d64-4f25-8bb2-c179b224825d"
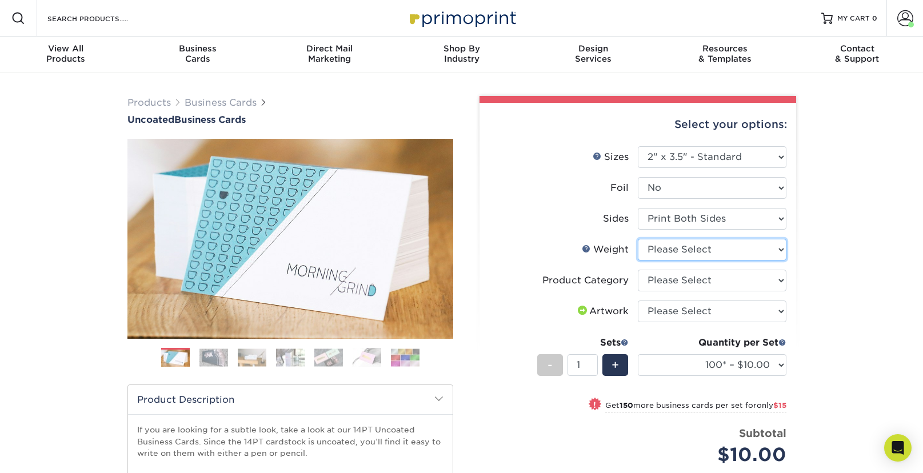
select select "14PT Uncoated"
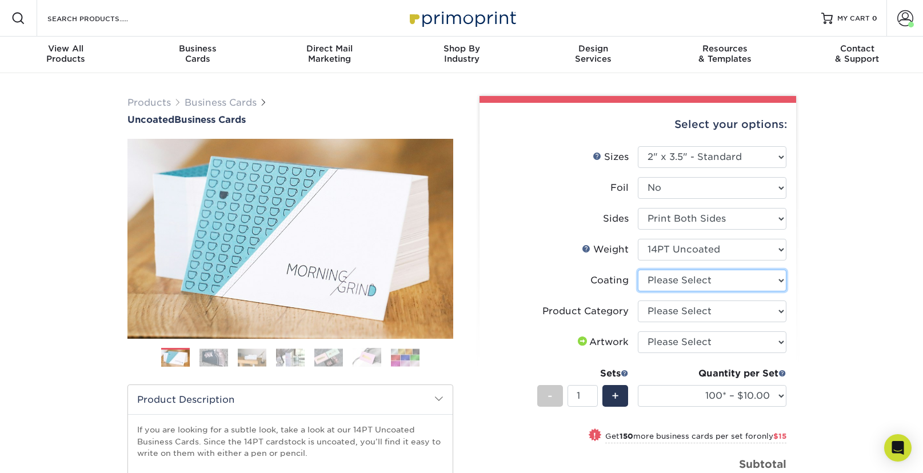
select select "3e7618de-abca-4bda-9f97-8b9129e913d8"
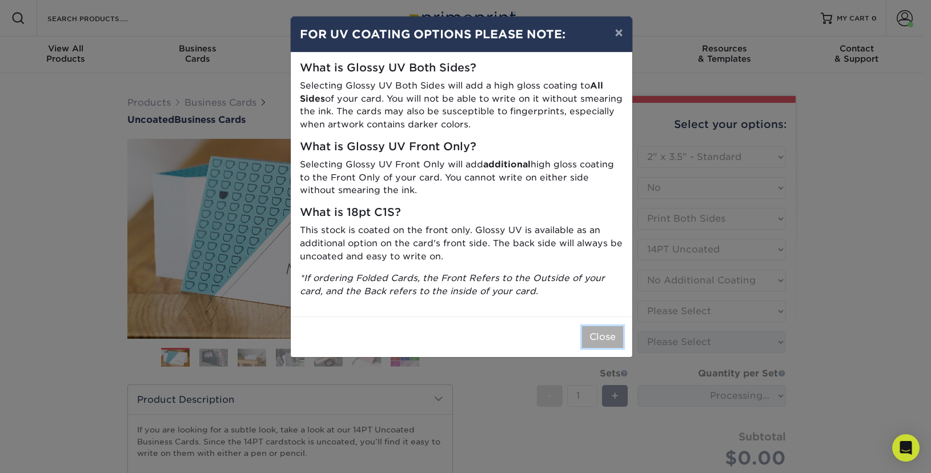
click at [604, 336] on button "Close" at bounding box center [602, 337] width 41 height 22
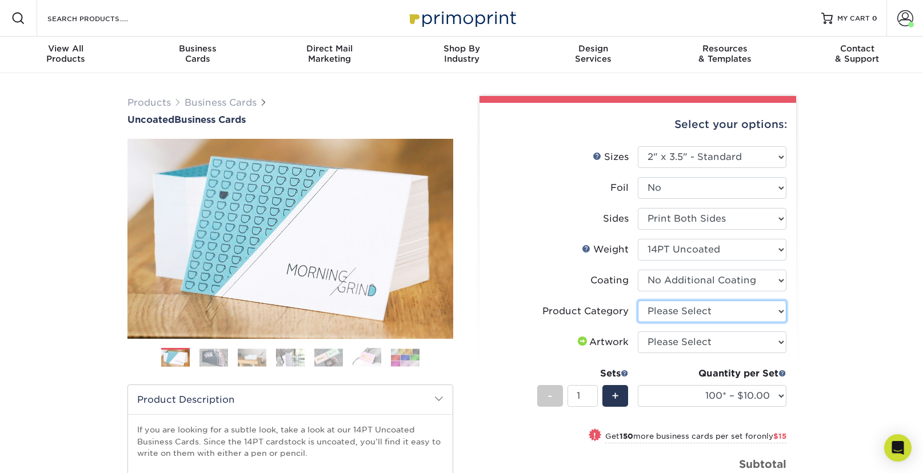
select select "3b5148f1-0588-4f88-a218-97bcfdce65c1"
click option "Business Cards" at bounding box center [0, 0] width 0 height 0
select select "upload"
click option "I will upload files" at bounding box center [0, 0] width 0 height 0
click at [620, 397] on div "+" at bounding box center [615, 396] width 26 height 22
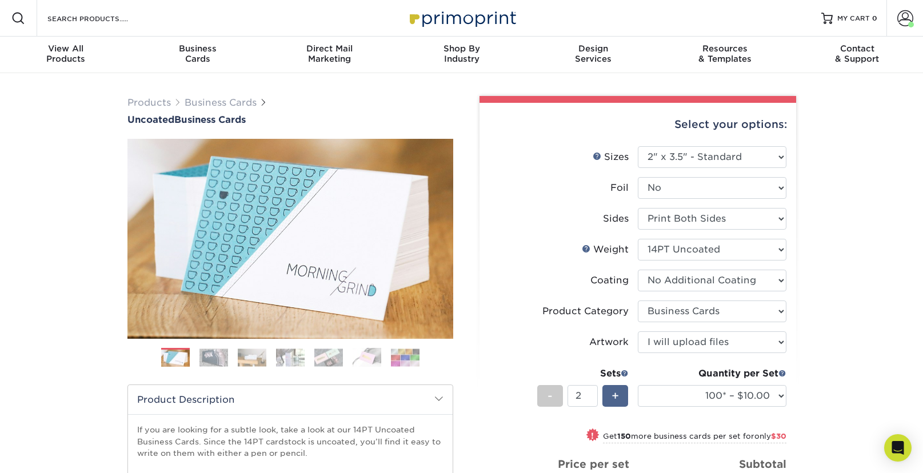
click at [620, 397] on div "+" at bounding box center [615, 396] width 26 height 22
click at [839, 389] on div "Products Business Cards Uncoated Business Cards Previous Next 100" at bounding box center [461, 405] width 923 height 665
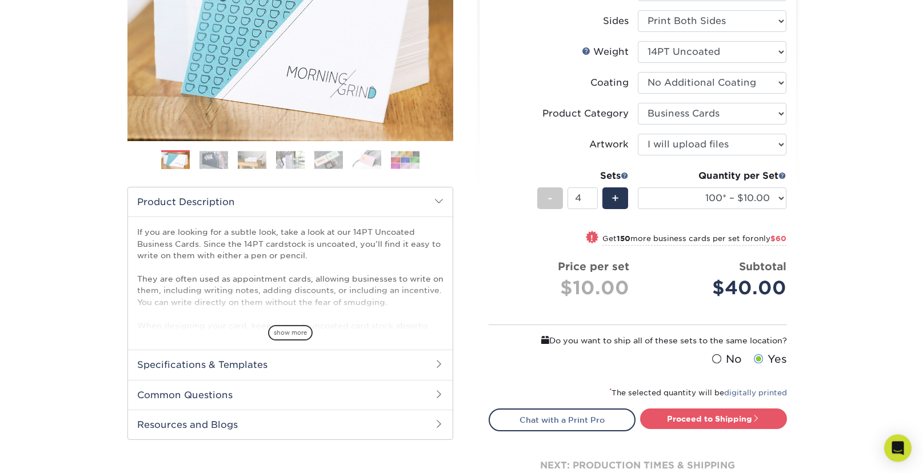
scroll to position [201, 0]
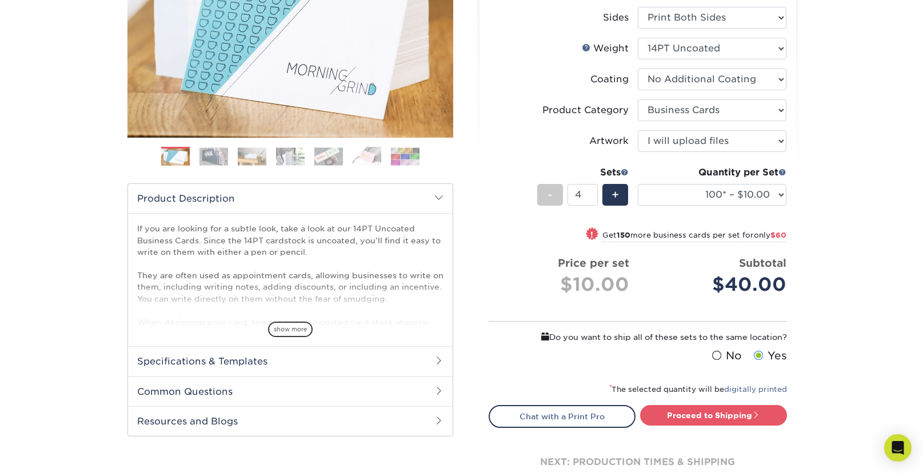
drag, startPoint x: 795, startPoint y: 334, endPoint x: 546, endPoint y: 339, distance: 249.1
click at [546, 339] on div "Select your options: Sizes Help Sizes Please Select 1.5" x 3.5" - Mini -" at bounding box center [633, 200] width 343 height 611
copy div "Do you want to ship all of these sets to the same location?"
drag, startPoint x: 841, startPoint y: 384, endPoint x: 834, endPoint y: 389, distance: 9.0
click at [841, 384] on div "Products Business Cards Uncoated Business Cards Previous Next 100" at bounding box center [461, 204] width 923 height 665
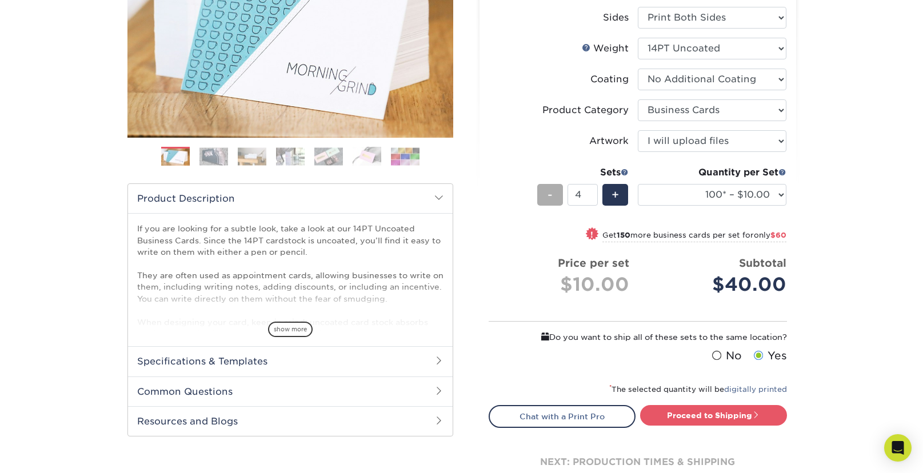
click at [550, 194] on span "-" at bounding box center [549, 194] width 5 height 17
type input "3"
click at [745, 418] on link "Proceed to Shipping" at bounding box center [713, 415] width 147 height 21
type input "Set 1"
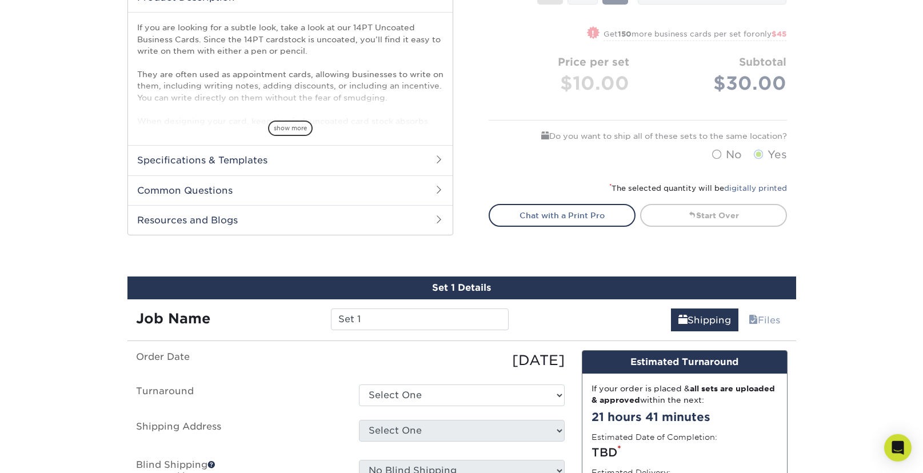
scroll to position [408, 0]
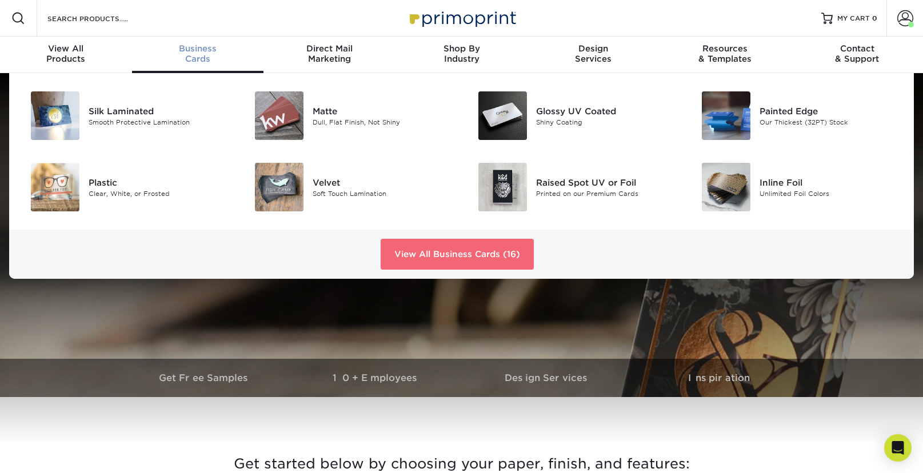
click at [454, 258] on link "View All Business Cards (16)" at bounding box center [456, 254] width 153 height 31
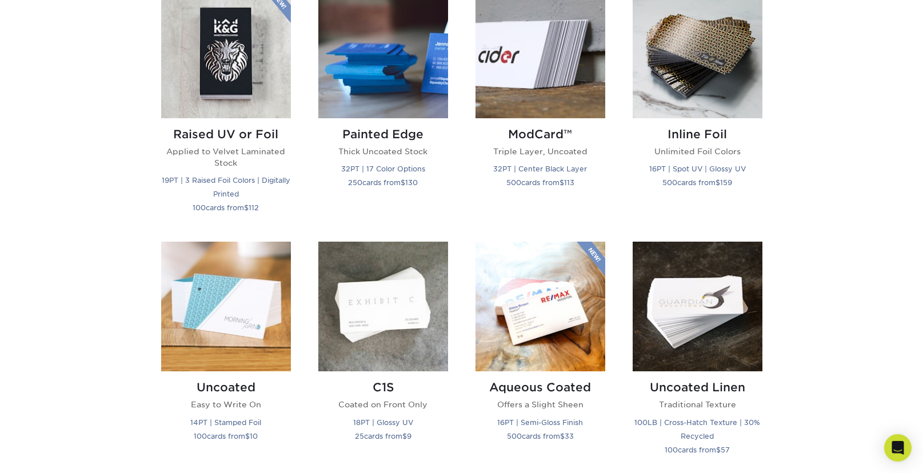
scroll to position [887, 0]
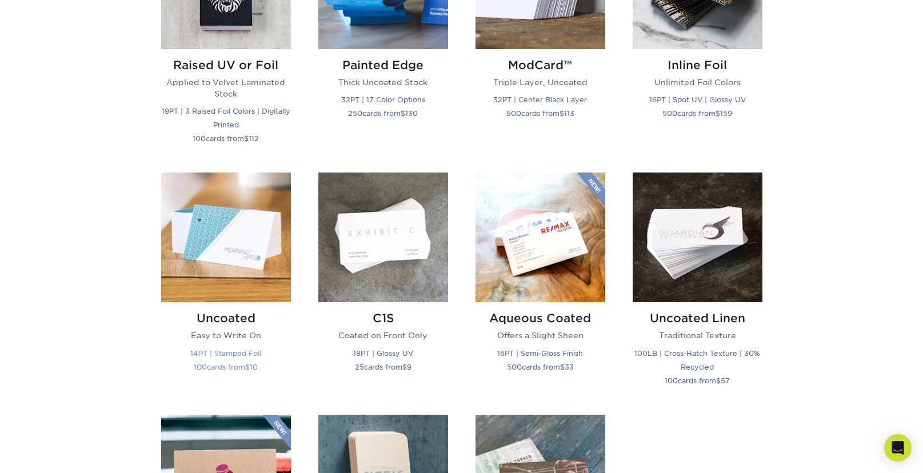
click at [239, 255] on img at bounding box center [226, 238] width 130 height 130
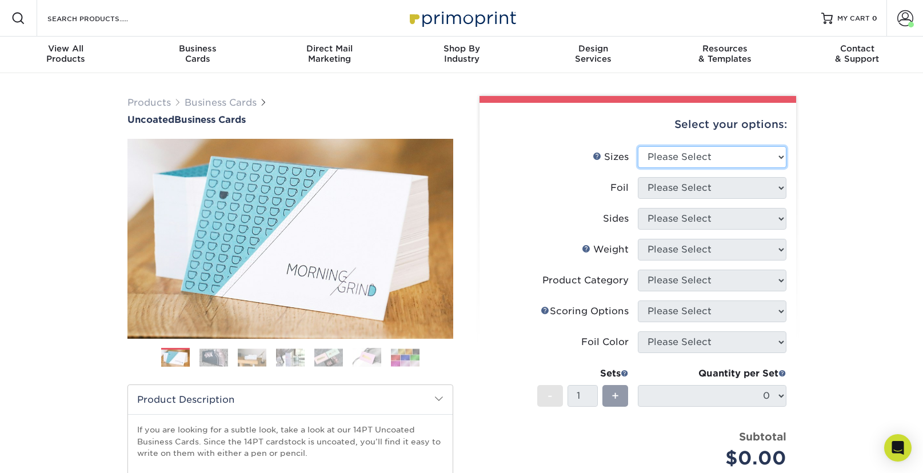
select select "2.00x3.50"
click option "2" x 3.5" - Standard" at bounding box center [0, 0] width 0 height 0
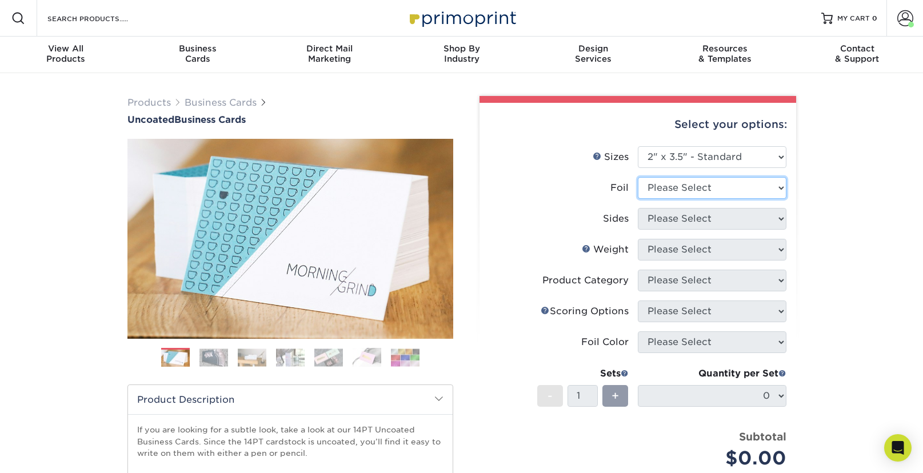
select select "0"
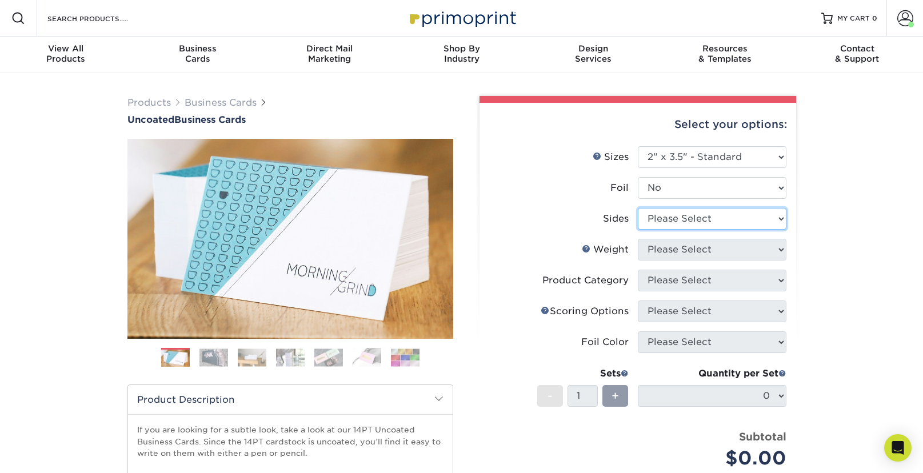
select select "13abbda7-1d64-4f25-8bb2-c179b224825d"
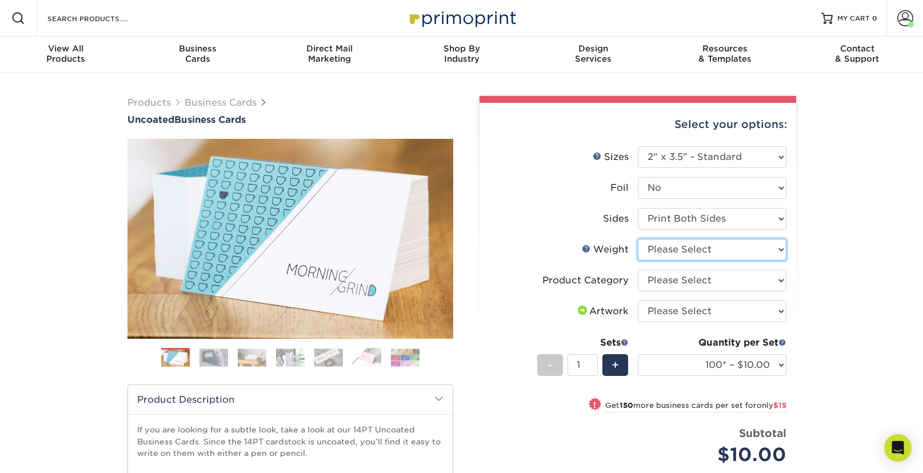
select select "14PT Uncoated"
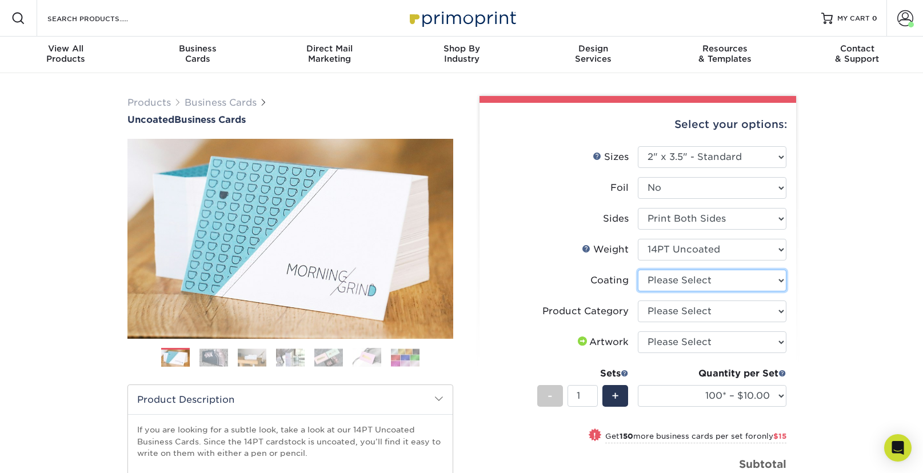
select select "3e7618de-abca-4bda-9f97-8b9129e913d8"
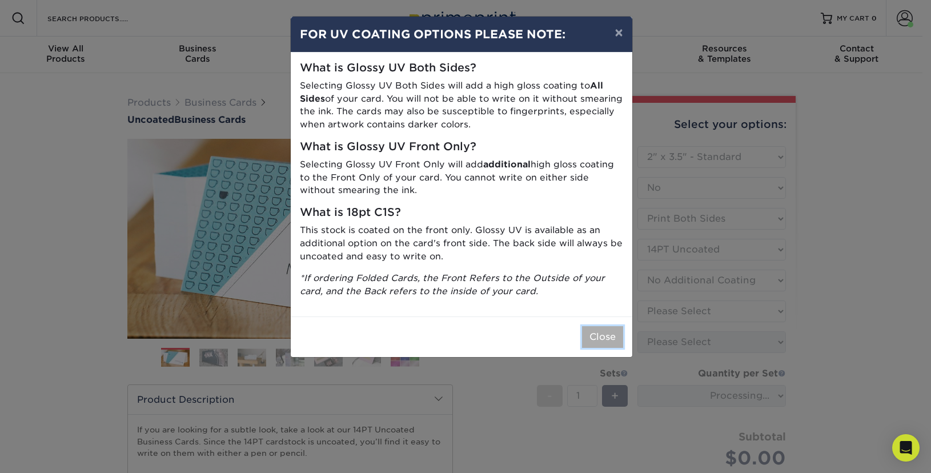
click at [613, 338] on button "Close" at bounding box center [602, 337] width 41 height 22
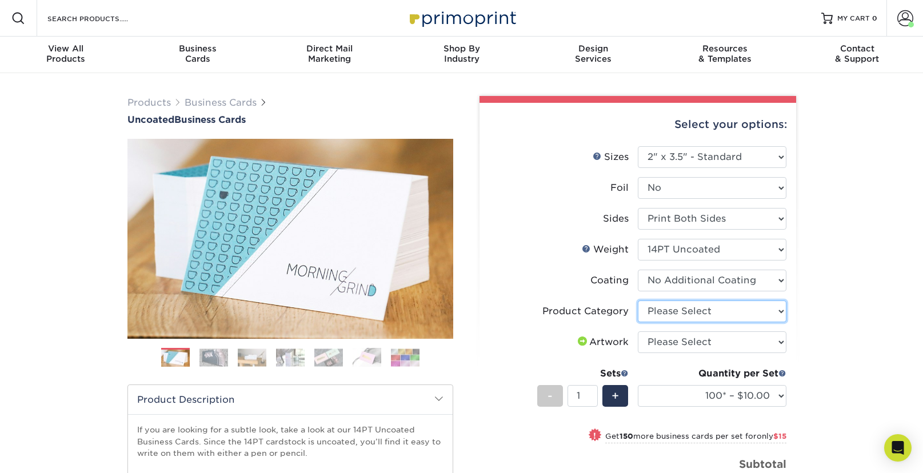
select select "3b5148f1-0588-4f88-a218-97bcfdce65c1"
click option "Business Cards" at bounding box center [0, 0] width 0 height 0
select select "upload"
click option "I will upload files" at bounding box center [0, 0] width 0 height 0
click at [621, 395] on div "+" at bounding box center [615, 396] width 26 height 22
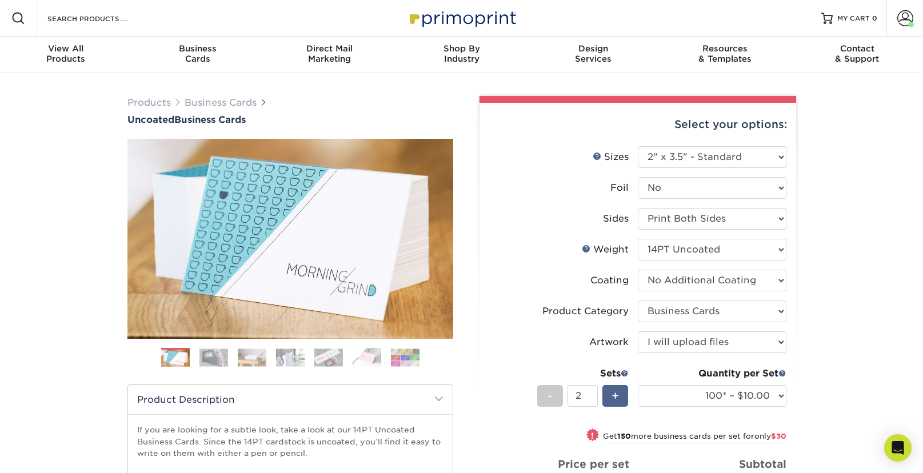
click at [621, 395] on div "+" at bounding box center [615, 396] width 26 height 22
type input "4"
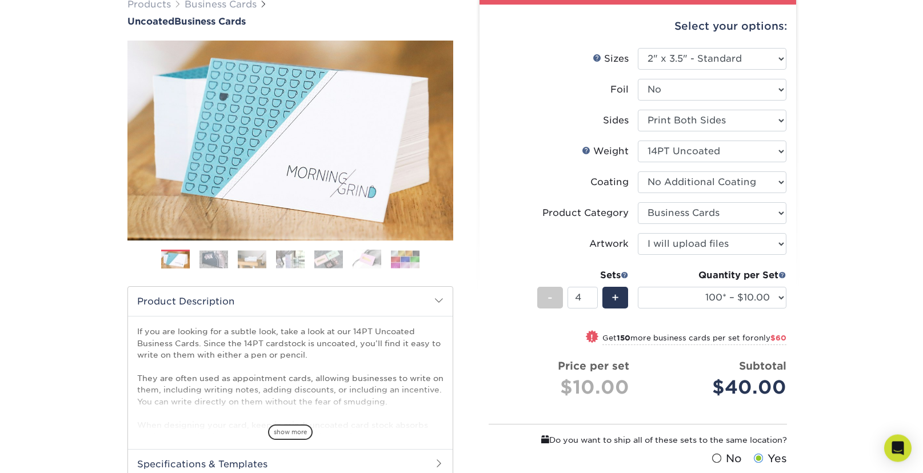
scroll to position [101, 0]
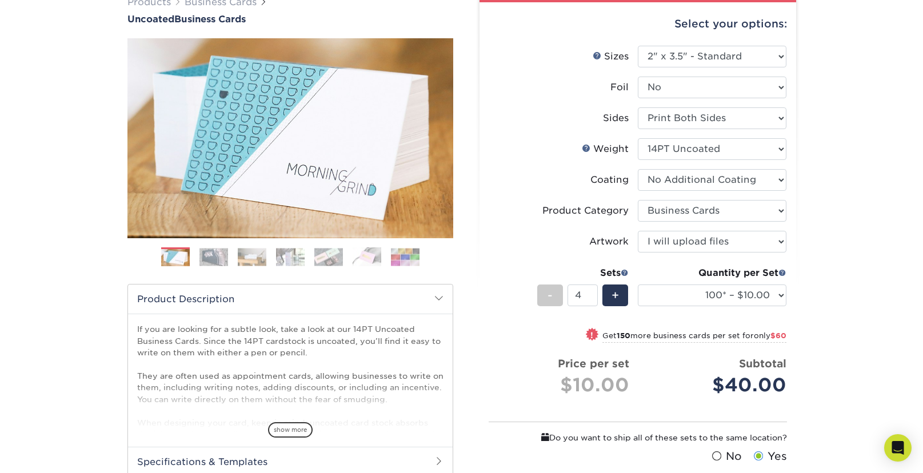
click at [815, 342] on div "Products Business Cards Uncoated Business Cards Previous Next 100" at bounding box center [461, 305] width 923 height 665
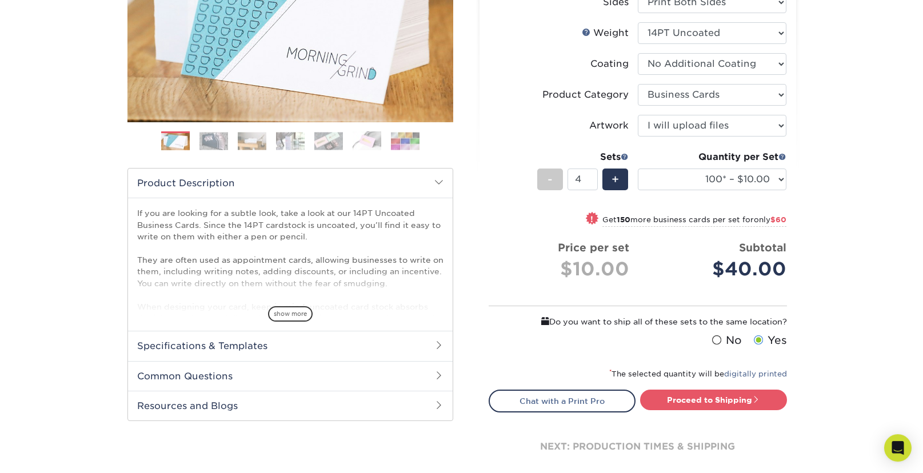
scroll to position [356, 0]
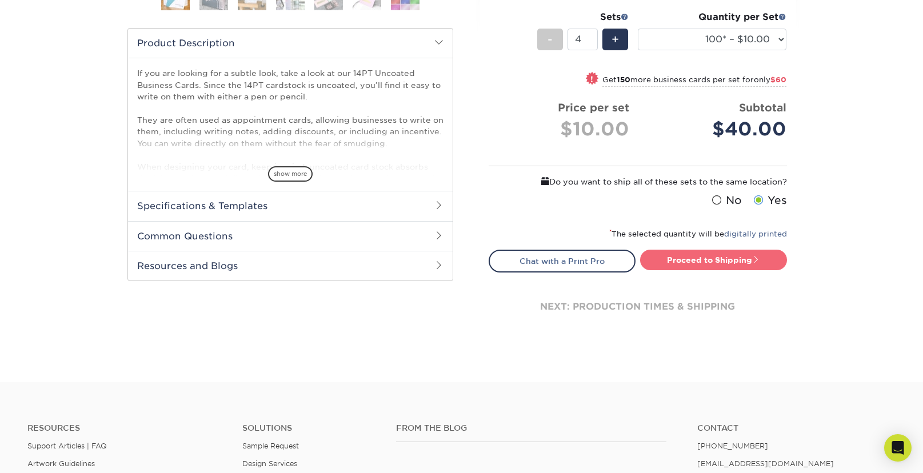
click at [730, 262] on link "Proceed to Shipping" at bounding box center [713, 260] width 147 height 21
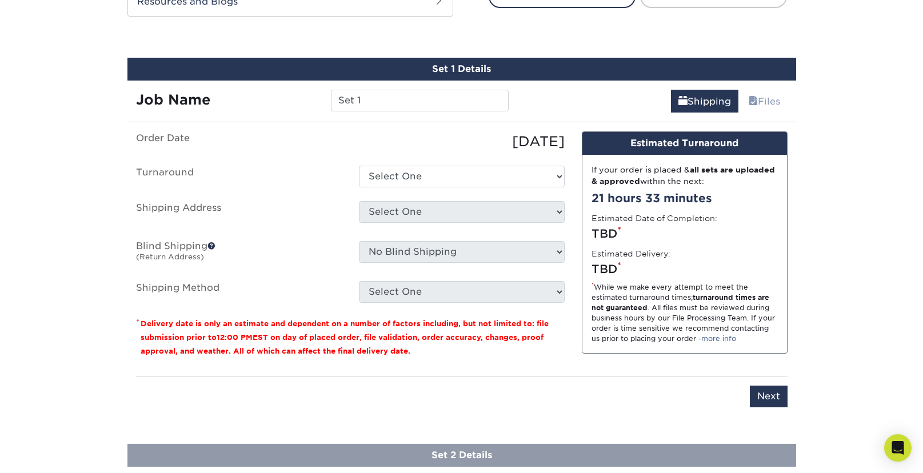
scroll to position [636, 0]
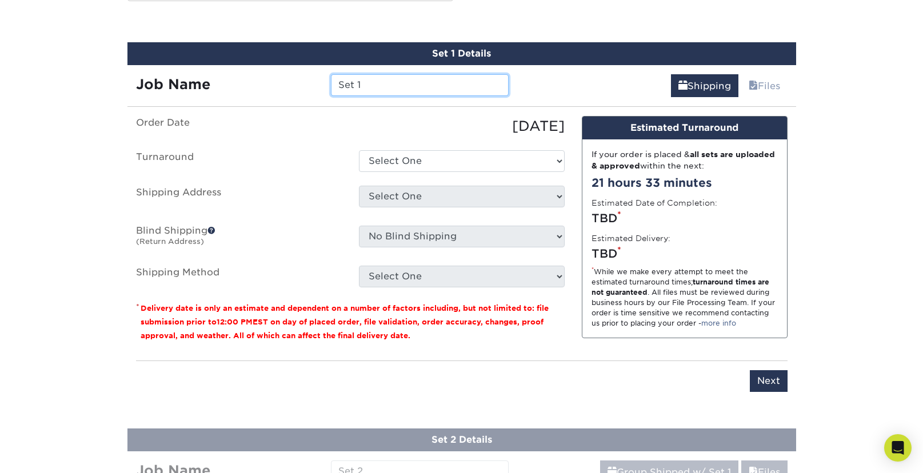
click at [408, 85] on input "Set 1" at bounding box center [420, 85] width 178 height 22
drag, startPoint x: 312, startPoint y: 83, endPoint x: 268, endPoint y: 83, distance: 44.6
click at [331, 83] on input "Set 1" at bounding box center [420, 85] width 178 height 22
type input "CC"
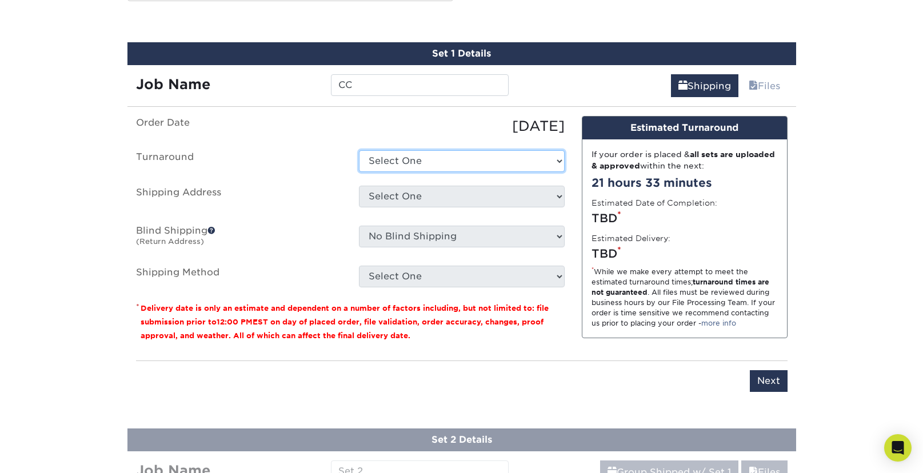
select select "4c2c72ee-1c68-4ec0-9d3e-319953a38893"
click option "2-4 Business Days" at bounding box center [0, 0] width 0 height 0
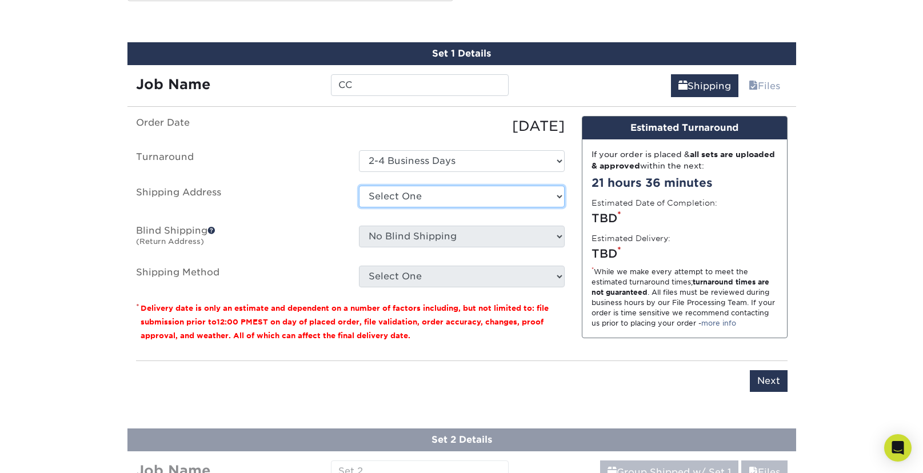
select select "285304"
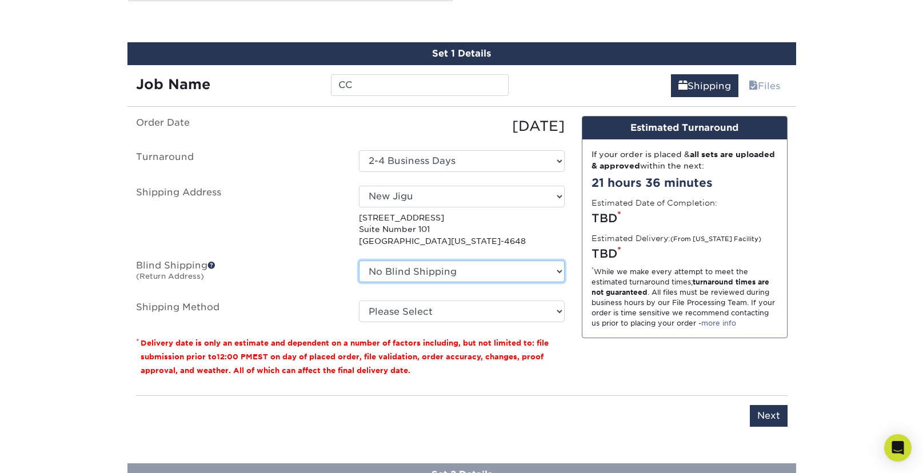
select select "285304"
click option "New Jigu" at bounding box center [0, 0] width 0 height 0
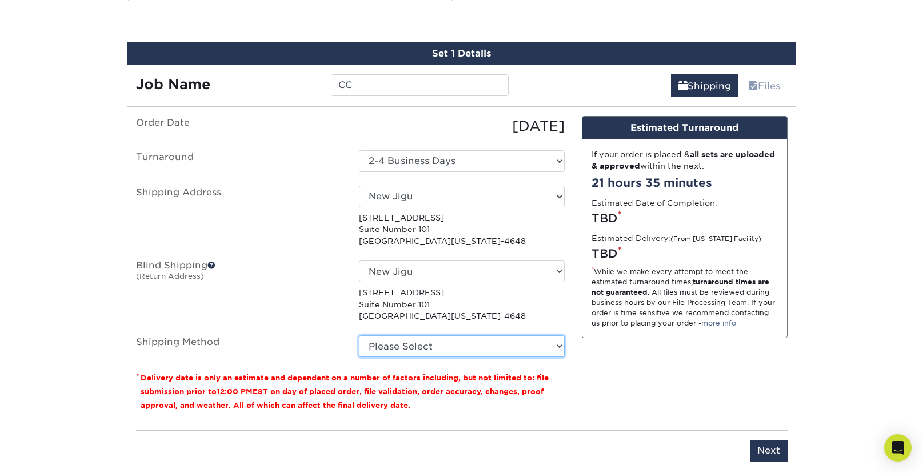
select select "12"
click option "3 Day Shipping Service (+$20.06)" at bounding box center [0, 0] width 0 height 0
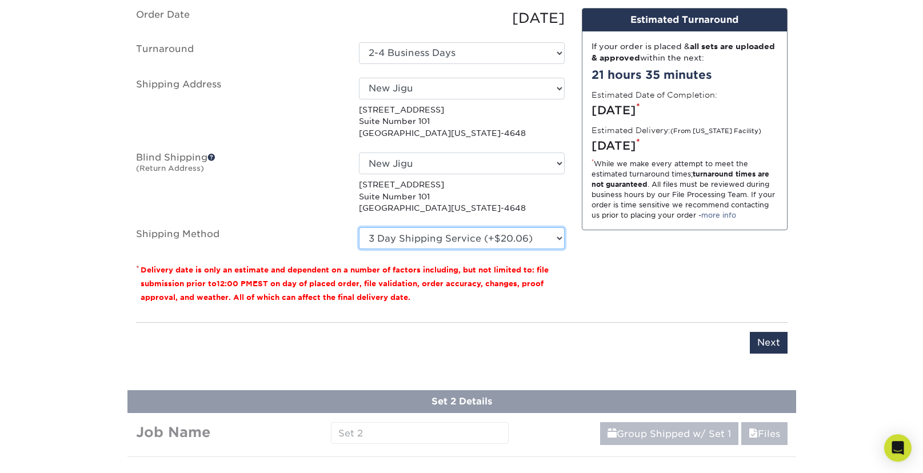
scroll to position [819, 0]
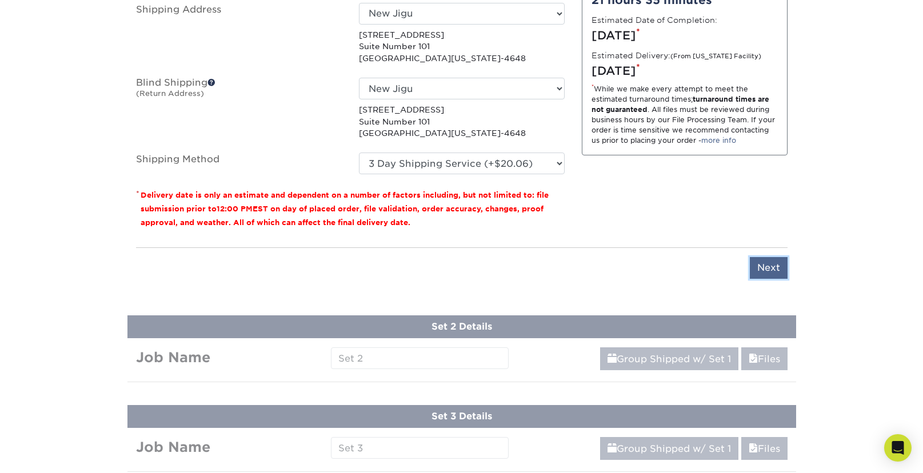
click at [782, 266] on input "Next" at bounding box center [768, 268] width 38 height 22
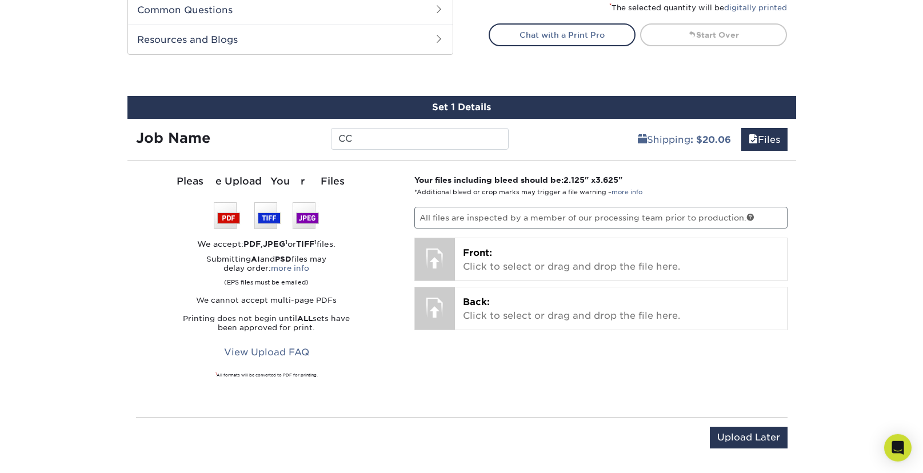
scroll to position [582, 0]
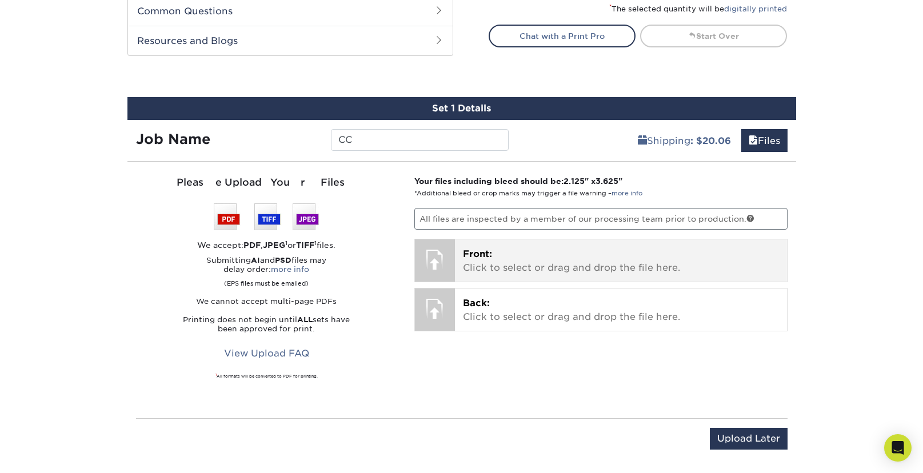
click at [556, 264] on p "Front: Click to select or drag and drop the file here." at bounding box center [621, 260] width 316 height 27
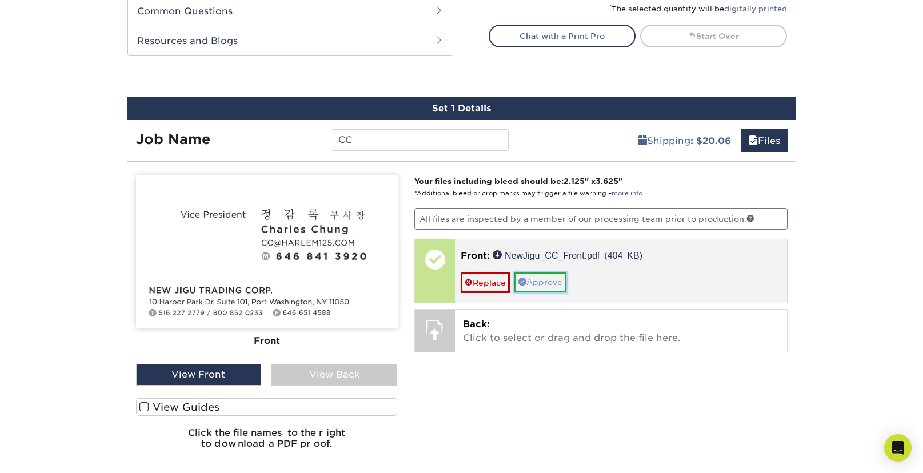
click at [556, 282] on link "Approve" at bounding box center [540, 281] width 52 height 19
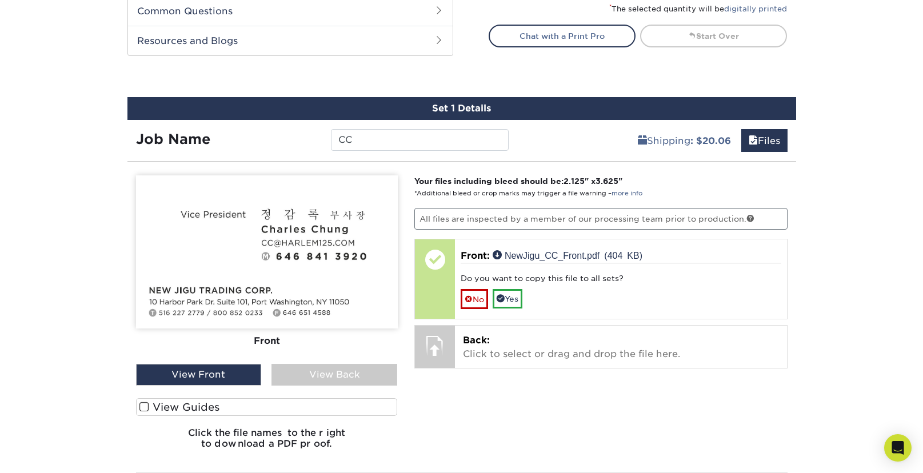
click at [207, 404] on label "View Guides" at bounding box center [267, 407] width 262 height 18
click at [0, 0] on input "View Guides" at bounding box center [0, 0] width 0 height 0
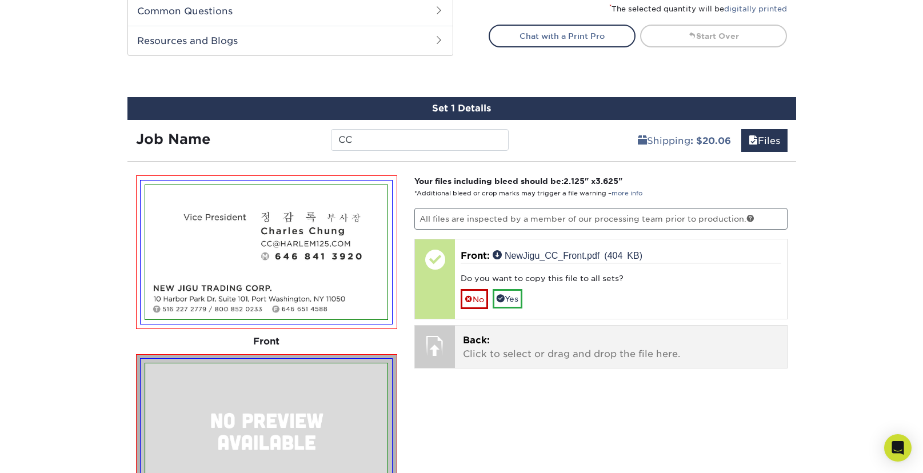
click at [503, 353] on p "Back: Click to select or drag and drop the file here." at bounding box center [621, 347] width 316 height 27
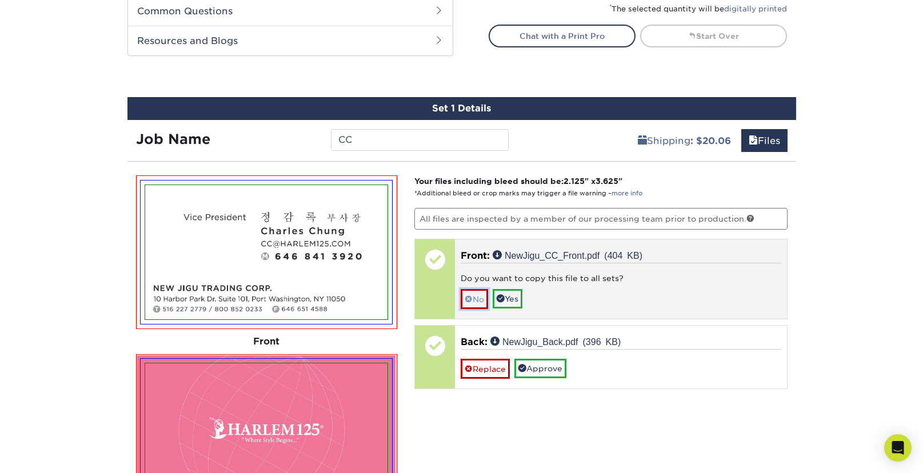
click at [478, 303] on link "No" at bounding box center [473, 299] width 27 height 20
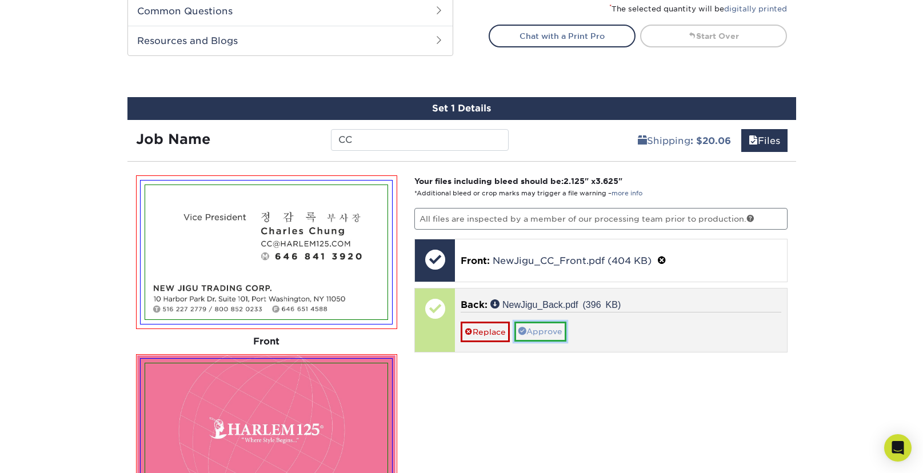
click at [543, 332] on link "Approve" at bounding box center [540, 331] width 52 height 19
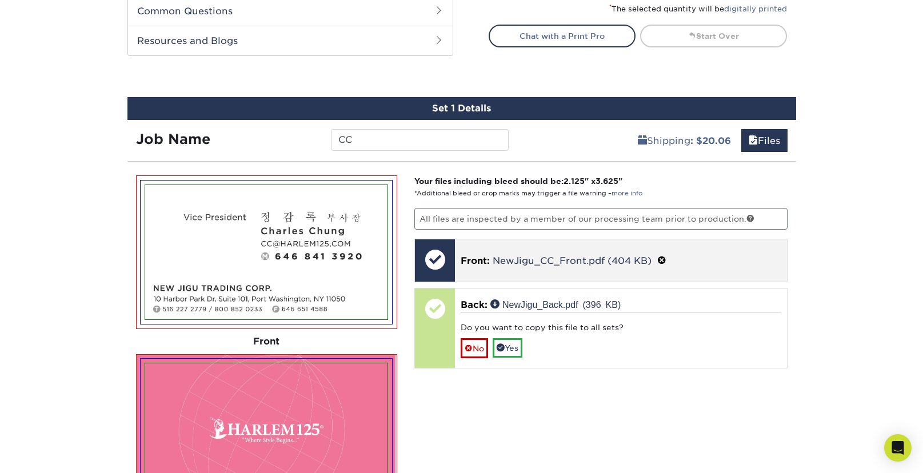
click at [664, 258] on span at bounding box center [661, 260] width 9 height 11
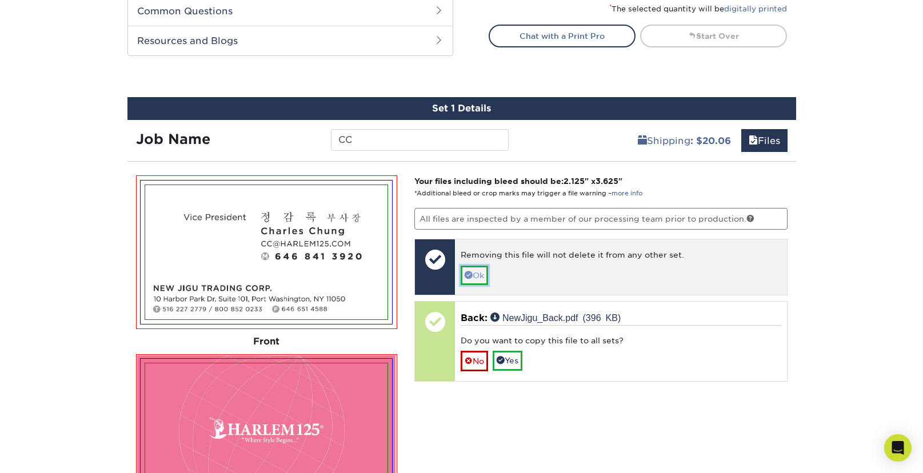
click at [484, 270] on link "Ok" at bounding box center [473, 275] width 27 height 19
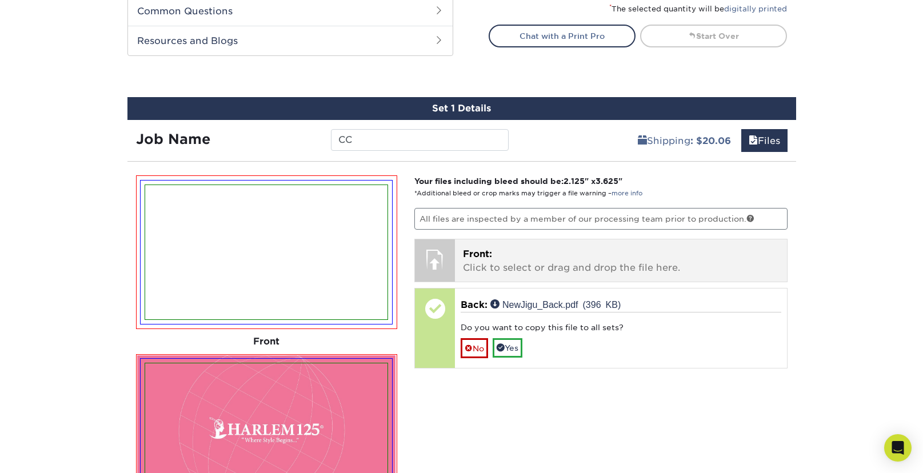
click at [529, 262] on p "Front: Click to select or drag and drop the file here." at bounding box center [621, 260] width 316 height 27
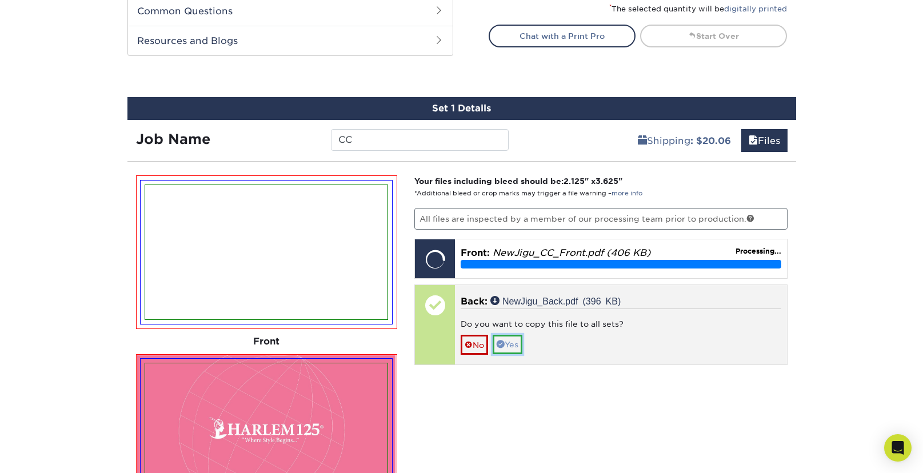
click at [517, 346] on link "Yes" at bounding box center [507, 344] width 30 height 19
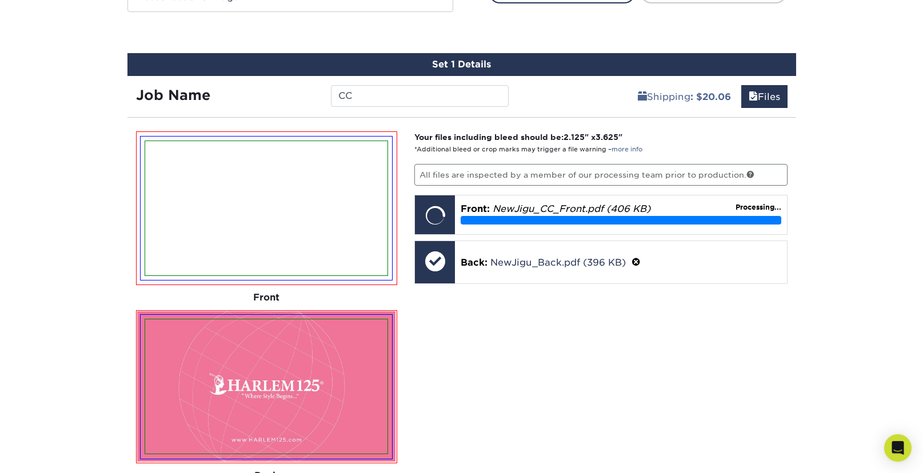
scroll to position [627, 0]
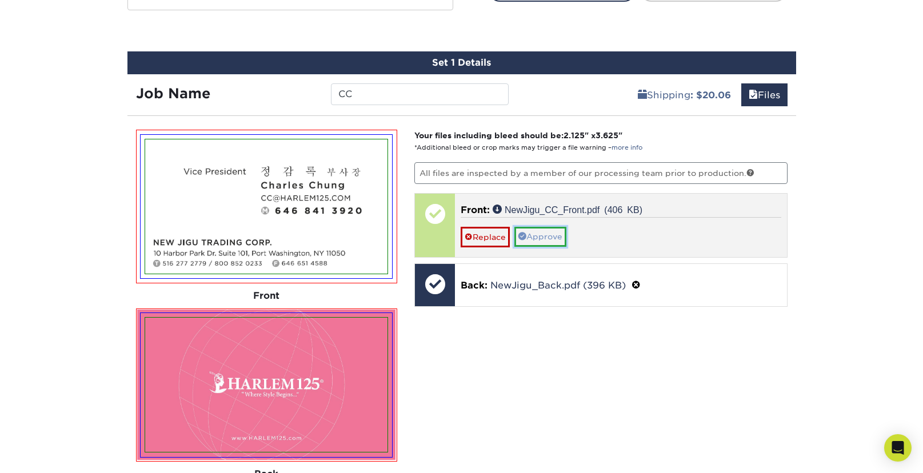
click at [547, 238] on link "Approve" at bounding box center [540, 236] width 52 height 19
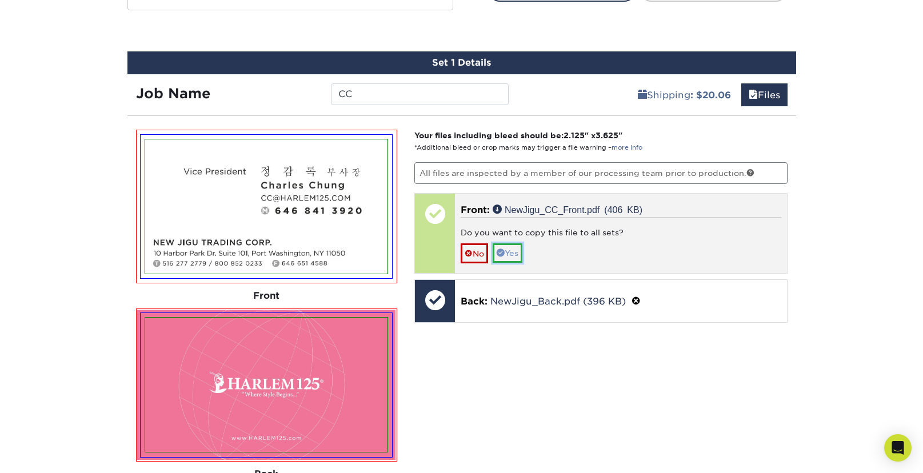
click at [517, 256] on link "Yes" at bounding box center [507, 252] width 30 height 19
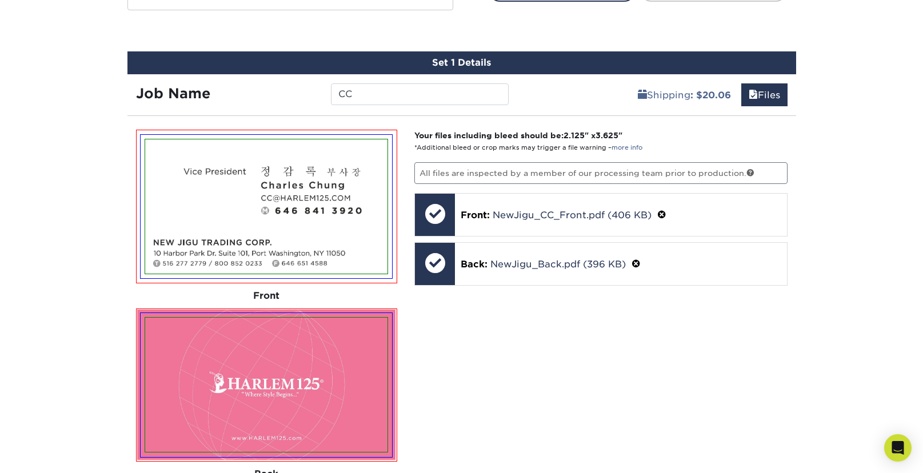
click at [544, 356] on div "Your files including bleed should be: 2.125 " x 3.625 " *Additional bleed or cr…" at bounding box center [601, 360] width 390 height 461
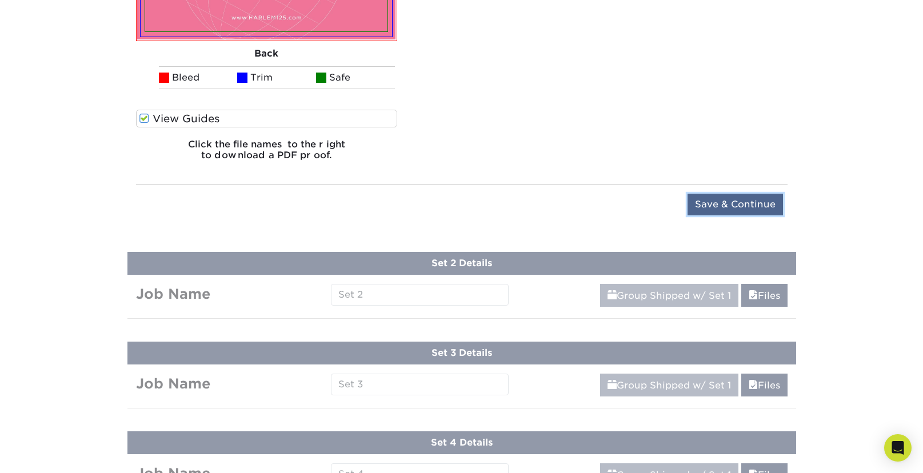
click at [723, 207] on input "Save & Continue" at bounding box center [734, 205] width 95 height 22
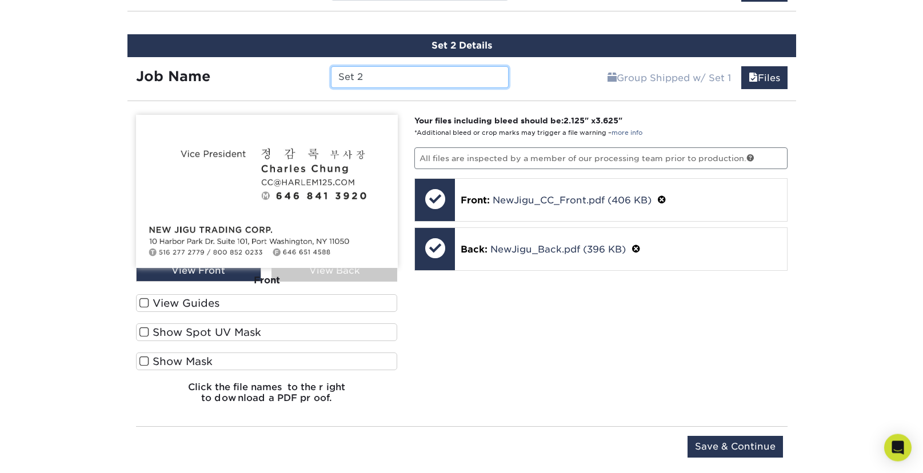
scroll to position [683, 0]
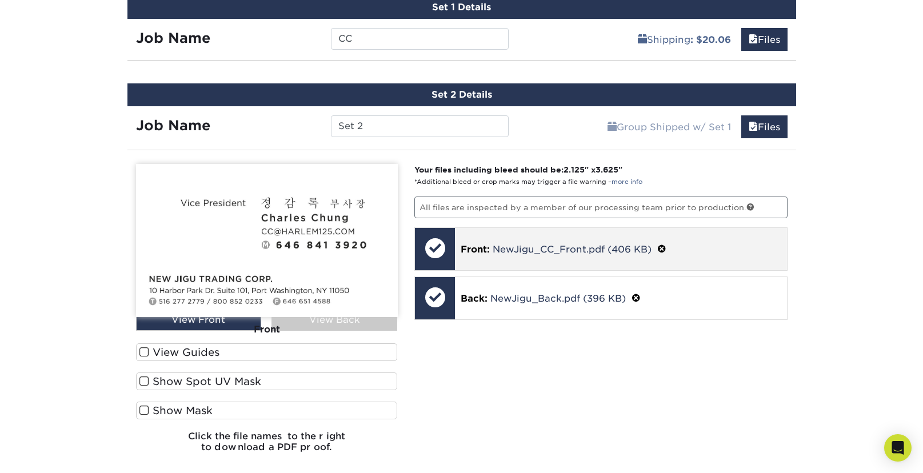
click at [666, 248] on span at bounding box center [661, 249] width 9 height 11
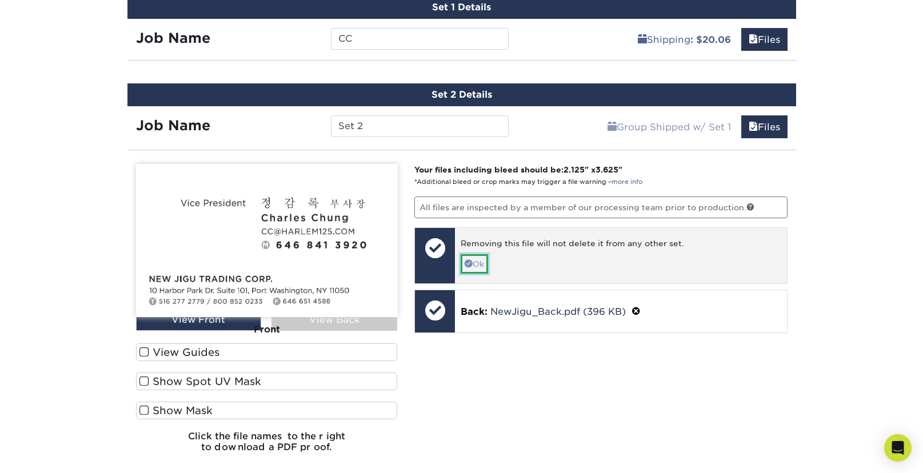
click at [488, 263] on link "Ok" at bounding box center [473, 263] width 27 height 19
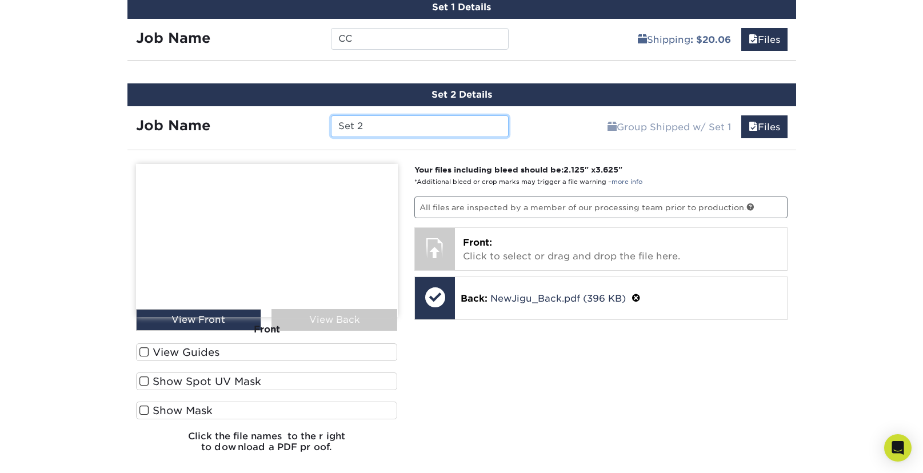
click at [410, 125] on input "Set 2" at bounding box center [420, 126] width 178 height 22
drag, startPoint x: 408, startPoint y: 125, endPoint x: 308, endPoint y: 115, distance: 101.0
click at [331, 115] on input "Set 2" at bounding box center [420, 126] width 178 height 22
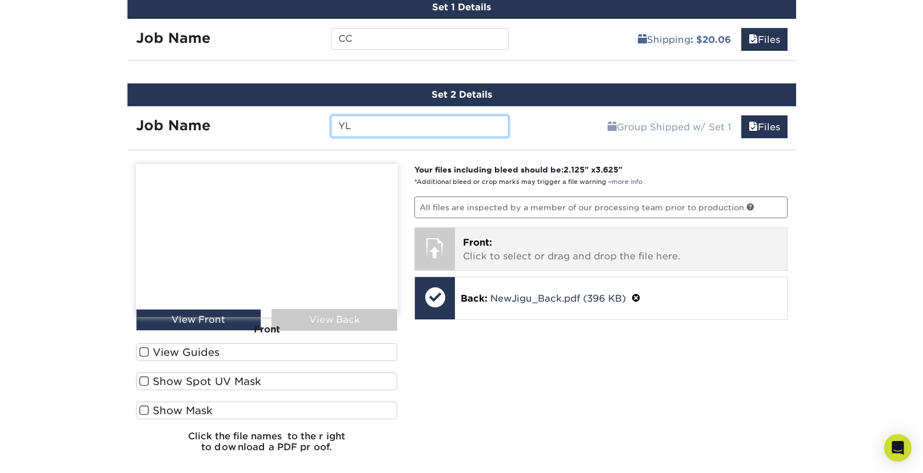
type input "YL"
click at [488, 254] on p "Front: Click to select or drag and drop the file here." at bounding box center [621, 249] width 316 height 27
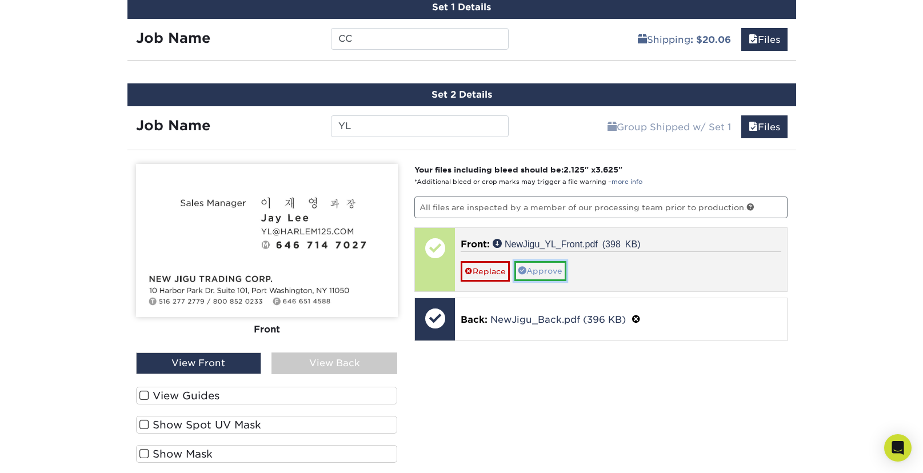
click at [548, 267] on link "Approve" at bounding box center [540, 270] width 52 height 19
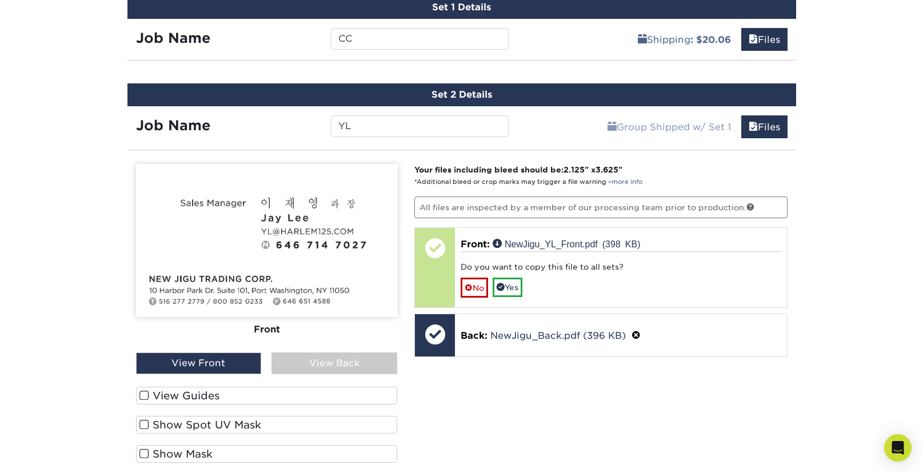
click at [169, 398] on label "View Guides" at bounding box center [267, 396] width 262 height 18
click at [0, 0] on input "View Guides" at bounding box center [0, 0] width 0 height 0
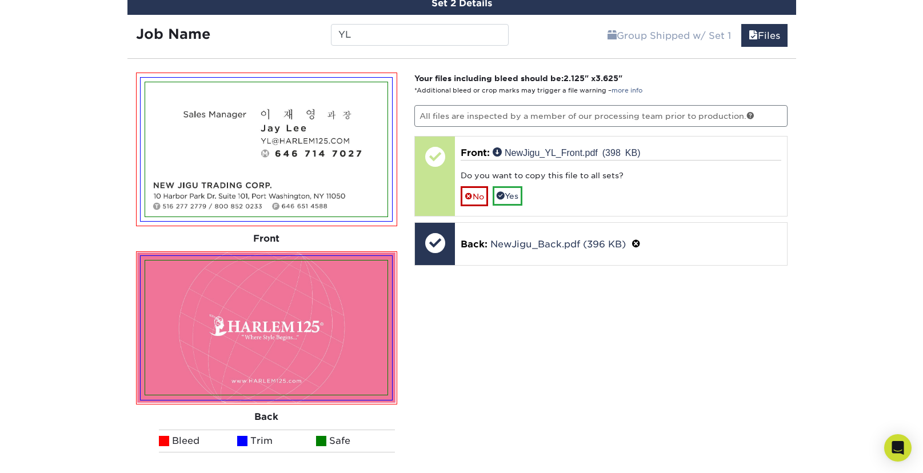
scroll to position [783, 0]
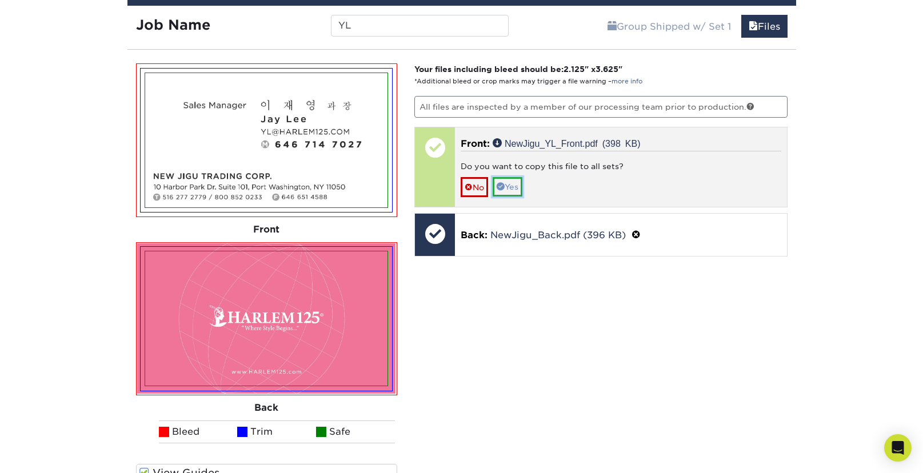
click at [513, 189] on link "Yes" at bounding box center [507, 186] width 30 height 19
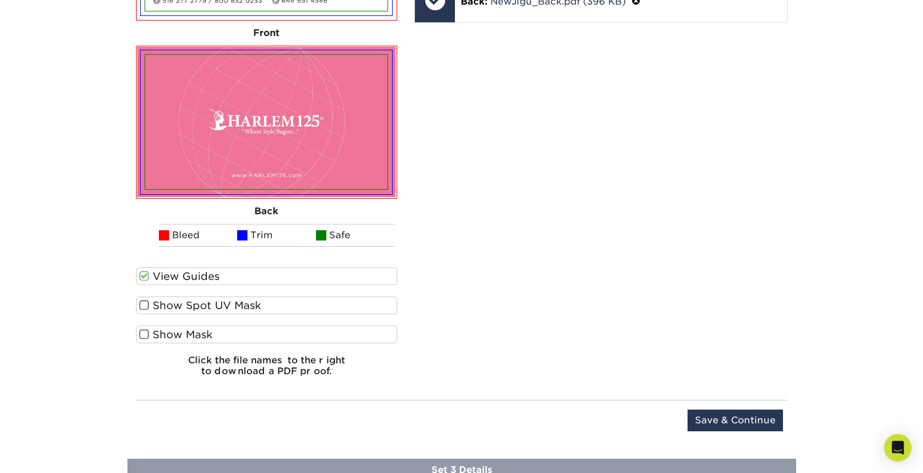
scroll to position [984, 0]
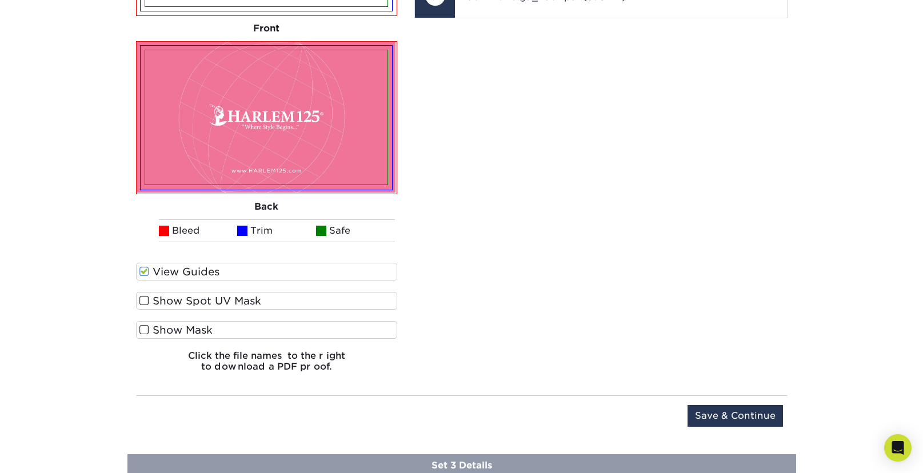
click at [147, 300] on span at bounding box center [144, 300] width 10 height 11
click at [0, 0] on input "Show Spot UV Mask" at bounding box center [0, 0] width 0 height 0
click at [145, 328] on span at bounding box center [144, 329] width 10 height 11
click at [0, 0] on input "Show Mask" at bounding box center [0, 0] width 0 height 0
click at [511, 333] on div "Your files including bleed should be: 2.125 " x 3.625 " *Additional bleed or cr…" at bounding box center [601, 121] width 390 height 519
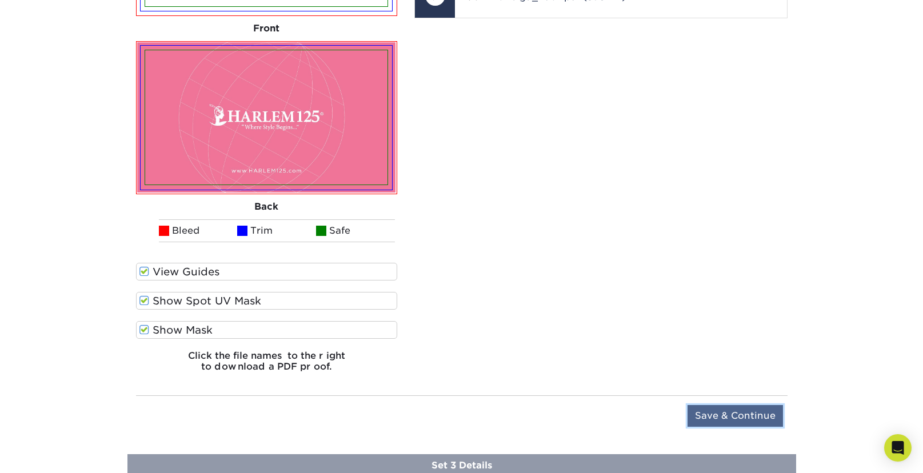
click at [712, 412] on input "Save & Continue" at bounding box center [734, 416] width 95 height 22
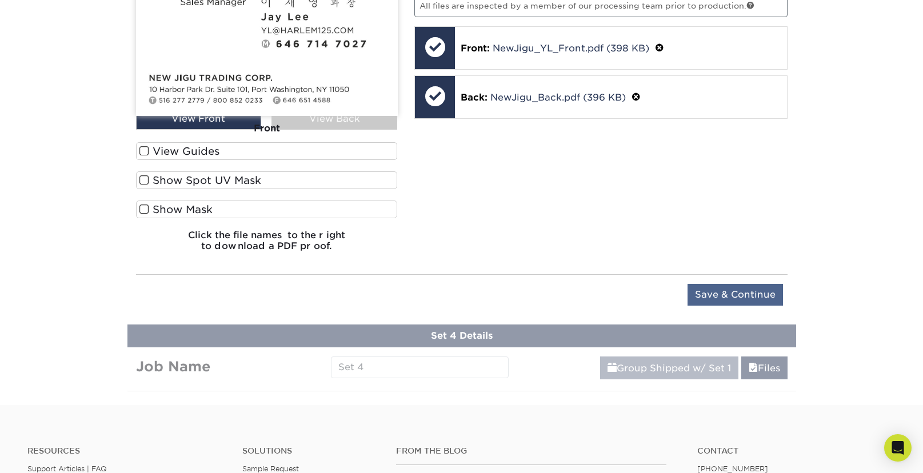
scroll to position [861, 0]
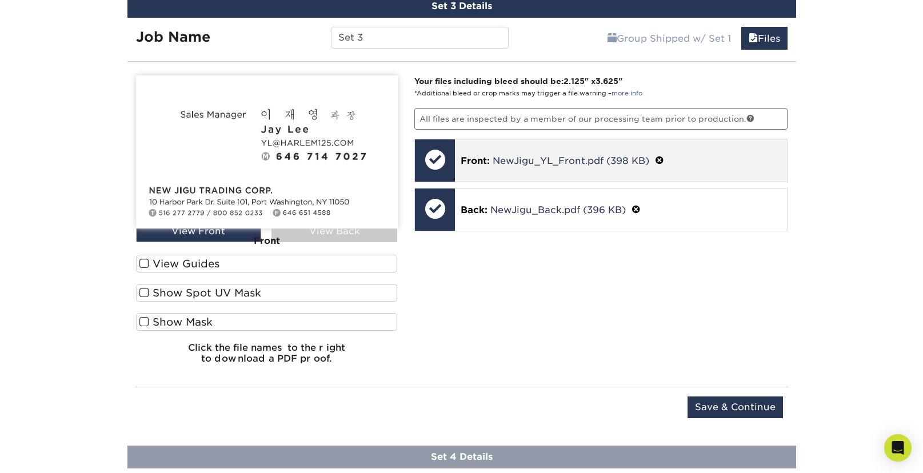
click at [664, 159] on span at bounding box center [659, 160] width 9 height 11
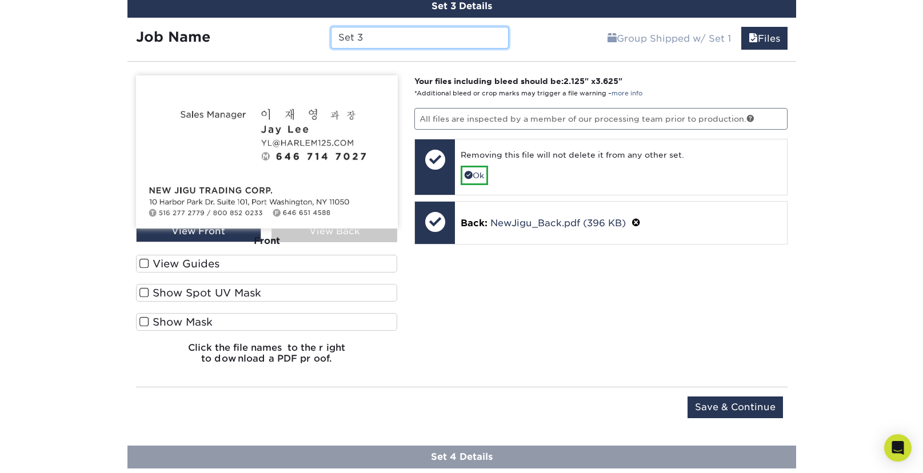
click at [387, 35] on input "Set 3" at bounding box center [420, 38] width 178 height 22
drag, startPoint x: 376, startPoint y: 35, endPoint x: 318, endPoint y: 33, distance: 58.3
click at [331, 33] on input "Set 3" at bounding box center [420, 38] width 178 height 22
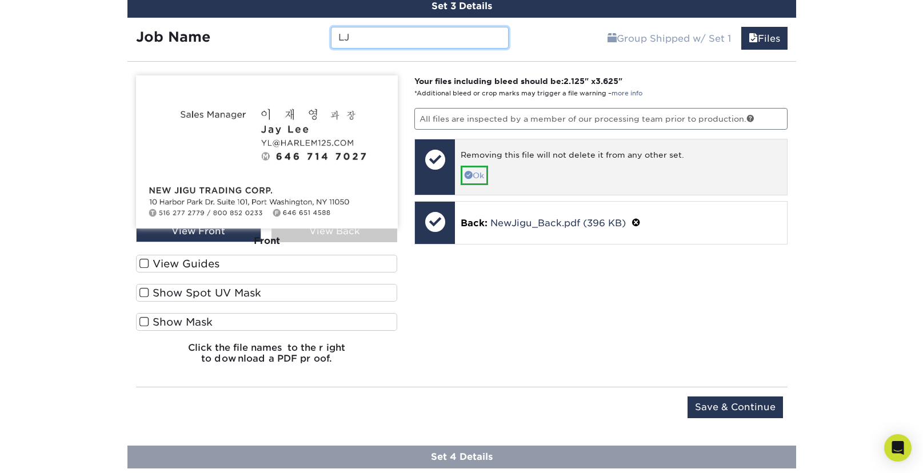
type input "LJ"
click at [471, 171] on span at bounding box center [468, 175] width 8 height 8
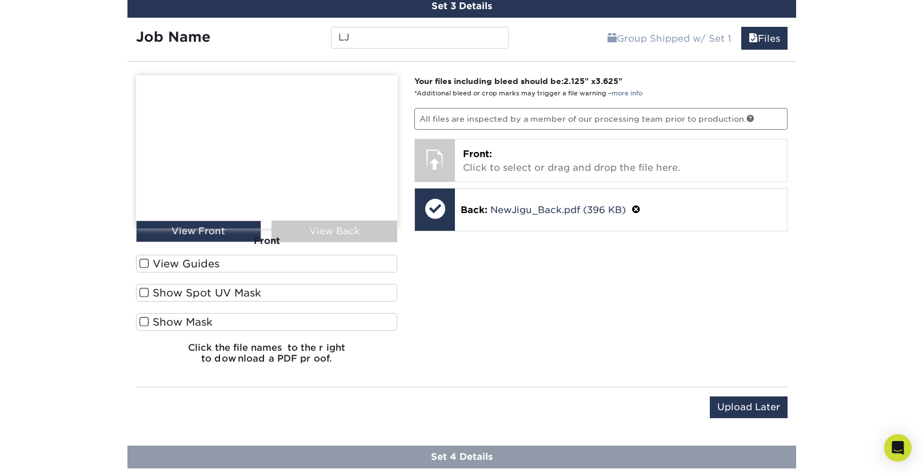
click at [203, 267] on label "View Guides" at bounding box center [267, 264] width 262 height 18
click at [0, 0] on input "View Guides" at bounding box center [0, 0] width 0 height 0
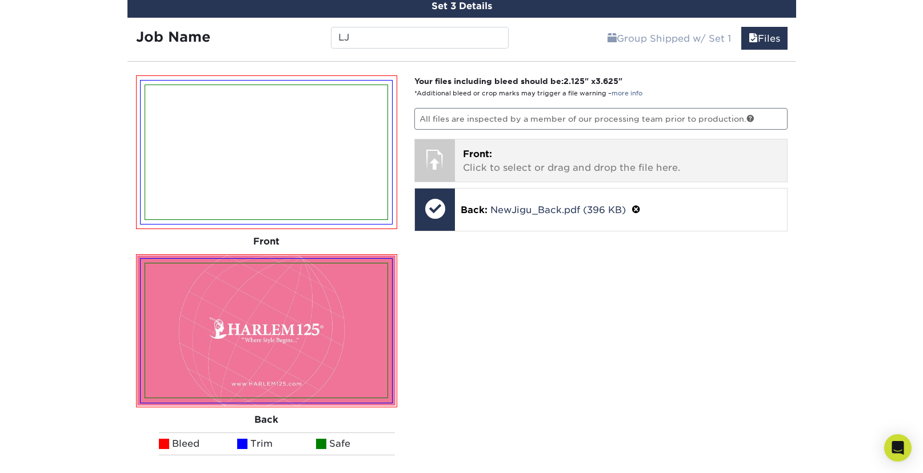
click at [534, 166] on p "Front: Click to select or drag and drop the file here." at bounding box center [621, 160] width 316 height 27
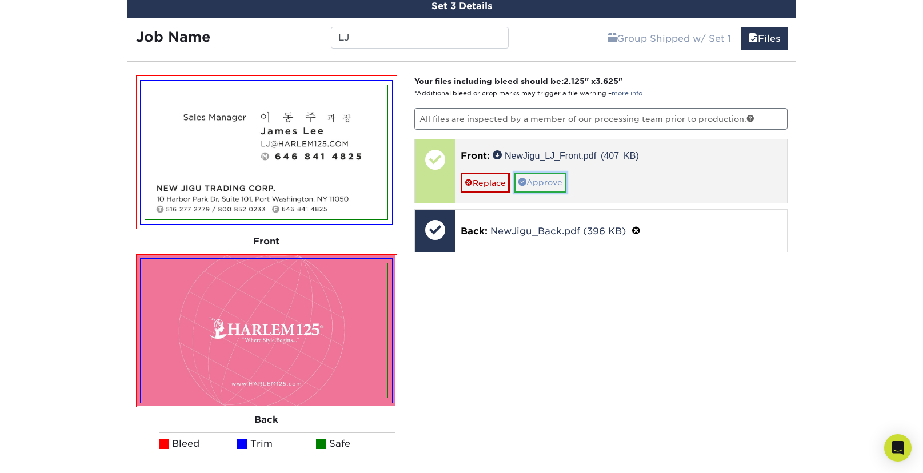
click at [543, 182] on link "Approve" at bounding box center [540, 182] width 52 height 19
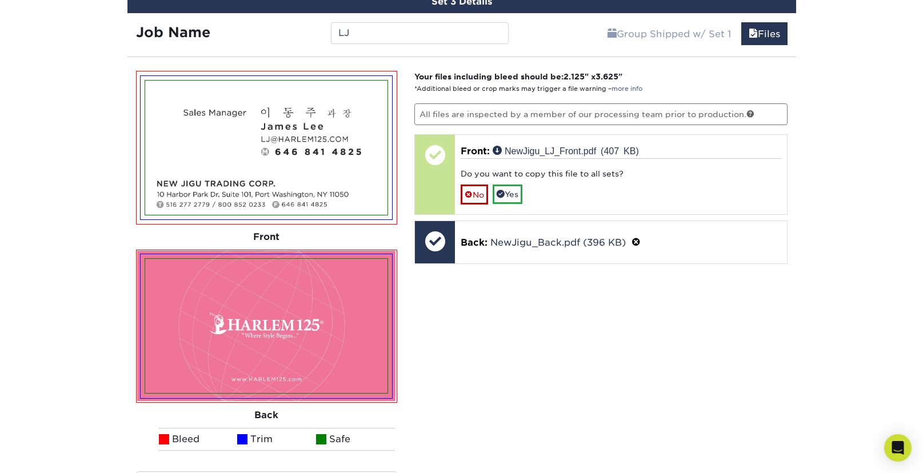
scroll to position [870, 0]
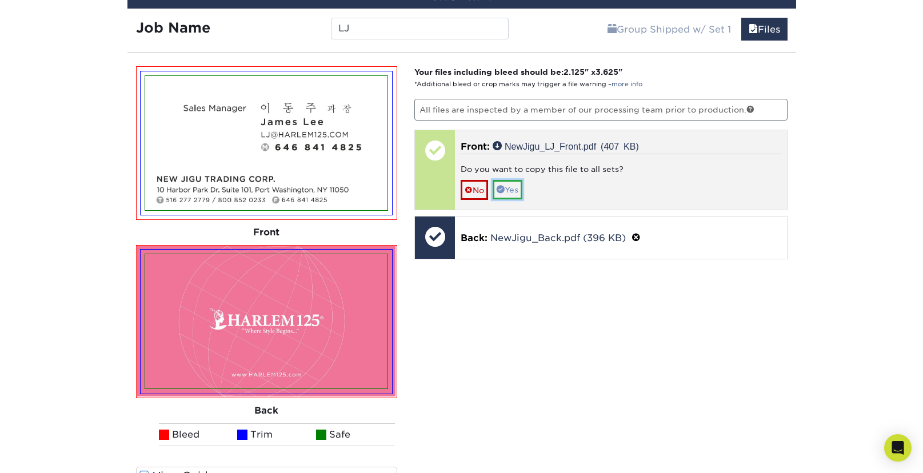
click at [513, 188] on link "Yes" at bounding box center [507, 189] width 30 height 19
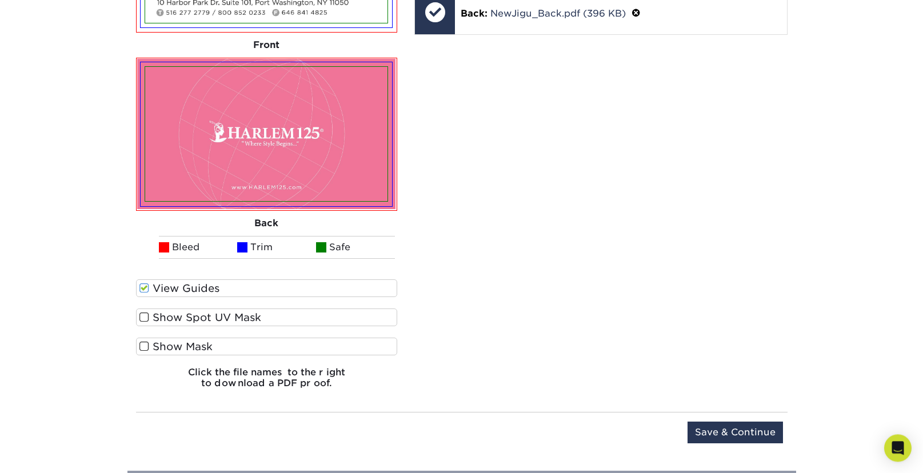
scroll to position [1126, 0]
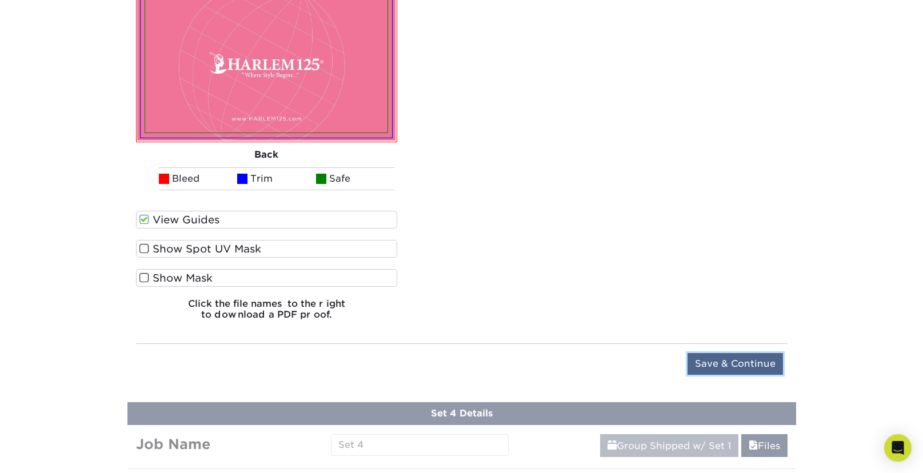
click at [707, 360] on input "Save & Continue" at bounding box center [734, 364] width 95 height 22
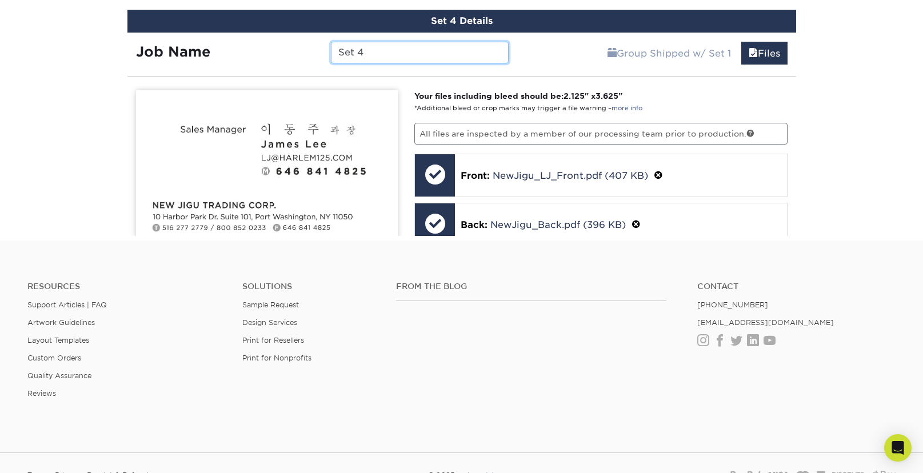
scroll to position [886, 0]
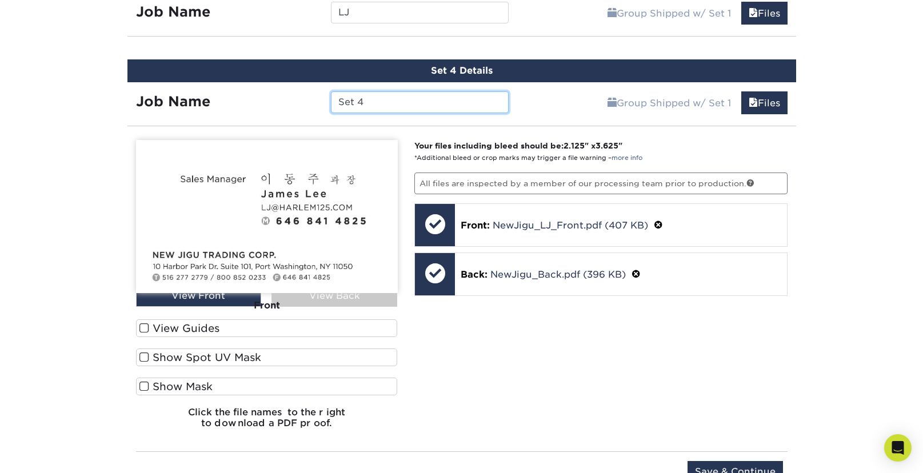
drag, startPoint x: 350, startPoint y: 103, endPoint x: 290, endPoint y: 102, distance: 60.0
click at [331, 102] on input "Set 4" at bounding box center [420, 102] width 178 height 22
click at [246, 326] on label "View Guides" at bounding box center [267, 328] width 262 height 18
click at [0, 0] on input "View Guides" at bounding box center [0, 0] width 0 height 0
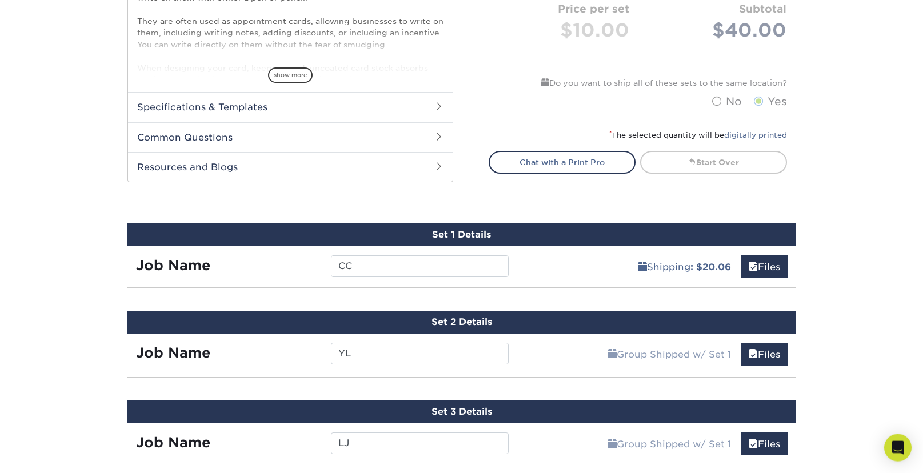
scroll to position [456, 0]
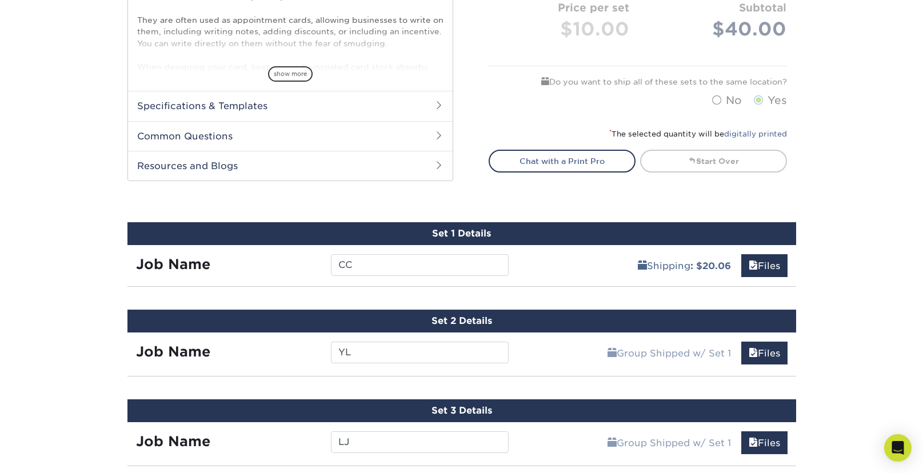
click at [191, 263] on strong "Job Name" at bounding box center [173, 264] width 74 height 17
click at [773, 269] on link "Files" at bounding box center [764, 265] width 46 height 23
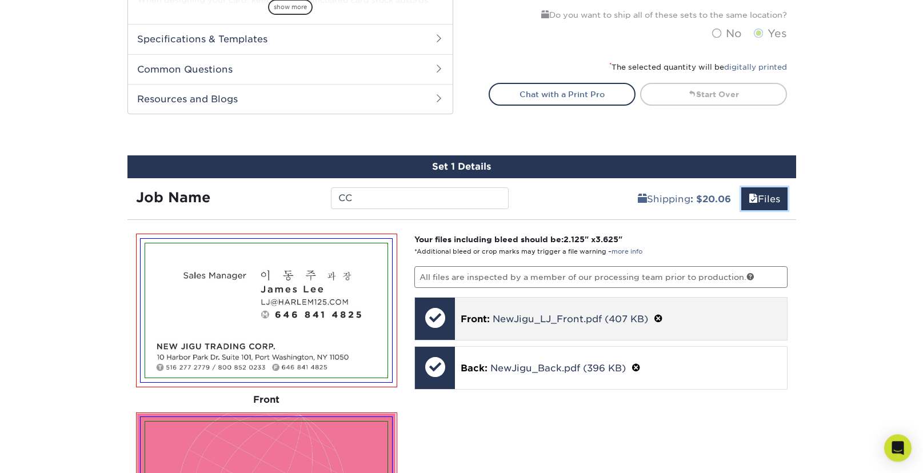
scroll to position [530, 0]
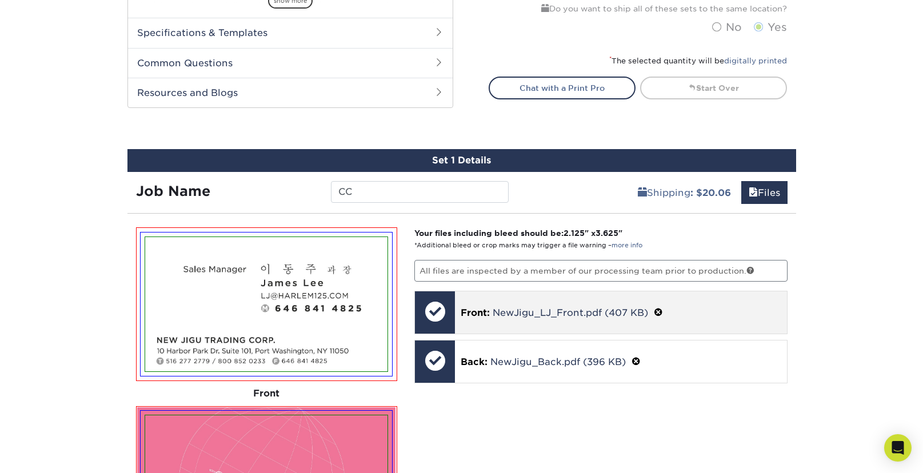
click at [660, 311] on span at bounding box center [658, 312] width 9 height 11
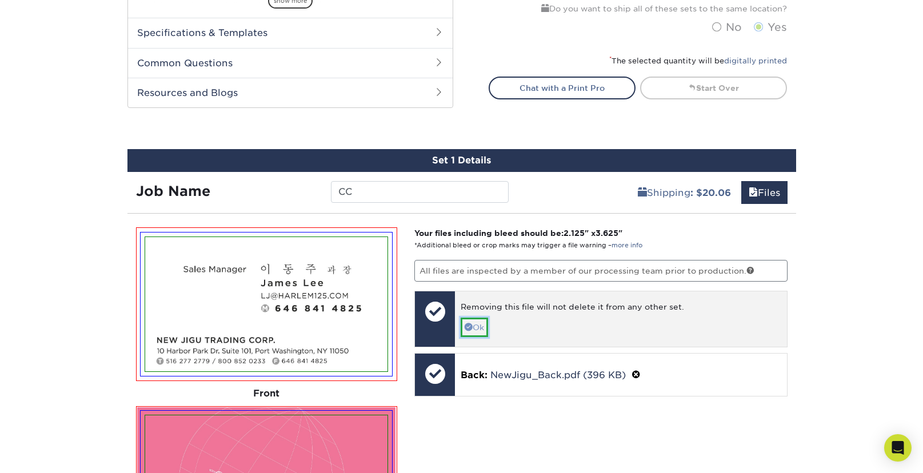
click at [478, 323] on link "Ok" at bounding box center [473, 327] width 27 height 19
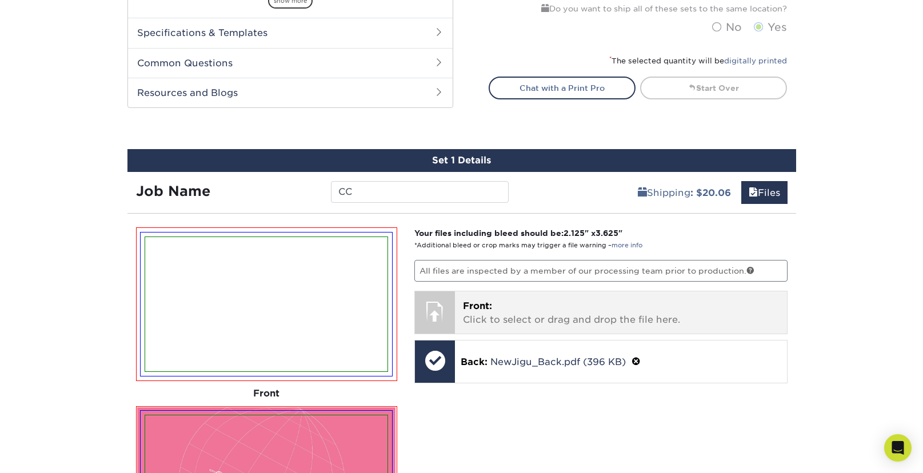
click at [484, 321] on p "Front: Click to select or drag and drop the file here." at bounding box center [621, 312] width 316 height 27
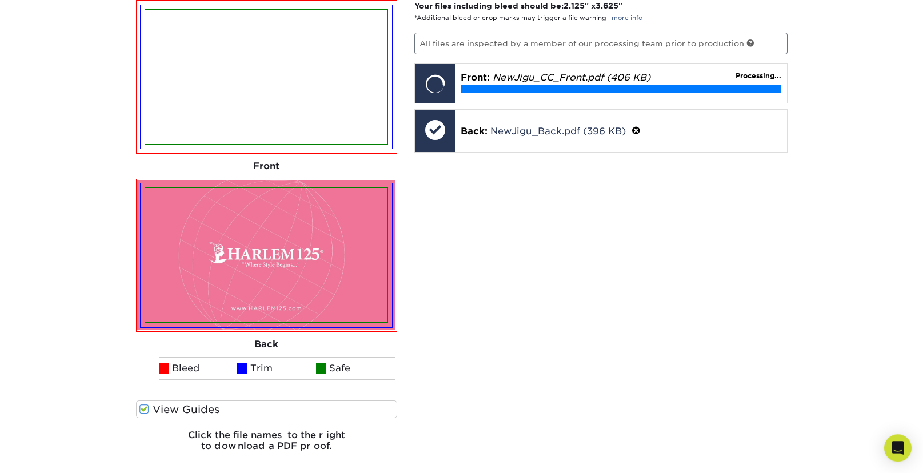
scroll to position [703, 0]
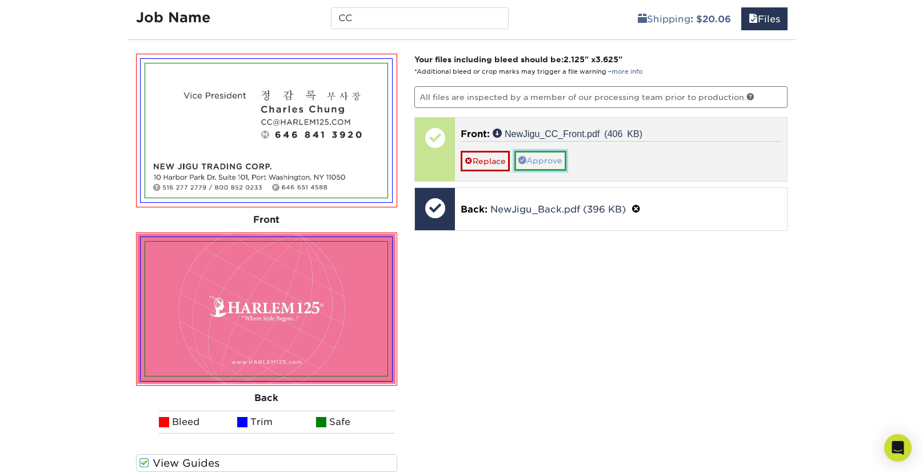
click at [541, 159] on link "Approve" at bounding box center [540, 160] width 52 height 19
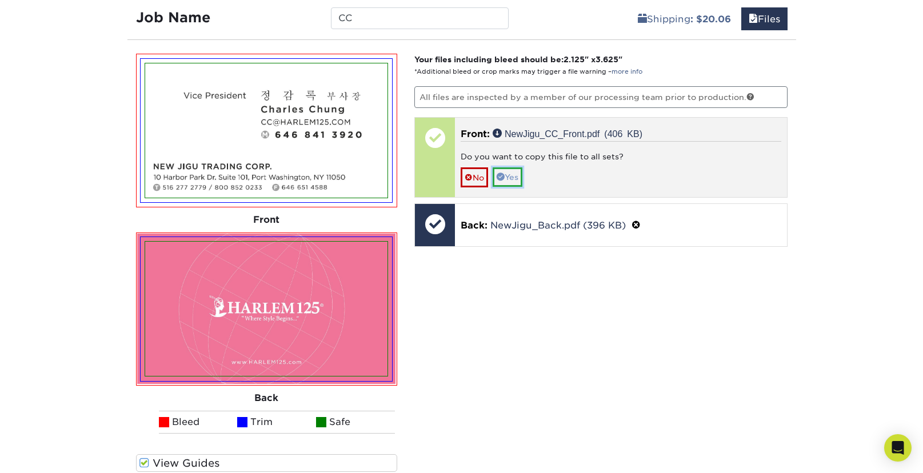
click at [509, 175] on link "Yes" at bounding box center [507, 176] width 30 height 19
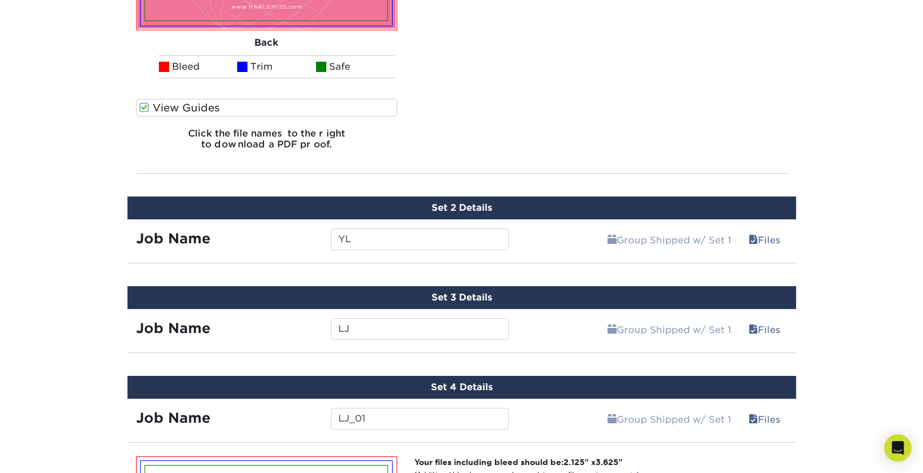
scroll to position [1060, 0]
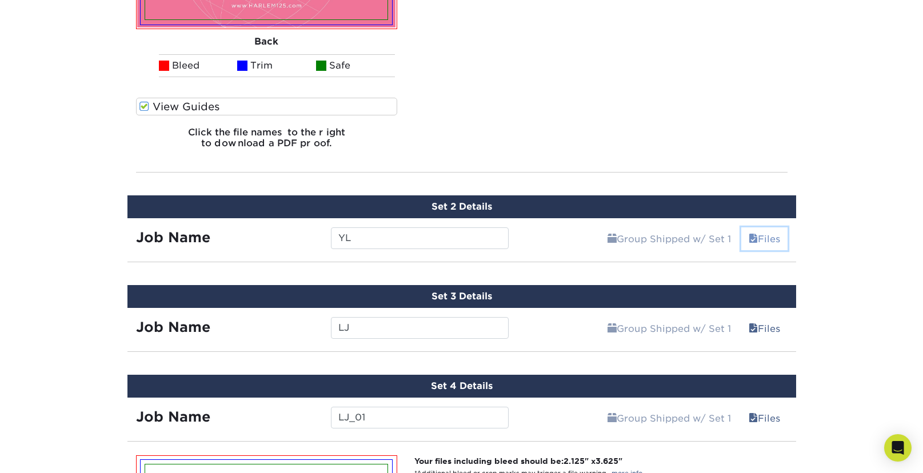
click at [776, 240] on link "Files" at bounding box center [764, 238] width 46 height 23
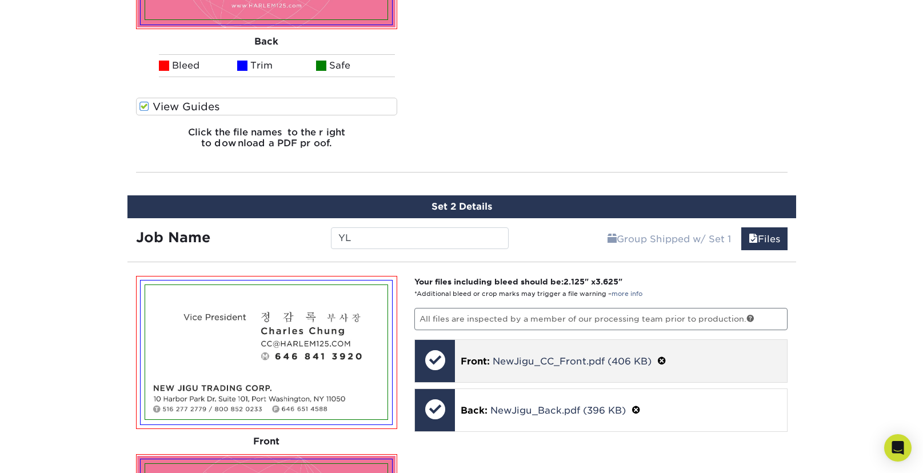
click at [666, 362] on span at bounding box center [661, 361] width 9 height 11
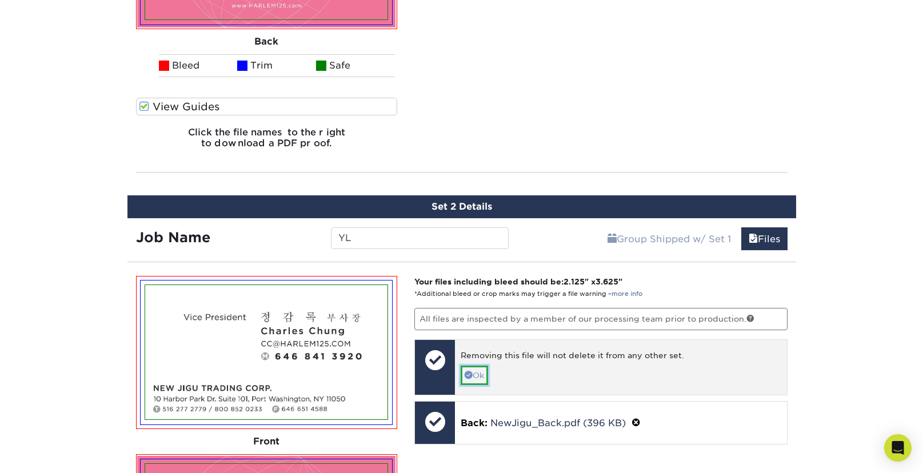
click at [478, 375] on link "Ok" at bounding box center [473, 375] width 27 height 19
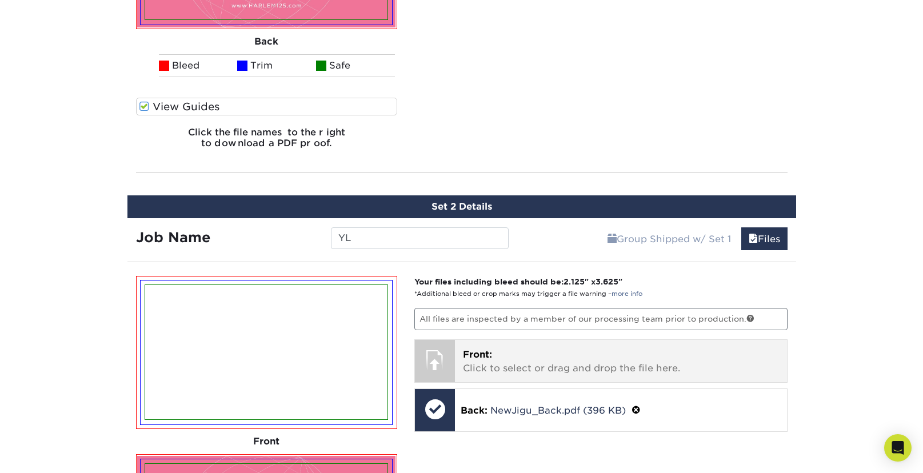
click at [506, 367] on p "Front: Click to select or drag and drop the file here." at bounding box center [621, 361] width 316 height 27
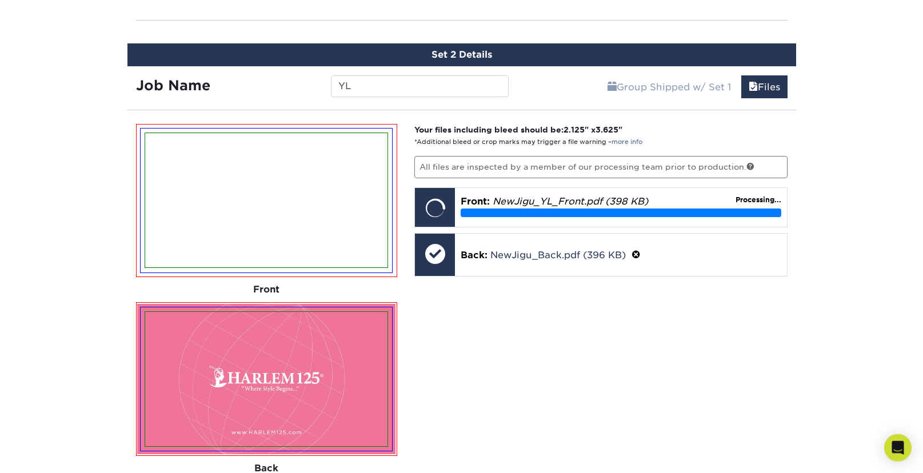
scroll to position [1215, 0]
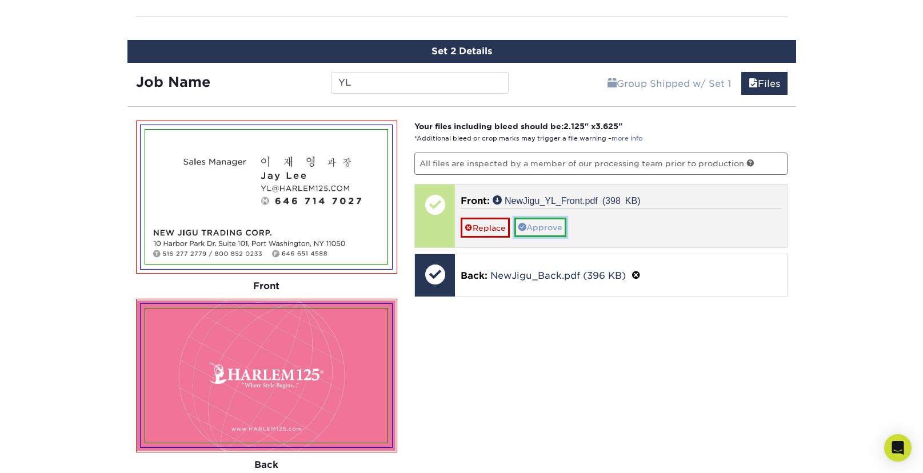
click at [548, 222] on link "Approve" at bounding box center [540, 227] width 52 height 19
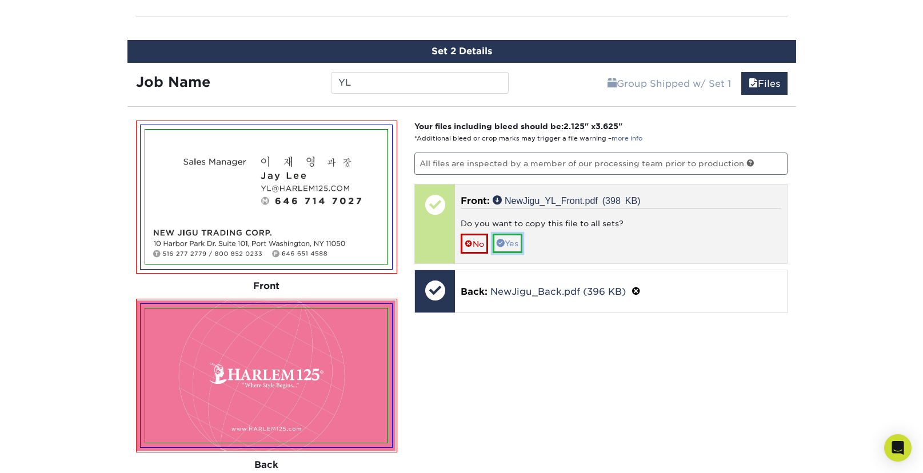
click at [522, 244] on link "Yes" at bounding box center [507, 243] width 30 height 19
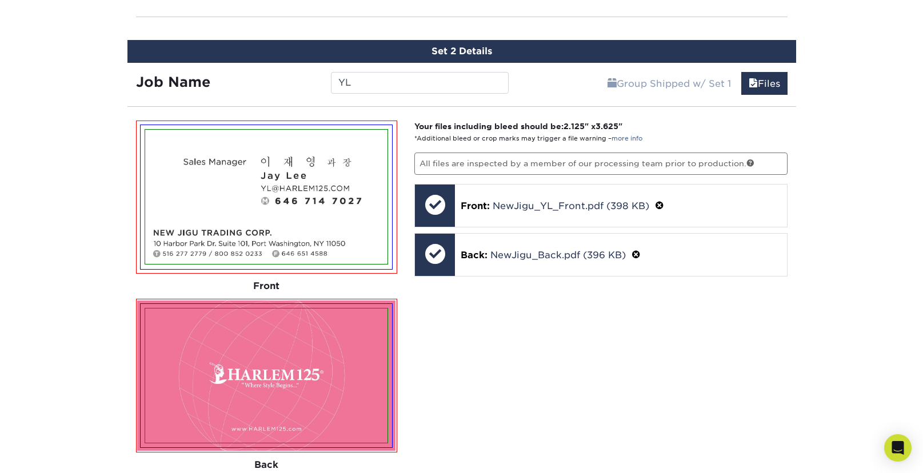
click at [87, 260] on div "Products Business Cards Uncoated Business Cards Previous Next 100" at bounding box center [461, 143] width 923 height 2571
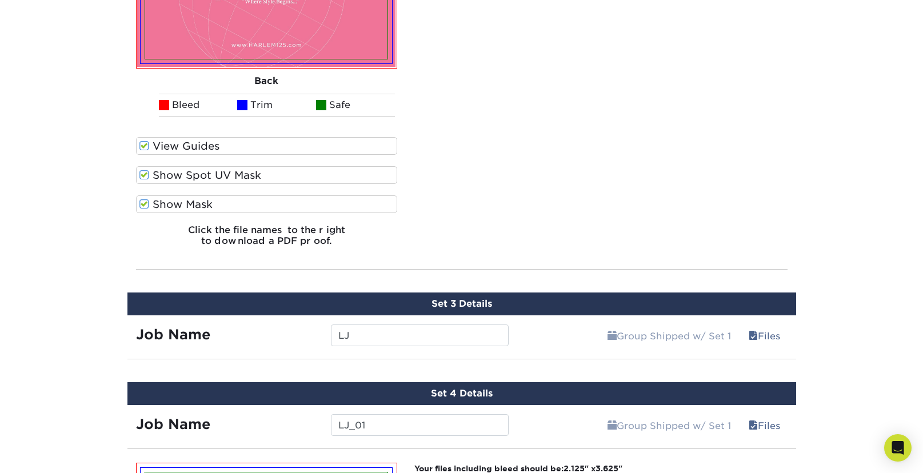
scroll to position [1654, 0]
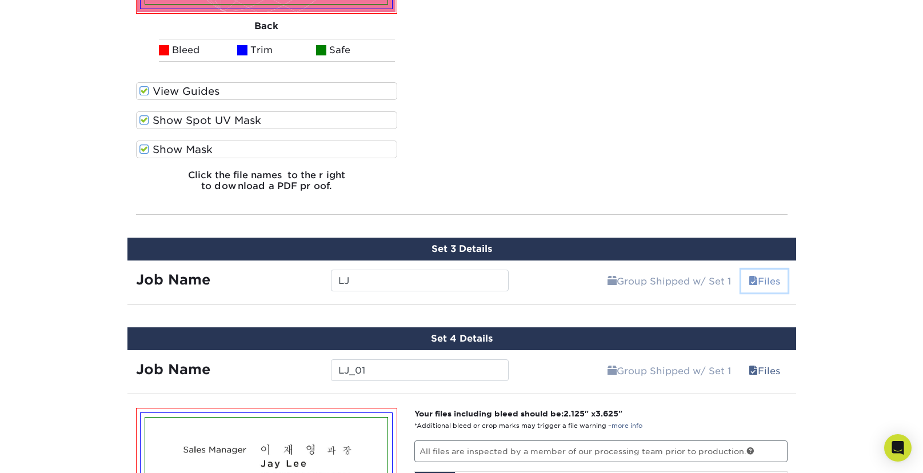
click at [779, 278] on link "Files" at bounding box center [764, 281] width 46 height 23
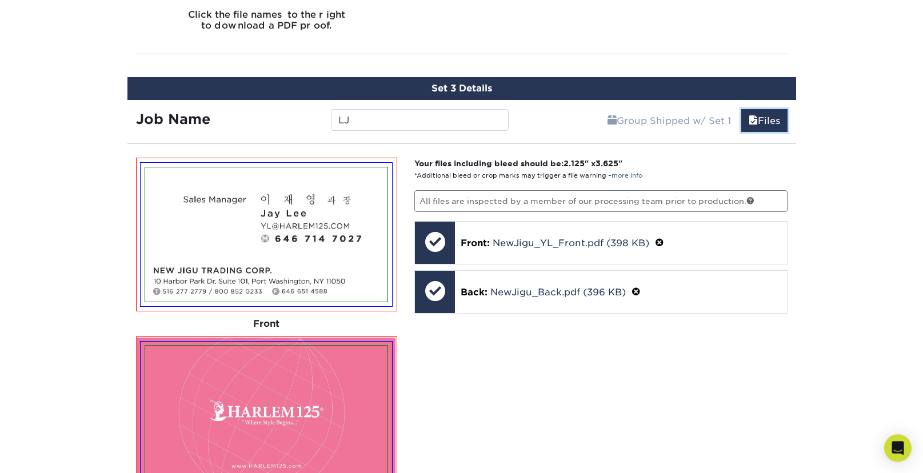
scroll to position [1818, 0]
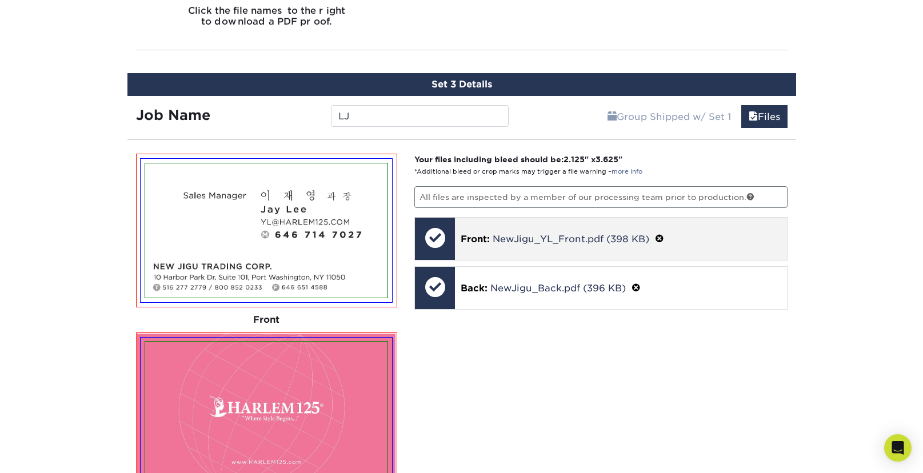
click at [662, 238] on span at bounding box center [659, 239] width 9 height 11
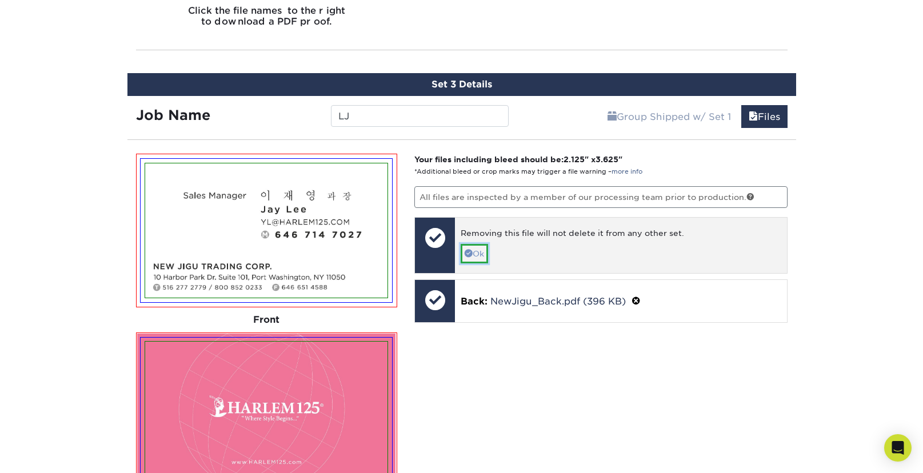
click at [480, 247] on link "Ok" at bounding box center [473, 253] width 27 height 19
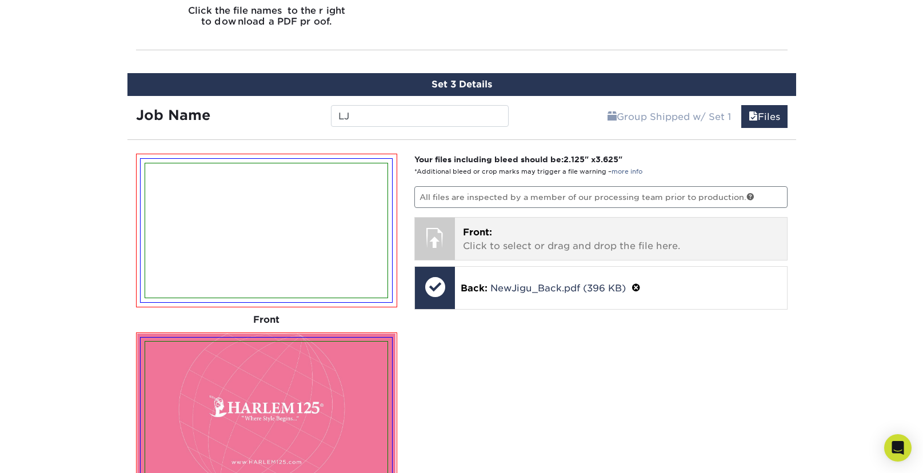
click at [540, 246] on p "Front: Click to select or drag and drop the file here." at bounding box center [621, 239] width 316 height 27
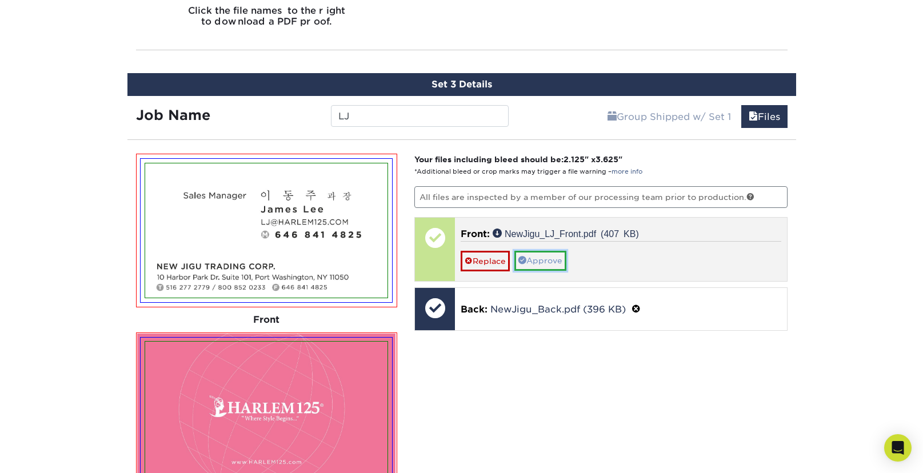
click at [556, 259] on link "Approve" at bounding box center [540, 260] width 52 height 19
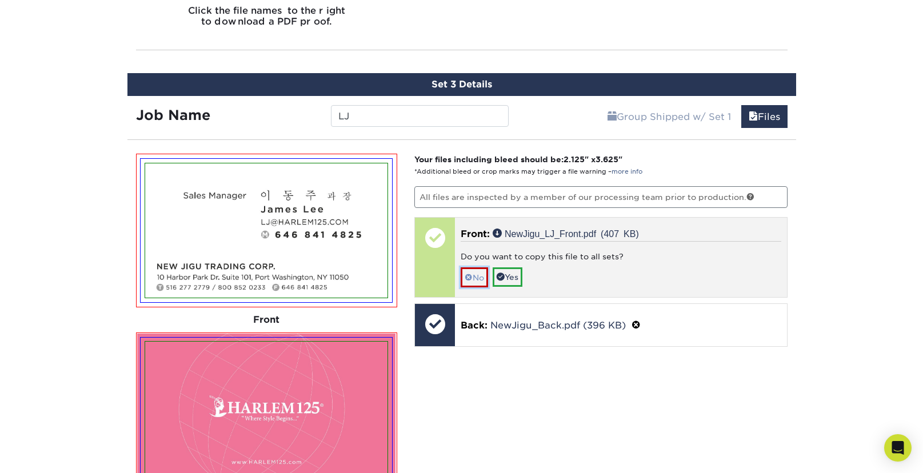
click at [476, 274] on link "No" at bounding box center [473, 277] width 27 height 20
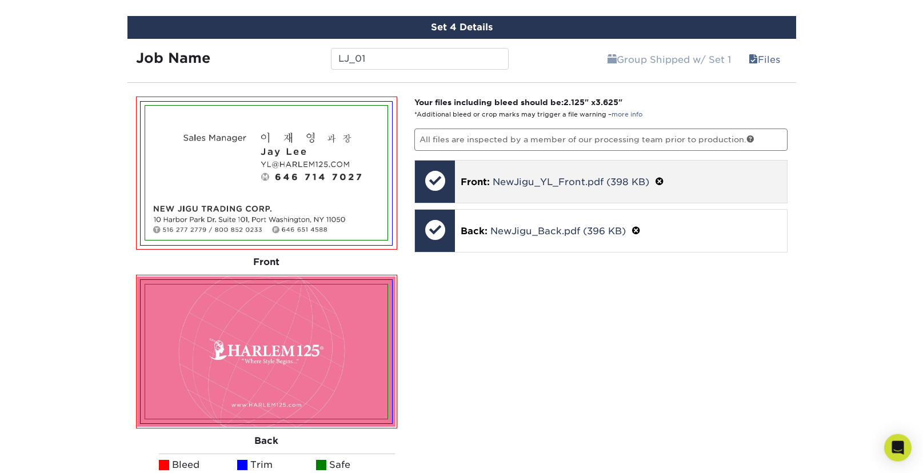
scroll to position [2513, 0]
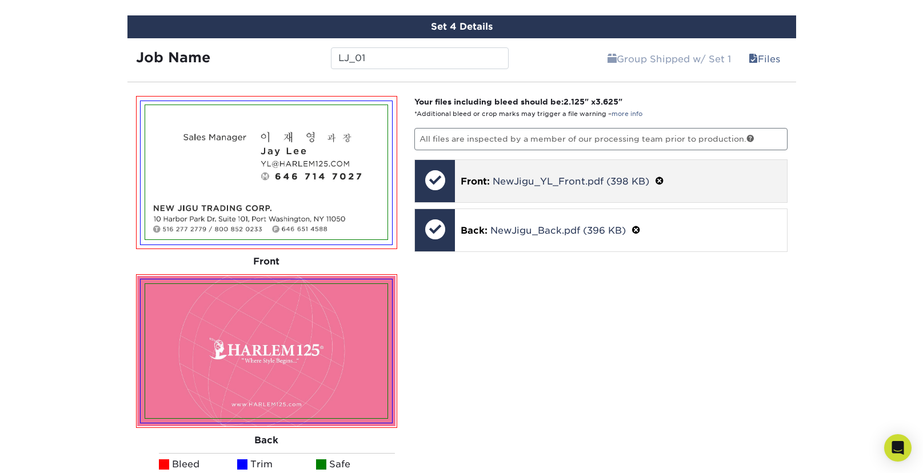
click at [659, 179] on span at bounding box center [659, 181] width 9 height 11
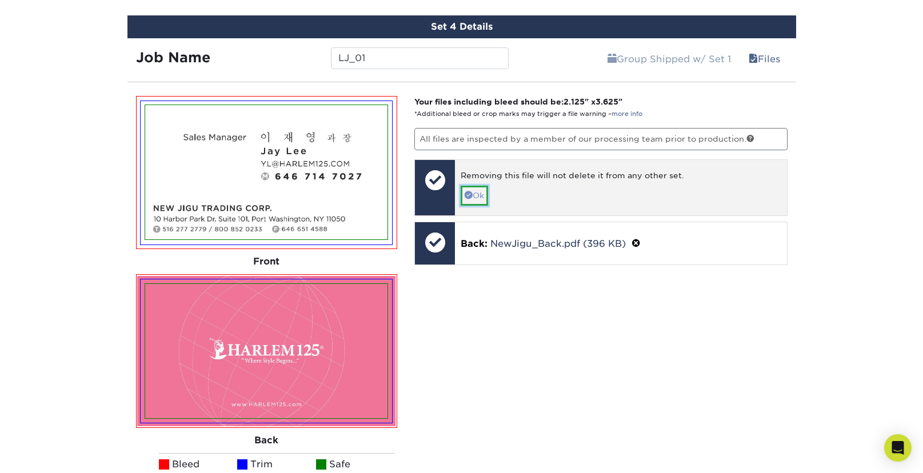
click at [482, 196] on link "Ok" at bounding box center [473, 195] width 27 height 19
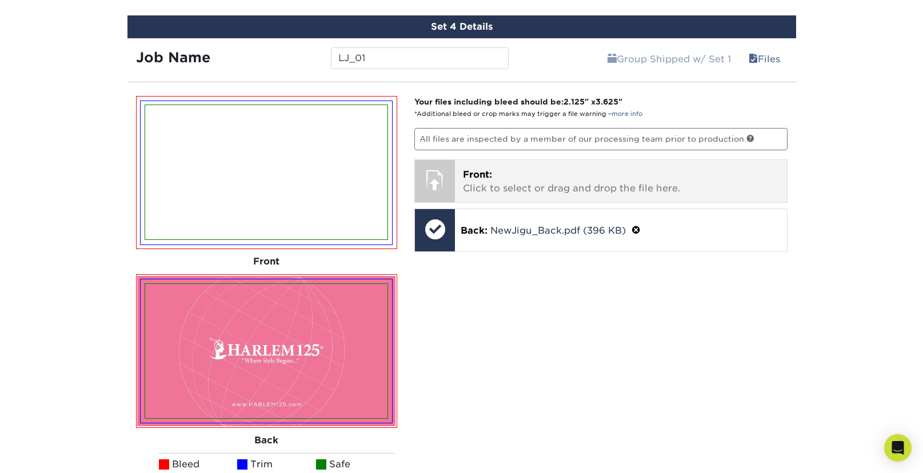
click at [543, 188] on p "Front: Click to select or drag and drop the file here." at bounding box center [621, 181] width 316 height 27
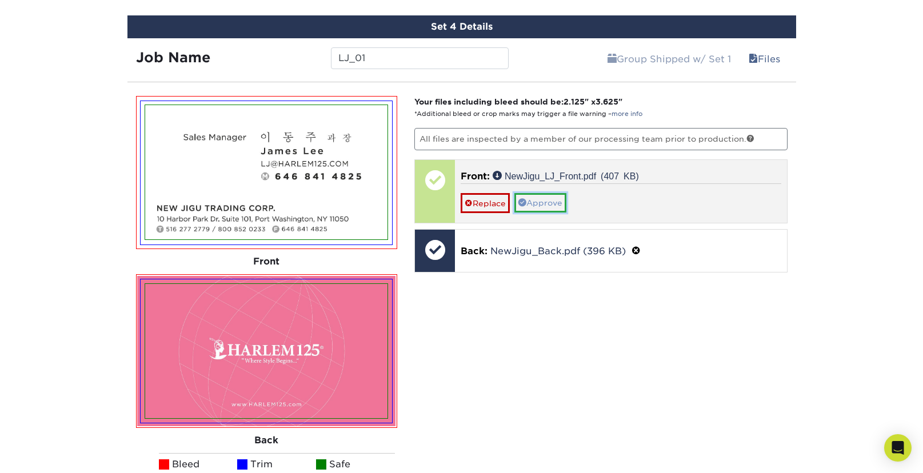
click at [543, 203] on link "Approve" at bounding box center [540, 202] width 52 height 19
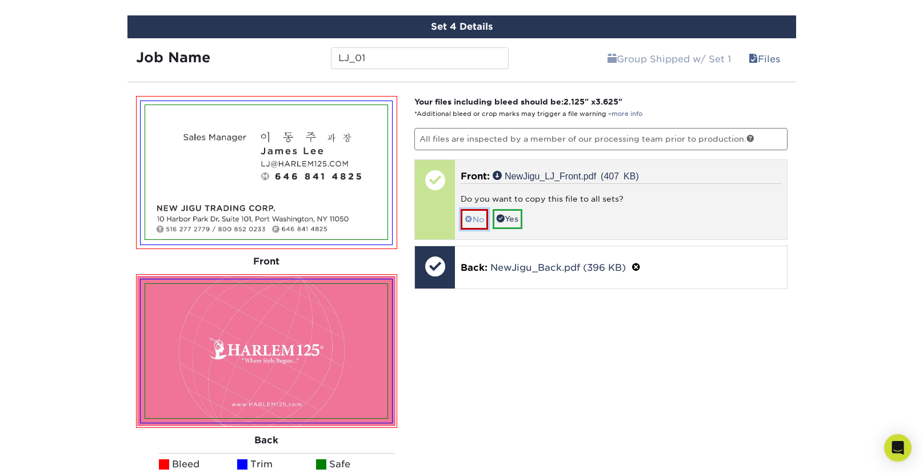
click at [470, 215] on span at bounding box center [468, 219] width 8 height 9
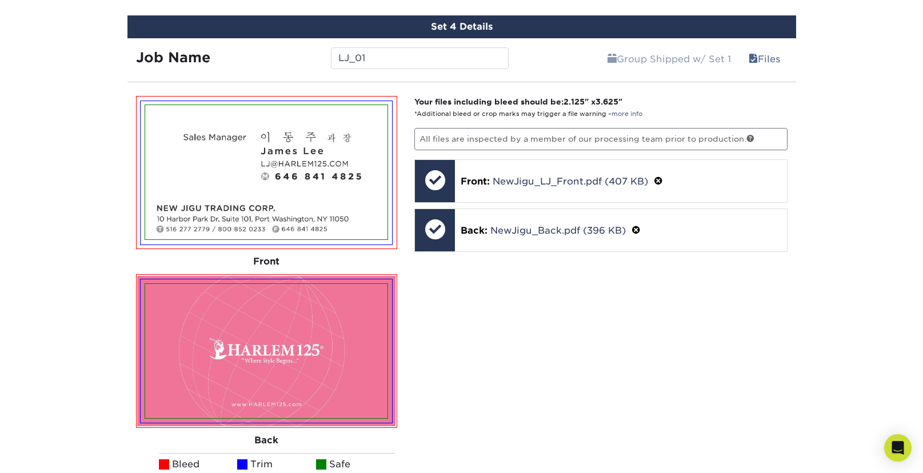
click at [476, 338] on div "Your files including bleed should be: 2.125 " x 3.625 " *Additional bleed or cr…" at bounding box center [601, 355] width 390 height 519
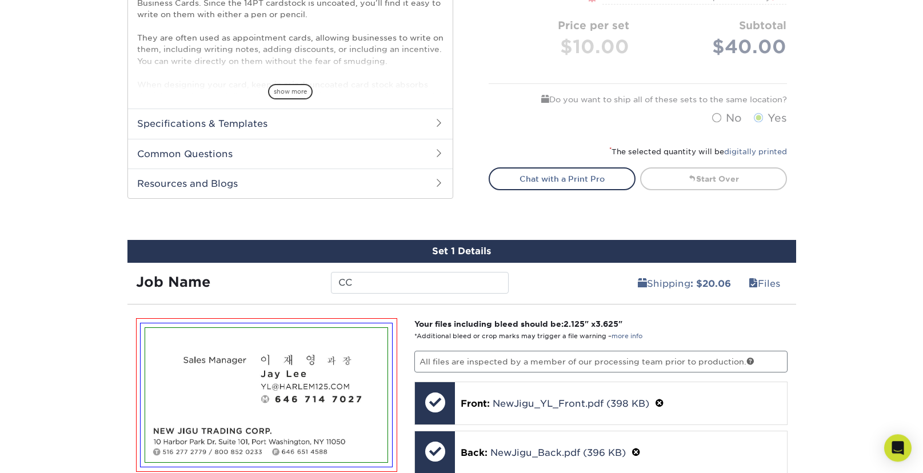
scroll to position [612, 0]
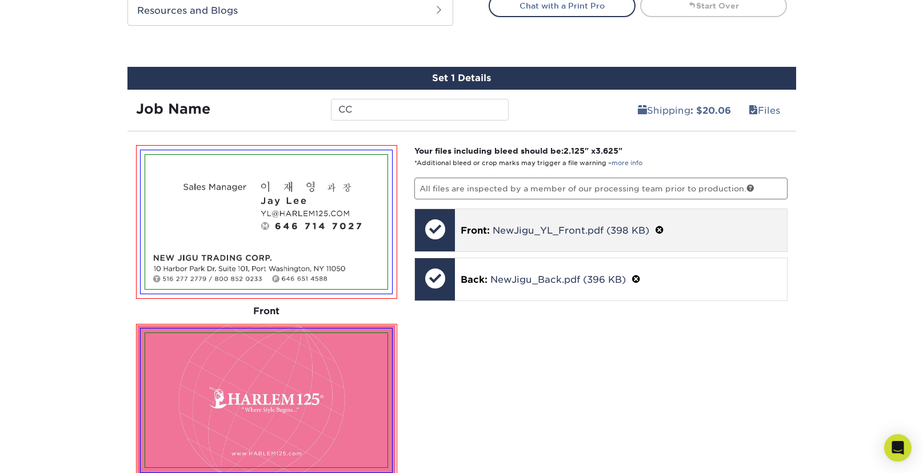
click at [659, 228] on span at bounding box center [659, 230] width 9 height 11
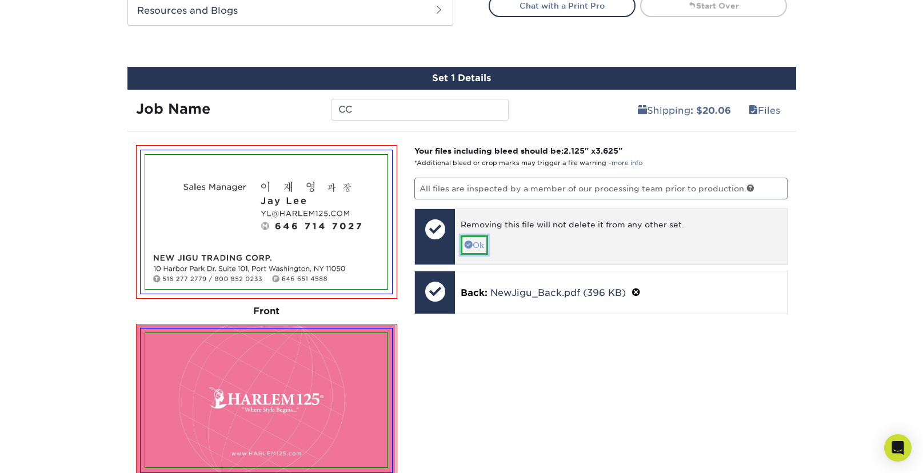
click at [472, 240] on span at bounding box center [468, 244] width 8 height 8
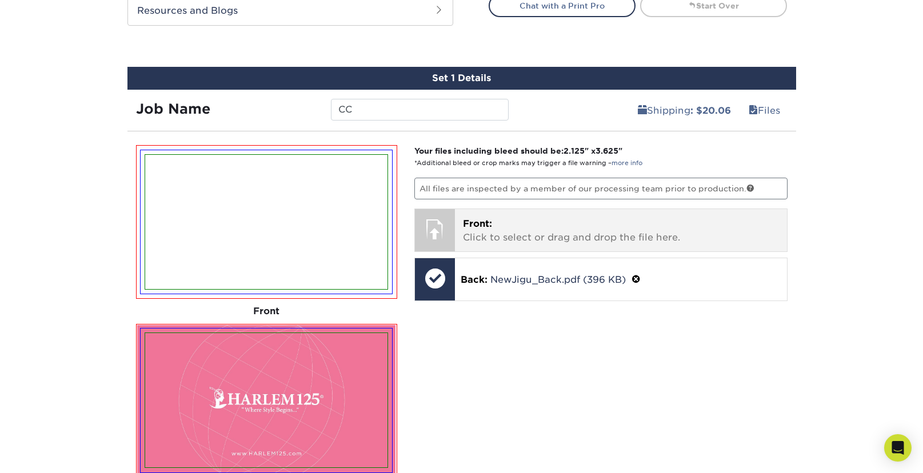
click at [493, 238] on p "Front: Click to select or drag and drop the file here." at bounding box center [621, 230] width 316 height 27
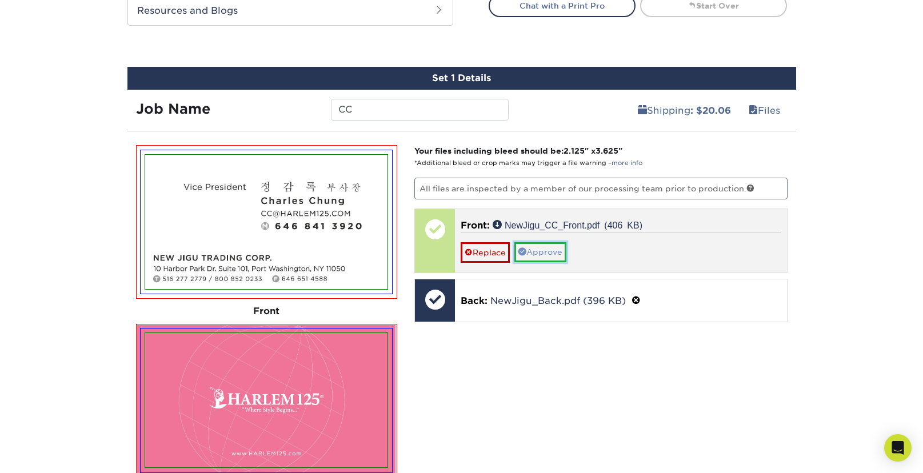
click at [563, 255] on link "Approve" at bounding box center [540, 251] width 52 height 19
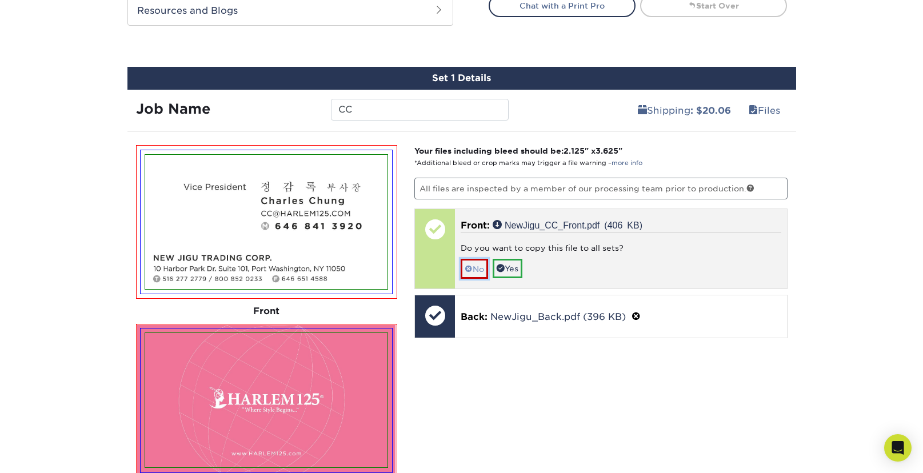
click at [475, 267] on link "No" at bounding box center [473, 269] width 27 height 20
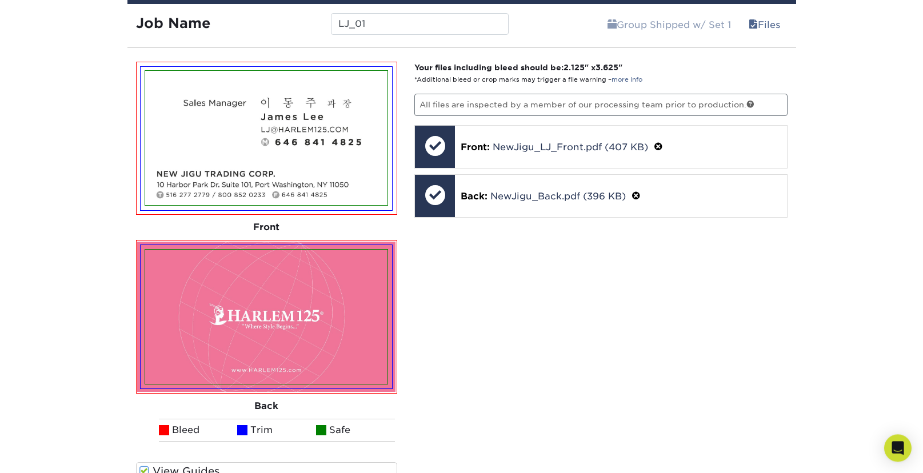
scroll to position [2687, 0]
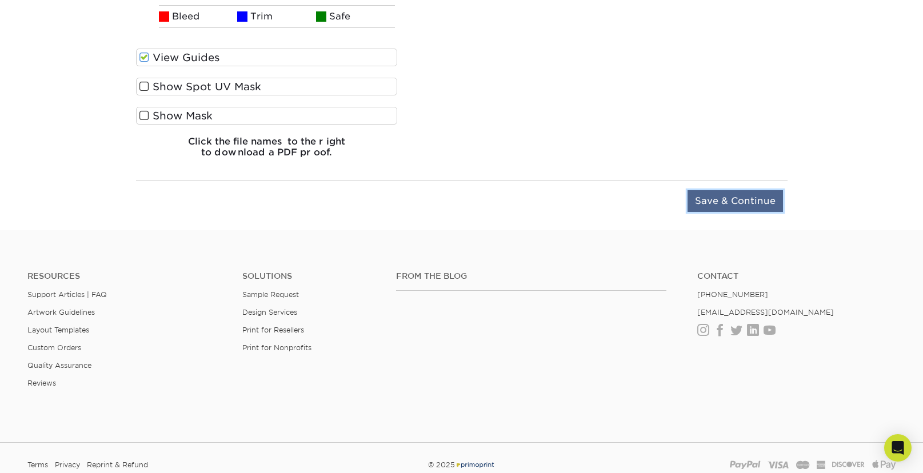
click at [769, 199] on input "Save & Continue" at bounding box center [734, 201] width 95 height 22
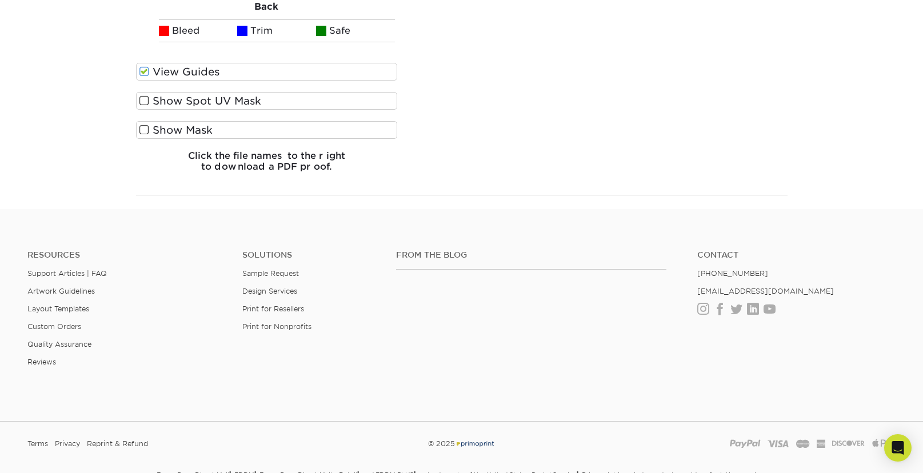
scroll to position [1785, 0]
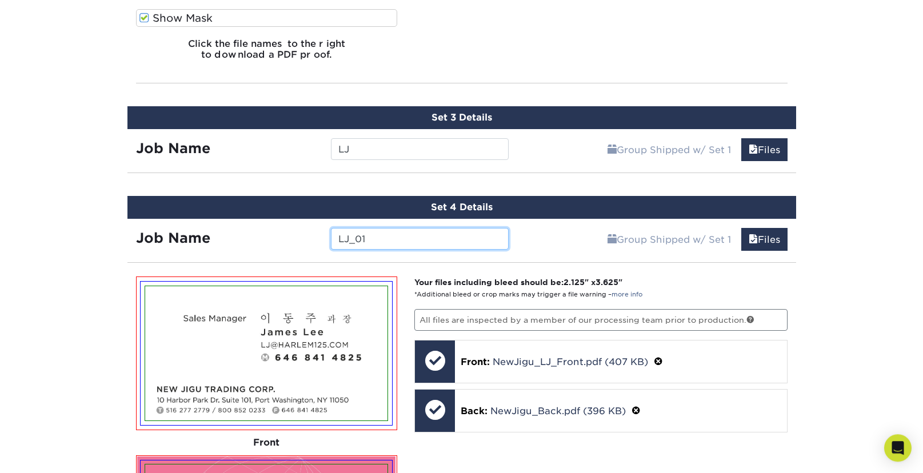
click at [364, 238] on input "LJ_01" at bounding box center [420, 239] width 178 height 22
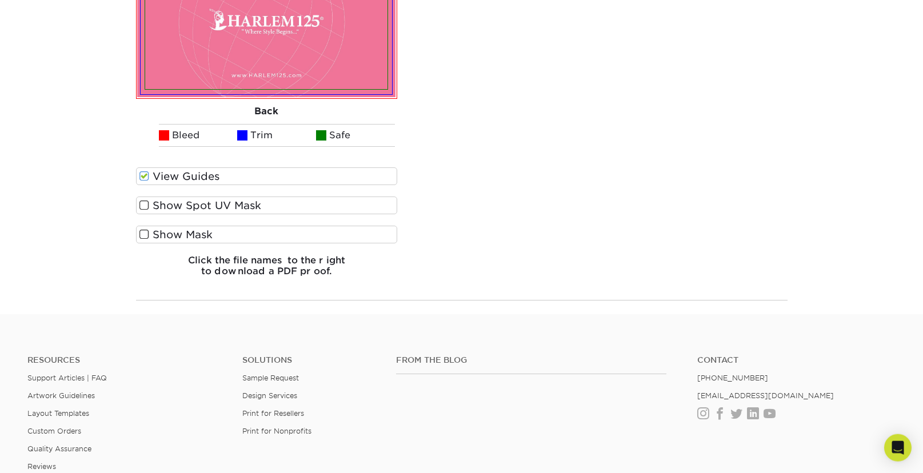
scroll to position [2211, 0]
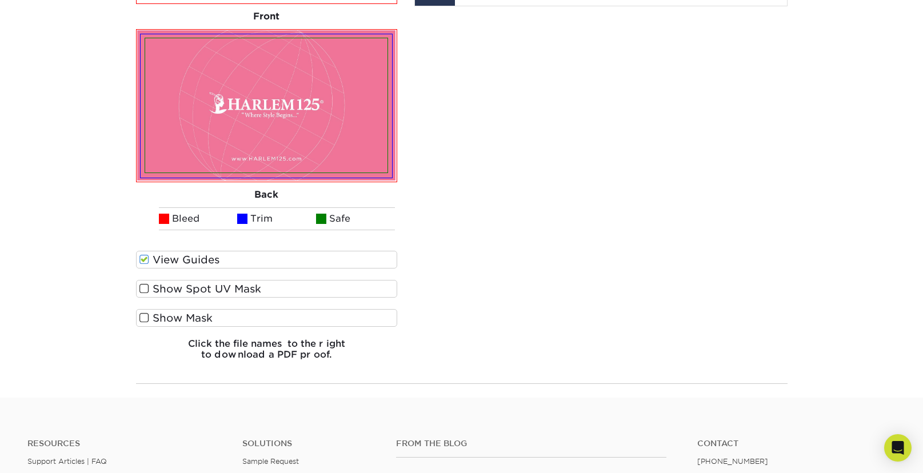
click at [144, 316] on span at bounding box center [144, 317] width 10 height 11
click at [0, 0] on input "Show Mask" at bounding box center [0, 0] width 0 height 0
click at [143, 289] on span at bounding box center [144, 288] width 10 height 11
click at [0, 0] on input "Show Spot UV Mask" at bounding box center [0, 0] width 0 height 0
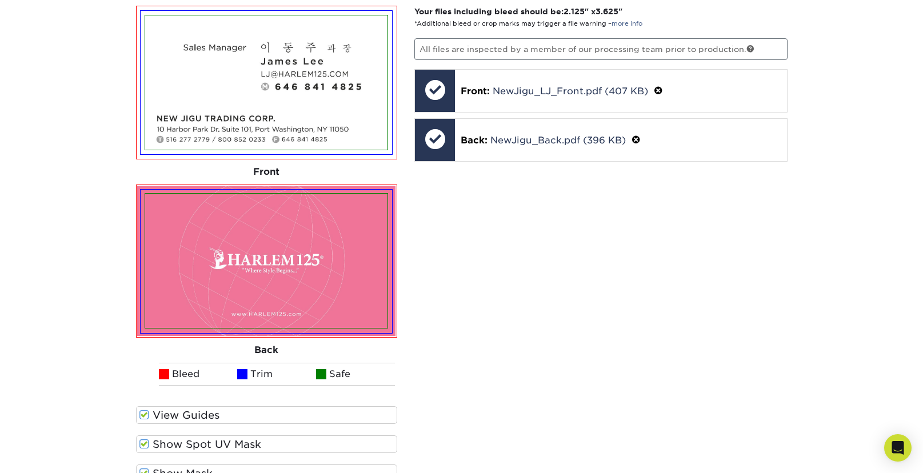
scroll to position [1818, 0]
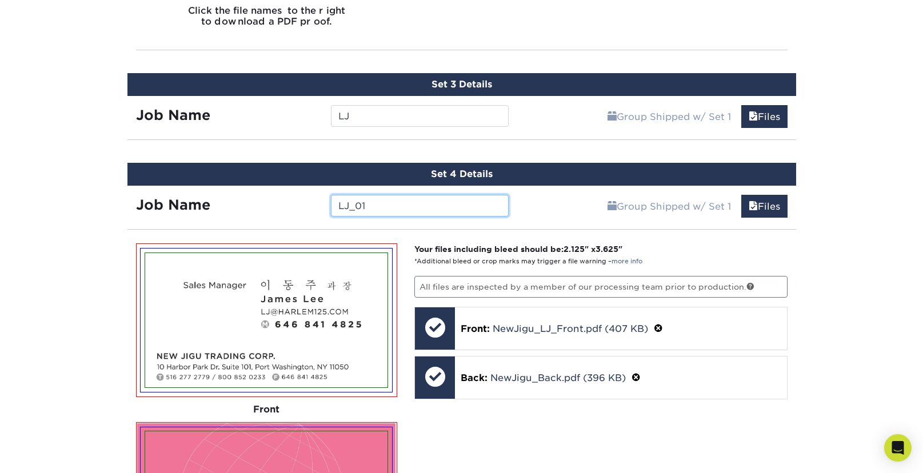
drag, startPoint x: 358, startPoint y: 207, endPoint x: 376, endPoint y: 203, distance: 18.7
click at [376, 203] on input "LJ_01" at bounding box center [420, 206] width 178 height 22
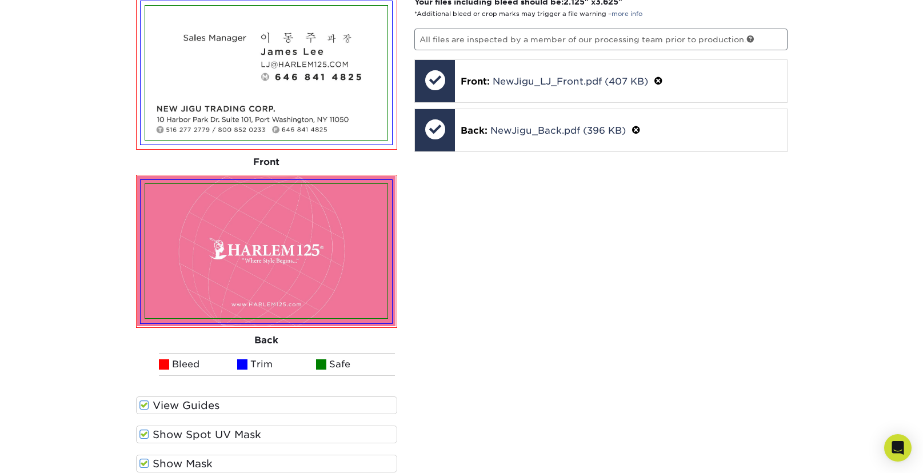
scroll to position [1810, 0]
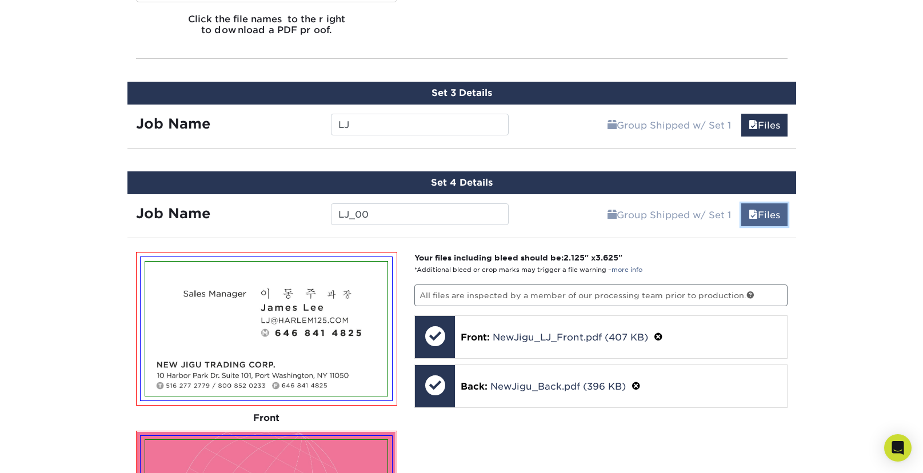
click at [748, 210] on span at bounding box center [752, 215] width 9 height 11
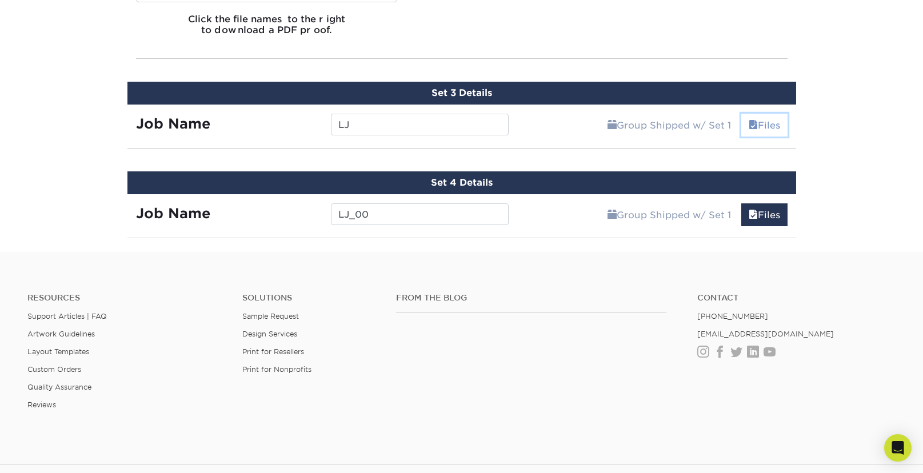
click at [770, 123] on link "Files" at bounding box center [764, 125] width 46 height 23
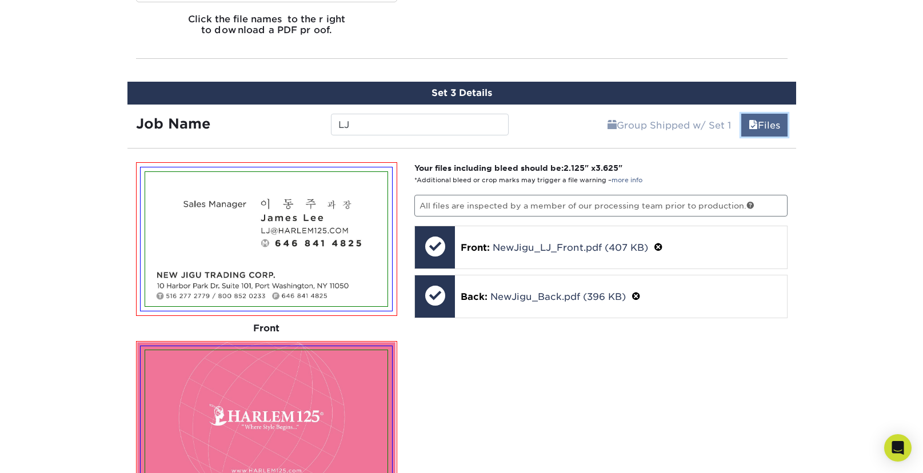
click at [770, 123] on link "Files" at bounding box center [764, 125] width 46 height 23
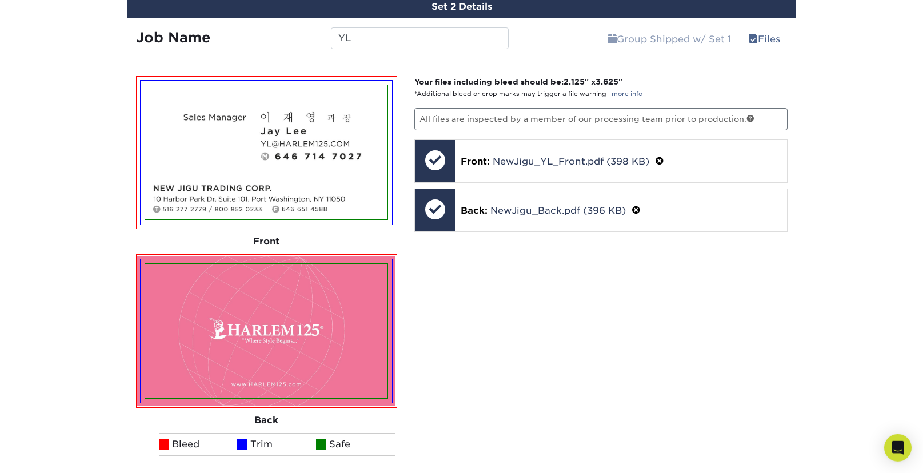
scroll to position [1161, 0]
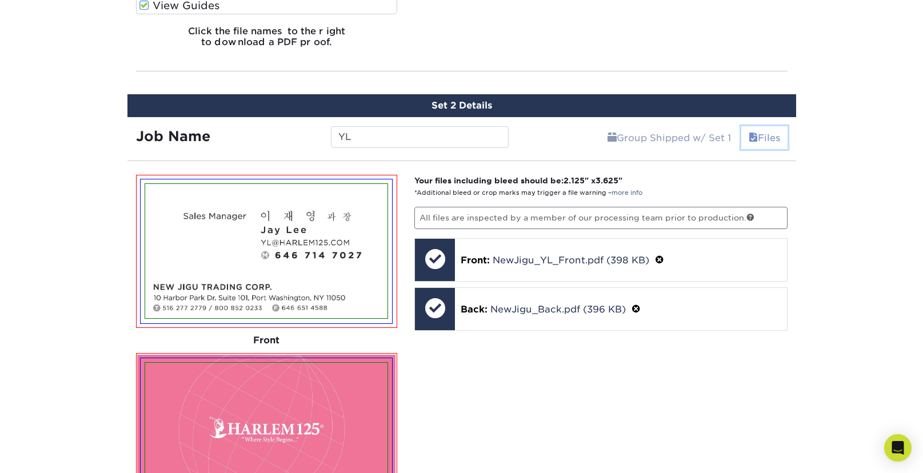
click at [771, 135] on link "Files" at bounding box center [764, 137] width 46 height 23
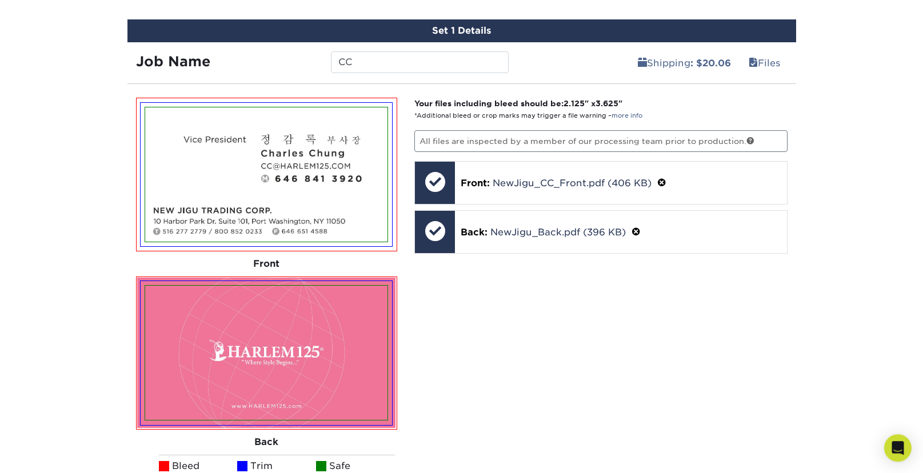
scroll to position [658, 0]
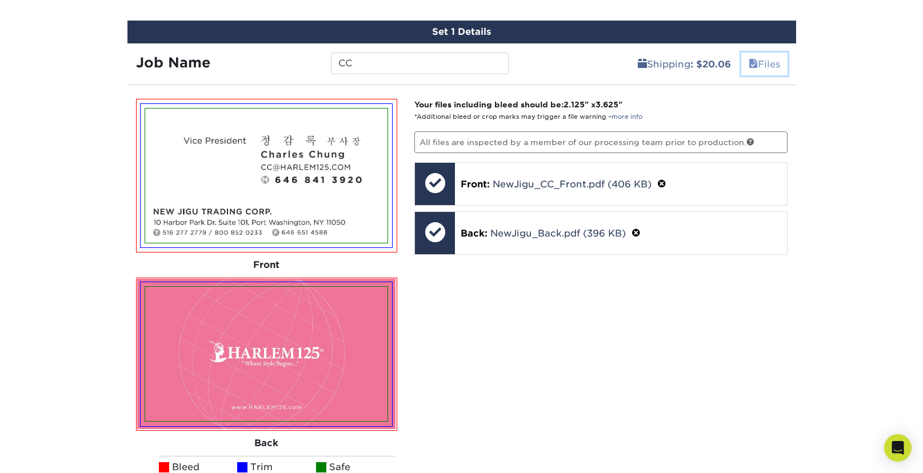
click at [763, 66] on link "Files" at bounding box center [764, 64] width 46 height 23
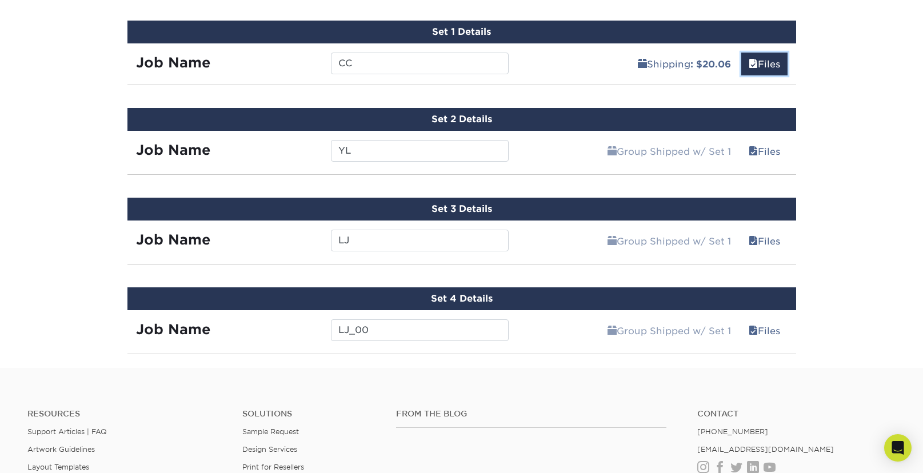
scroll to position [713, 0]
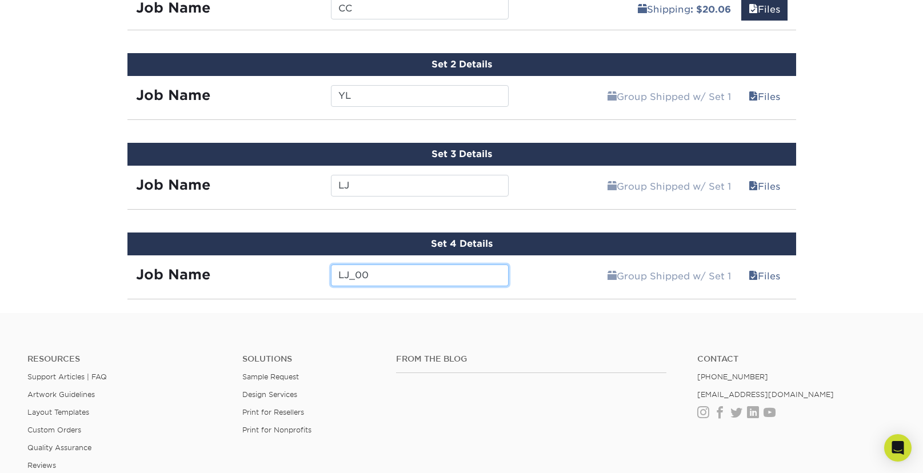
click at [386, 270] on input "LJ_00" at bounding box center [420, 275] width 178 height 22
drag, startPoint x: 350, startPoint y: 274, endPoint x: 395, endPoint y: 278, distance: 44.7
click at [395, 278] on input "LJ_00" at bounding box center [420, 275] width 178 height 22
type input "LJ"
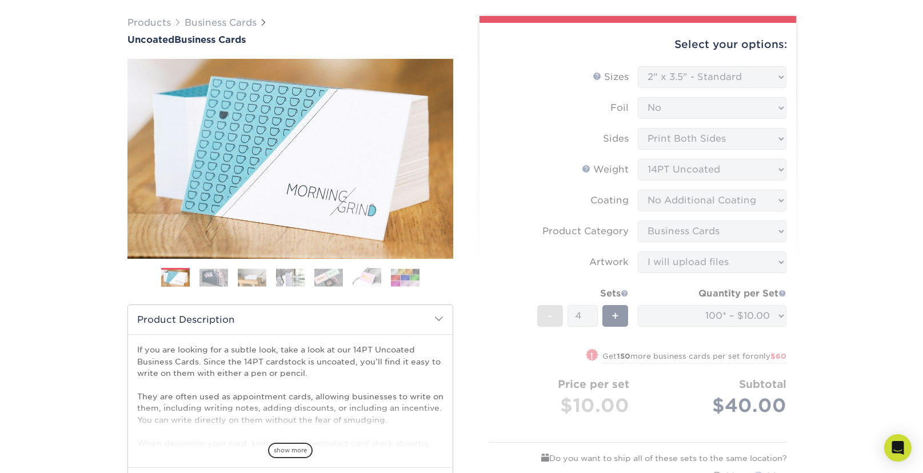
scroll to position [0, 0]
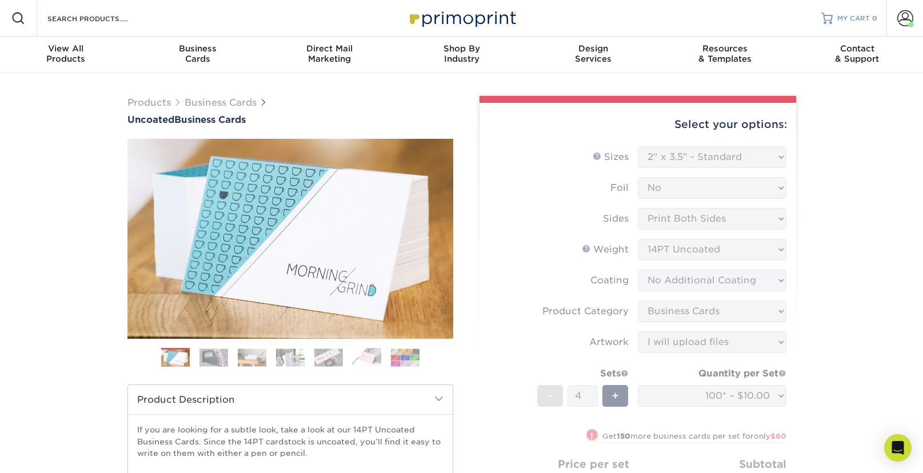
click at [831, 17] on div at bounding box center [826, 18] width 11 height 11
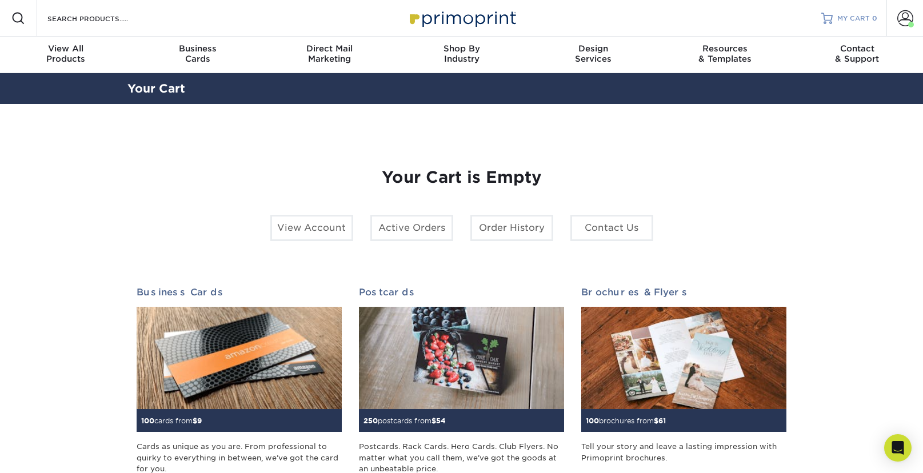
click at [866, 23] on span "MY CART" at bounding box center [853, 19] width 33 height 10
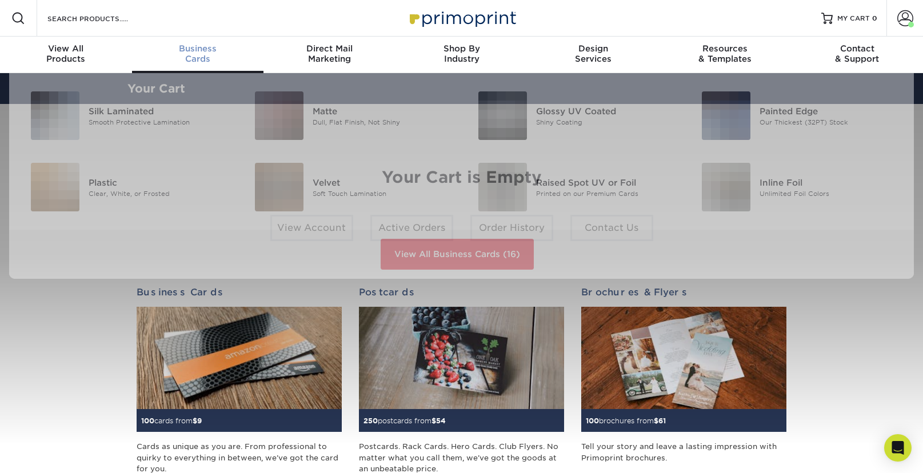
click at [187, 54] on div "Business Cards" at bounding box center [198, 53] width 132 height 21
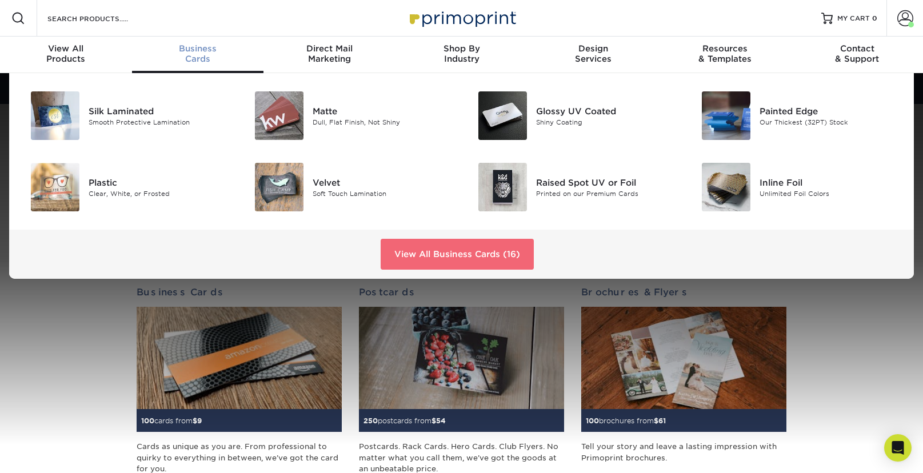
click at [412, 255] on link "View All Business Cards (16)" at bounding box center [456, 254] width 153 height 31
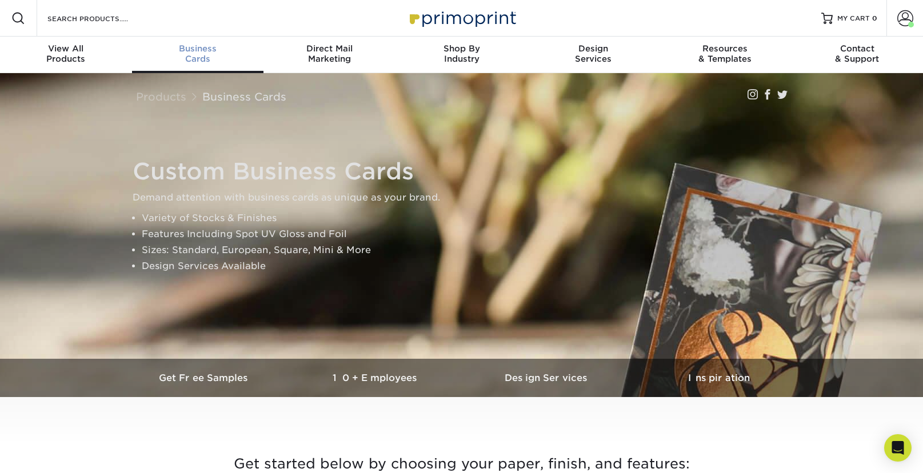
click at [197, 53] on span "Business" at bounding box center [198, 48] width 132 height 10
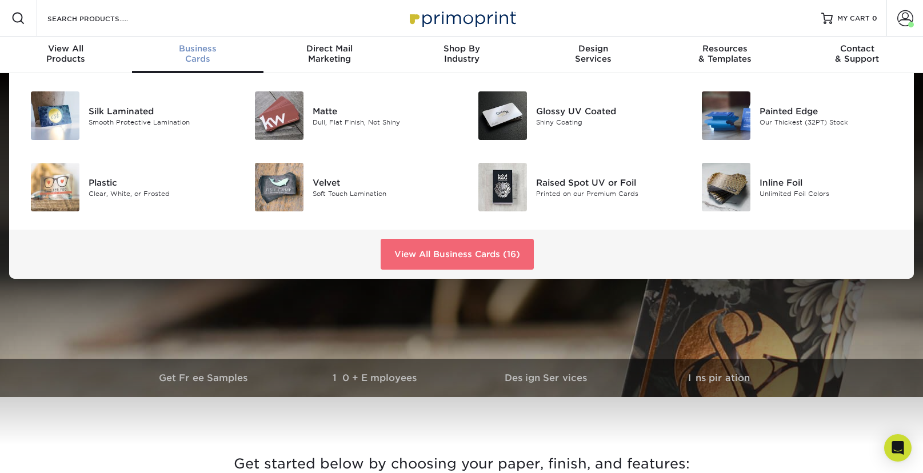
click at [447, 259] on link "View All Business Cards (16)" at bounding box center [456, 254] width 153 height 31
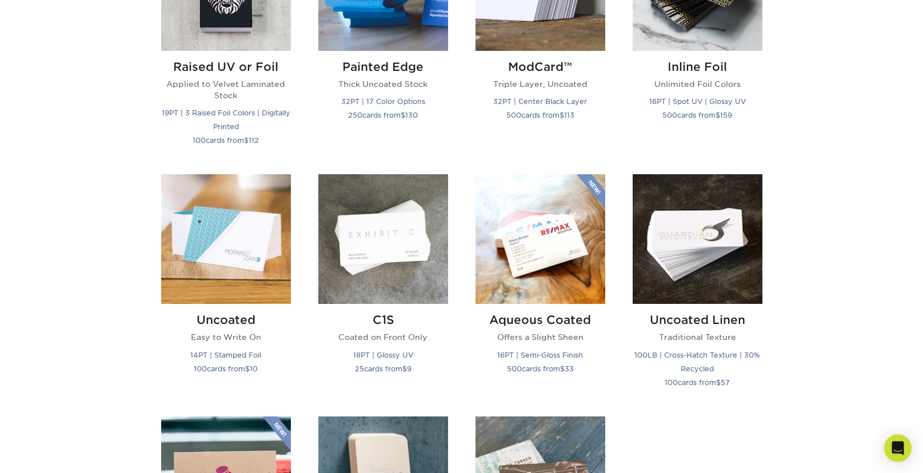
scroll to position [969, 0]
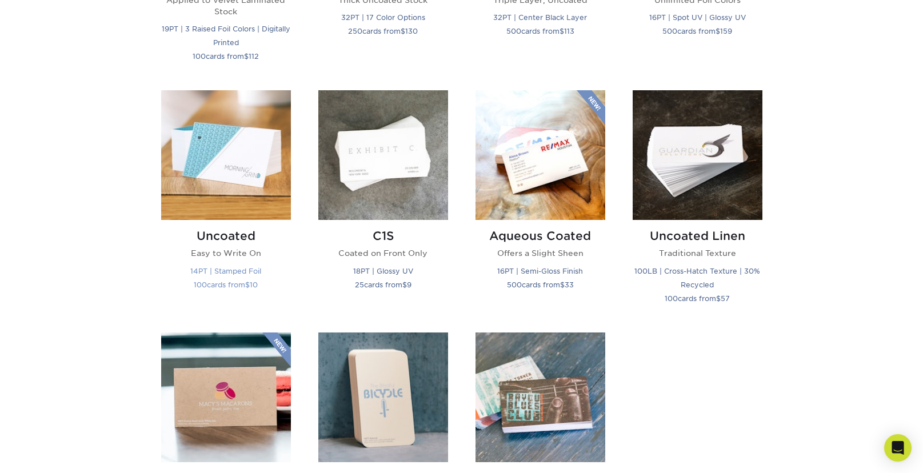
click at [238, 191] on img at bounding box center [226, 155] width 130 height 130
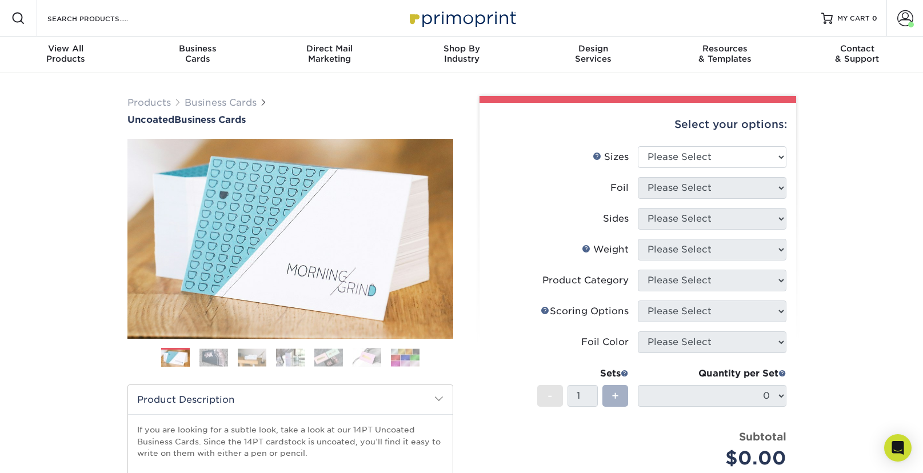
click at [616, 392] on span "+" at bounding box center [614, 395] width 7 height 17
select select "2.00x3.50"
click option "2" x 3.5" - Standard" at bounding box center [0, 0] width 0 height 0
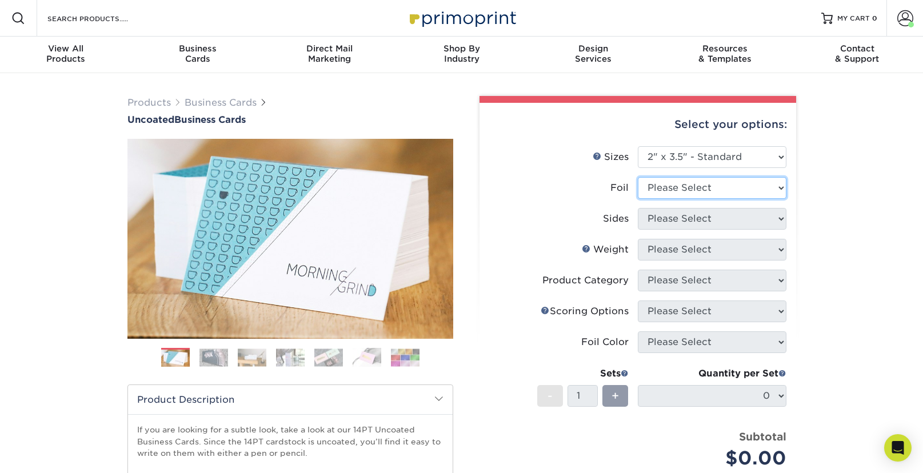
select select "0"
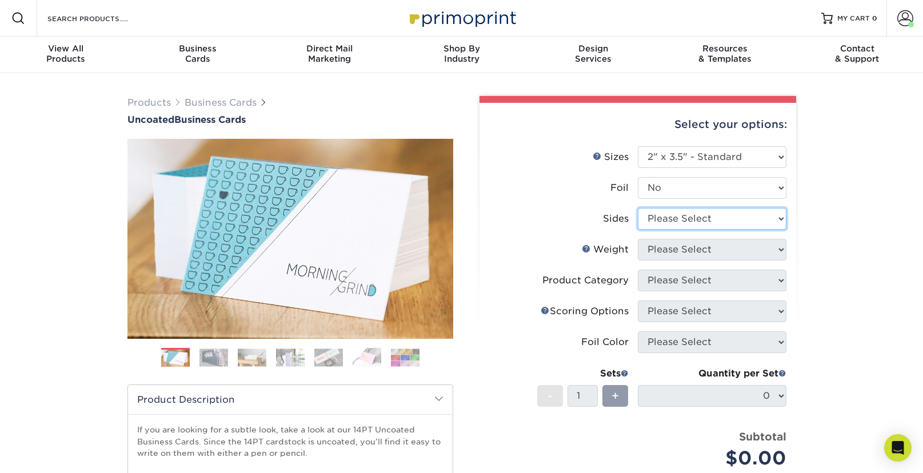
select select "13abbda7-1d64-4f25-8bb2-c179b224825d"
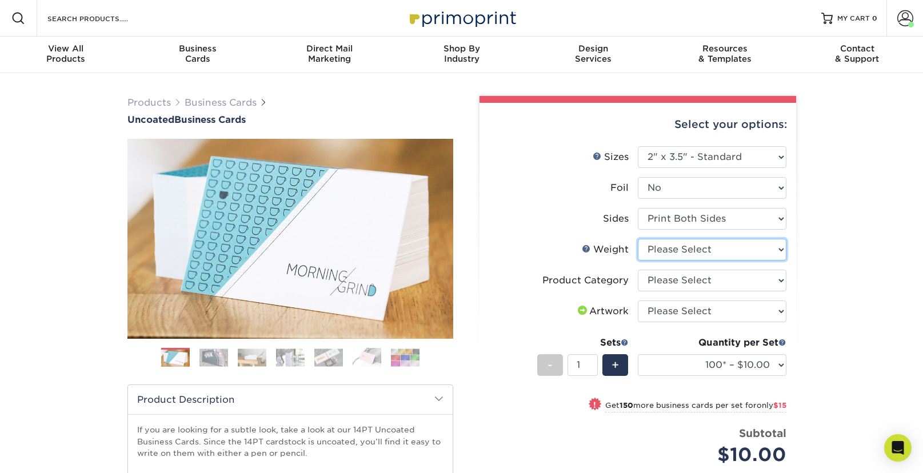
select select "14PT Uncoated"
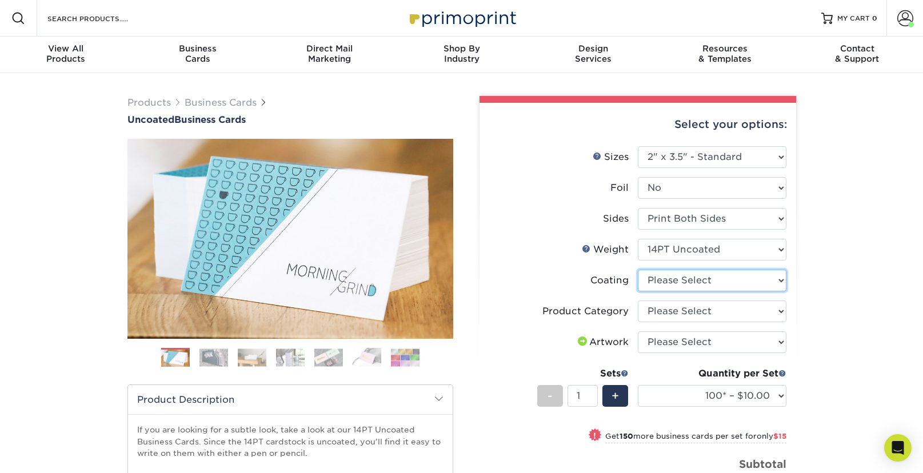
select select "3e7618de-abca-4bda-9f97-8b9129e913d8"
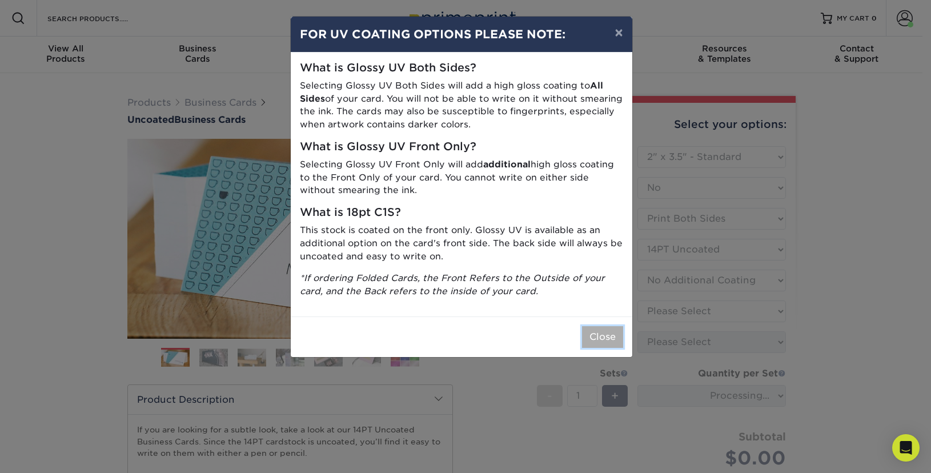
click at [609, 335] on button "Close" at bounding box center [602, 337] width 41 height 22
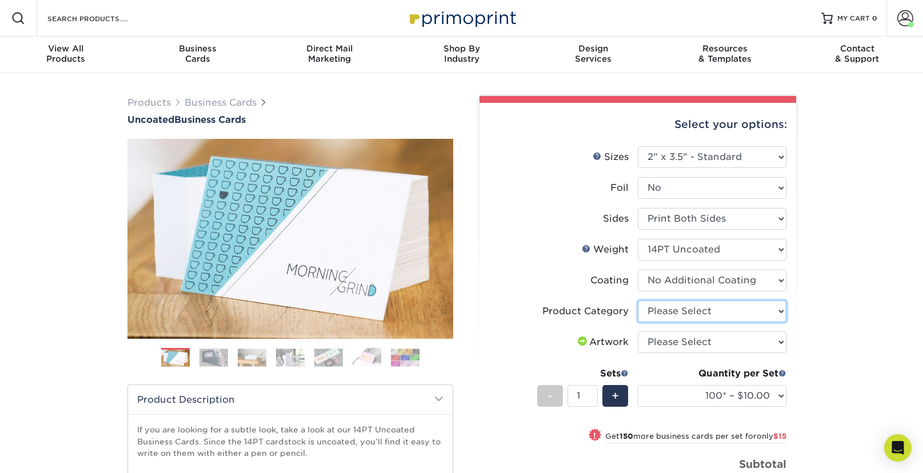
select select "3b5148f1-0588-4f88-a218-97bcfdce65c1"
click option "Business Cards" at bounding box center [0, 0] width 0 height 0
select select "upload"
click option "I will upload files" at bounding box center [0, 0] width 0 height 0
click at [862, 333] on div "Products Business Cards Uncoated Business Cards Previous Next 100" at bounding box center [461, 382] width 923 height 619
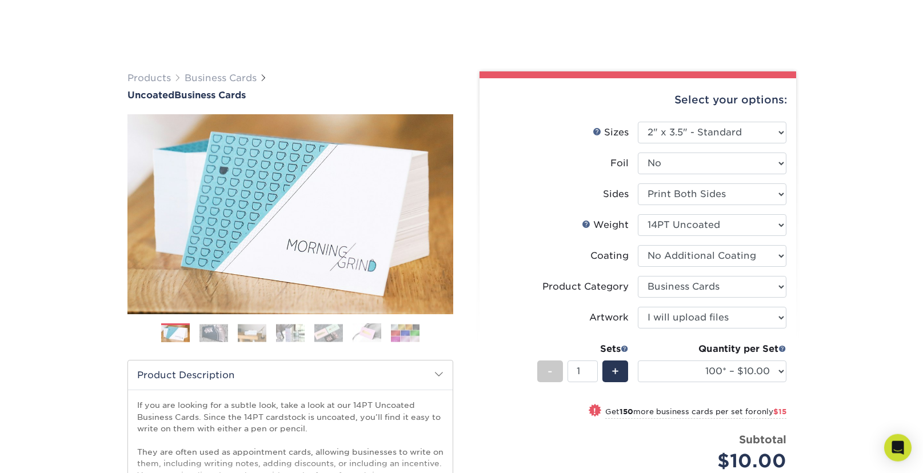
scroll to position [101, 0]
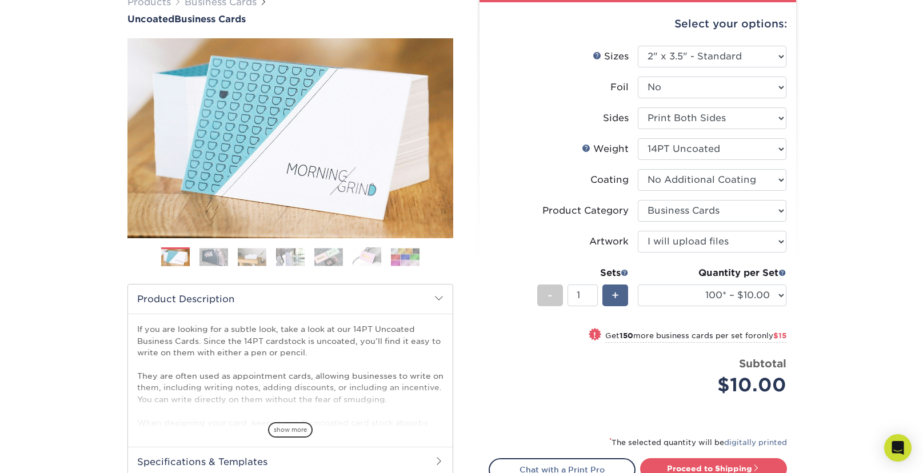
click at [621, 298] on div "+" at bounding box center [615, 295] width 26 height 22
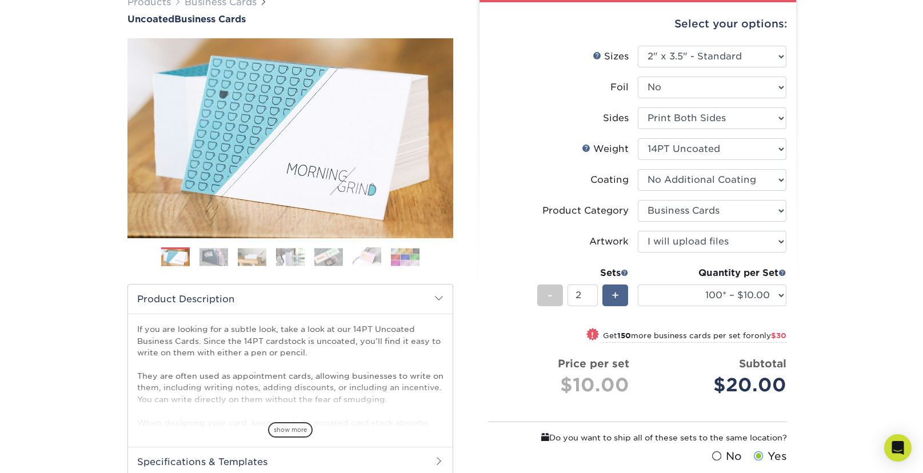
click at [619, 297] on div "+" at bounding box center [615, 295] width 26 height 22
type input "4"
click at [858, 309] on div "Products Business Cards Uncoated Business Cards Previous Next 100" at bounding box center [461, 305] width 923 height 665
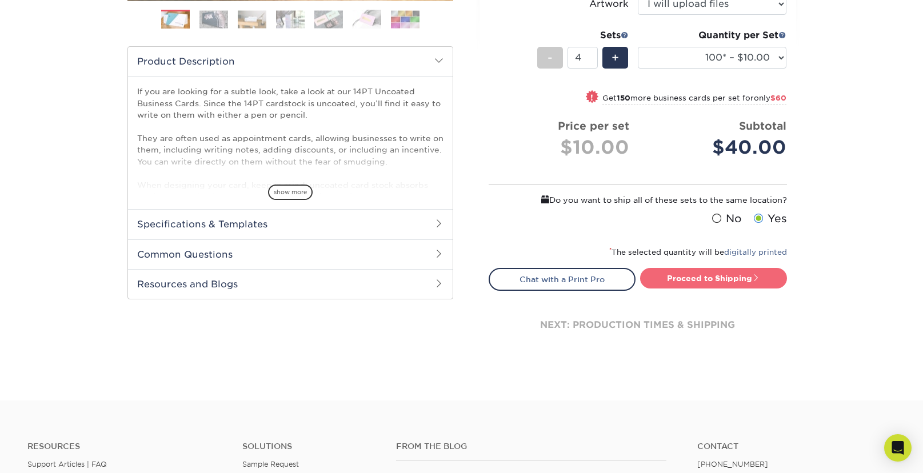
click at [737, 283] on link "Proceed to Shipping" at bounding box center [713, 278] width 147 height 21
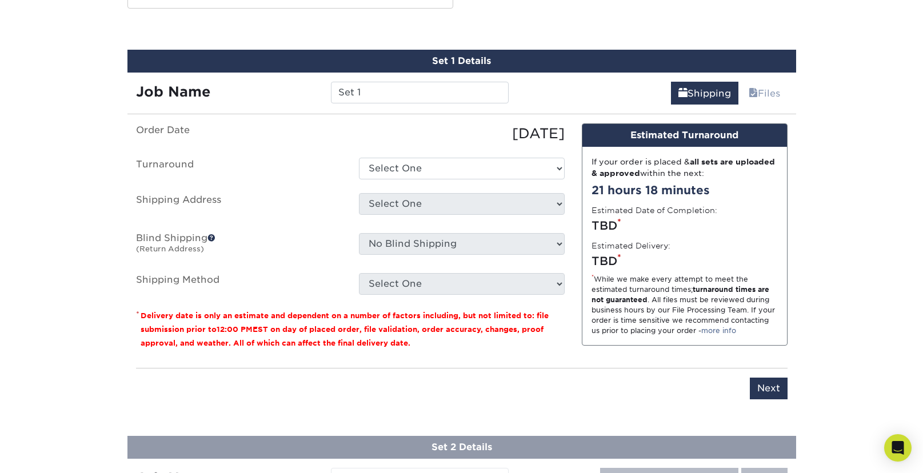
scroll to position [636, 0]
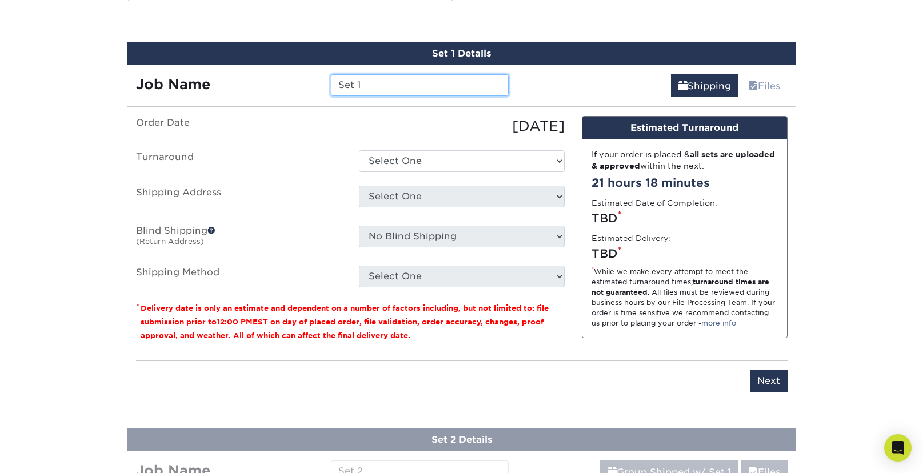
click at [420, 82] on input "Set 1" at bounding box center [420, 85] width 178 height 22
drag, startPoint x: 400, startPoint y: 81, endPoint x: 252, endPoint y: 80, distance: 148.0
click at [331, 80] on input "Set 1" at bounding box center [420, 85] width 178 height 22
type input "CC"
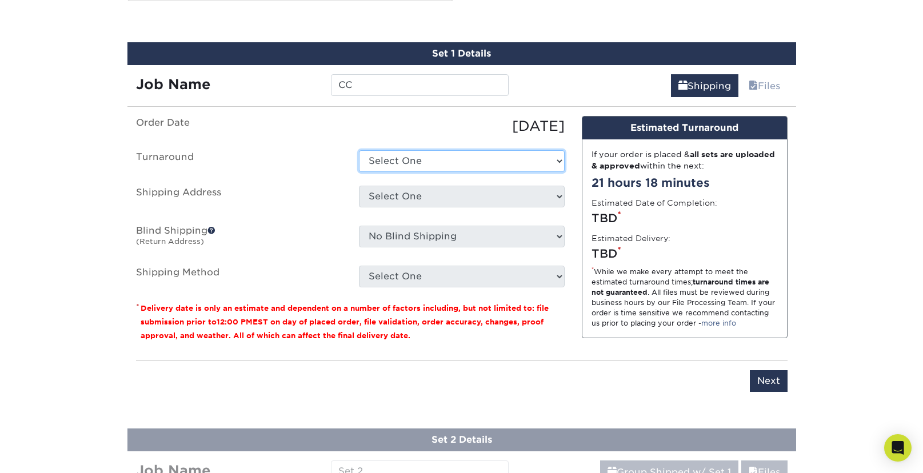
select select "4c2c72ee-1c68-4ec0-9d3e-319953a38893"
click option "2-4 Business Days" at bounding box center [0, 0] width 0 height 0
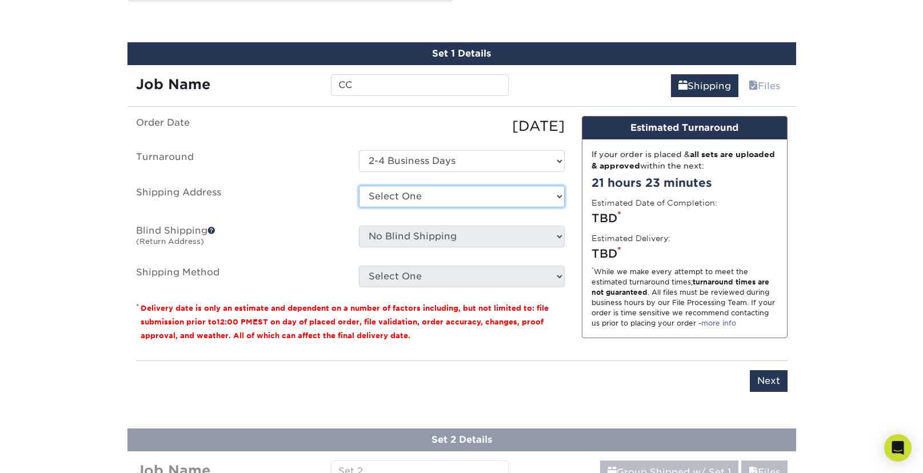
select select "285304"
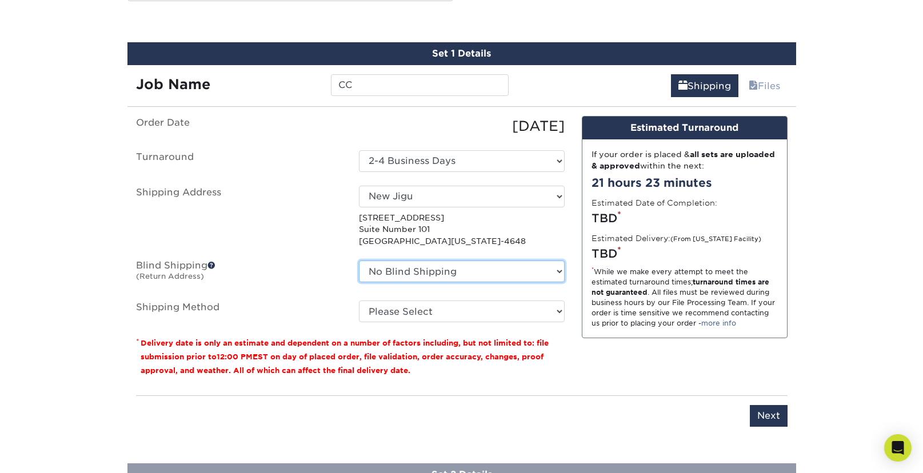
select select "285304"
click option "New Jigu" at bounding box center [0, 0] width 0 height 0
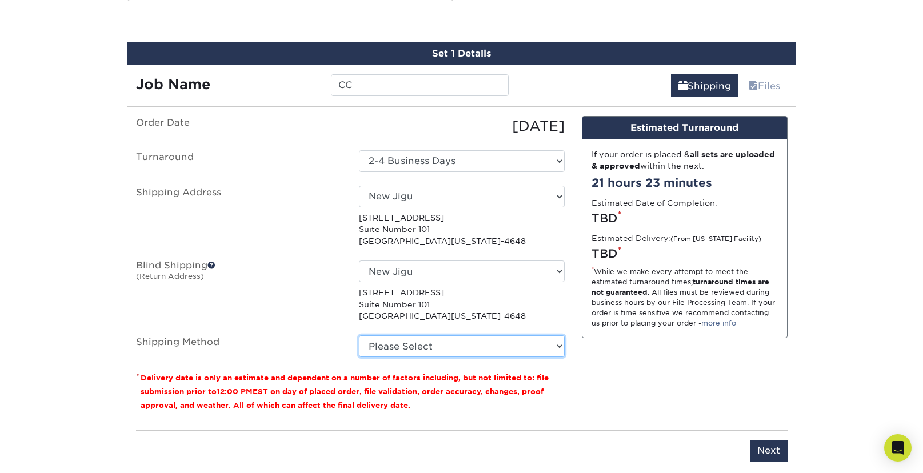
select select "12"
click option "3 Day Shipping Service (+$20.06)" at bounding box center [0, 0] width 0 height 0
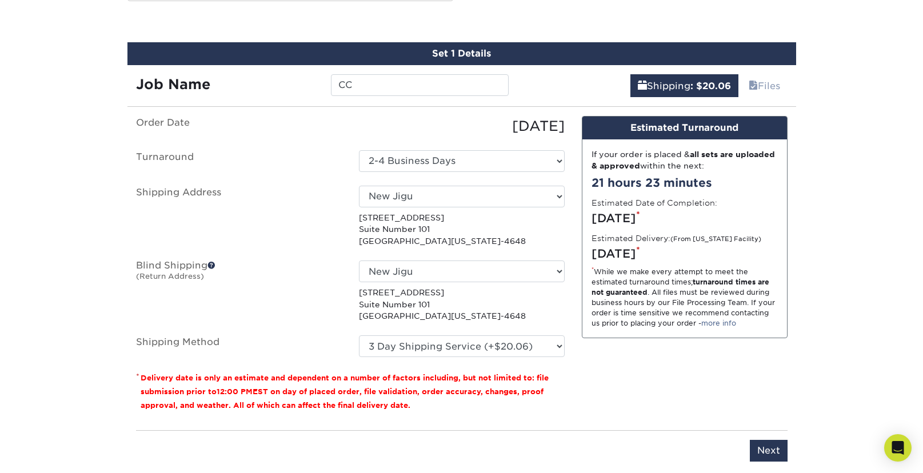
click at [828, 345] on div "Products Business Cards Uncoated Business Cards Previous Next 100" at bounding box center [461, 97] width 923 height 1321
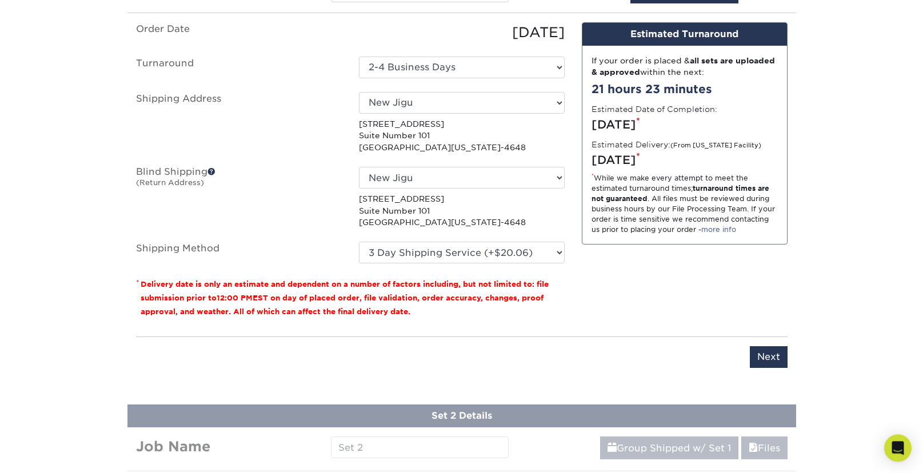
scroll to position [737, 0]
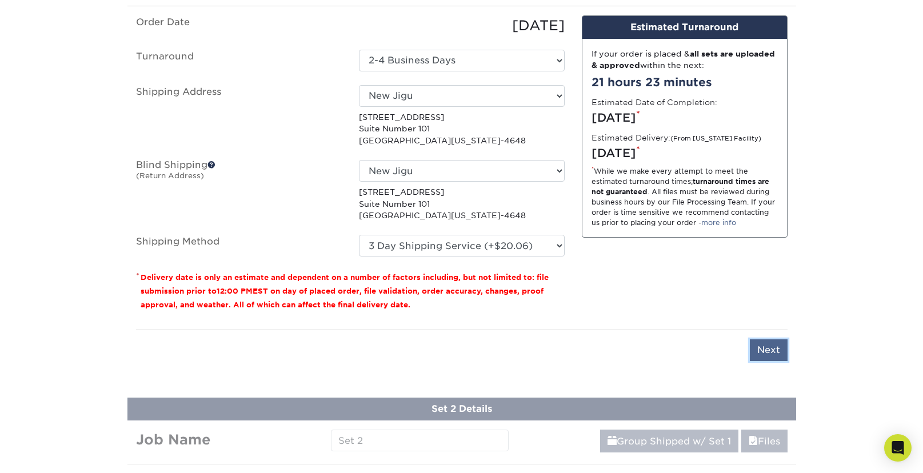
click at [765, 351] on input "Next" at bounding box center [768, 350] width 38 height 22
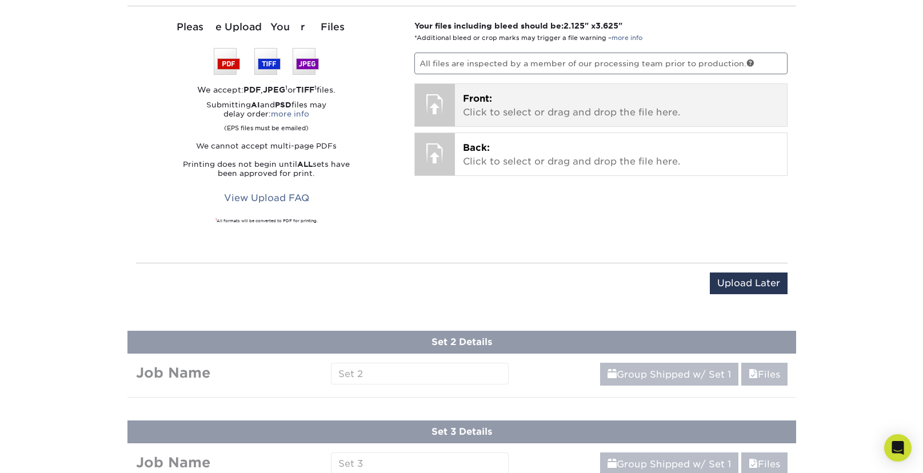
click at [483, 112] on p "Front: Click to select or drag and drop the file here." at bounding box center [621, 105] width 316 height 27
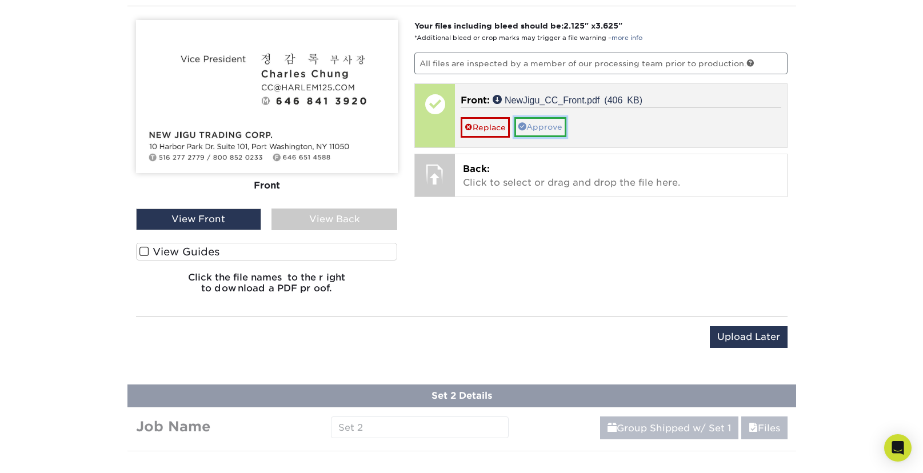
click at [542, 125] on link "Approve" at bounding box center [540, 126] width 52 height 19
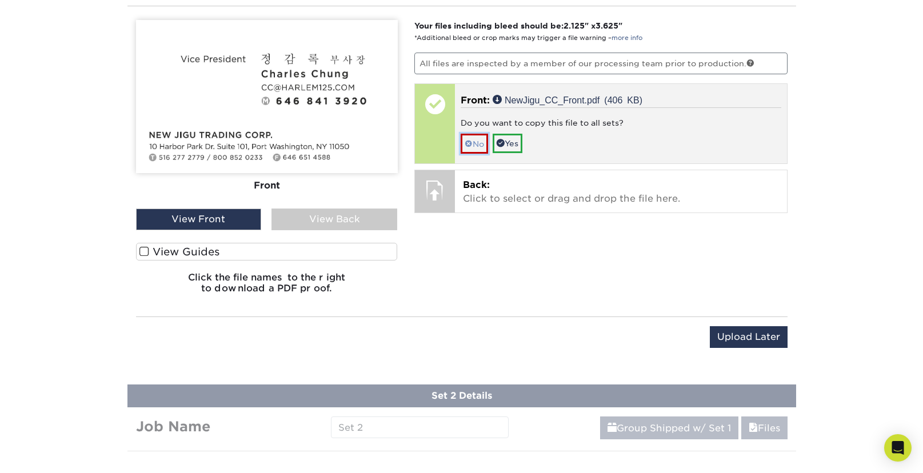
click at [479, 141] on link "No" at bounding box center [473, 144] width 27 height 20
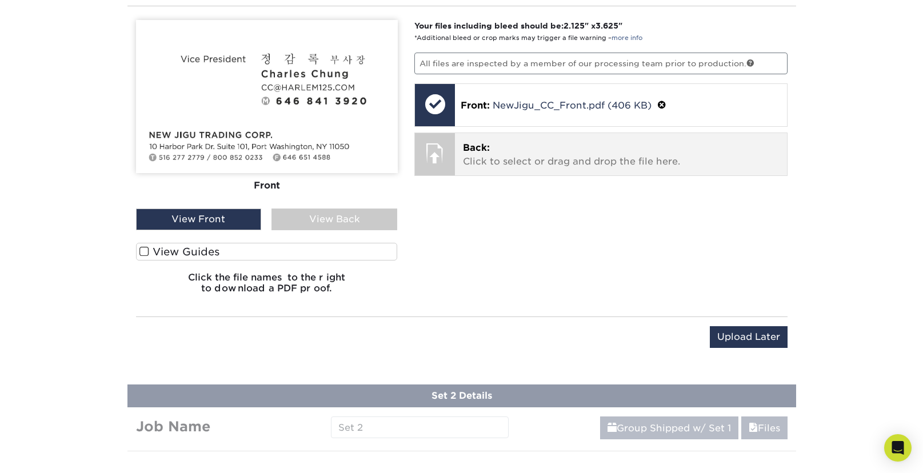
click at [512, 159] on p "Back: Click to select or drag and drop the file here." at bounding box center [621, 154] width 316 height 27
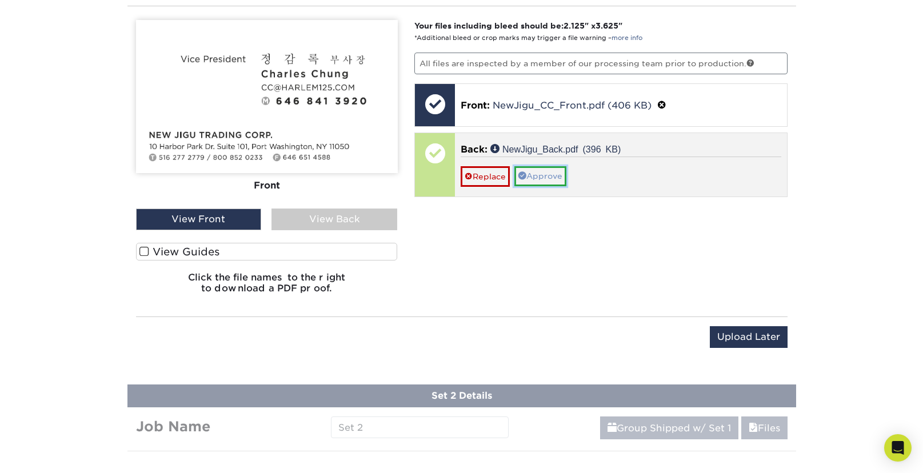
click at [550, 177] on link "Approve" at bounding box center [540, 175] width 52 height 19
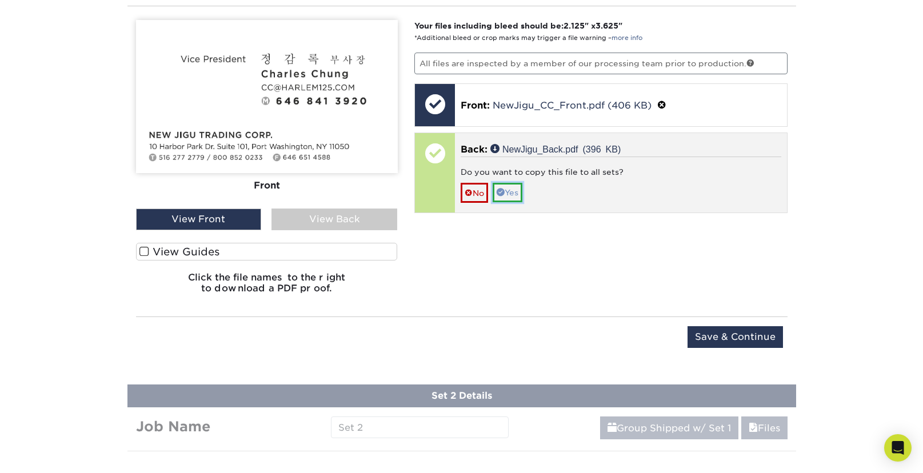
click at [511, 191] on link "Yes" at bounding box center [507, 192] width 30 height 19
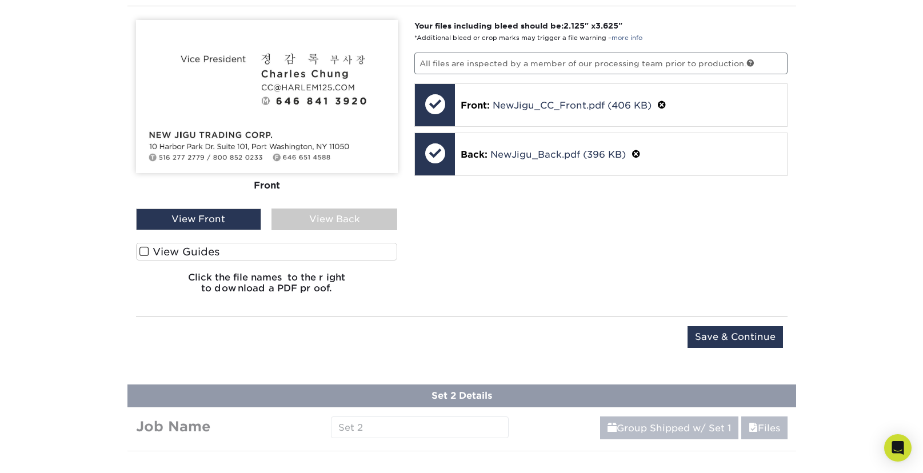
click at [209, 250] on label "View Guides" at bounding box center [267, 252] width 262 height 18
click at [0, 0] on input "View Guides" at bounding box center [0, 0] width 0 height 0
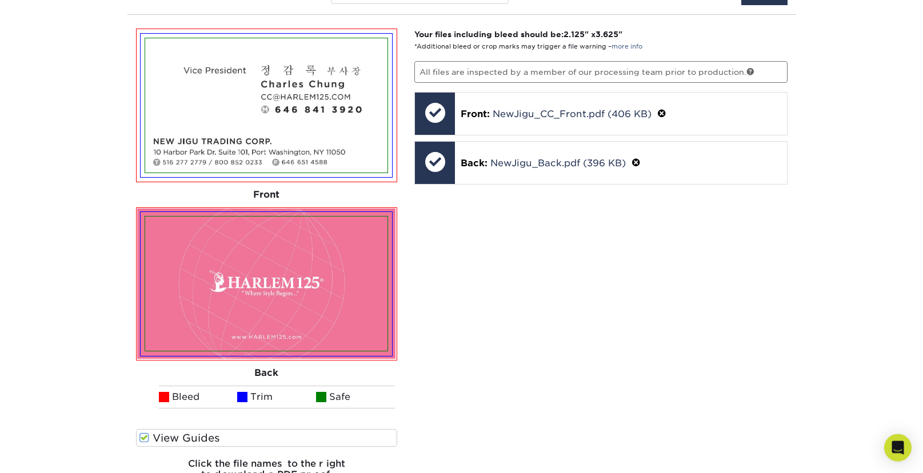
scroll to position [901, 0]
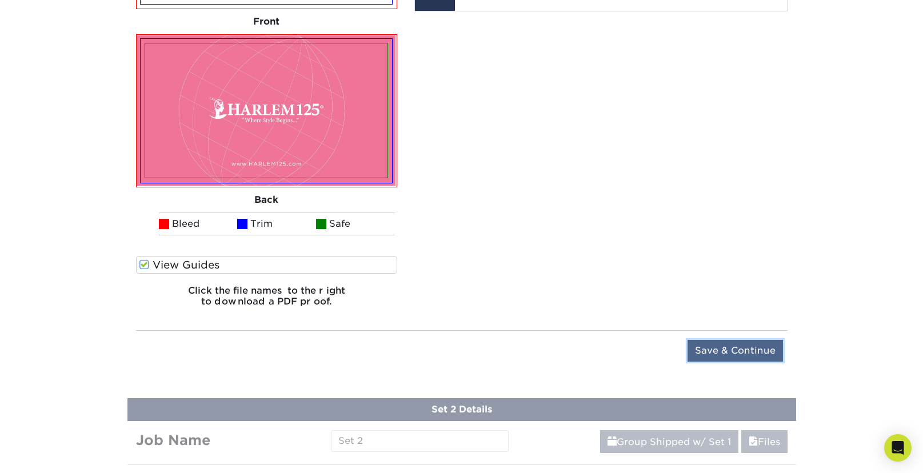
click at [749, 359] on input "Save & Continue" at bounding box center [734, 351] width 95 height 22
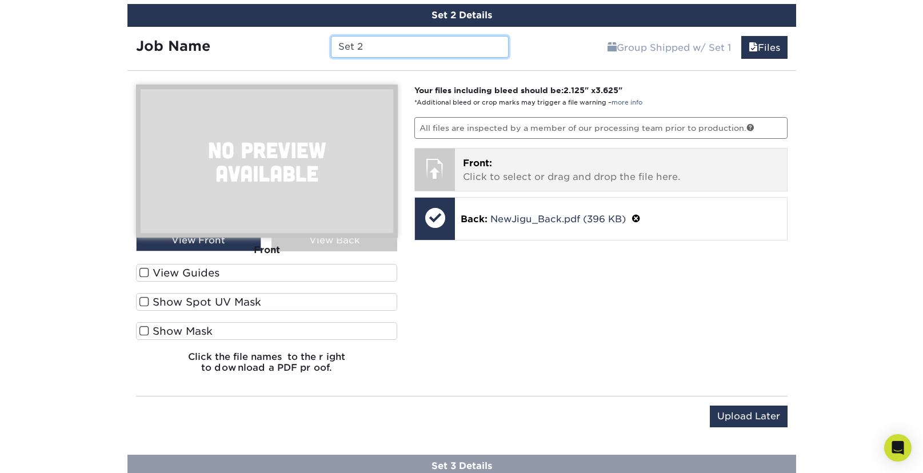
scroll to position [729, 0]
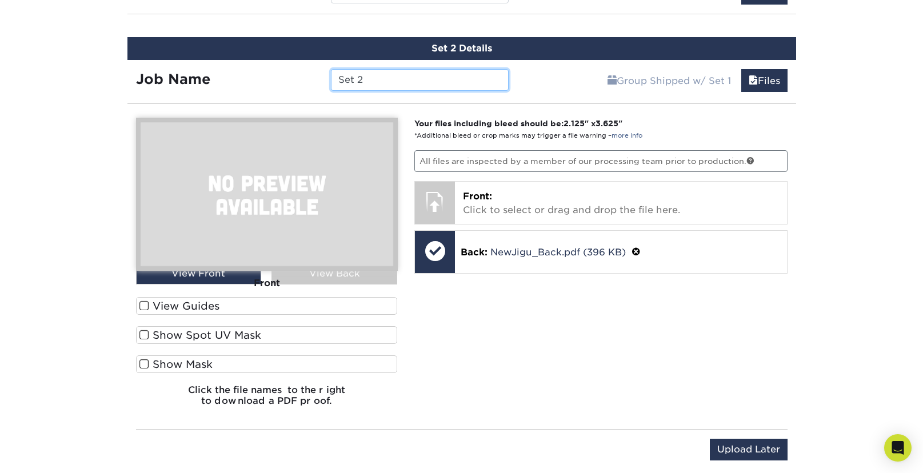
click at [370, 75] on input "Set 2" at bounding box center [420, 80] width 178 height 22
type input "S"
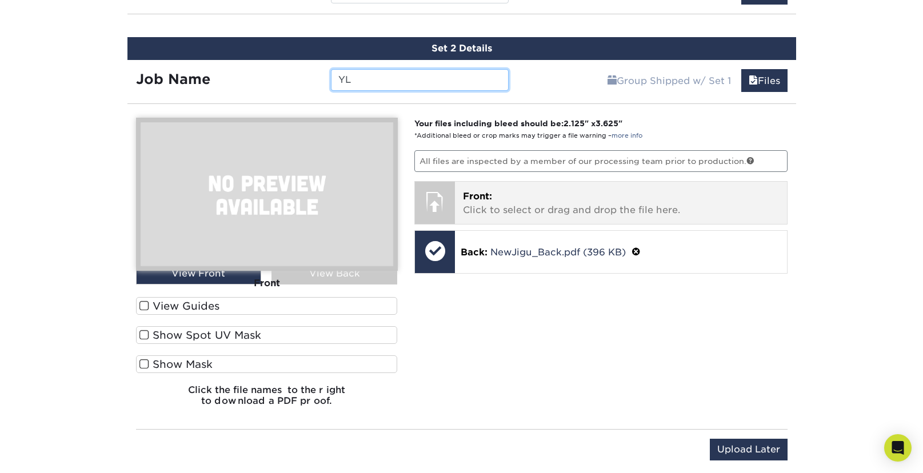
type input "YL"
click at [544, 206] on p "Front: Click to select or drag and drop the file here." at bounding box center [621, 203] width 316 height 27
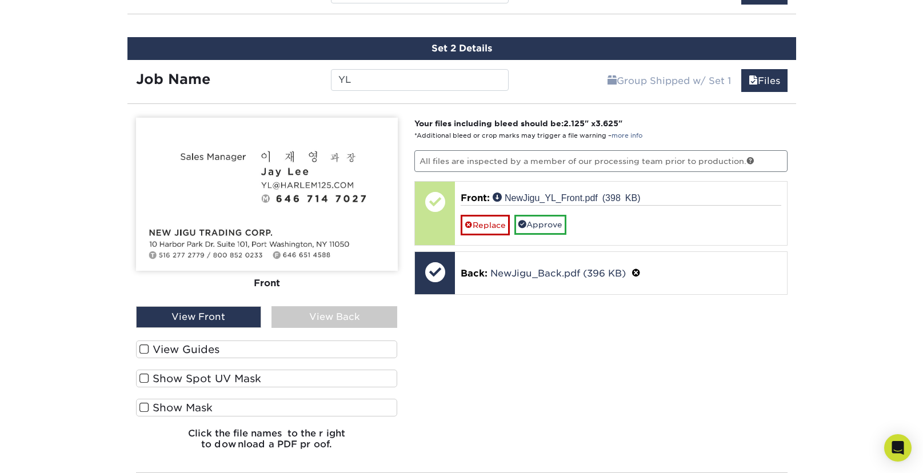
click at [147, 345] on span at bounding box center [144, 349] width 10 height 11
click at [0, 0] on input "View Guides" at bounding box center [0, 0] width 0 height 0
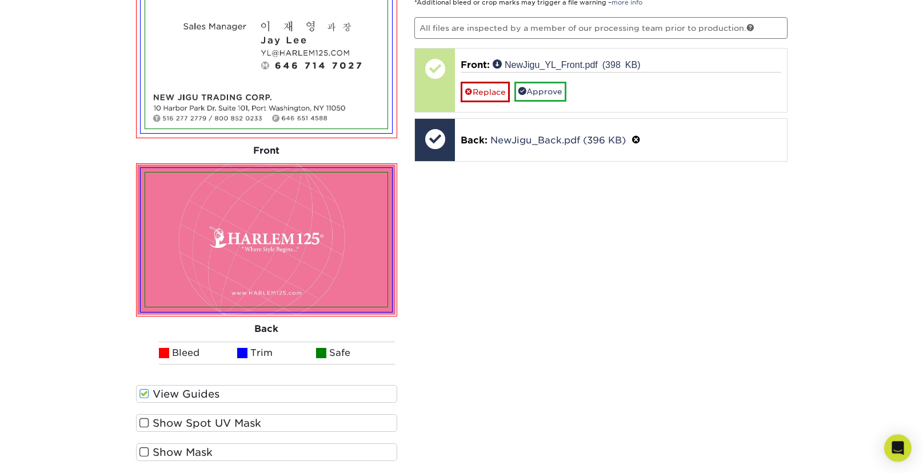
scroll to position [875, 0]
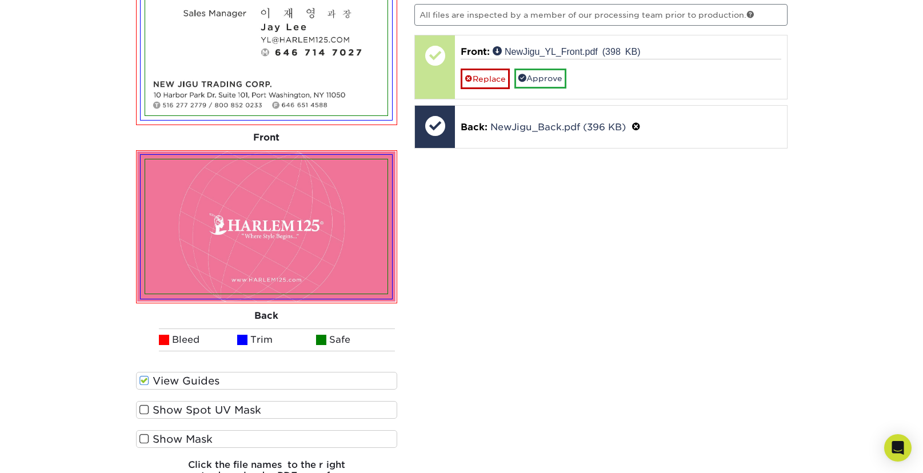
click at [144, 404] on span at bounding box center [144, 409] width 10 height 11
click at [0, 0] on input "Show Spot UV Mask" at bounding box center [0, 0] width 0 height 0
click at [147, 439] on span at bounding box center [144, 439] width 10 height 11
click at [0, 0] on input "Show Mask" at bounding box center [0, 0] width 0 height 0
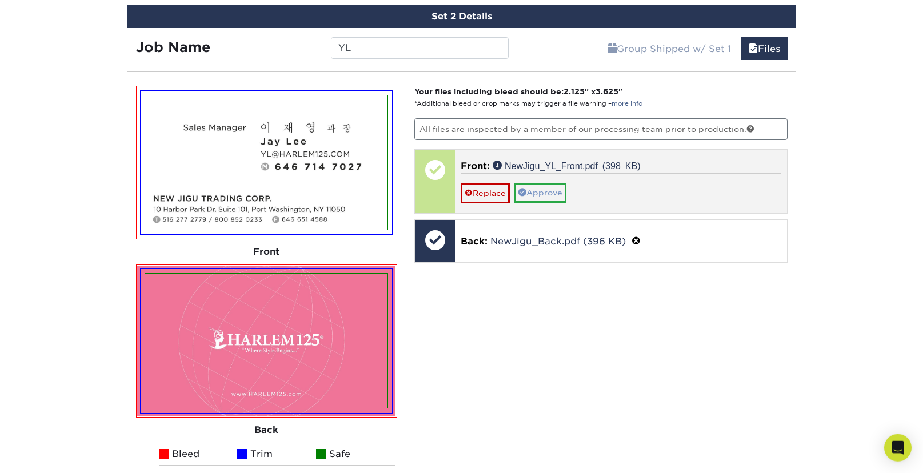
scroll to position [765, 0]
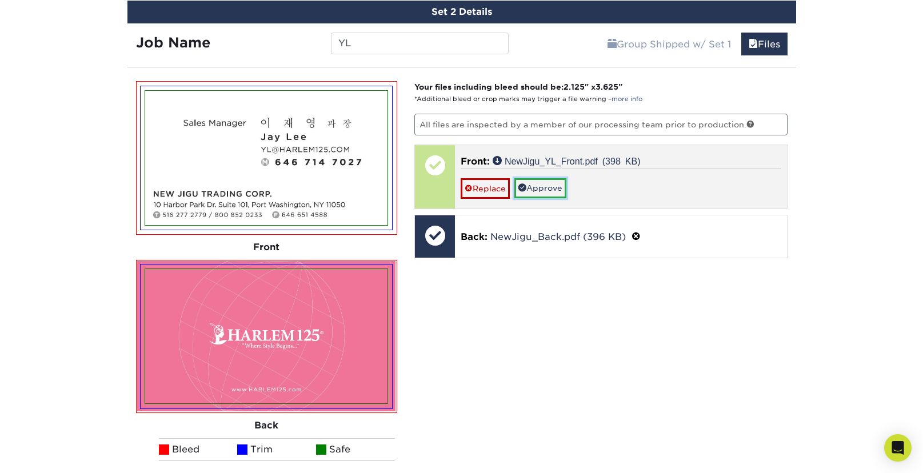
click at [534, 178] on link "Approve" at bounding box center [540, 187] width 52 height 19
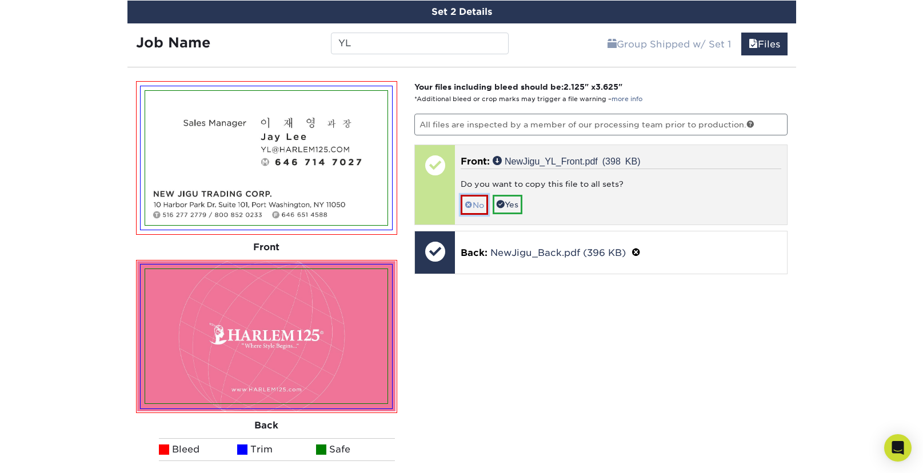
click at [475, 207] on link "No" at bounding box center [473, 205] width 27 height 20
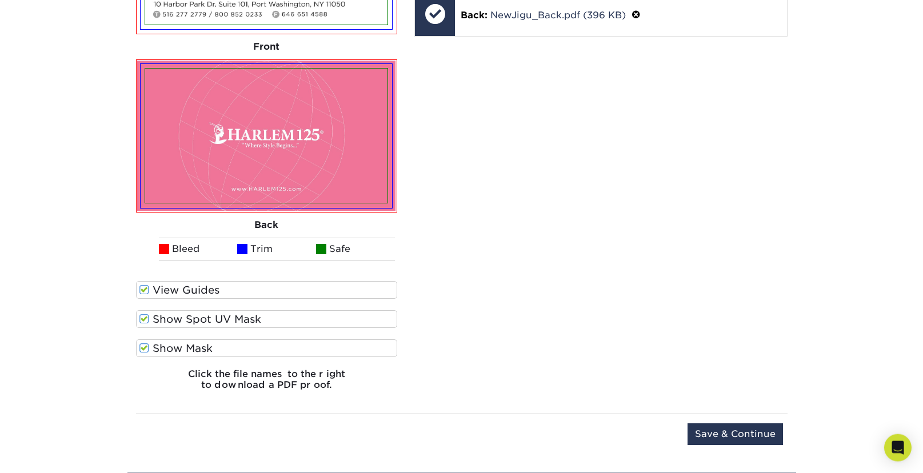
scroll to position [985, 0]
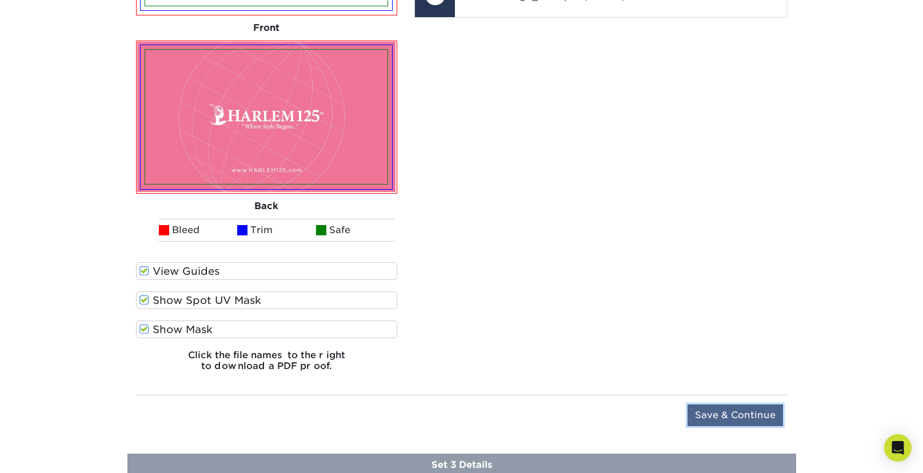
click at [756, 407] on input "Save & Continue" at bounding box center [734, 415] width 95 height 22
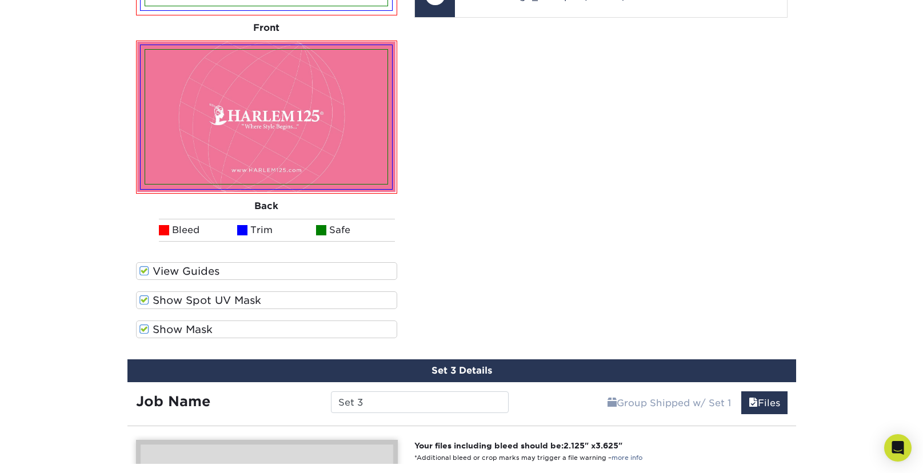
scroll to position [876, 0]
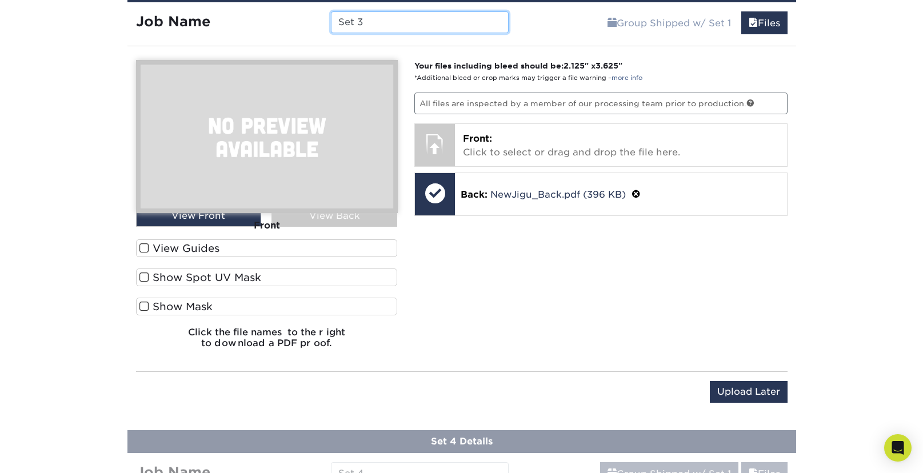
click at [368, 23] on input "Set 3" at bounding box center [420, 22] width 178 height 22
drag, startPoint x: 378, startPoint y: 22, endPoint x: 259, endPoint y: 17, distance: 119.0
click at [331, 17] on input "Set 3" at bounding box center [420, 22] width 178 height 22
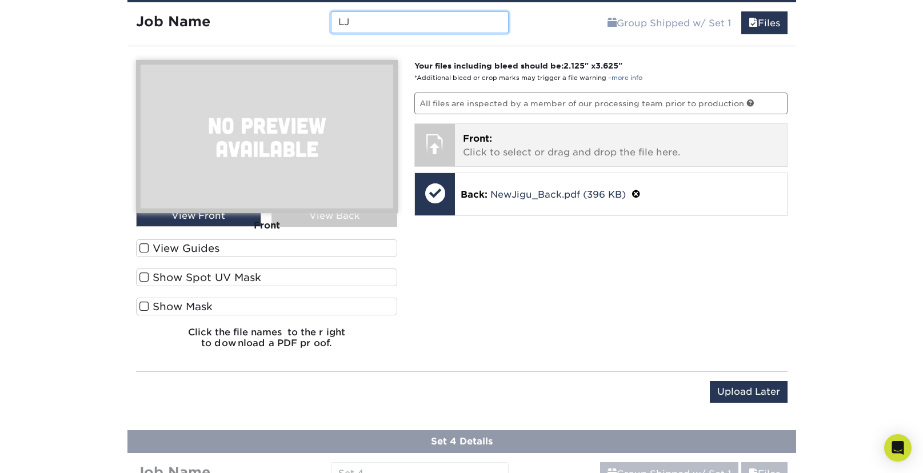
type input "LJ"
click at [508, 156] on p "Front: Click to select or drag and drop the file here." at bounding box center [621, 145] width 316 height 27
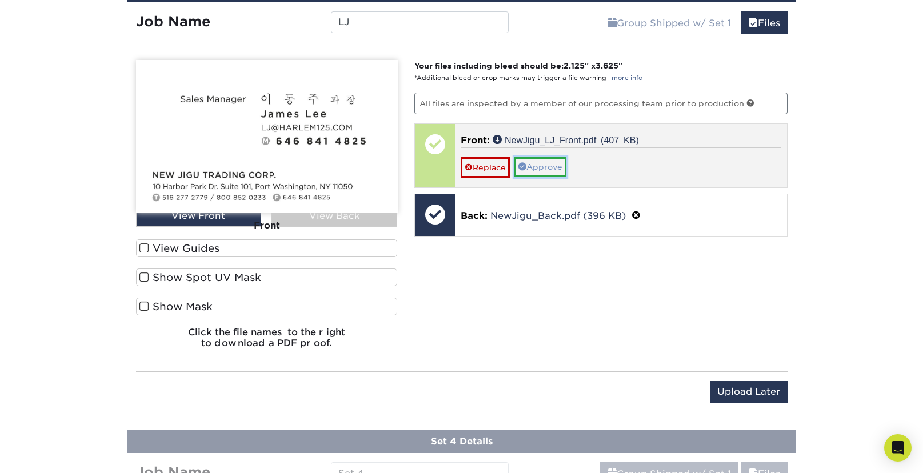
click at [543, 168] on link "Approve" at bounding box center [540, 166] width 52 height 19
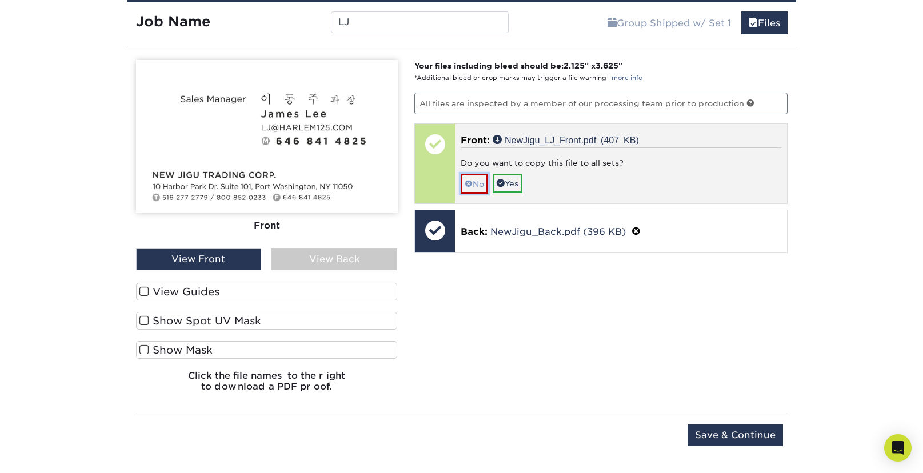
click at [480, 179] on link "No" at bounding box center [473, 184] width 27 height 20
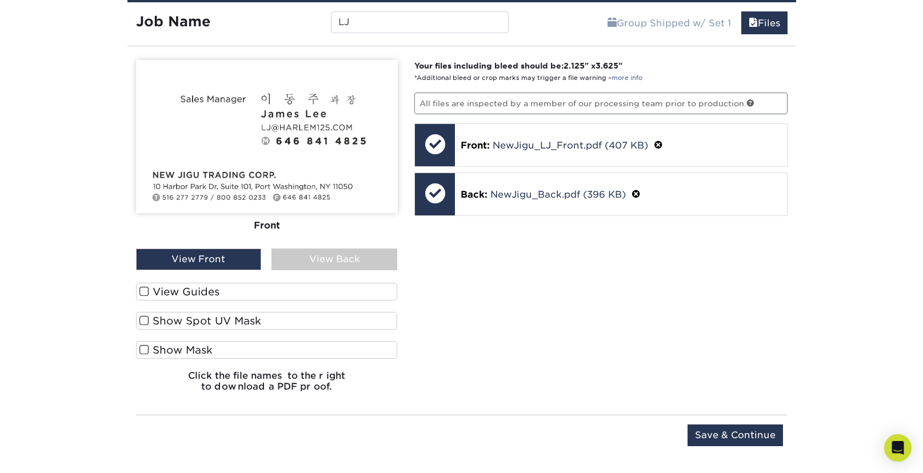
click at [228, 294] on label "View Guides" at bounding box center [267, 292] width 262 height 18
click at [0, 0] on input "View Guides" at bounding box center [0, 0] width 0 height 0
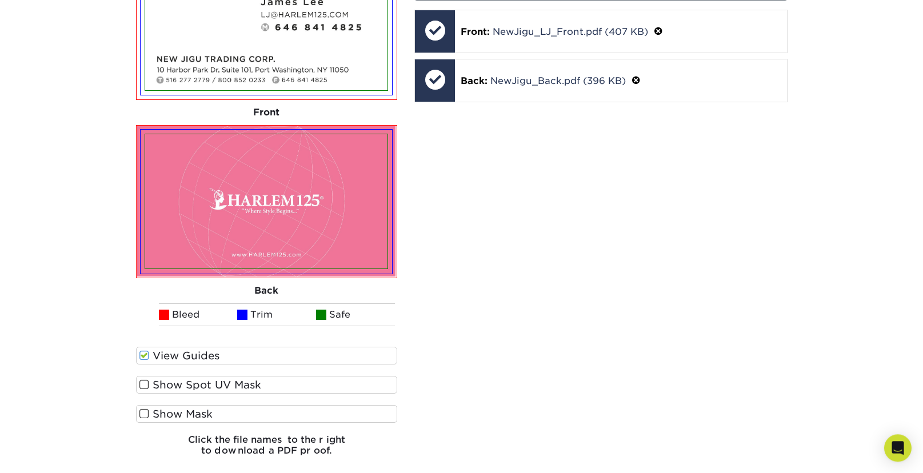
scroll to position [1023, 0]
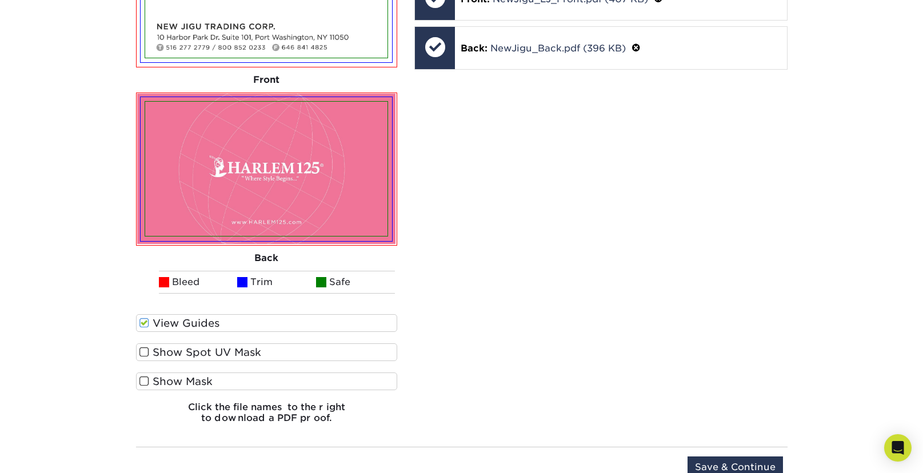
click at [190, 348] on label "Show Spot UV Mask" at bounding box center [267, 352] width 262 height 18
click at [0, 0] on input "Show Spot UV Mask" at bounding box center [0, 0] width 0 height 0
click at [191, 381] on label "Show Mask" at bounding box center [267, 381] width 262 height 18
click at [0, 0] on input "Show Mask" at bounding box center [0, 0] width 0 height 0
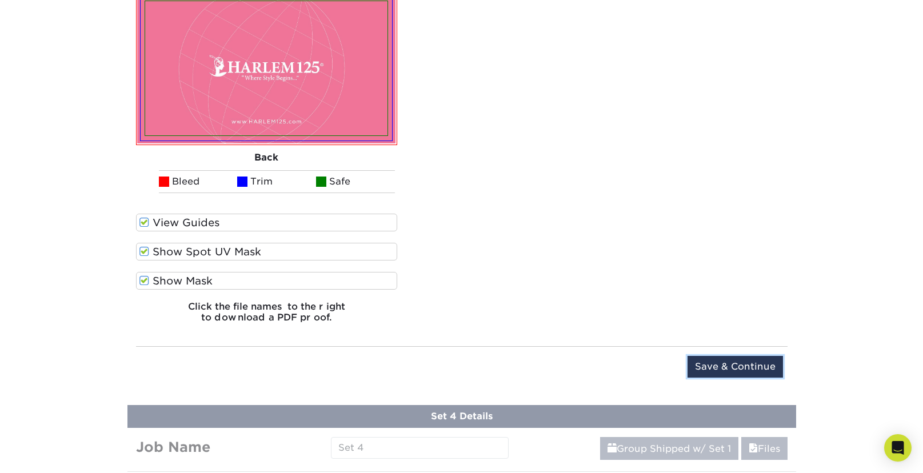
click at [717, 367] on input "Save & Continue" at bounding box center [734, 367] width 95 height 22
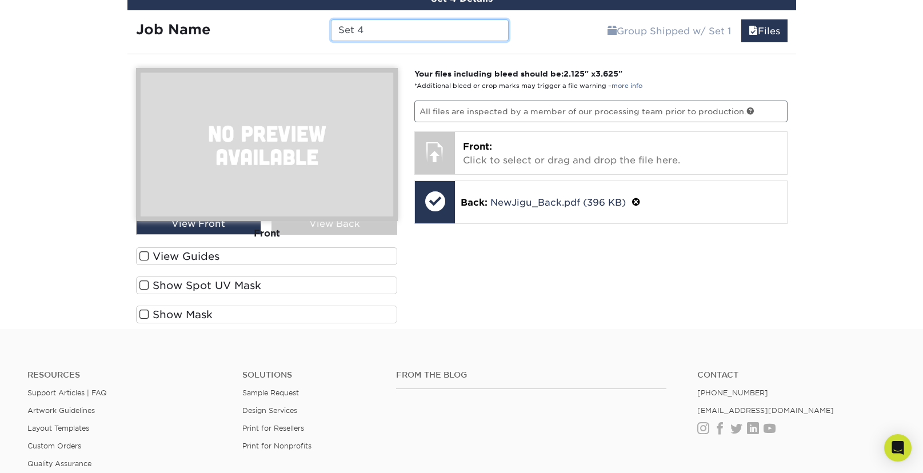
scroll to position [884, 0]
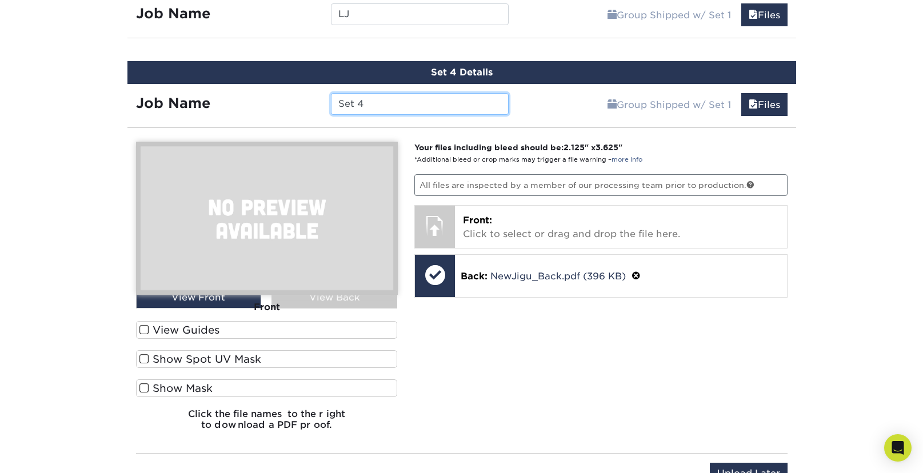
drag, startPoint x: 388, startPoint y: 102, endPoint x: 255, endPoint y: 95, distance: 133.3
click at [331, 95] on input "Set 4" at bounding box center [420, 104] width 178 height 22
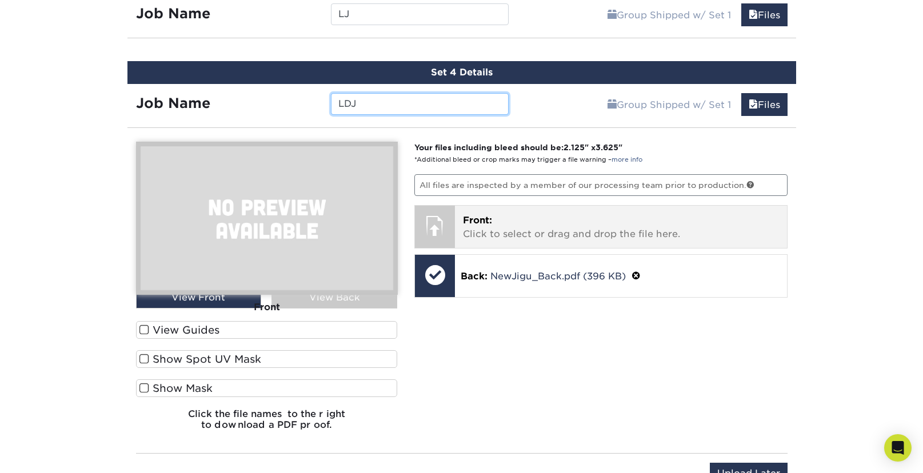
type input "LDJ"
click at [529, 233] on p "Front: Click to select or drag and drop the file here." at bounding box center [621, 227] width 316 height 27
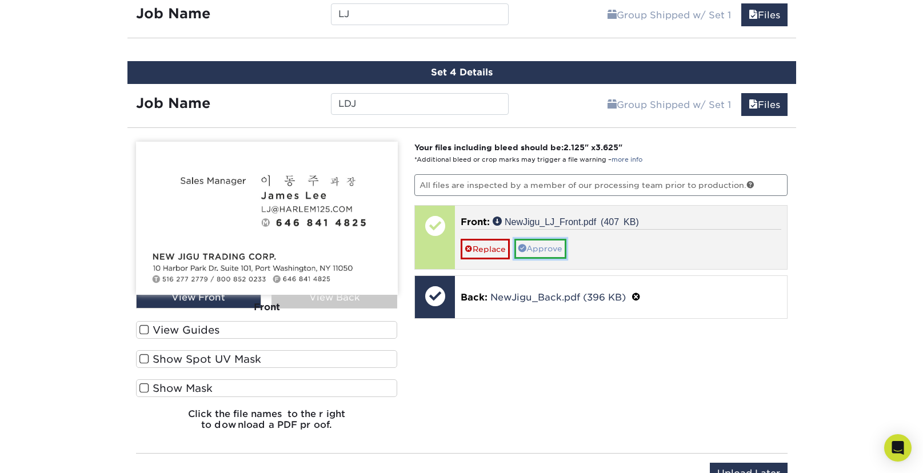
click at [547, 248] on link "Approve" at bounding box center [540, 248] width 52 height 19
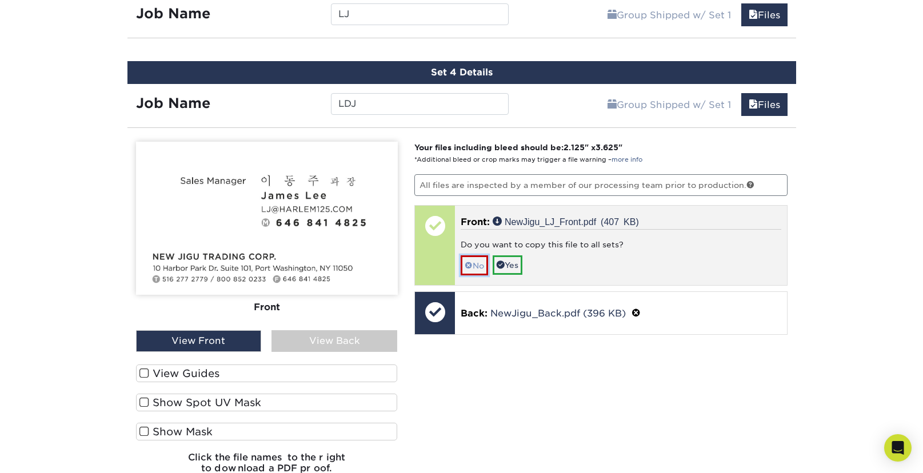
click at [483, 264] on link "No" at bounding box center [473, 265] width 27 height 20
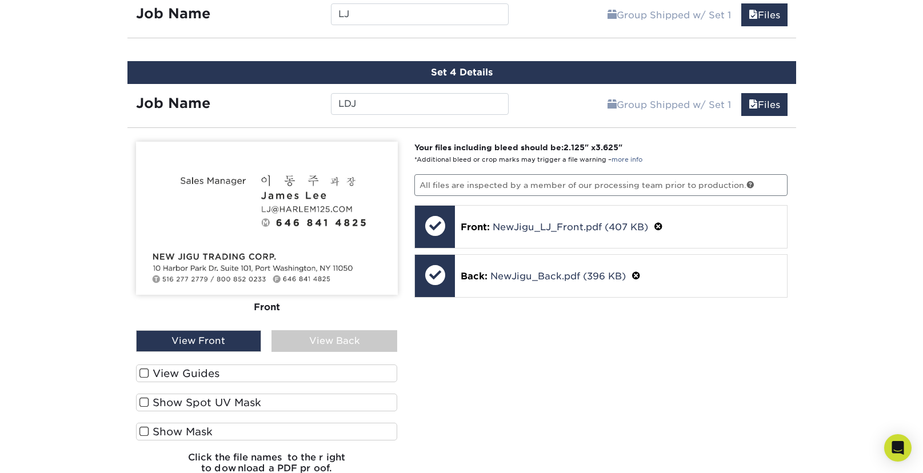
click at [168, 368] on label "View Guides" at bounding box center [267, 373] width 262 height 18
click at [0, 0] on input "View Guides" at bounding box center [0, 0] width 0 height 0
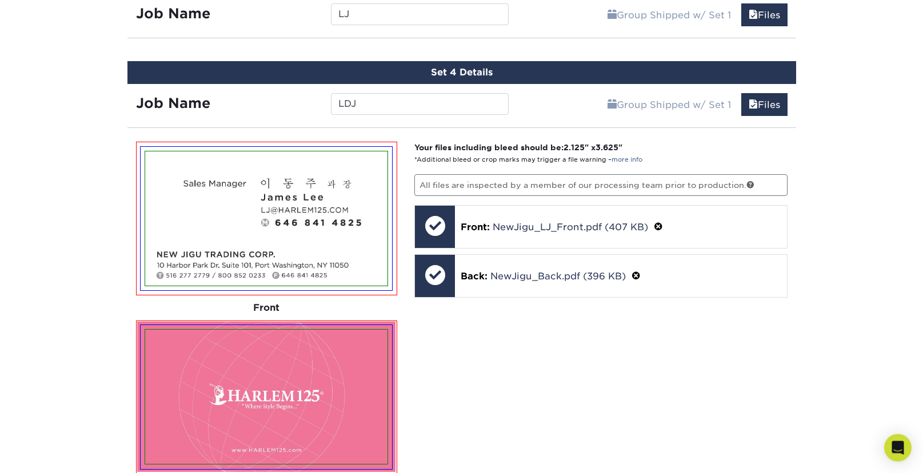
scroll to position [1040, 0]
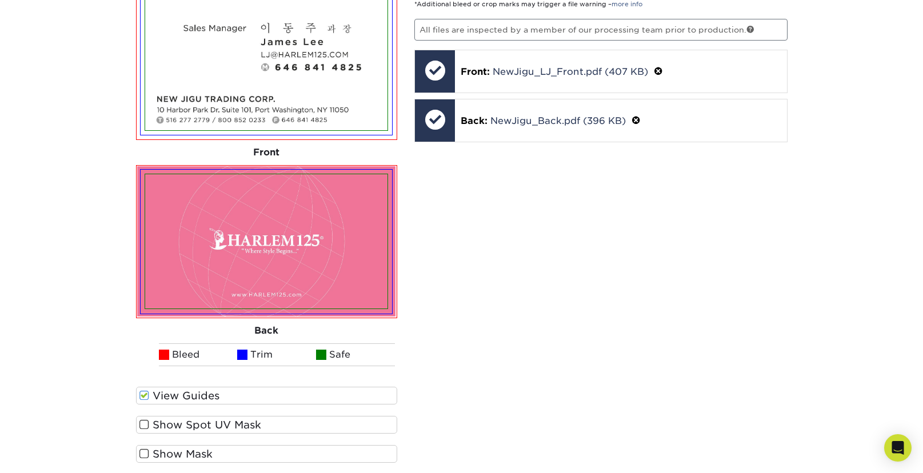
click at [181, 424] on label "Show Spot UV Mask" at bounding box center [267, 425] width 262 height 18
click at [0, 0] on input "Show Spot UV Mask" at bounding box center [0, 0] width 0 height 0
click at [190, 450] on label "Show Mask" at bounding box center [267, 454] width 262 height 18
click at [0, 0] on input "Show Mask" at bounding box center [0, 0] width 0 height 0
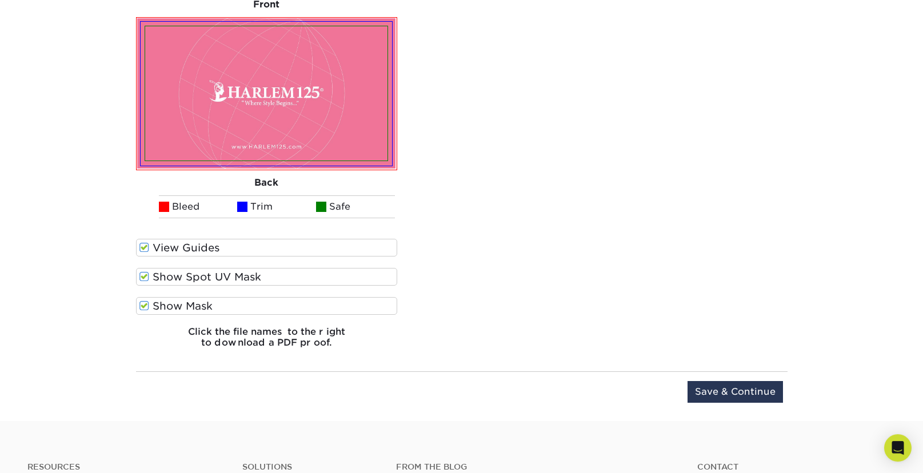
scroll to position [1204, 0]
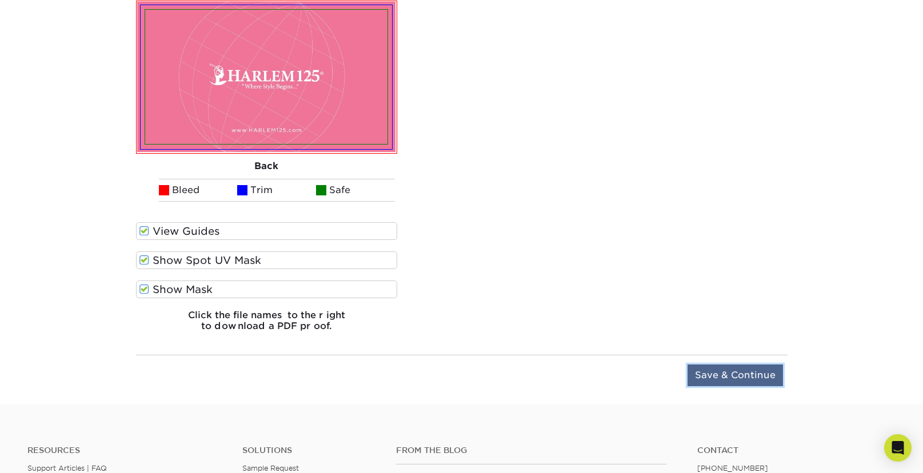
click at [721, 372] on input "Save & Continue" at bounding box center [734, 375] width 95 height 22
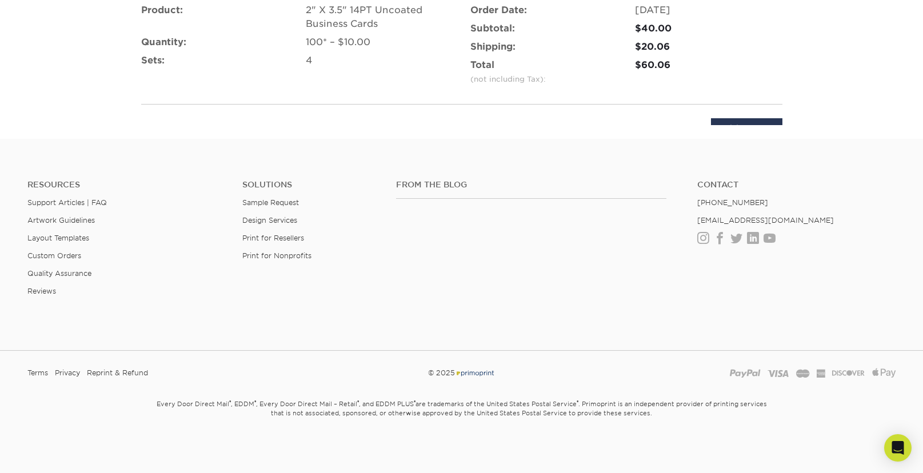
scroll to position [1080, 0]
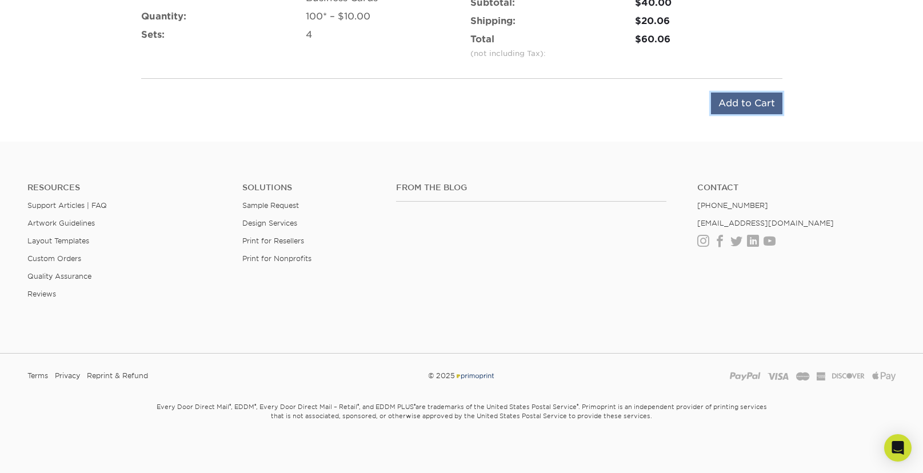
click input "Add to Cart"
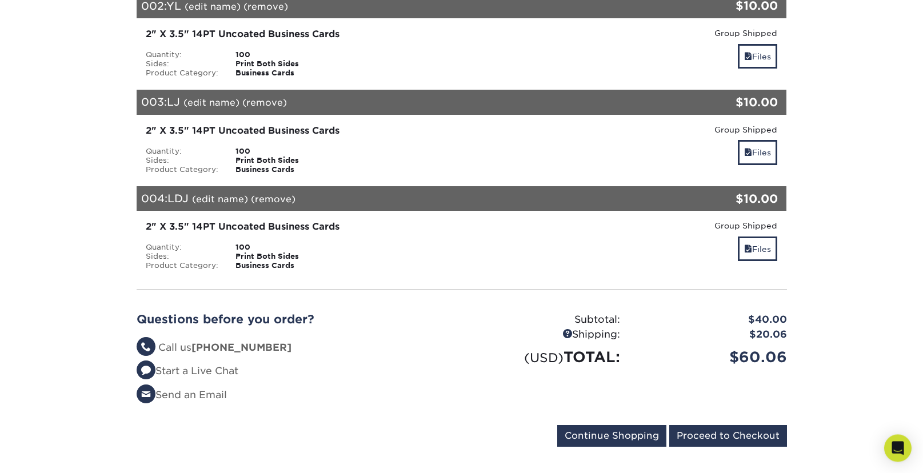
scroll to position [338, 0]
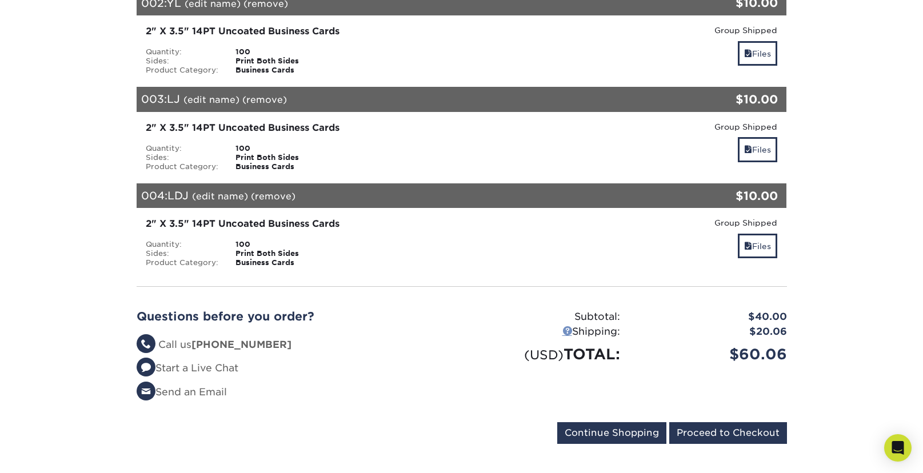
click at [562, 326] on link at bounding box center [567, 331] width 10 height 10
click at [891, 173] on section "YOUR CART Empty Cart Your Cart is Empty View Account Active Orders Order Histor…" at bounding box center [461, 126] width 923 height 718
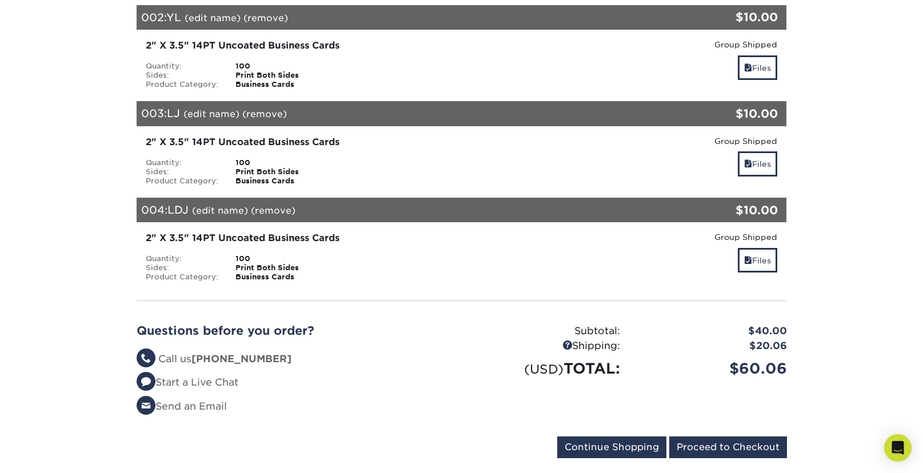
scroll to position [320, 0]
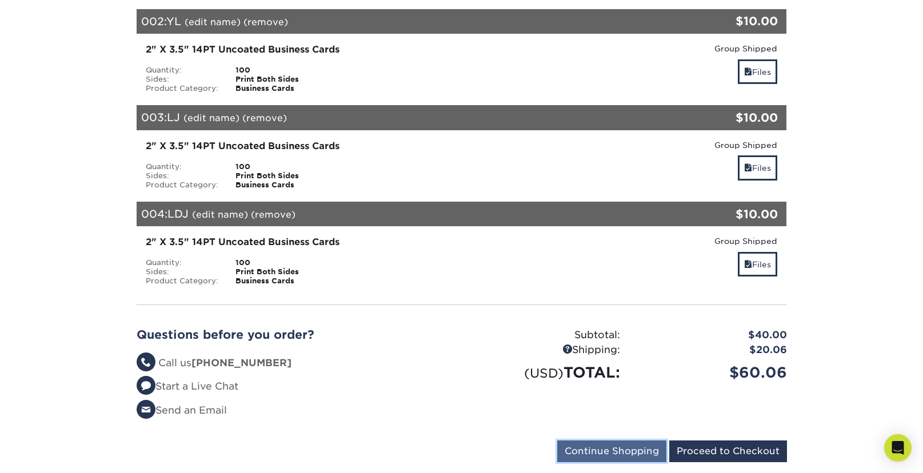
click at [615, 441] on input "Continue Shopping" at bounding box center [611, 451] width 109 height 22
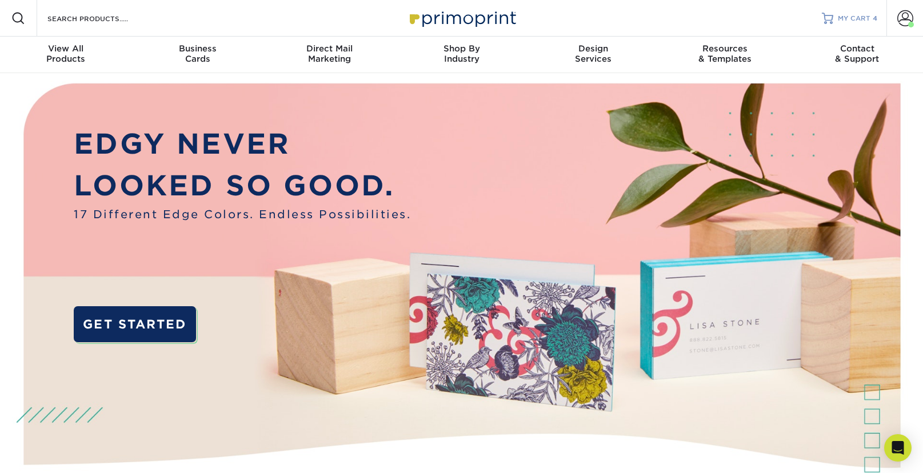
click at [857, 17] on span "MY CART" at bounding box center [853, 19] width 33 height 10
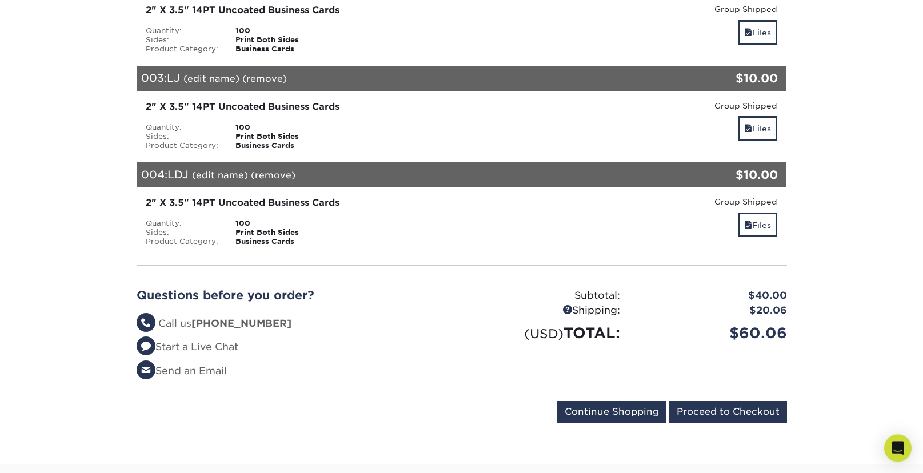
scroll to position [375, 0]
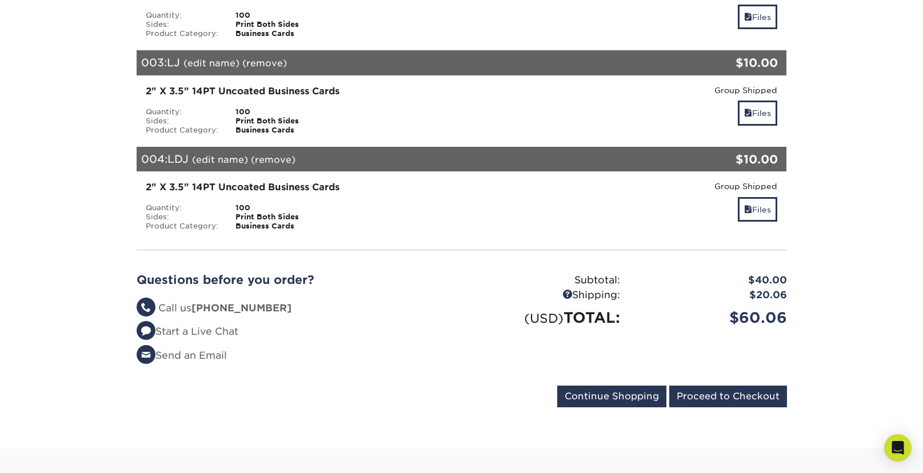
click at [845, 334] on section "YOUR CART Empty Cart Your Cart is Empty View Account Active Orders Order Histor…" at bounding box center [461, 89] width 923 height 718
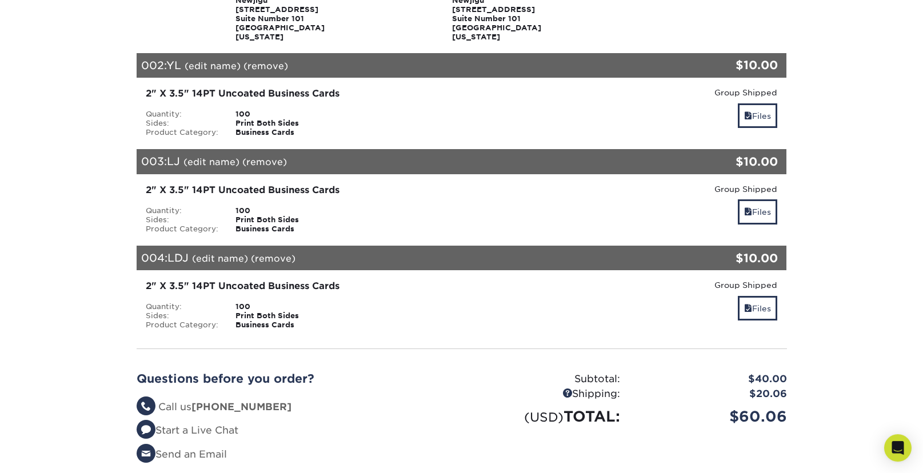
scroll to position [347, 0]
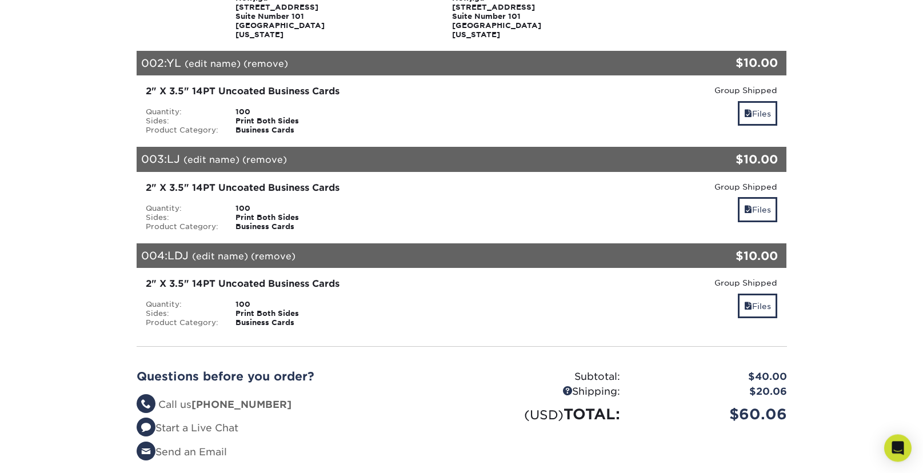
scroll to position [393, 0]
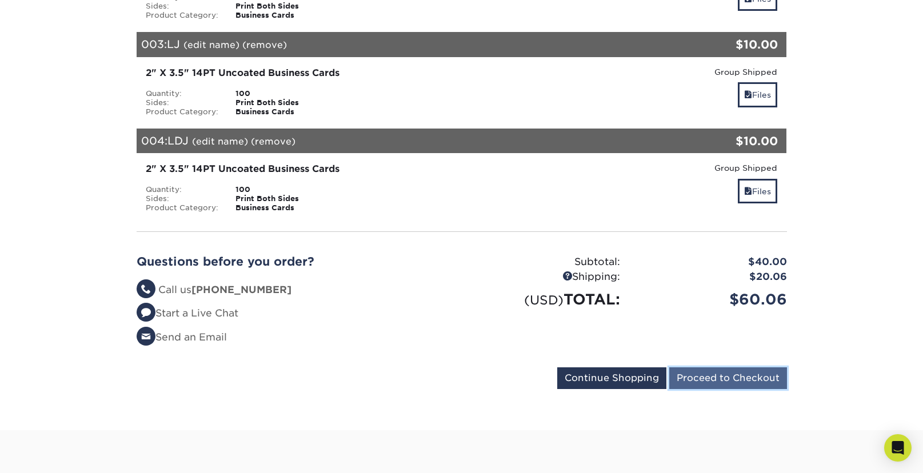
click at [776, 368] on input "Proceed to Checkout" at bounding box center [728, 378] width 118 height 22
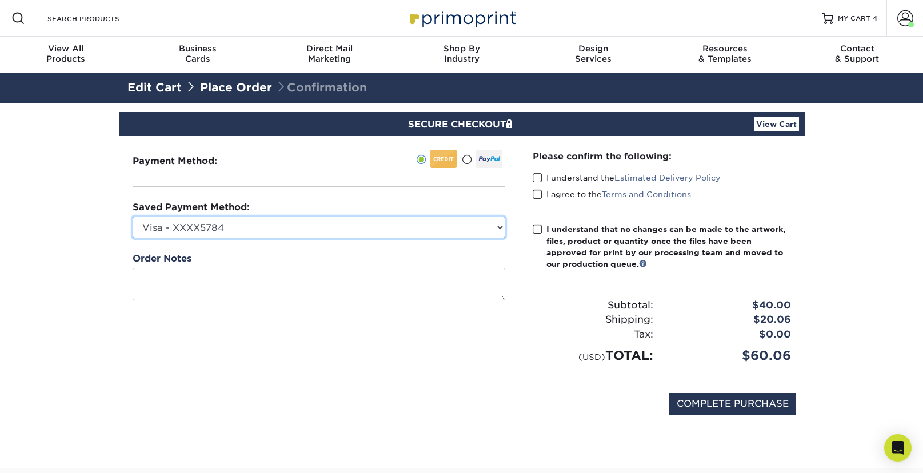
select select "75307"
click option "Visa - XXXX3676" at bounding box center [0, 0] width 0 height 0
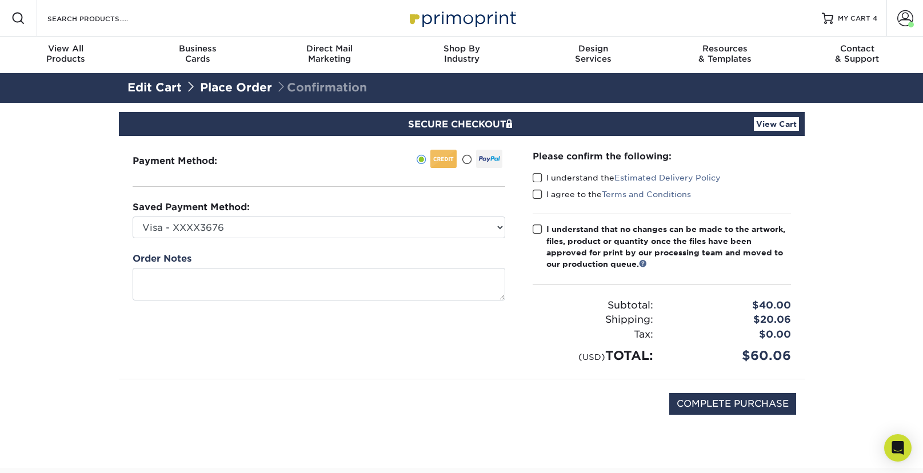
click at [256, 334] on div "Payment Method:" at bounding box center [319, 257] width 400 height 243
click at [540, 177] on span at bounding box center [537, 178] width 10 height 11
click at [0, 0] on input "I understand the Estimated Delivery Policy" at bounding box center [0, 0] width 0 height 0
click at [539, 191] on span at bounding box center [537, 194] width 10 height 11
click at [0, 0] on input "I agree to the Terms and Conditions" at bounding box center [0, 0] width 0 height 0
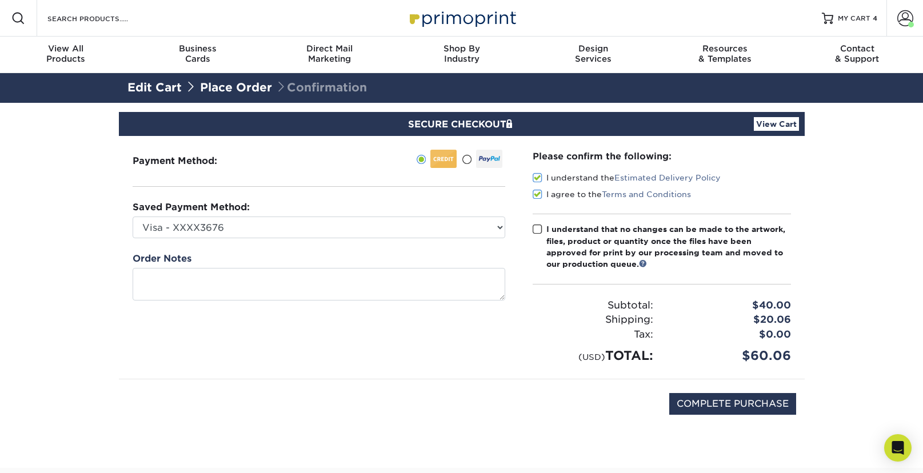
click at [542, 229] on span at bounding box center [537, 229] width 10 height 11
click at [0, 0] on input "I understand that no changes can be made to the artwork, files, product or quan…" at bounding box center [0, 0] width 0 height 0
click at [720, 405] on input "COMPLETE PURCHASE" at bounding box center [732, 404] width 127 height 22
type input "PROCESSING, PLEASE WAIT..."
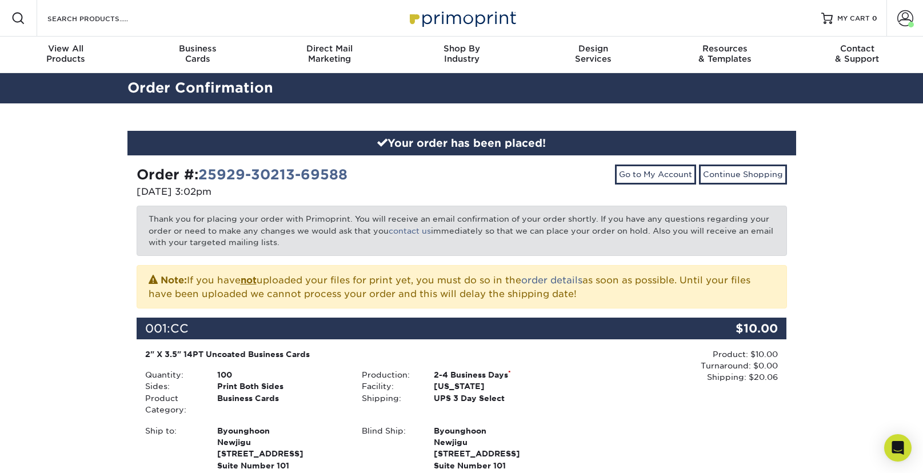
drag, startPoint x: 325, startPoint y: 250, endPoint x: 139, endPoint y: 217, distance: 188.6
click at [139, 217] on p "Thank you for placing your order with Primoprint. You will receive an email con…" at bounding box center [462, 231] width 650 height 50
copy p "Thank you for placing your order with Primoprint. You will receive an email con…"
drag, startPoint x: 524, startPoint y: 300, endPoint x: 143, endPoint y: 283, distance: 380.9
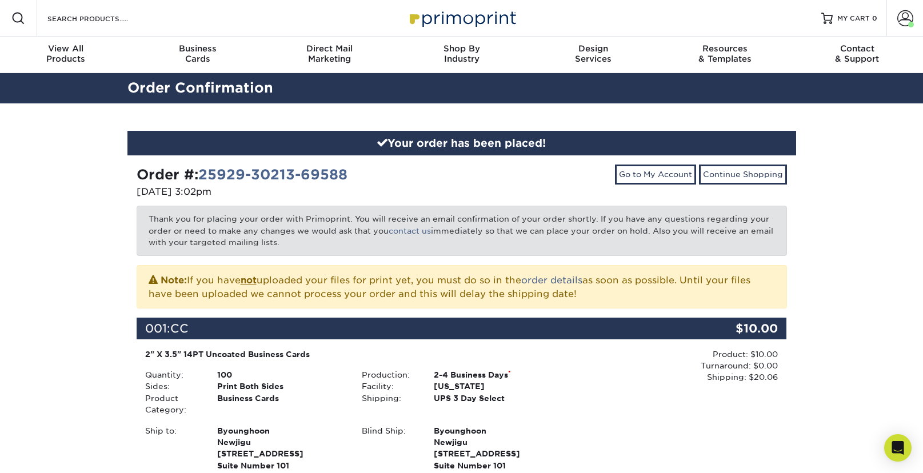
click at [143, 283] on div "Note: If you have not uploaded your files for print yet, you must do so in the …" at bounding box center [462, 286] width 650 height 43
copy p "Note: If you have not uploaded your files for print yet, you must do so in the …"
click at [847, 18] on span "MY CART" at bounding box center [853, 19] width 33 height 10
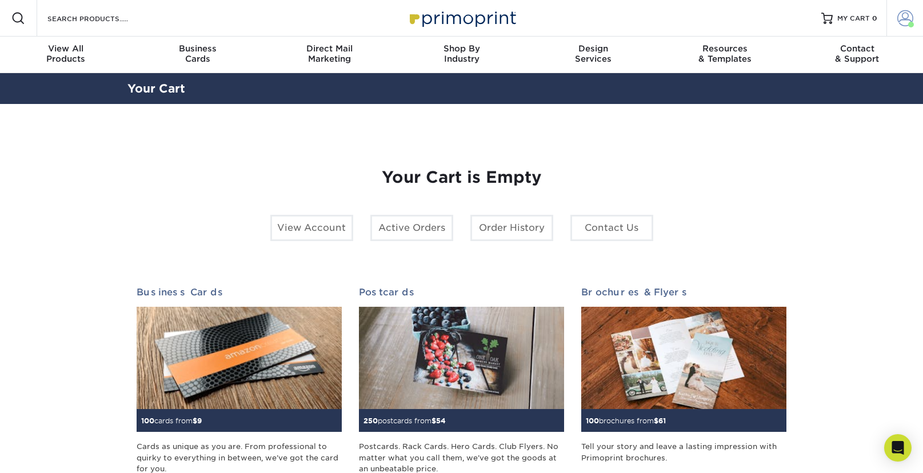
click at [907, 17] on span at bounding box center [905, 18] width 16 height 16
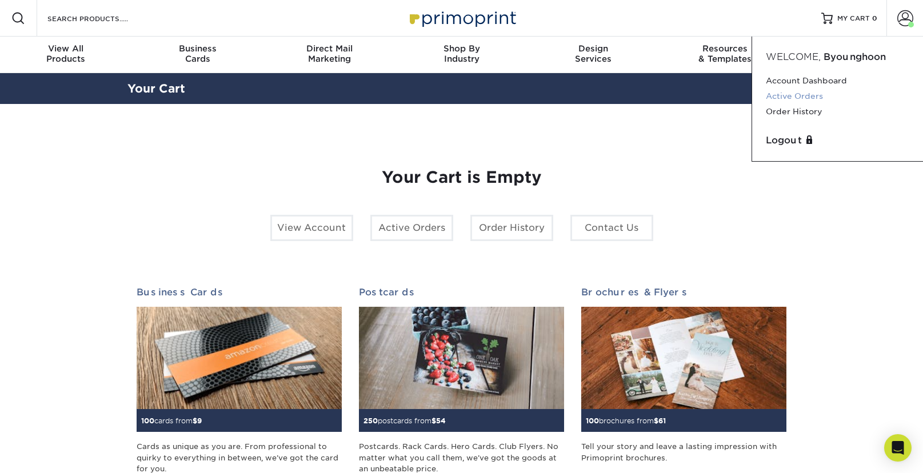
click at [817, 97] on link "Active Orders" at bounding box center [836, 96] width 143 height 15
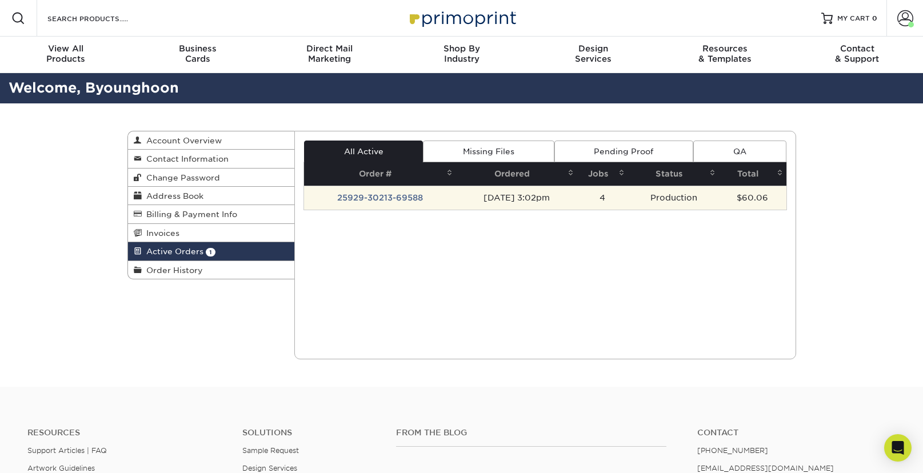
click at [366, 202] on td "25929-30213-69588" at bounding box center [380, 198] width 152 height 24
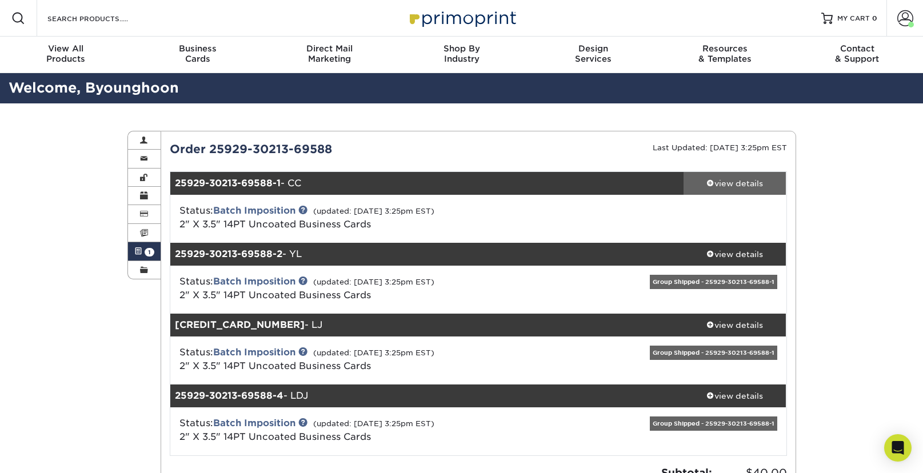
click at [762, 185] on div "view details" at bounding box center [734, 183] width 103 height 11
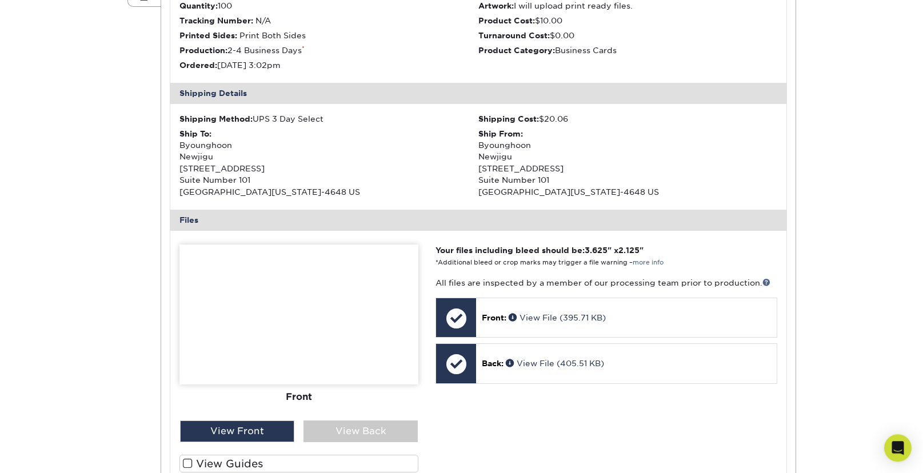
scroll to position [302, 0]
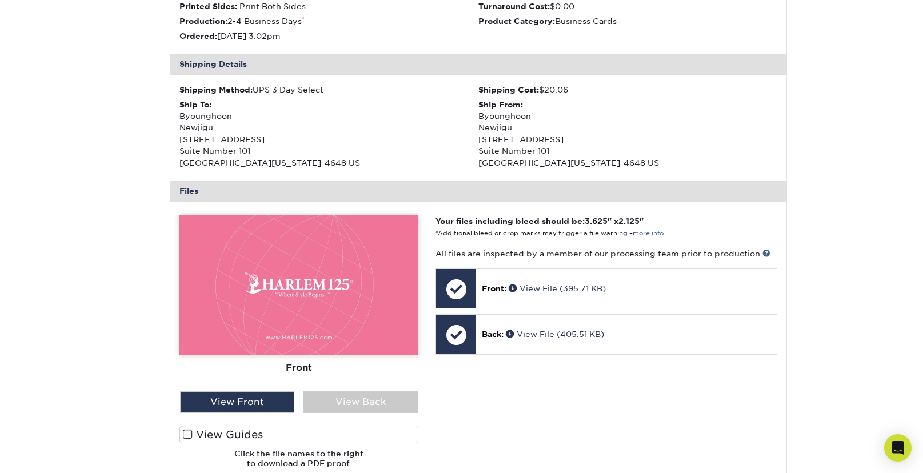
click at [190, 435] on span at bounding box center [188, 434] width 10 height 11
click at [0, 0] on input "View Guides" at bounding box center [0, 0] width 0 height 0
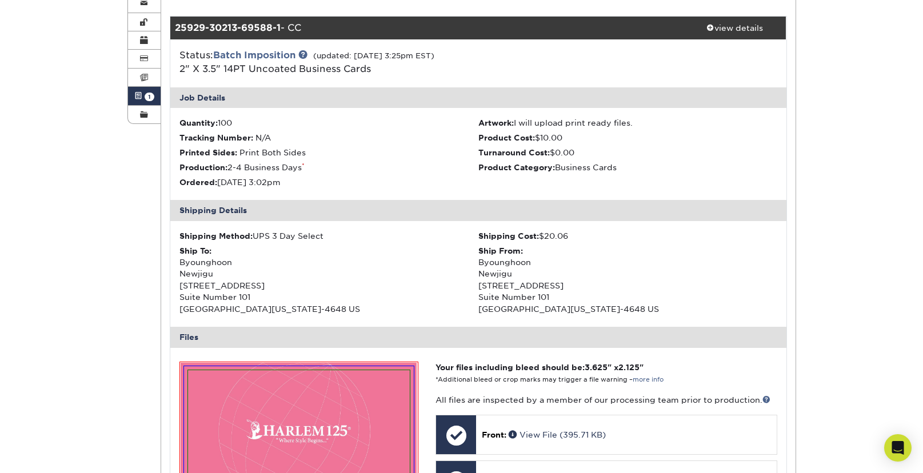
scroll to position [55, 0]
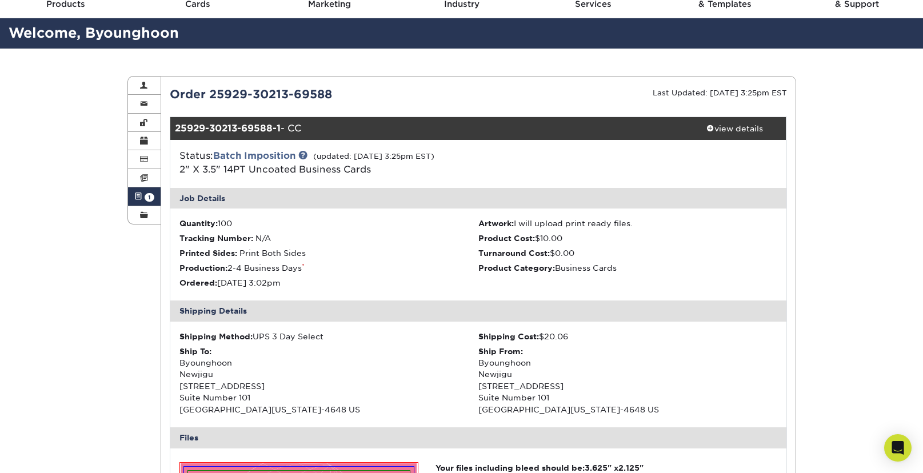
click at [145, 199] on span "1" at bounding box center [150, 197] width 10 height 9
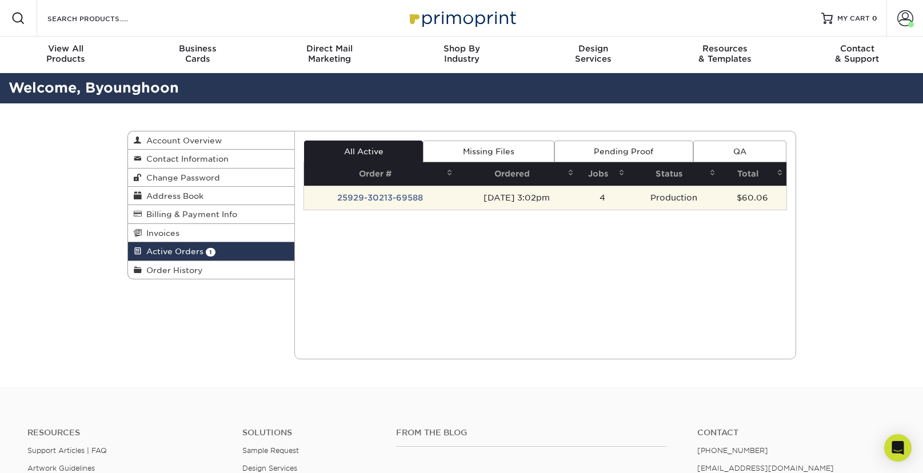
click at [393, 200] on td "25929-30213-69588" at bounding box center [380, 198] width 152 height 24
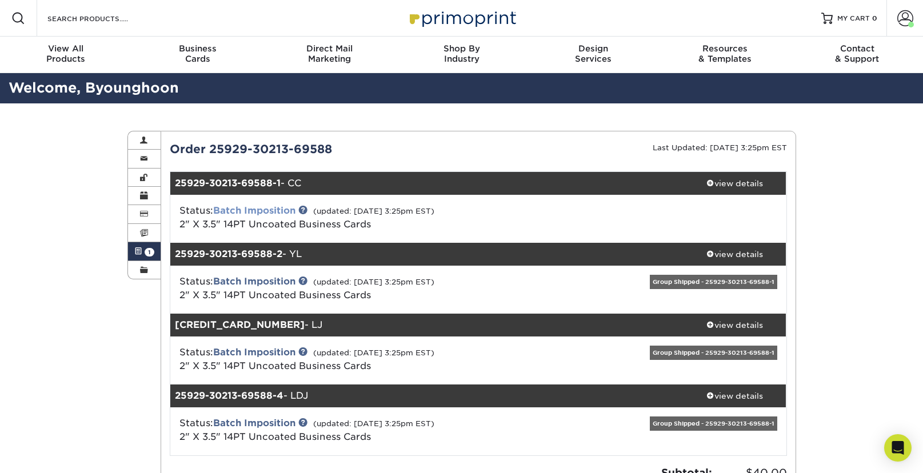
drag, startPoint x: 213, startPoint y: 213, endPoint x: 297, endPoint y: 212, distance: 84.0
click at [297, 212] on div "Status: Batch Imposition (updated: [DATE] 3:25pm EST) 2" X 3.5" 14PT Uncoated B…" at bounding box center [376, 217] width 410 height 27
copy div "Batch Imposition"
click at [276, 211] on link "Batch Imposition" at bounding box center [254, 210] width 82 height 11
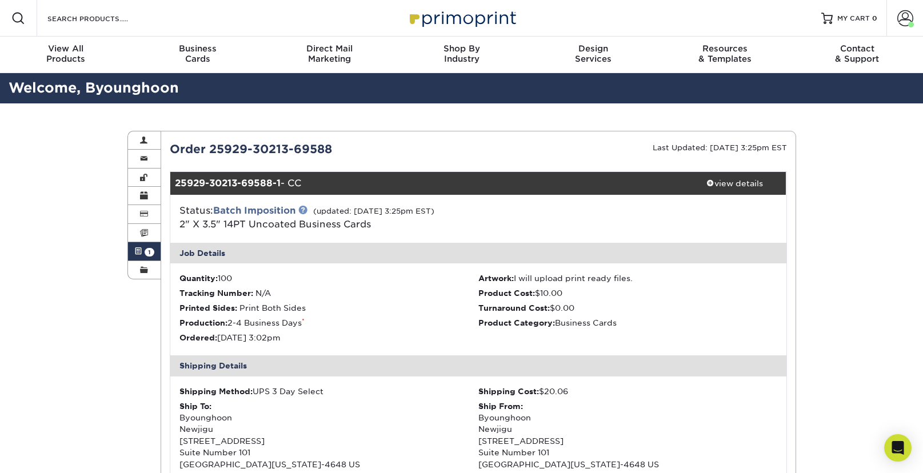
click at [304, 211] on link at bounding box center [302, 209] width 9 height 9
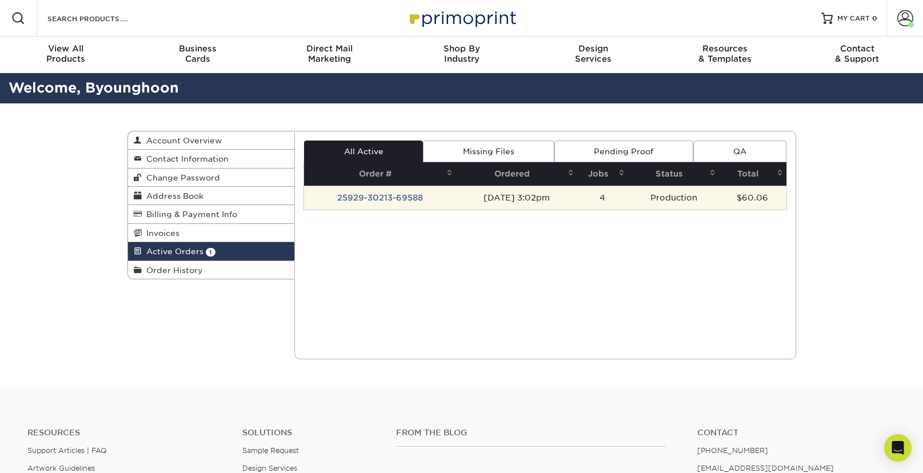
click at [375, 194] on td "25929-30213-69588" at bounding box center [380, 198] width 152 height 24
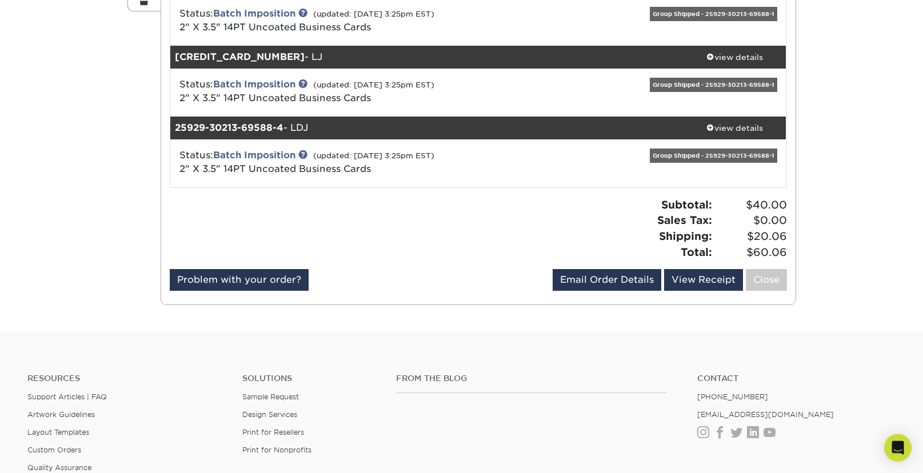
scroll to position [283, 0]
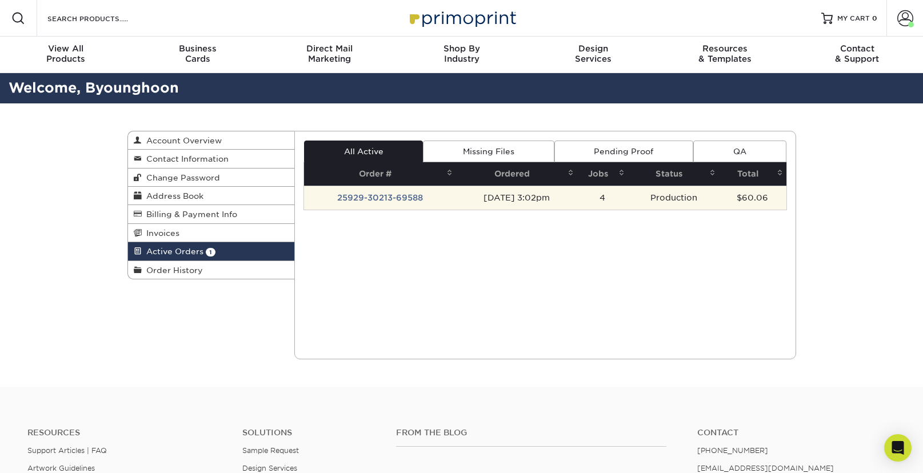
click at [347, 197] on td "25929-30213-69588" at bounding box center [380, 198] width 152 height 24
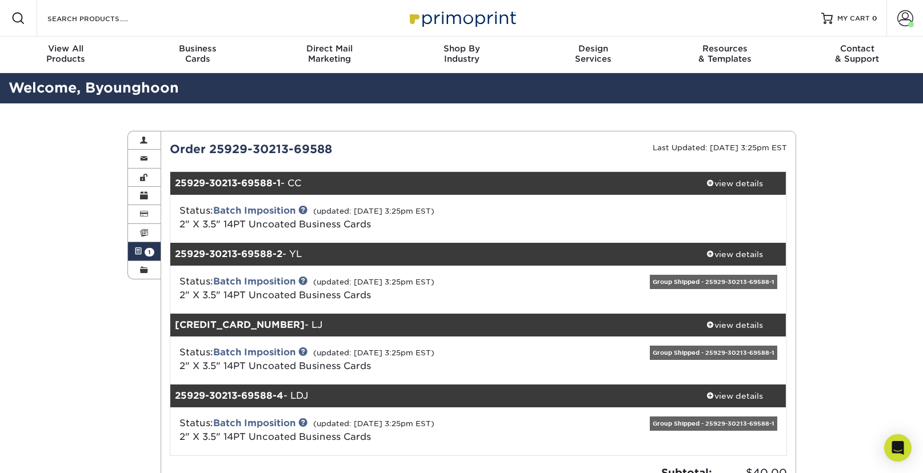
click at [69, 239] on div "Active Orders Account Overview Contact Information Change Password Address Book…" at bounding box center [461, 351] width 923 height 497
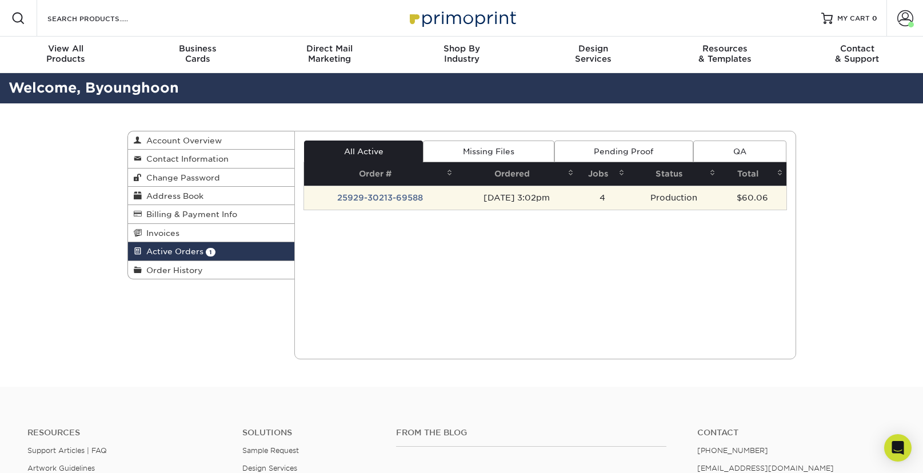
click at [375, 197] on td "25929-30213-69588" at bounding box center [380, 198] width 152 height 24
click at [362, 198] on td "25929-30213-69588" at bounding box center [380, 198] width 152 height 24
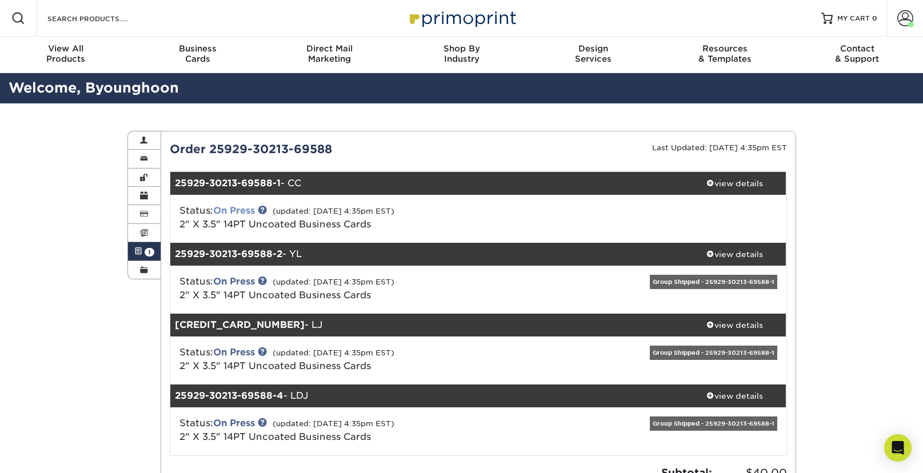
click at [239, 212] on link "On Press" at bounding box center [234, 210] width 42 height 11
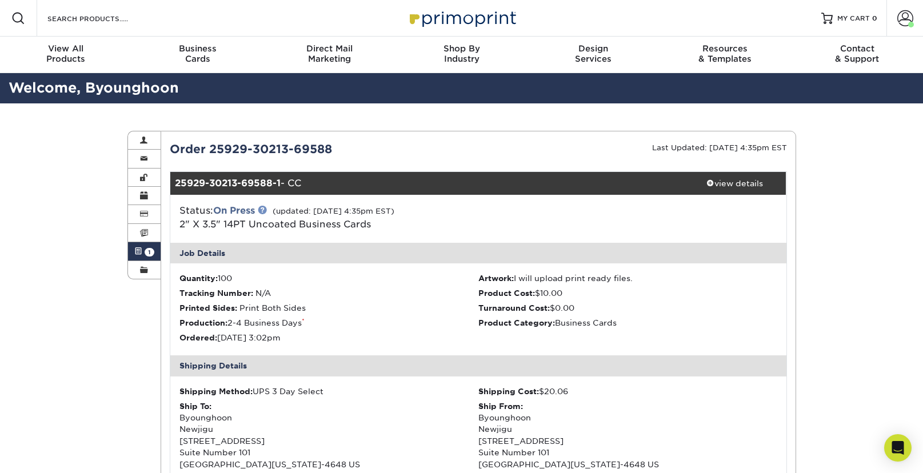
click at [267, 210] on link at bounding box center [262, 209] width 9 height 9
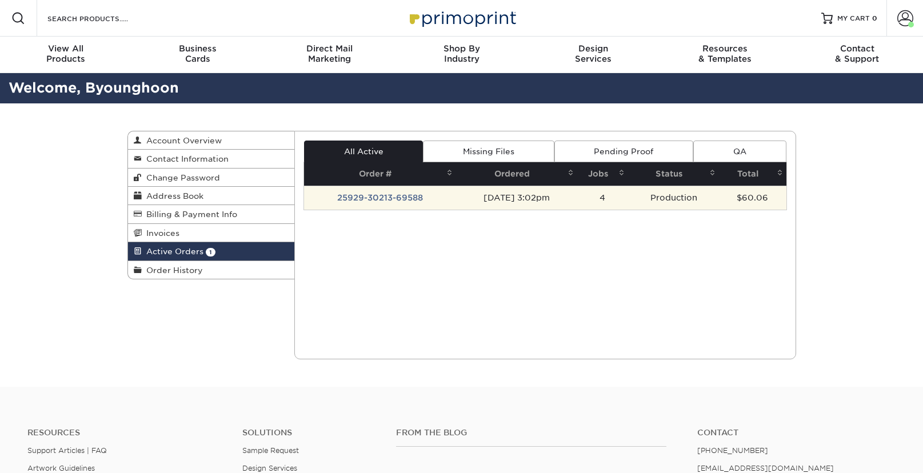
click at [362, 198] on td "25929-30213-69588" at bounding box center [380, 198] width 152 height 24
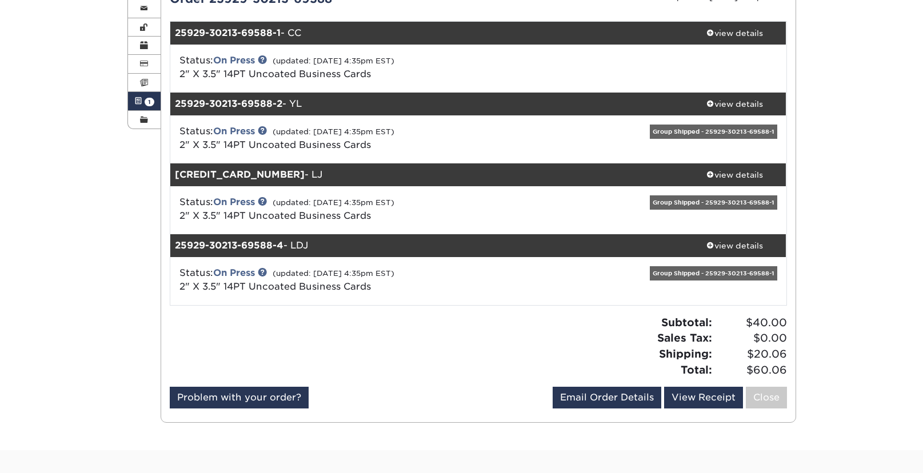
scroll to position [146, 0]
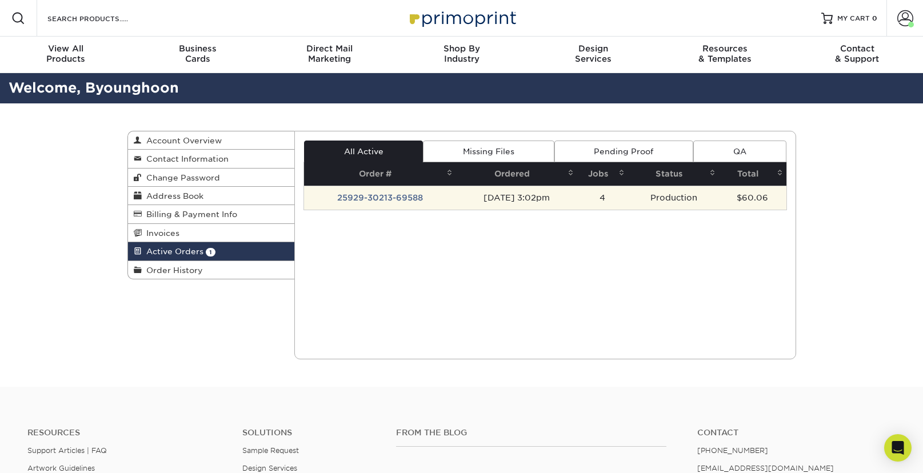
click at [411, 202] on td "25929-30213-69588" at bounding box center [380, 198] width 152 height 24
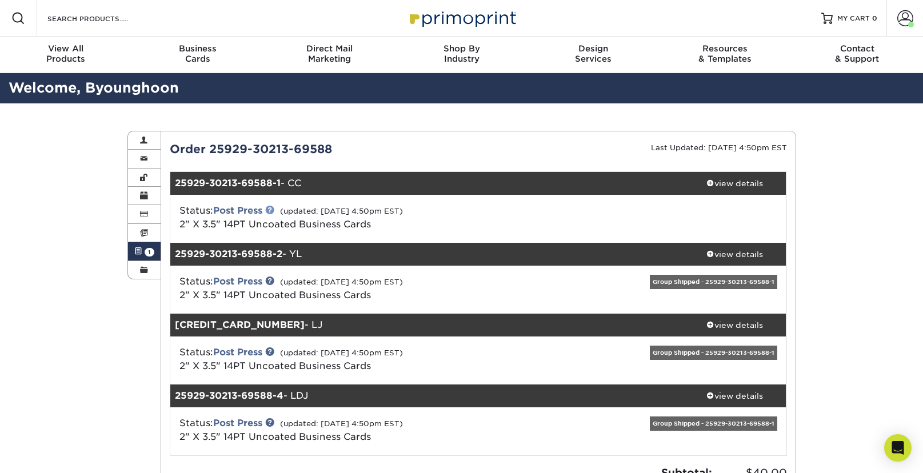
click at [274, 210] on link at bounding box center [269, 209] width 9 height 9
click at [859, 244] on div "Active Orders Account Overview Contact Information Change Password Address Book…" at bounding box center [461, 351] width 923 height 497
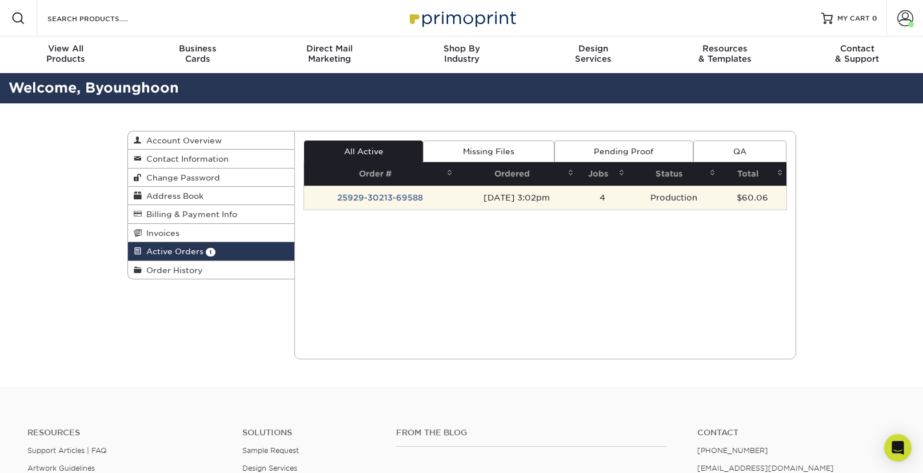
click at [376, 197] on td "25929-30213-69588" at bounding box center [380, 198] width 152 height 24
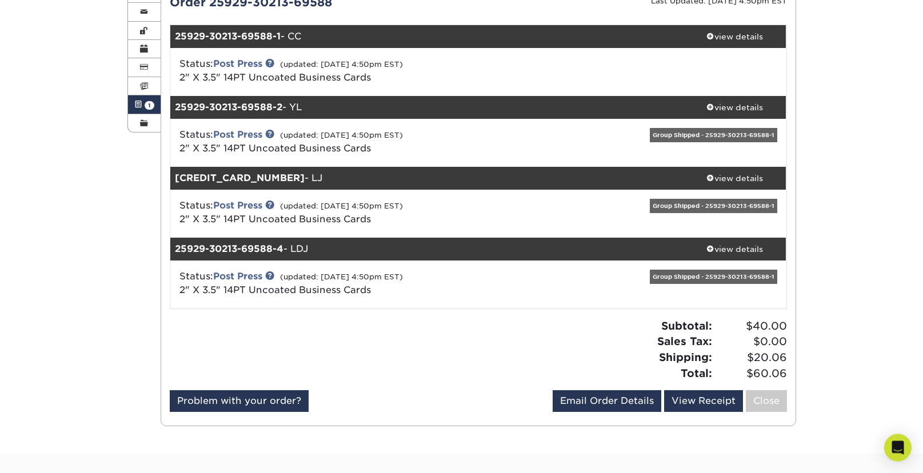
scroll to position [201, 0]
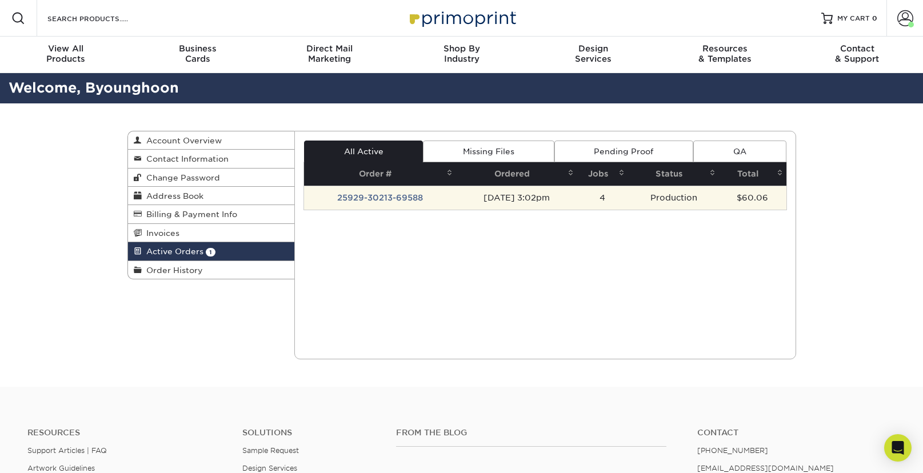
click at [399, 204] on td "25929-30213-69588" at bounding box center [380, 198] width 152 height 24
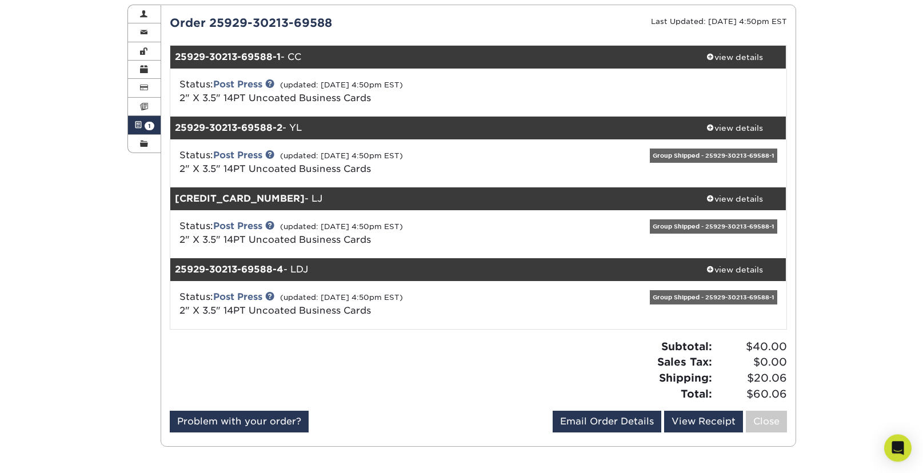
scroll to position [128, 0]
